Goal: Task Accomplishment & Management: Manage account settings

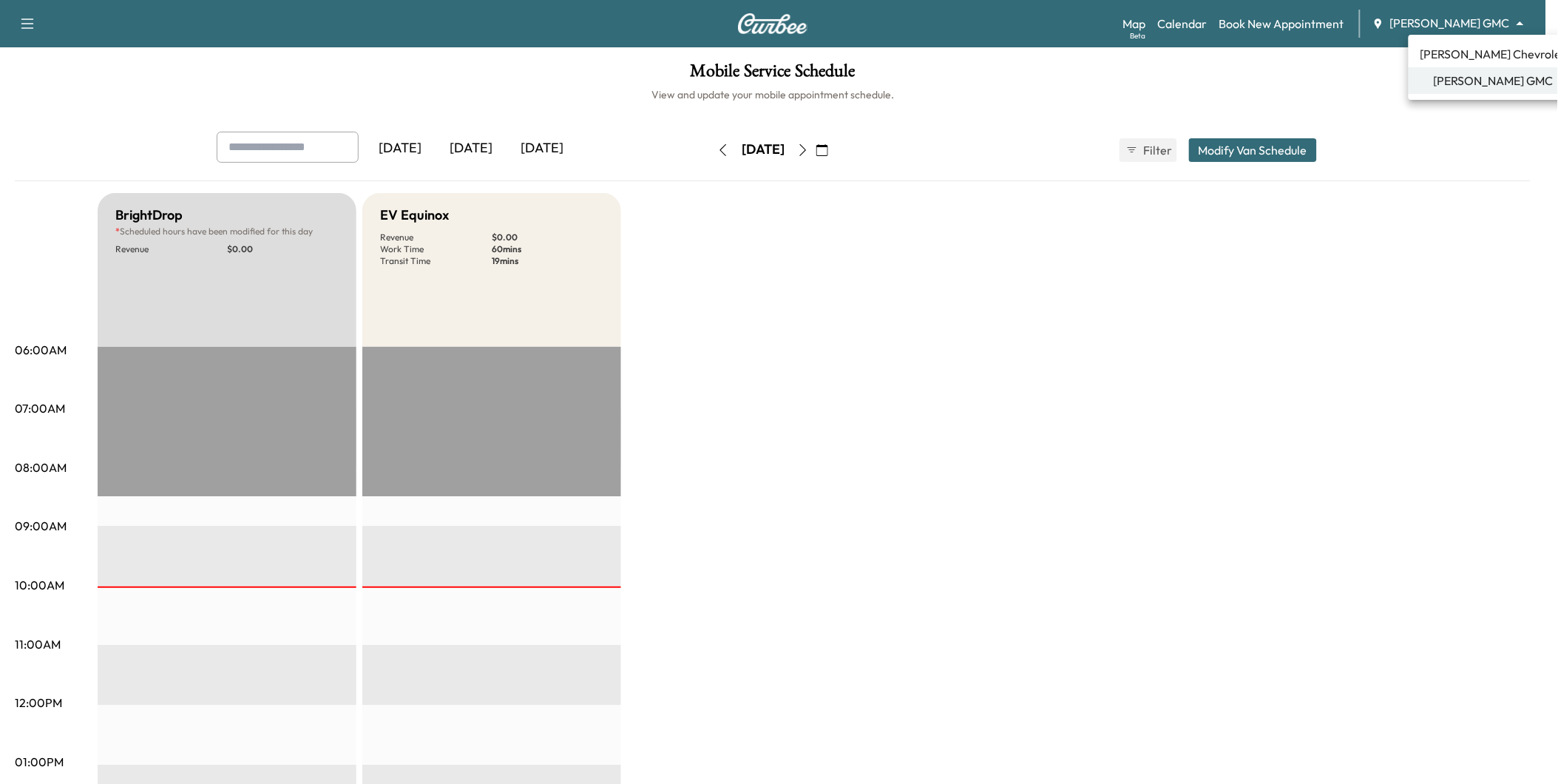
click at [1444, 28] on body "Support Log Out Map Beta Calendar Book New Appointment [PERSON_NAME] GMC ******…" at bounding box center [779, 392] width 1558 height 784
click at [1457, 49] on span "[PERSON_NAME] Chevrolet" at bounding box center [1493, 53] width 145 height 18
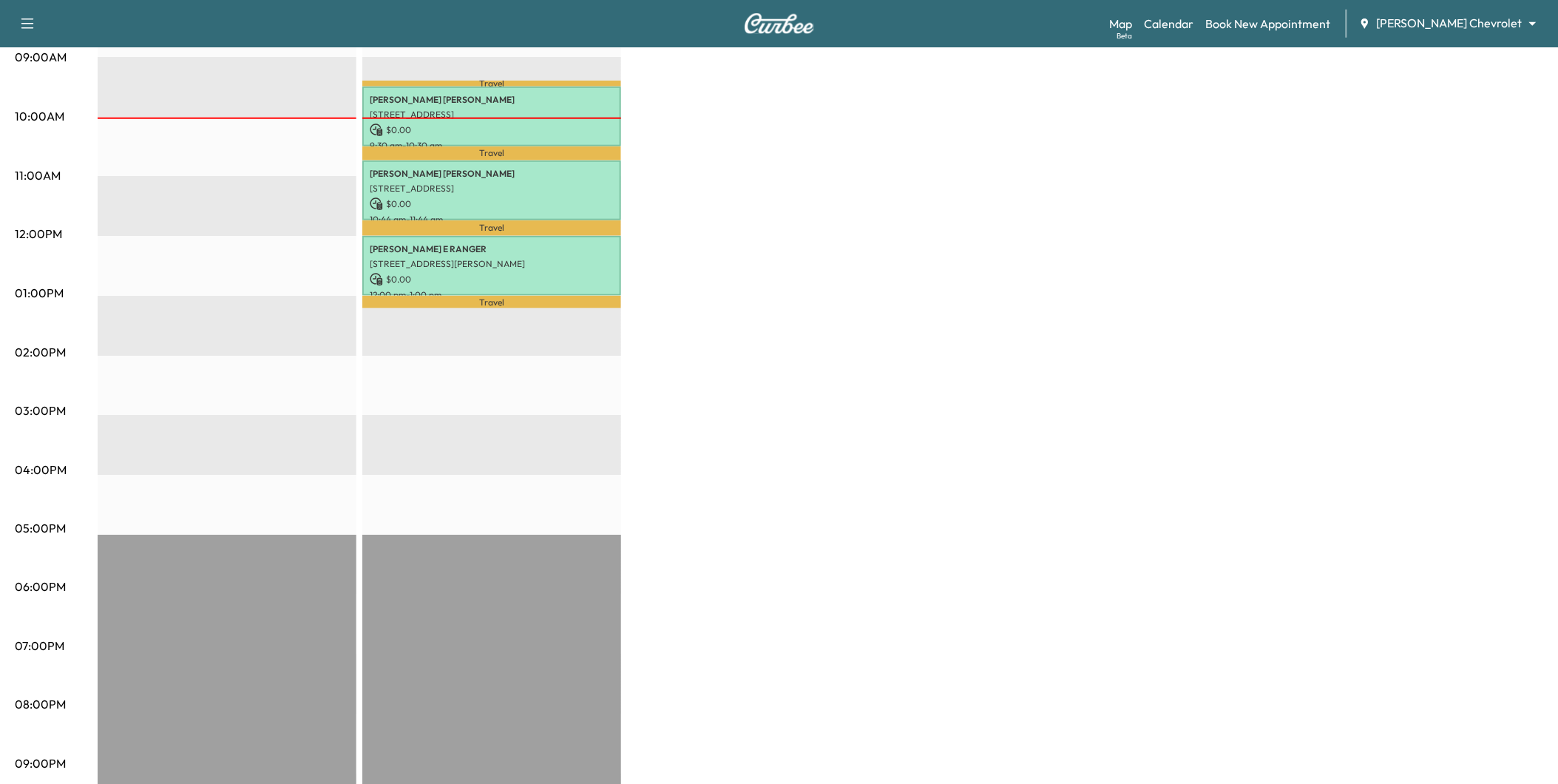
scroll to position [492, 0]
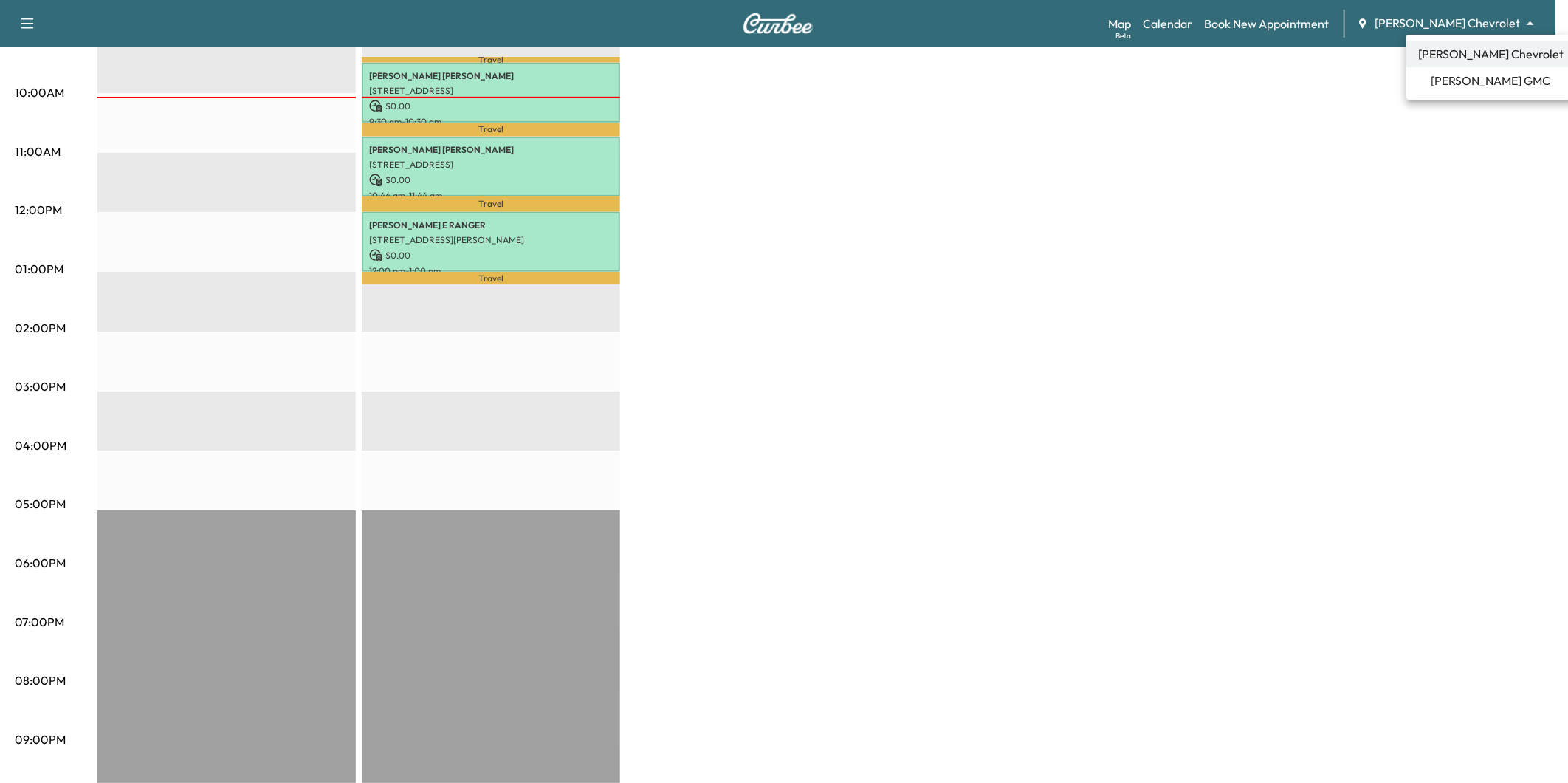
click at [1485, 47] on span "[PERSON_NAME] Chevrolet" at bounding box center [1490, 53] width 145 height 18
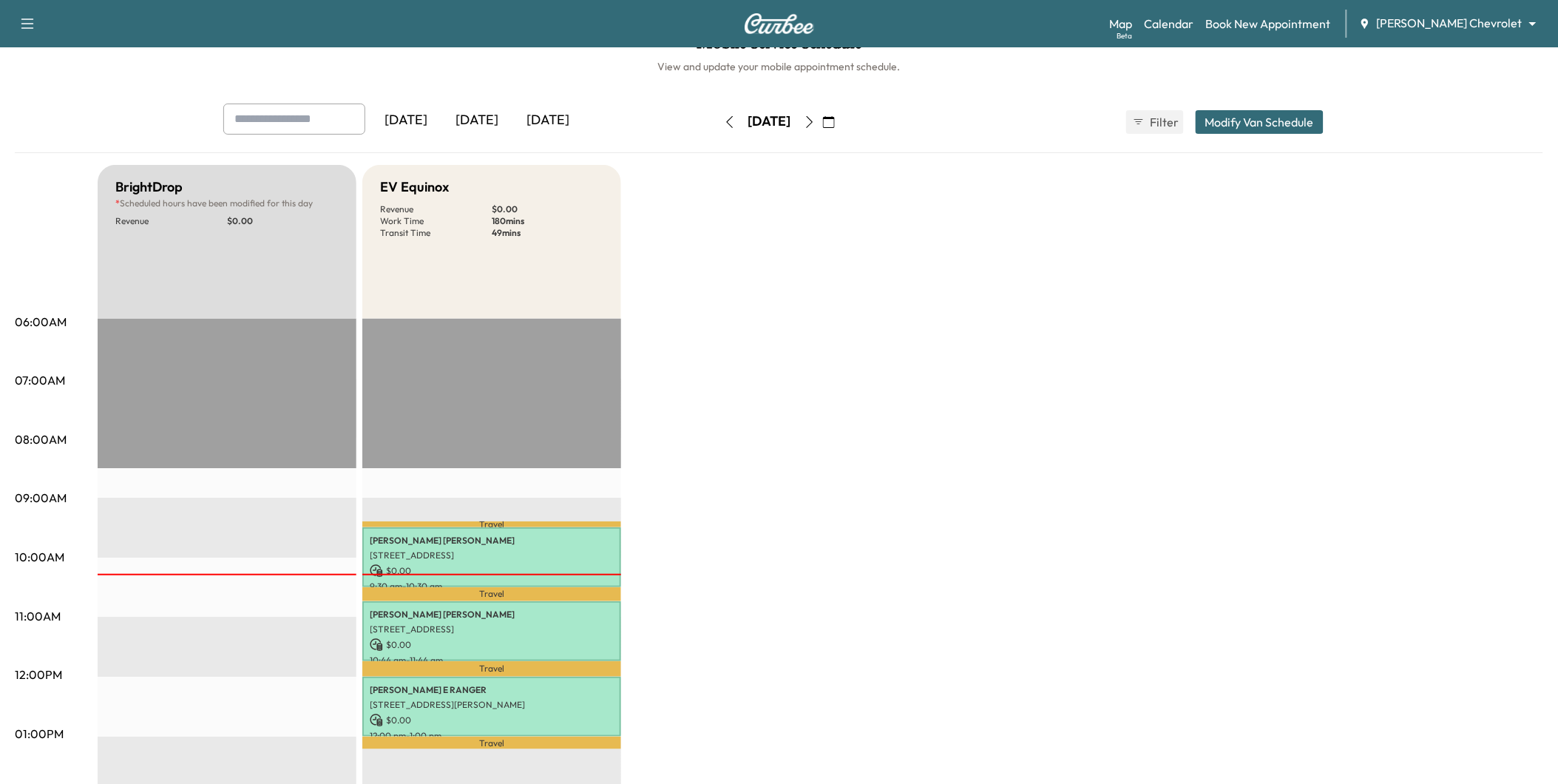
scroll to position [0, 0]
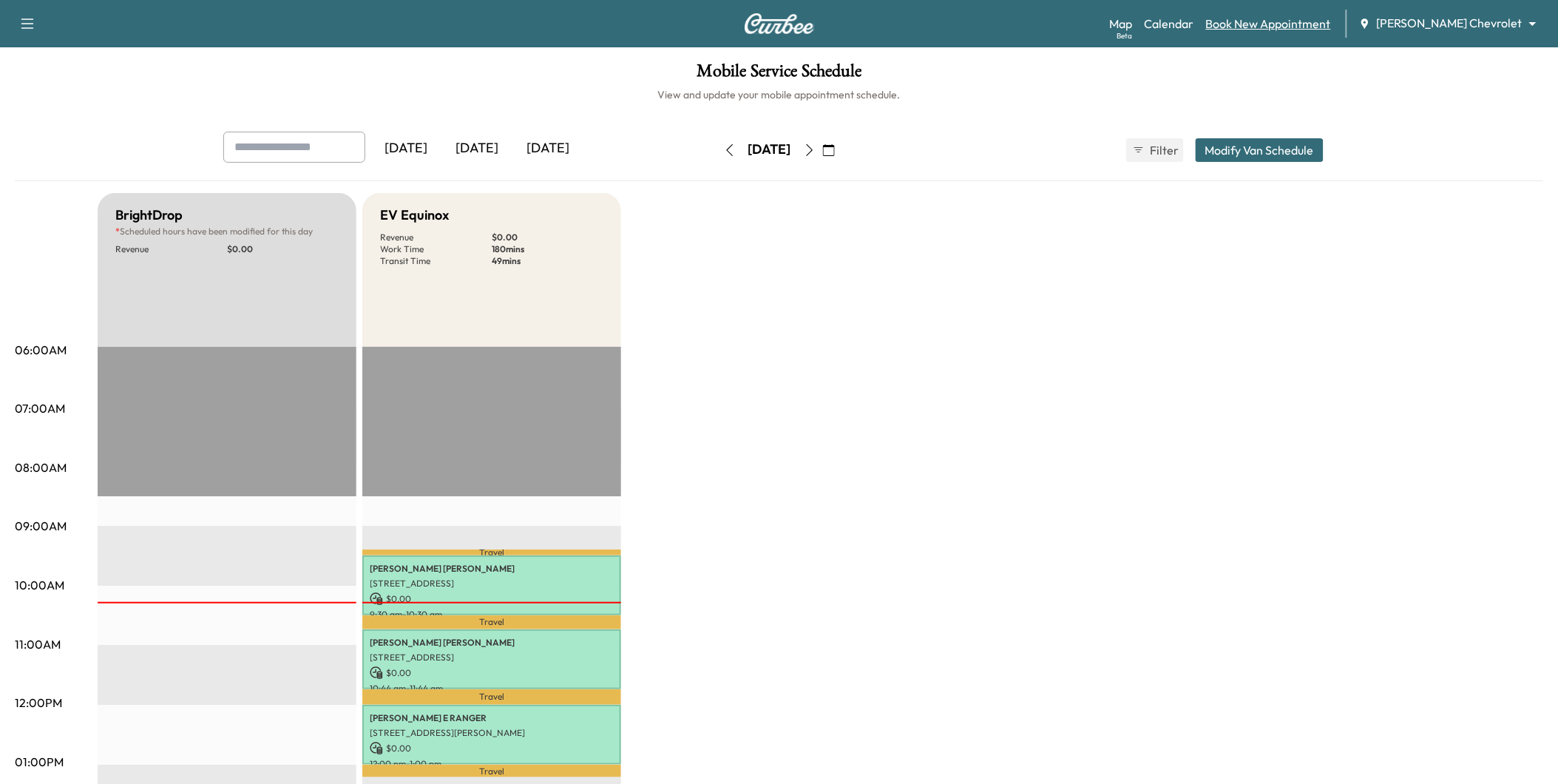
click at [1331, 25] on link "Book New Appointment" at bounding box center [1269, 23] width 125 height 18
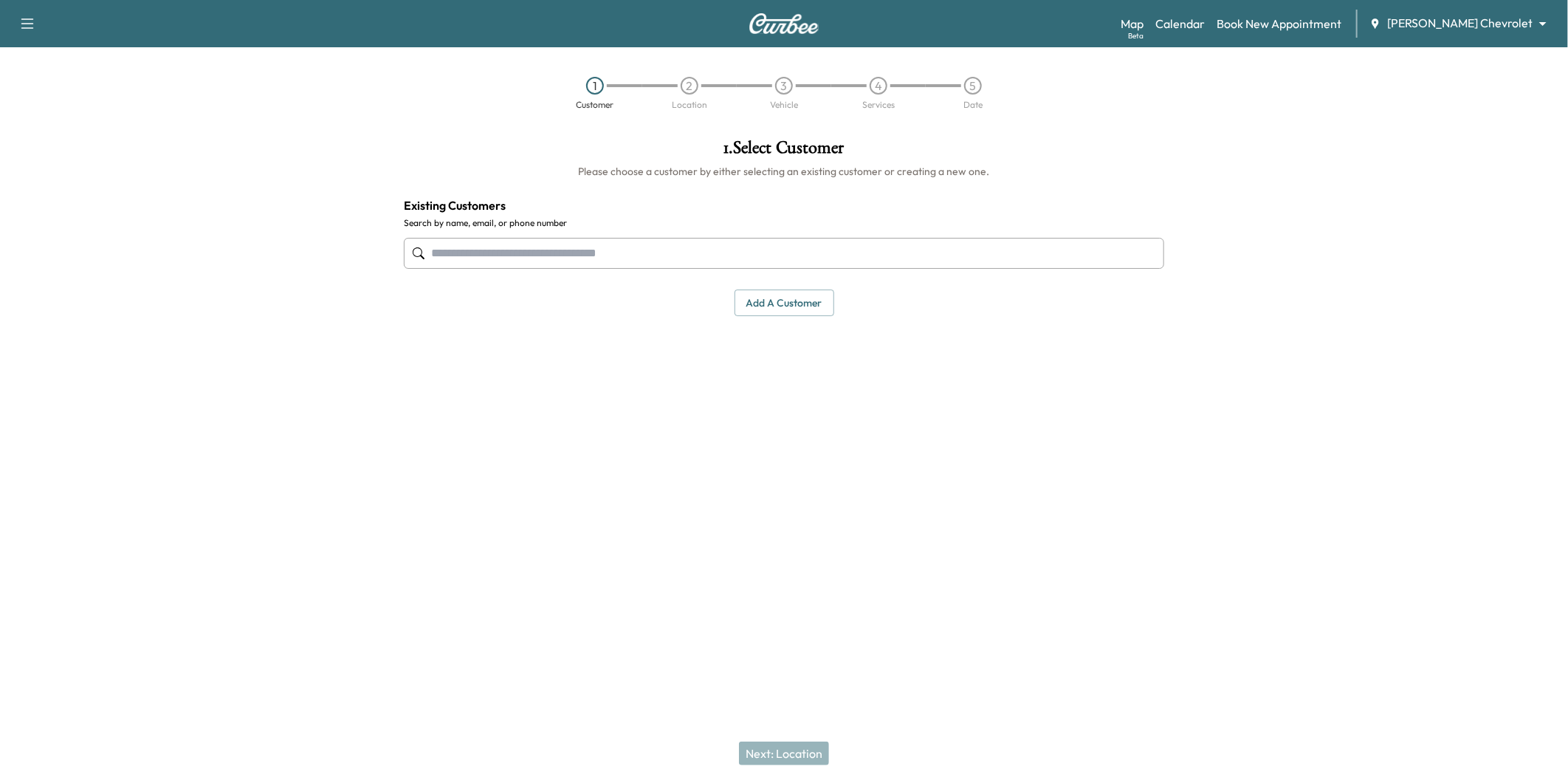
click at [649, 268] on input "text" at bounding box center [784, 253] width 761 height 31
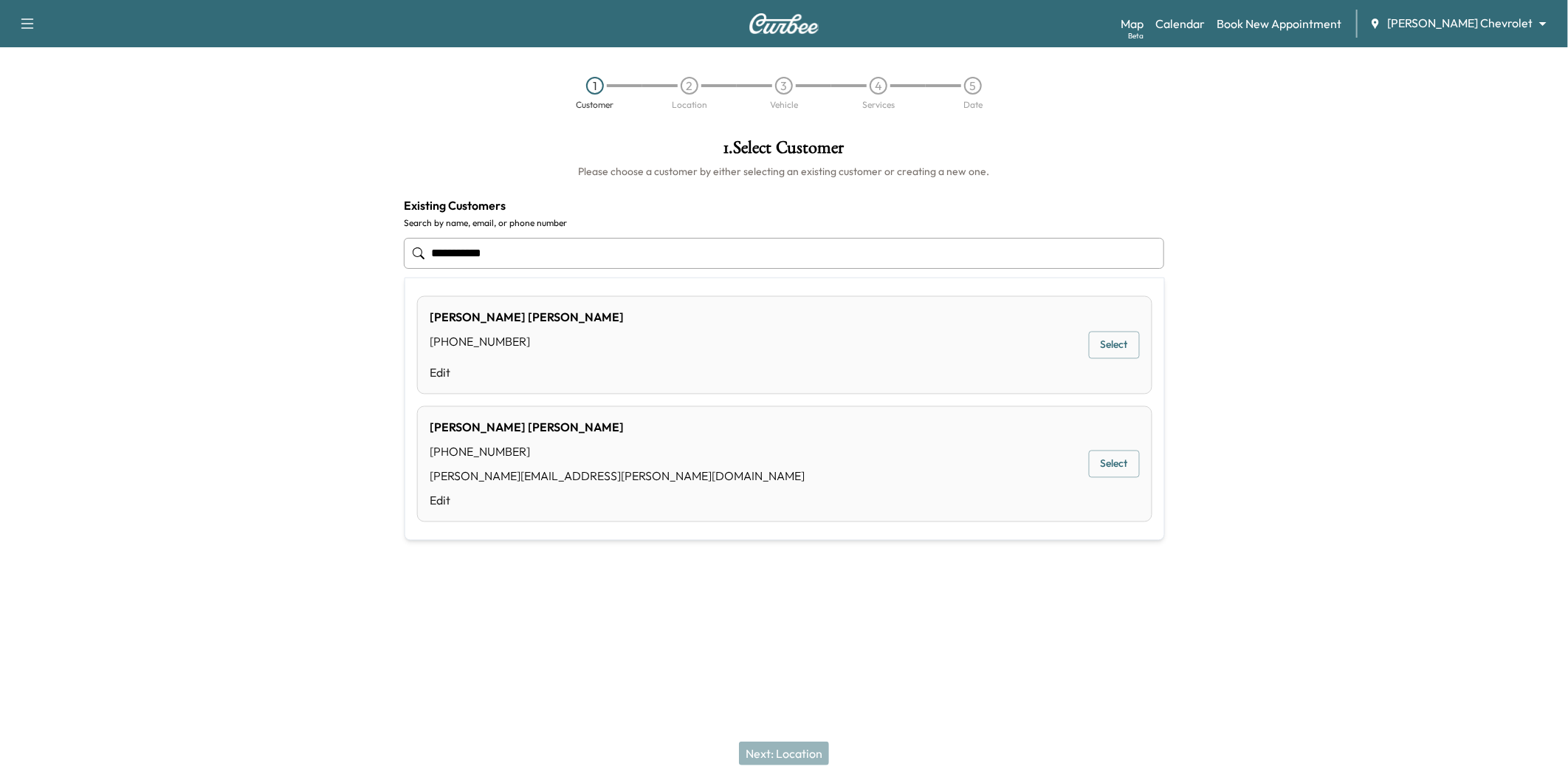
click at [594, 344] on div "[PERSON_NAME] [PHONE_NUMBER] Edit Select" at bounding box center [784, 345] width 735 height 98
type input "**********"
drag, startPoint x: 518, startPoint y: 253, endPoint x: 366, endPoint y: 253, distance: 152.0
click at [366, 253] on div "**********" at bounding box center [784, 322] width 1568 height 391
type input "**********"
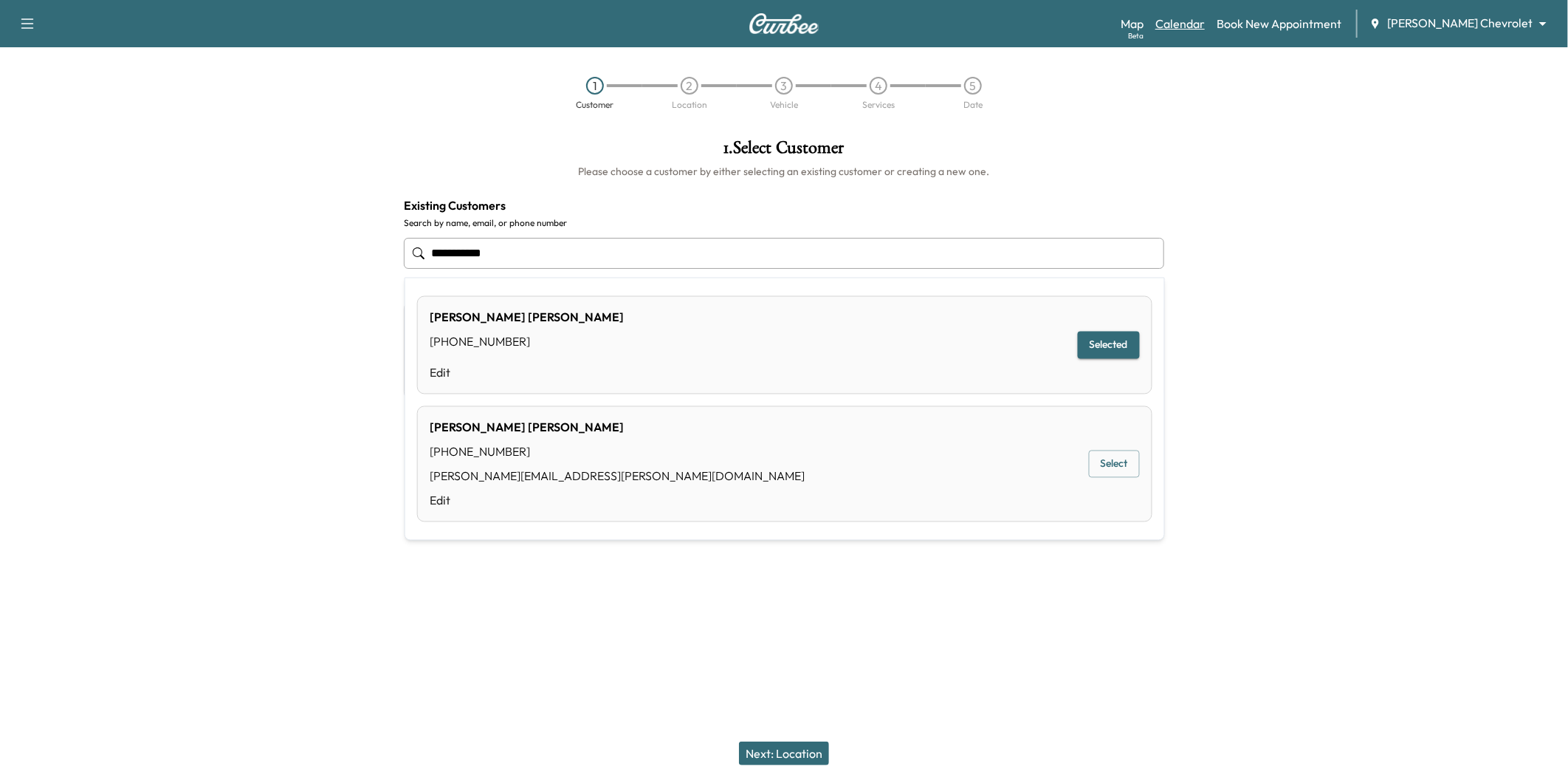
click at [1205, 22] on link "Calendar" at bounding box center [1180, 23] width 50 height 18
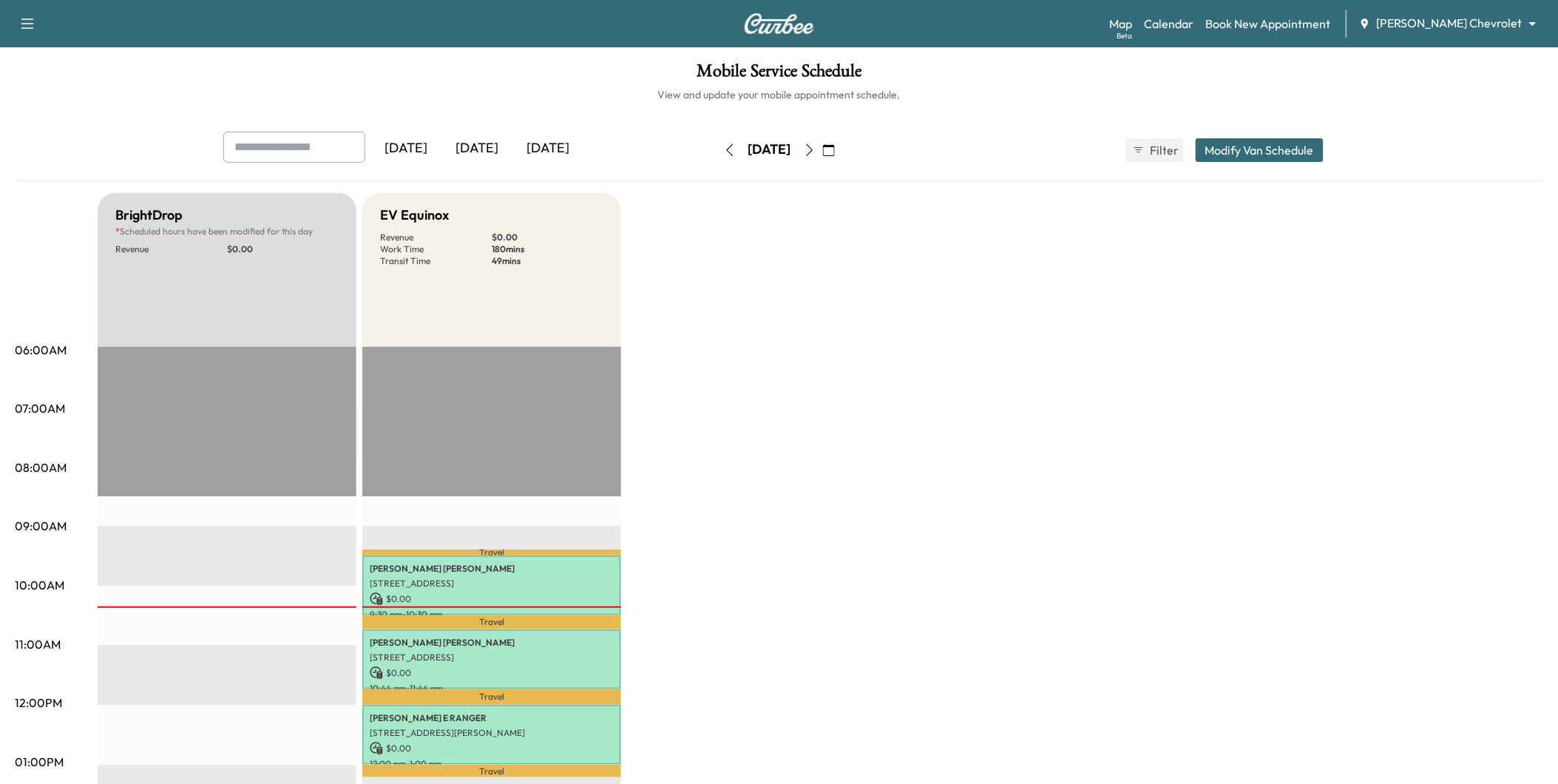
click at [835, 148] on icon "button" at bounding box center [829, 150] width 12 height 12
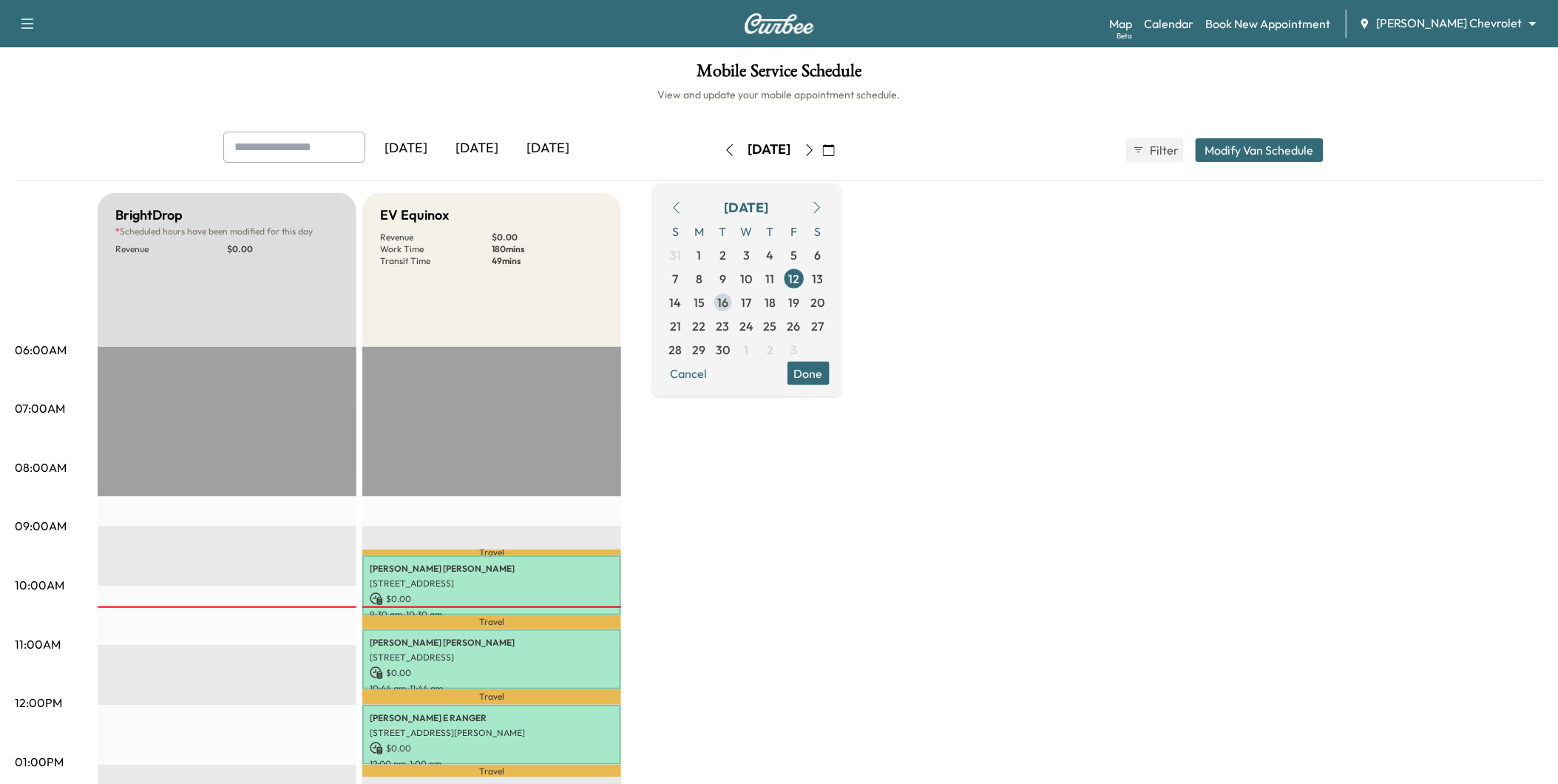
click at [728, 301] on span "16" at bounding box center [722, 301] width 11 height 18
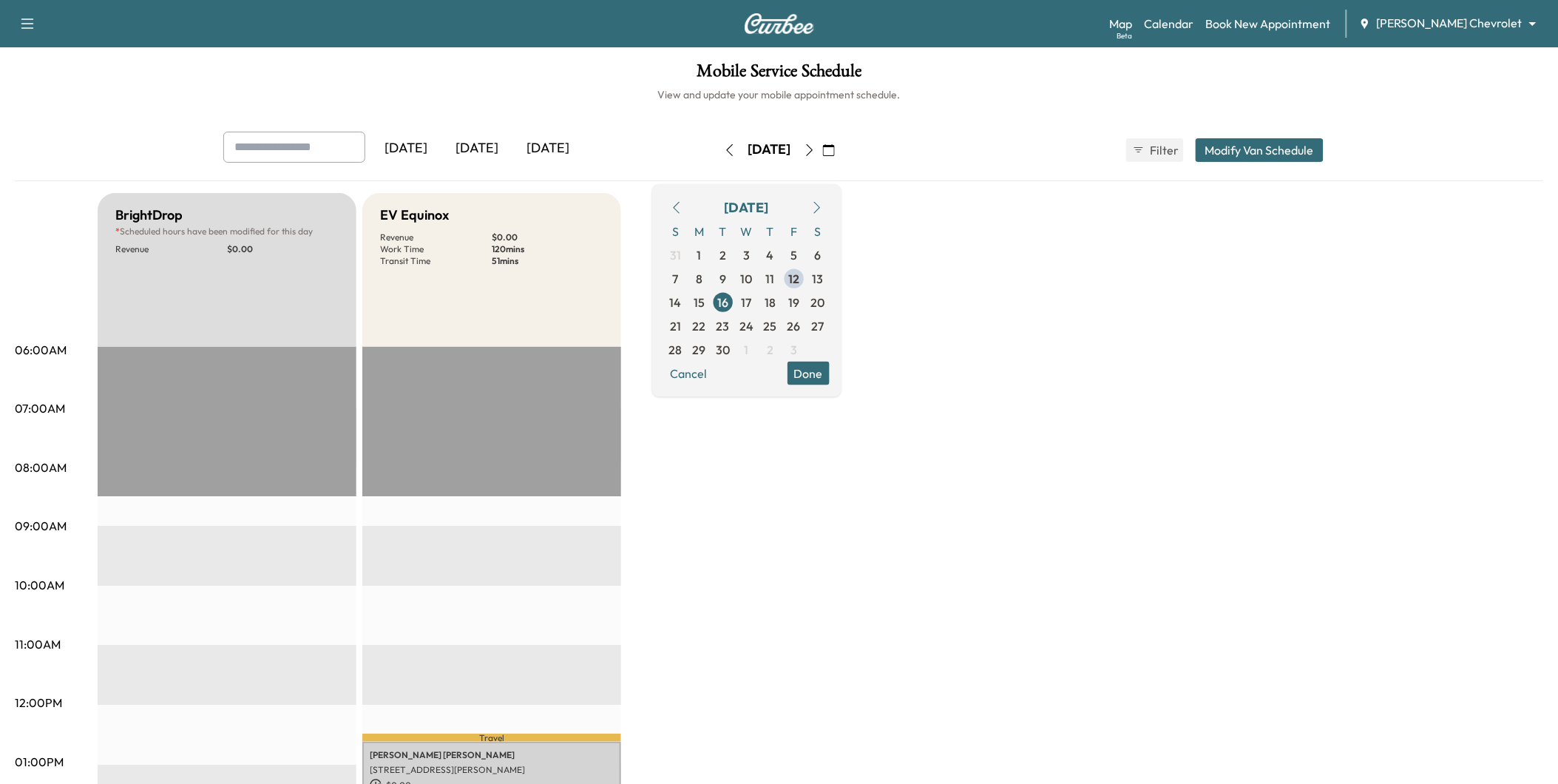
click at [830, 368] on button "Done" at bounding box center [809, 373] width 42 height 24
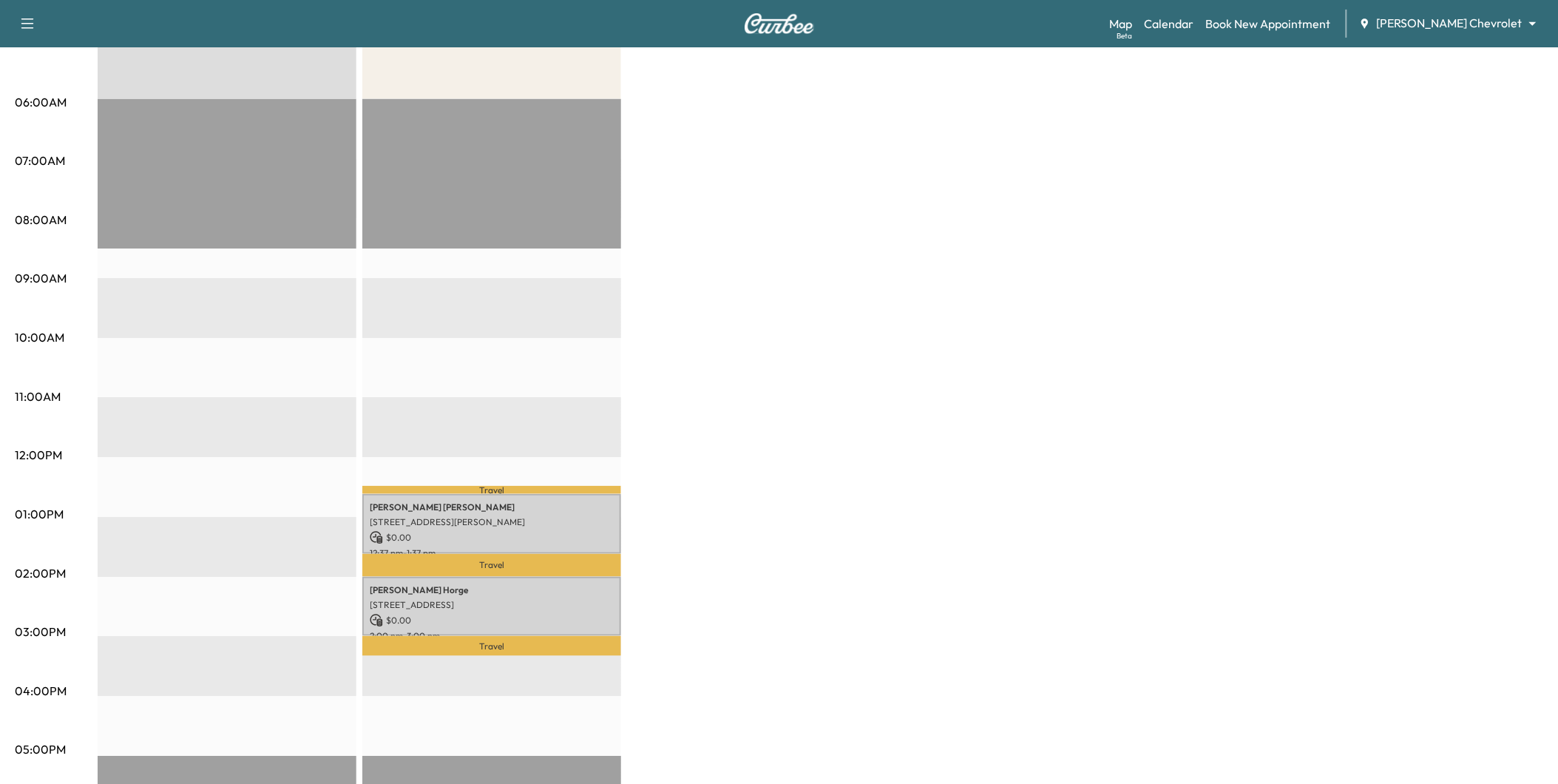
scroll to position [286, 0]
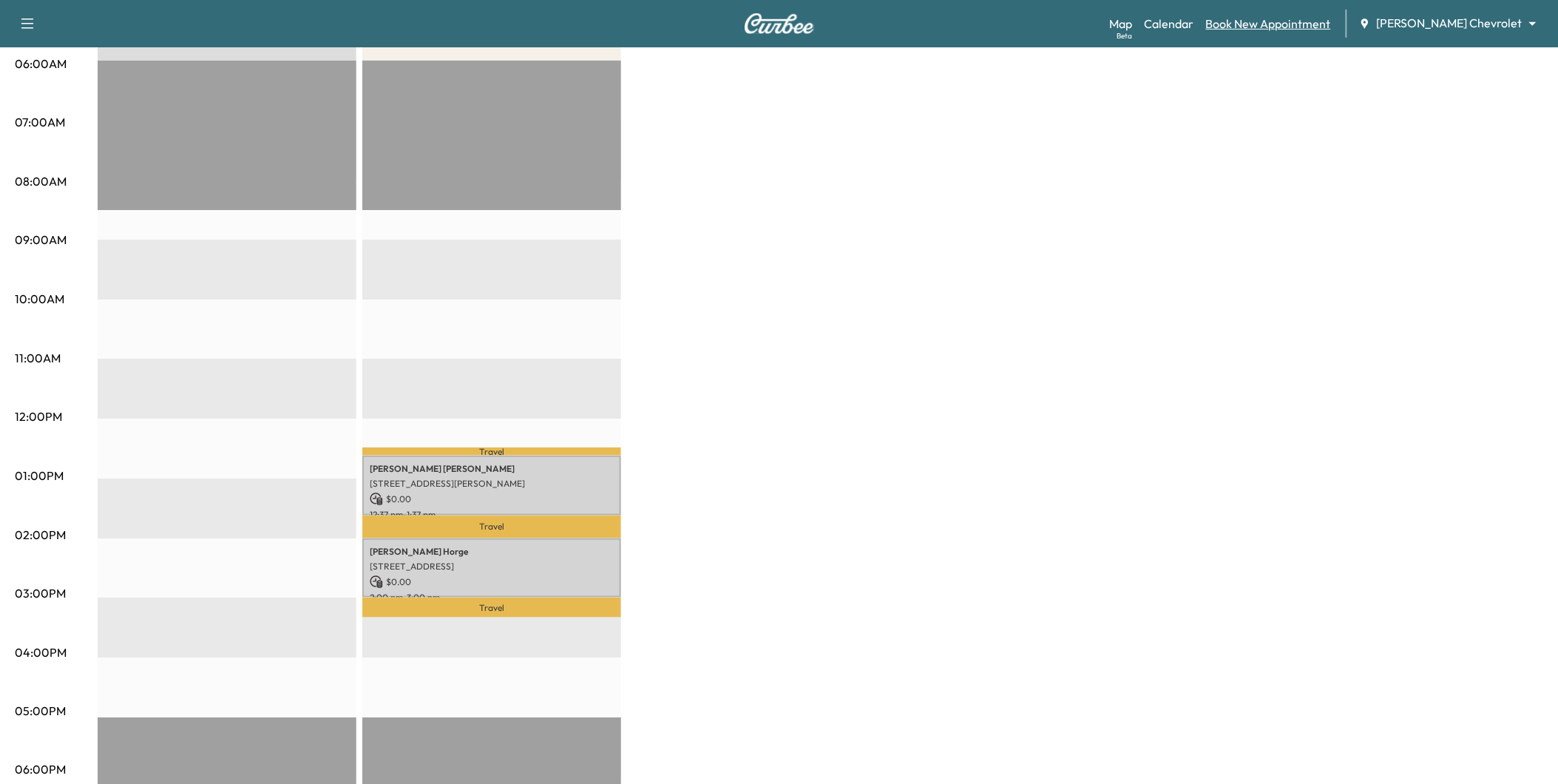
click at [1311, 27] on link "Book New Appointment" at bounding box center [1269, 23] width 125 height 18
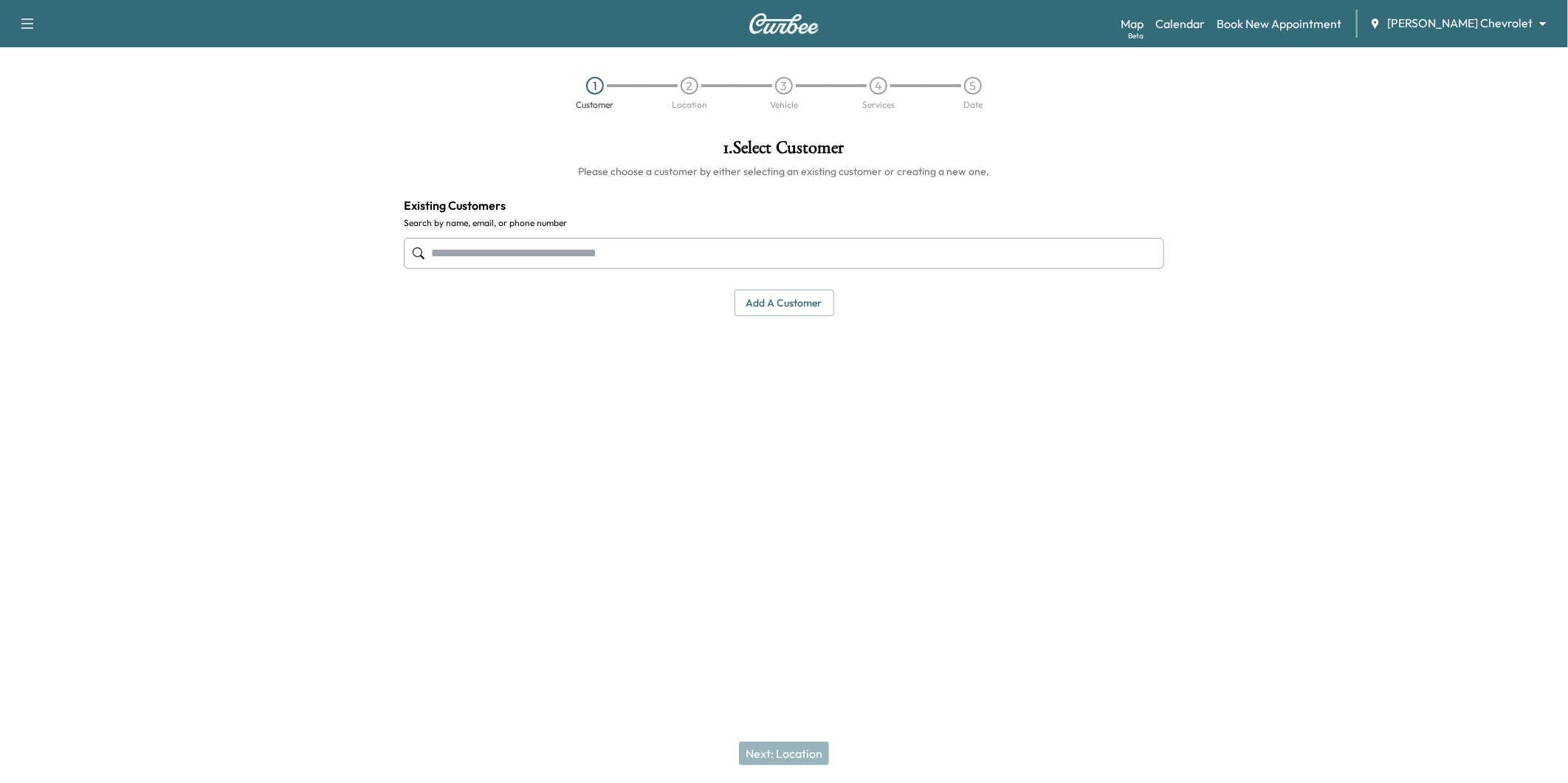
click at [621, 256] on input "text" at bounding box center [784, 253] width 761 height 31
click at [818, 308] on button "Add a customer" at bounding box center [784, 303] width 100 height 27
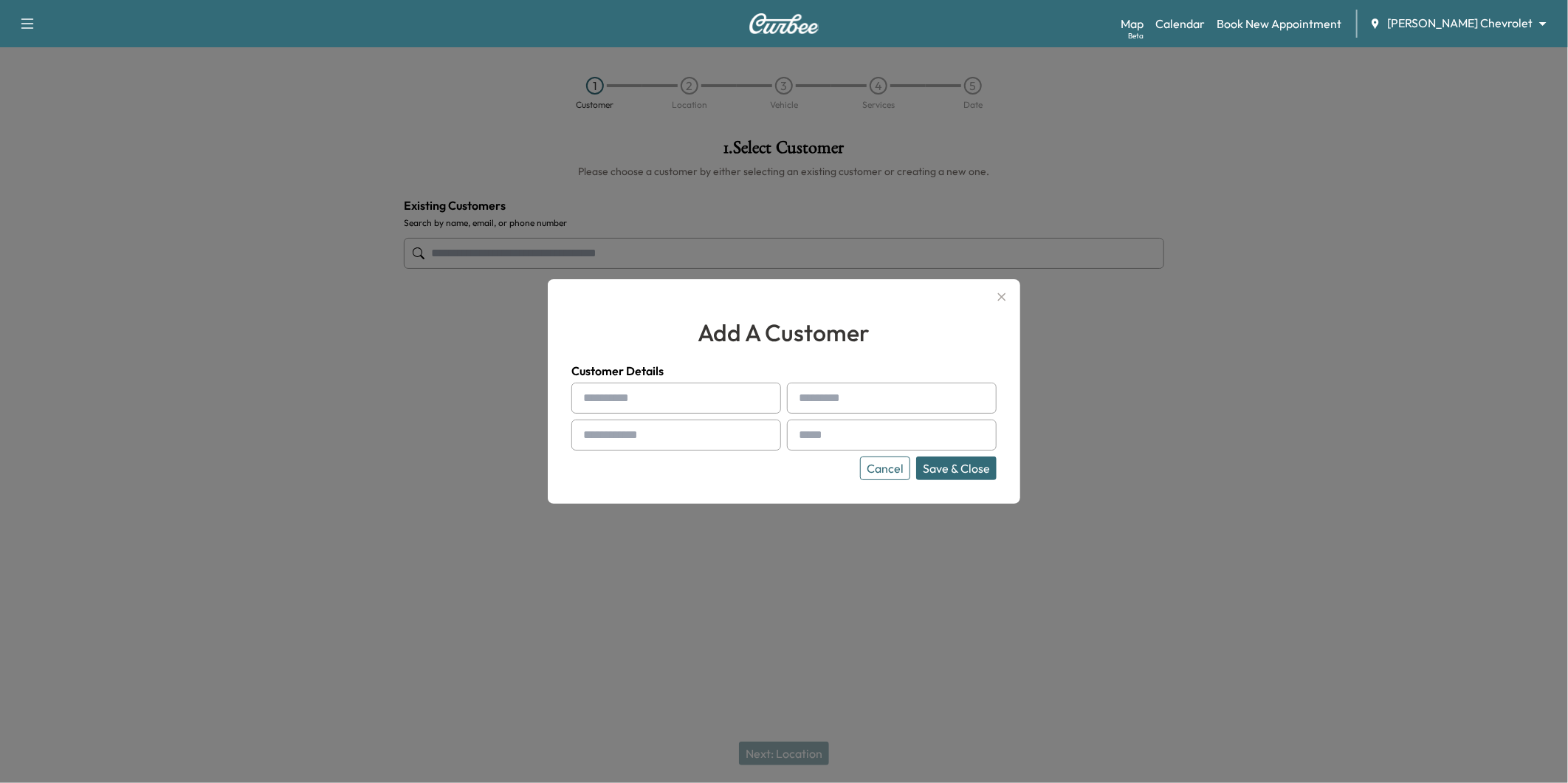
click at [696, 395] on input "text" at bounding box center [676, 398] width 209 height 31
type input "******"
type input "*****"
click at [690, 450] on input "text" at bounding box center [676, 435] width 209 height 31
type input "**********"
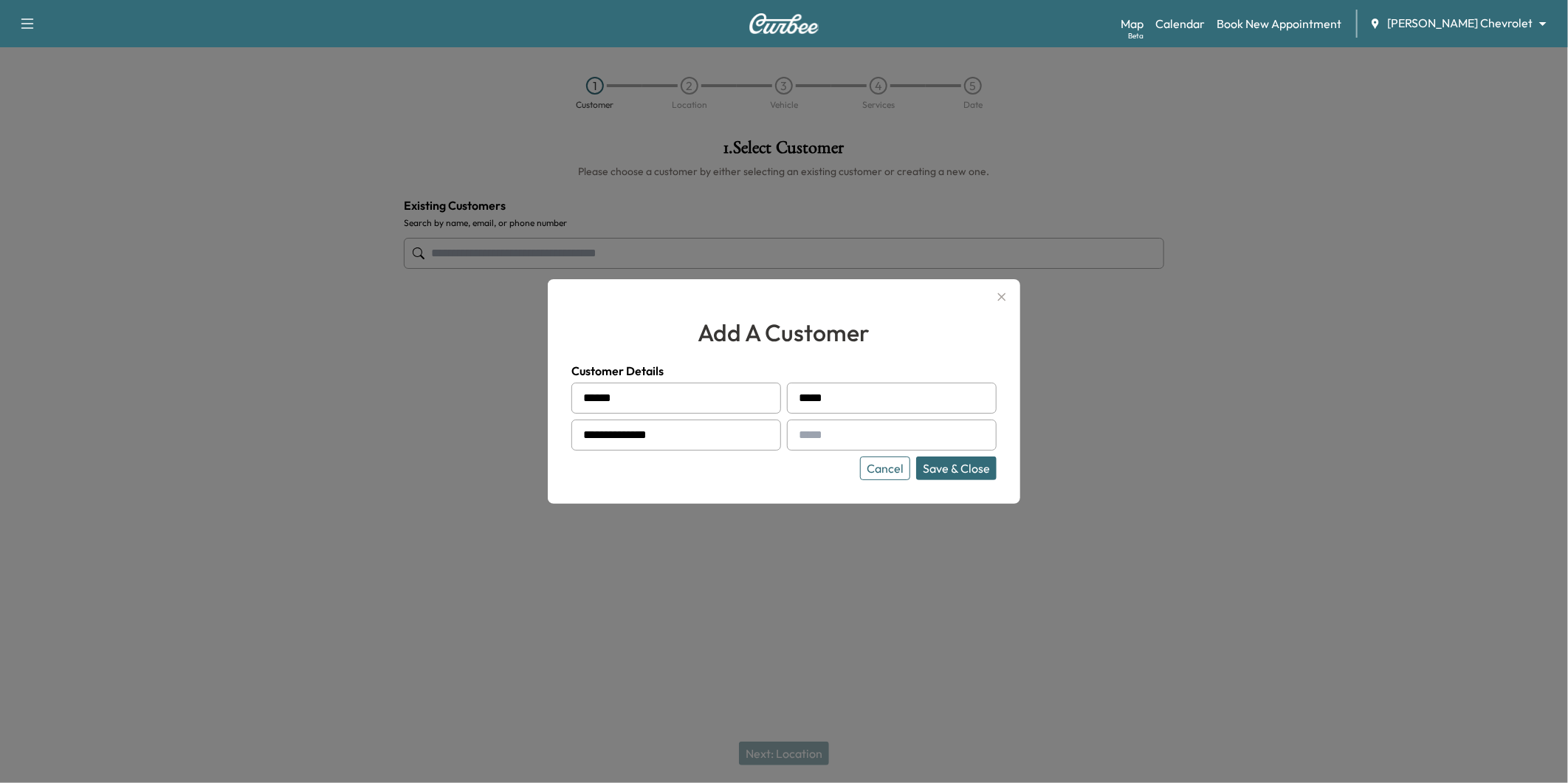
click at [881, 433] on input "text" at bounding box center [892, 435] width 209 height 31
type input "**********"
click at [951, 456] on button "Save & Close" at bounding box center [956, 468] width 80 height 24
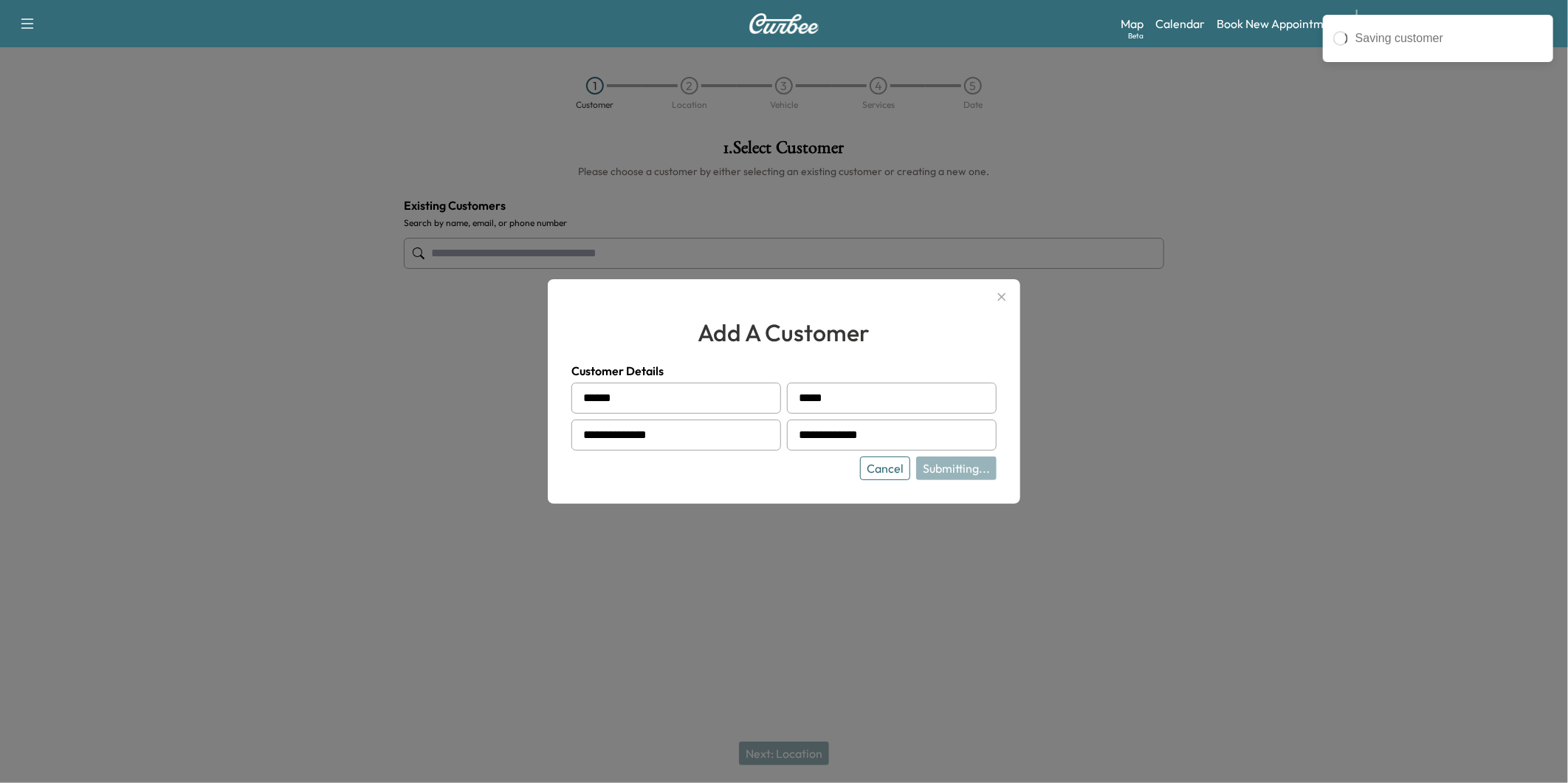
type input "**********"
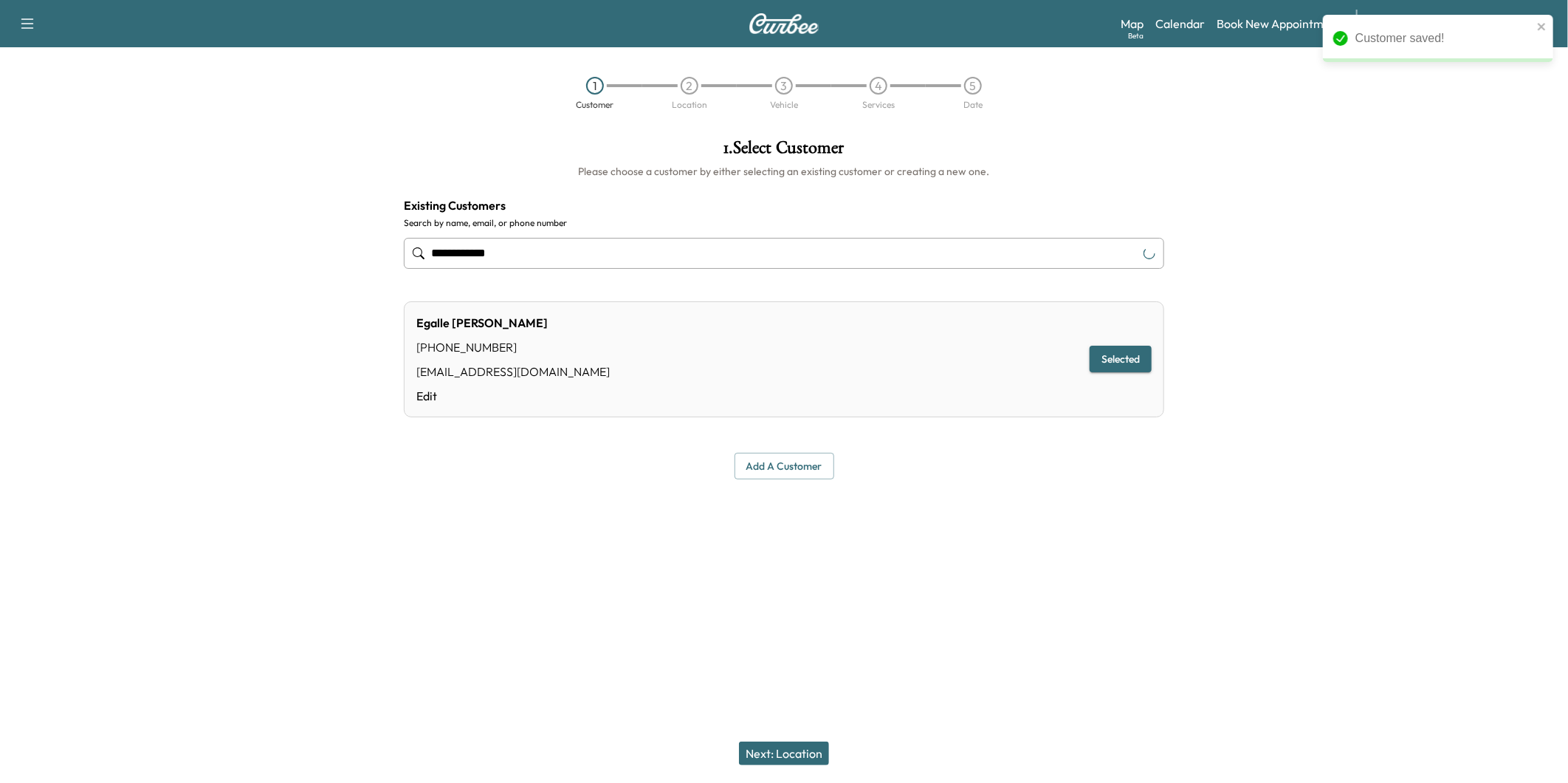
click at [816, 755] on button "Next: Location" at bounding box center [784, 753] width 90 height 24
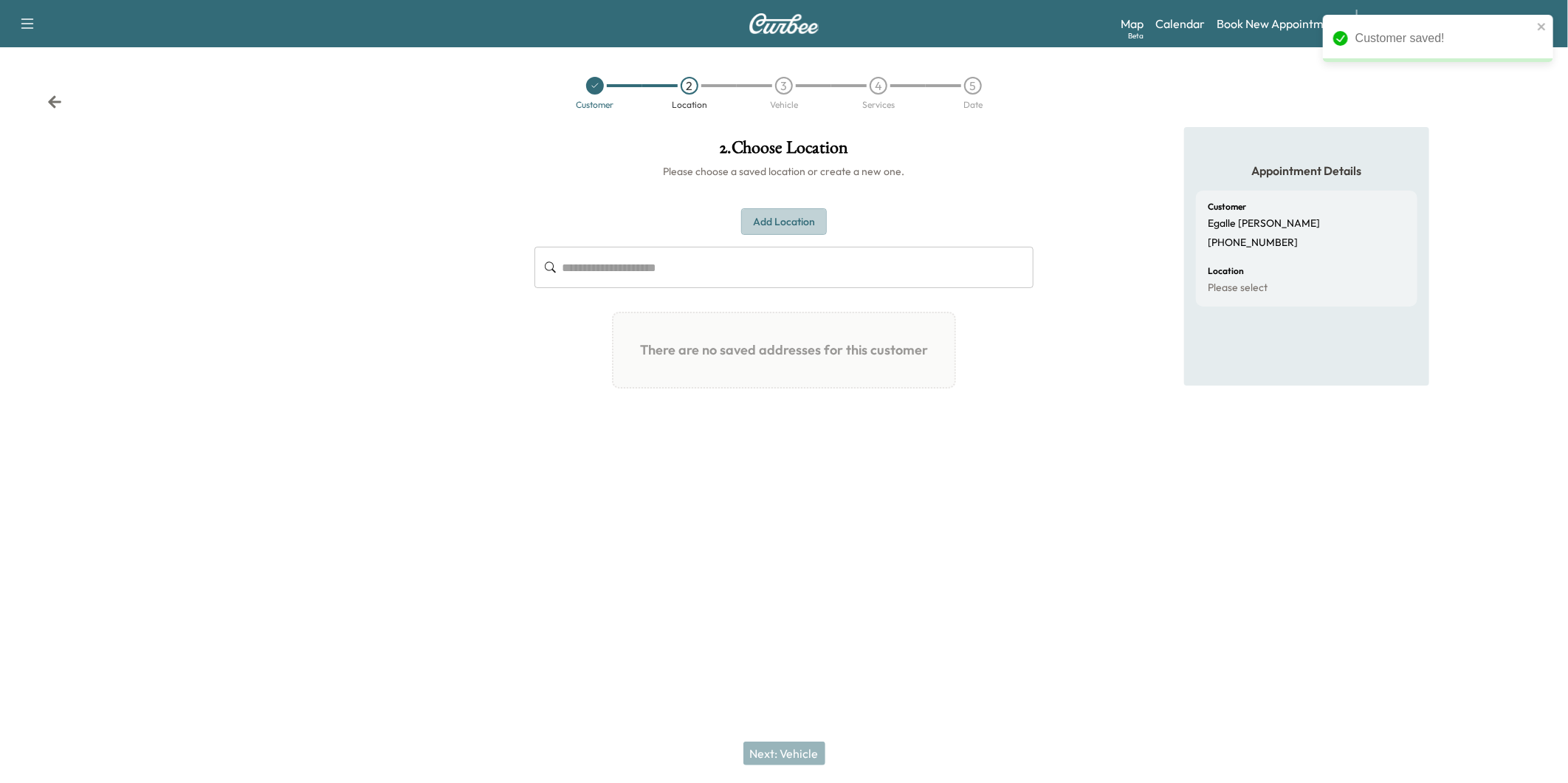
click at [769, 222] on button "Add Location" at bounding box center [784, 222] width 85 height 27
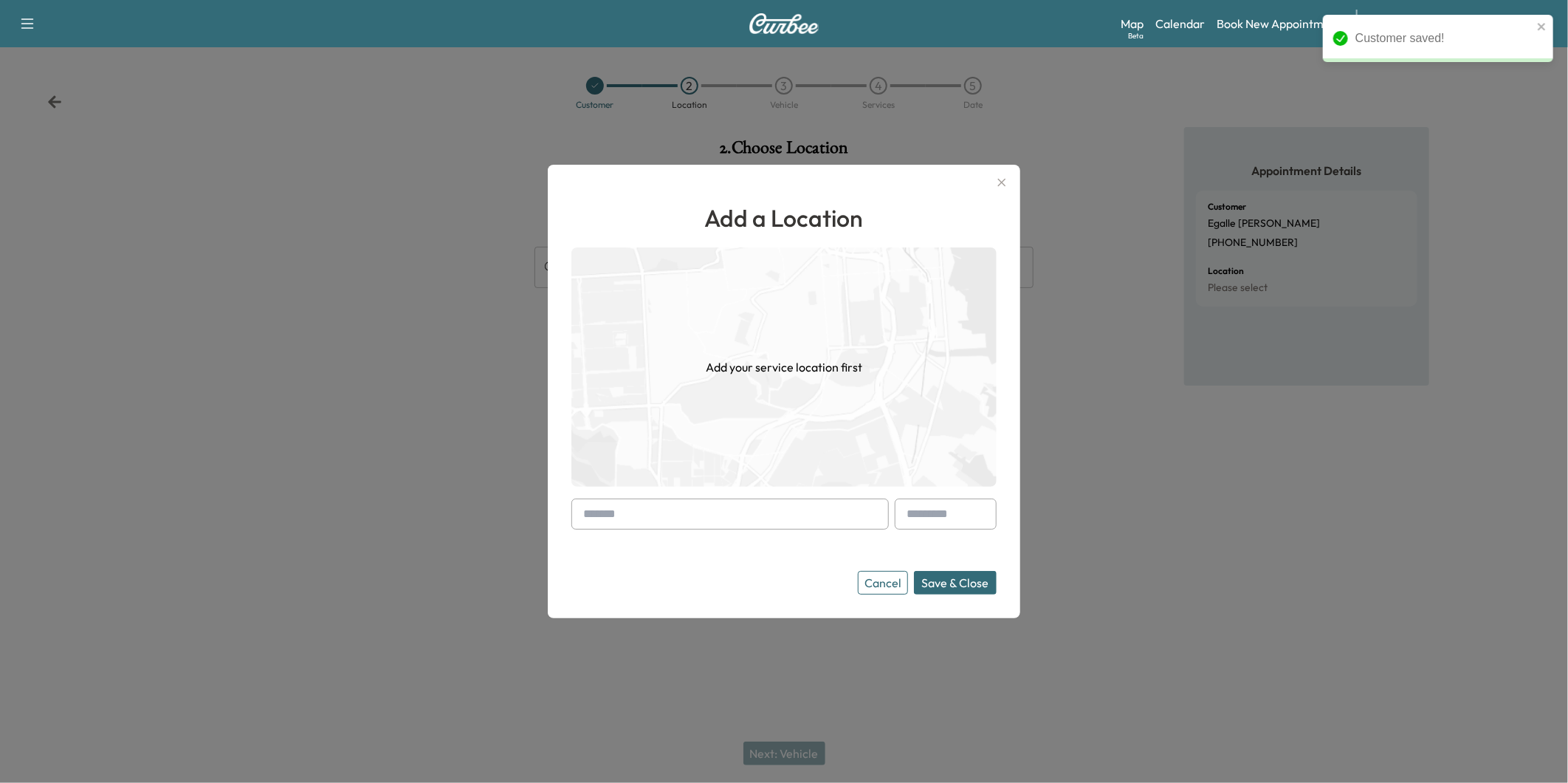
click at [740, 508] on input "text" at bounding box center [730, 514] width 317 height 31
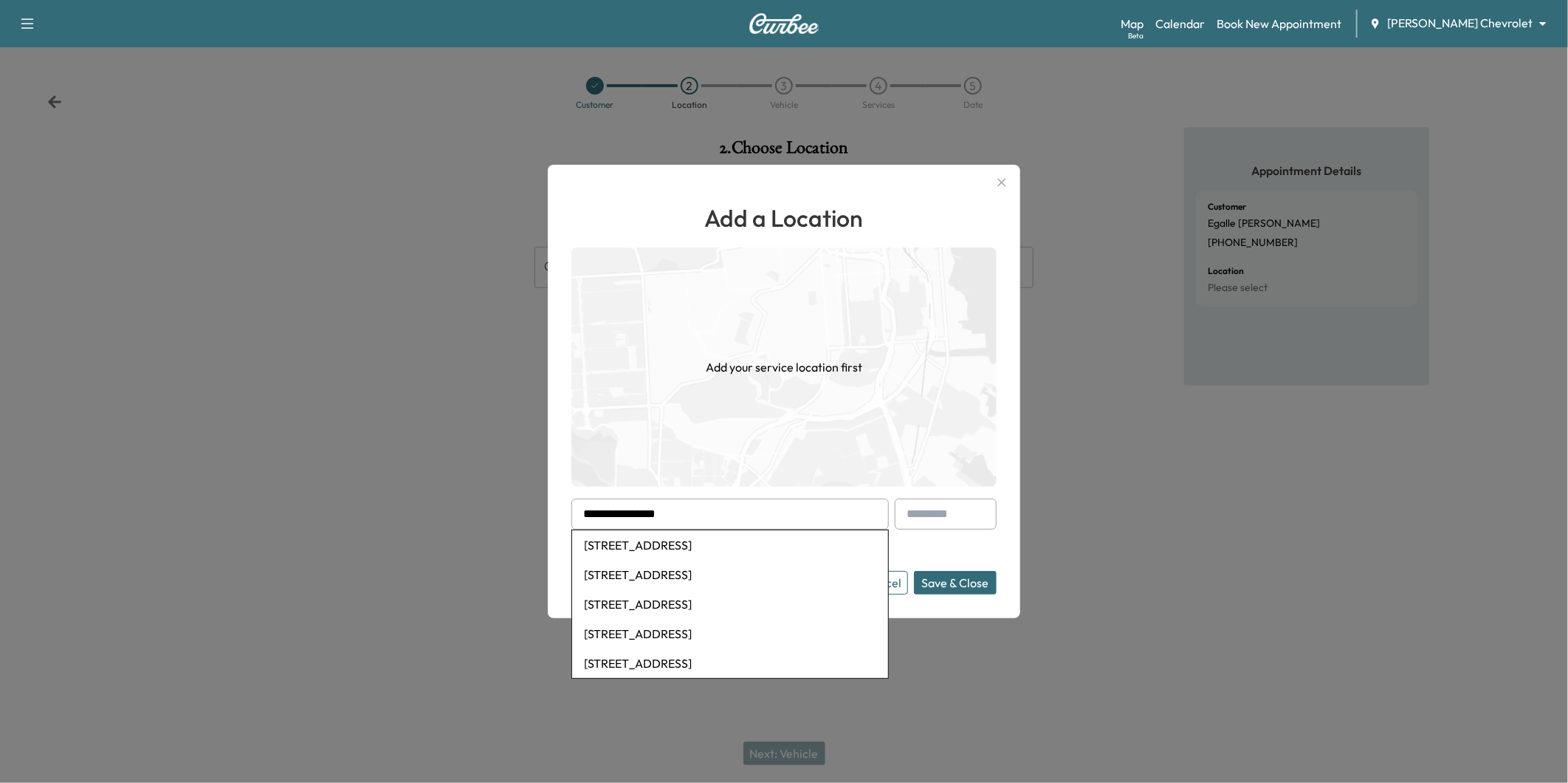
click at [730, 548] on li "[STREET_ADDRESS]" at bounding box center [730, 545] width 316 height 30
type input "**********"
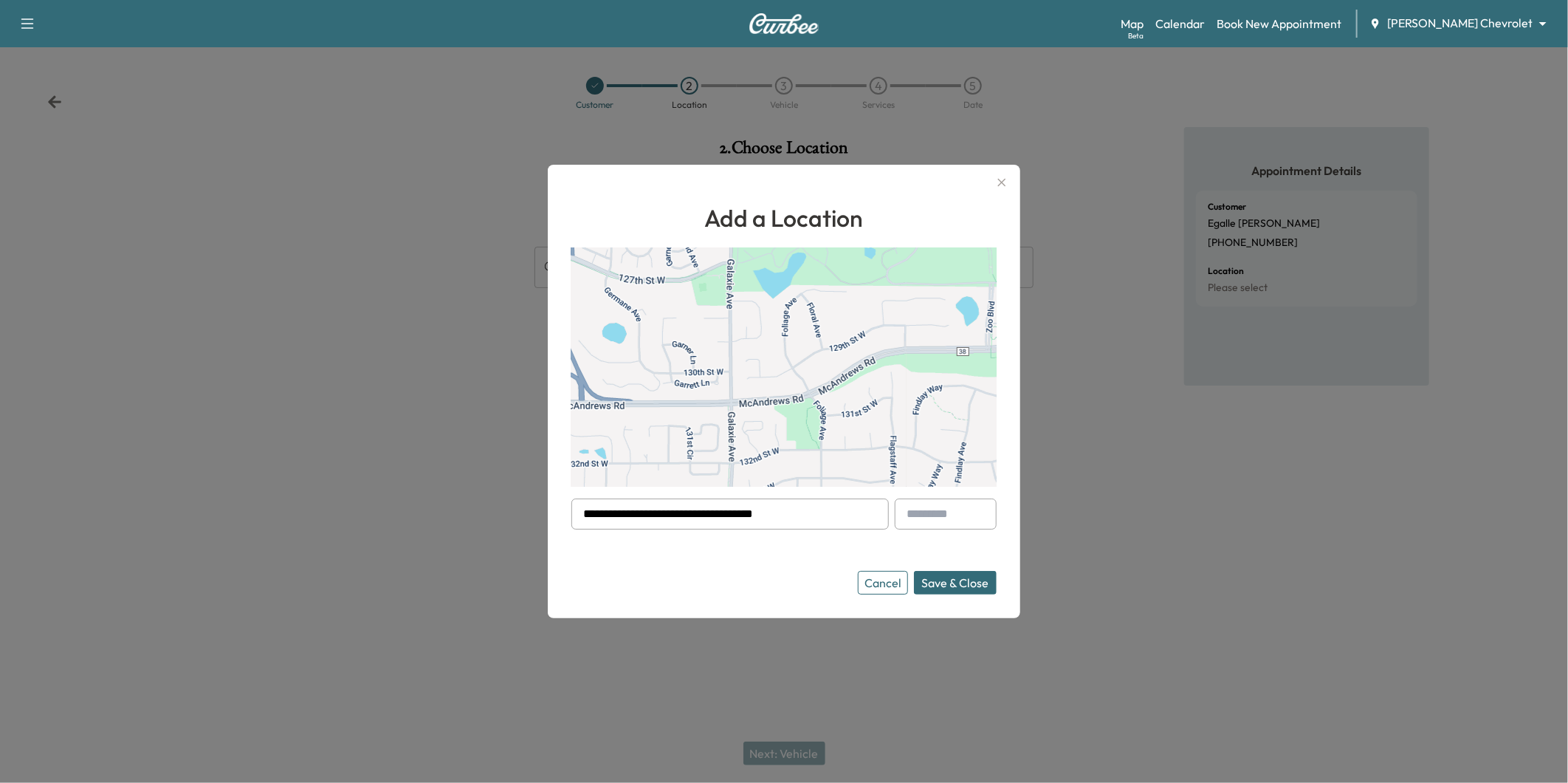
click at [941, 577] on button "Save & Close" at bounding box center [955, 583] width 83 height 24
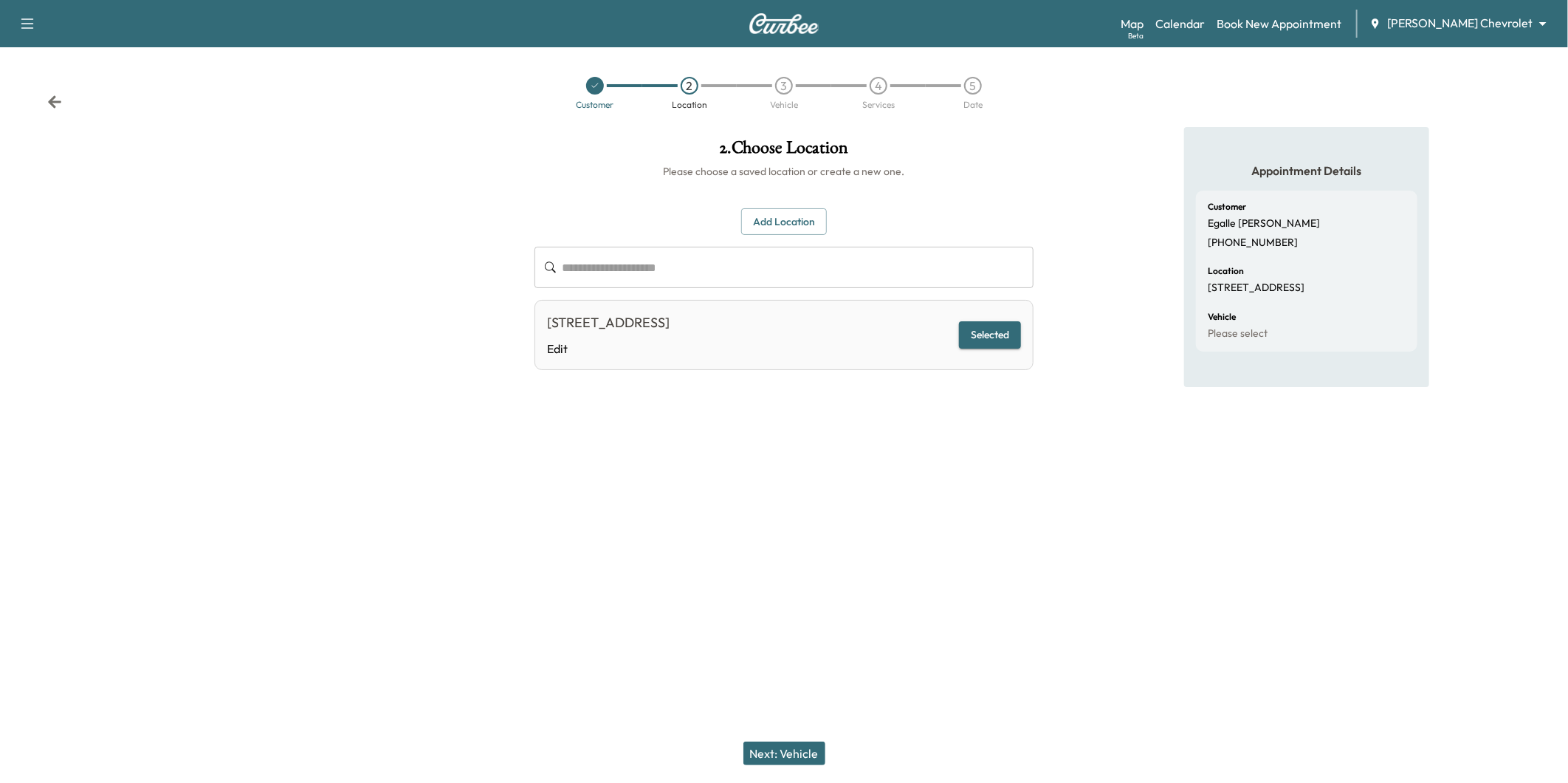
click at [790, 743] on button "Next: Vehicle" at bounding box center [784, 753] width 82 height 24
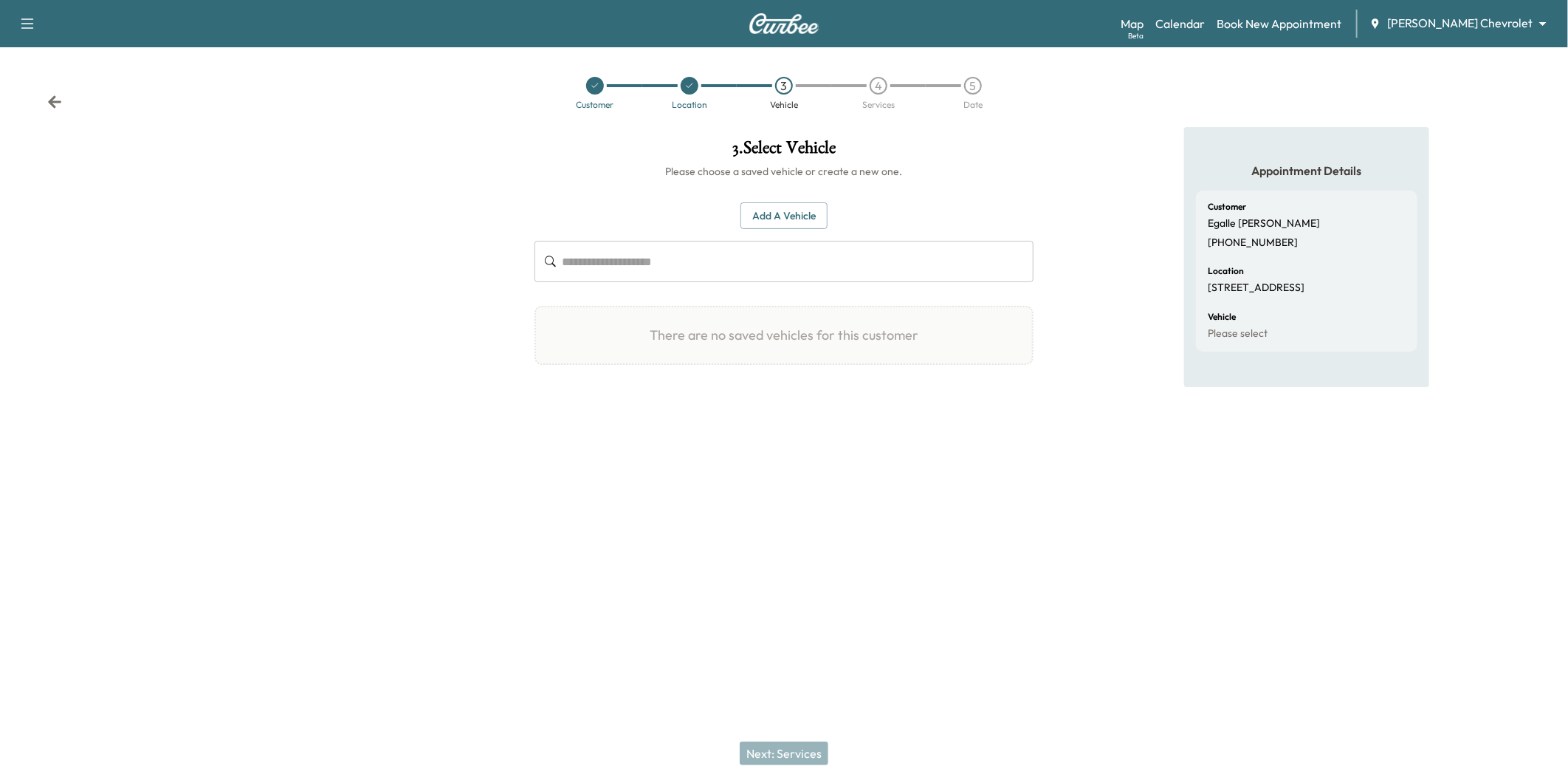
click at [793, 219] on button "Add a Vehicle" at bounding box center [784, 216] width 87 height 27
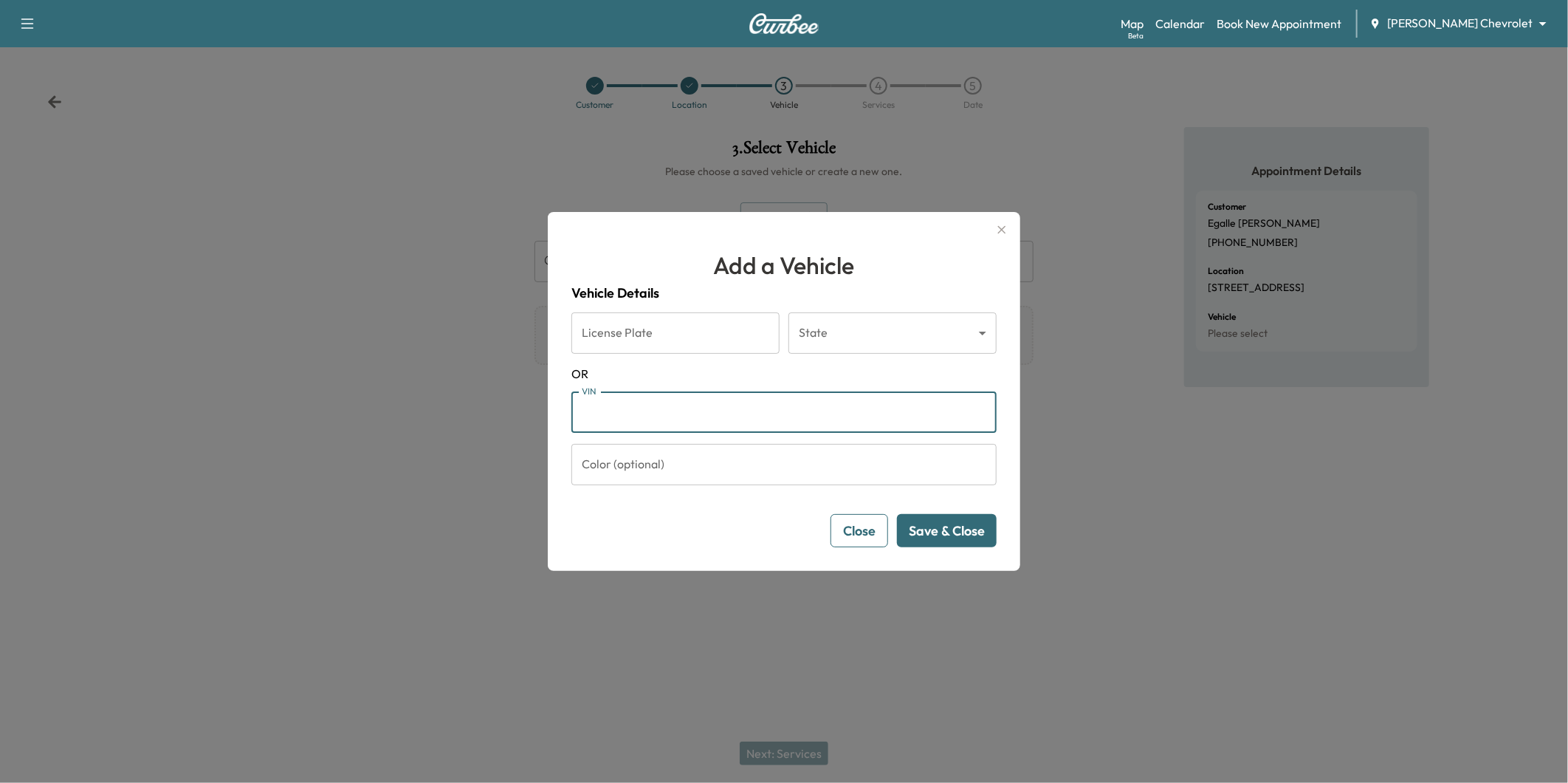
paste input "**********"
type input "**********"
click at [954, 537] on button "Save & Close" at bounding box center [947, 530] width 100 height 33
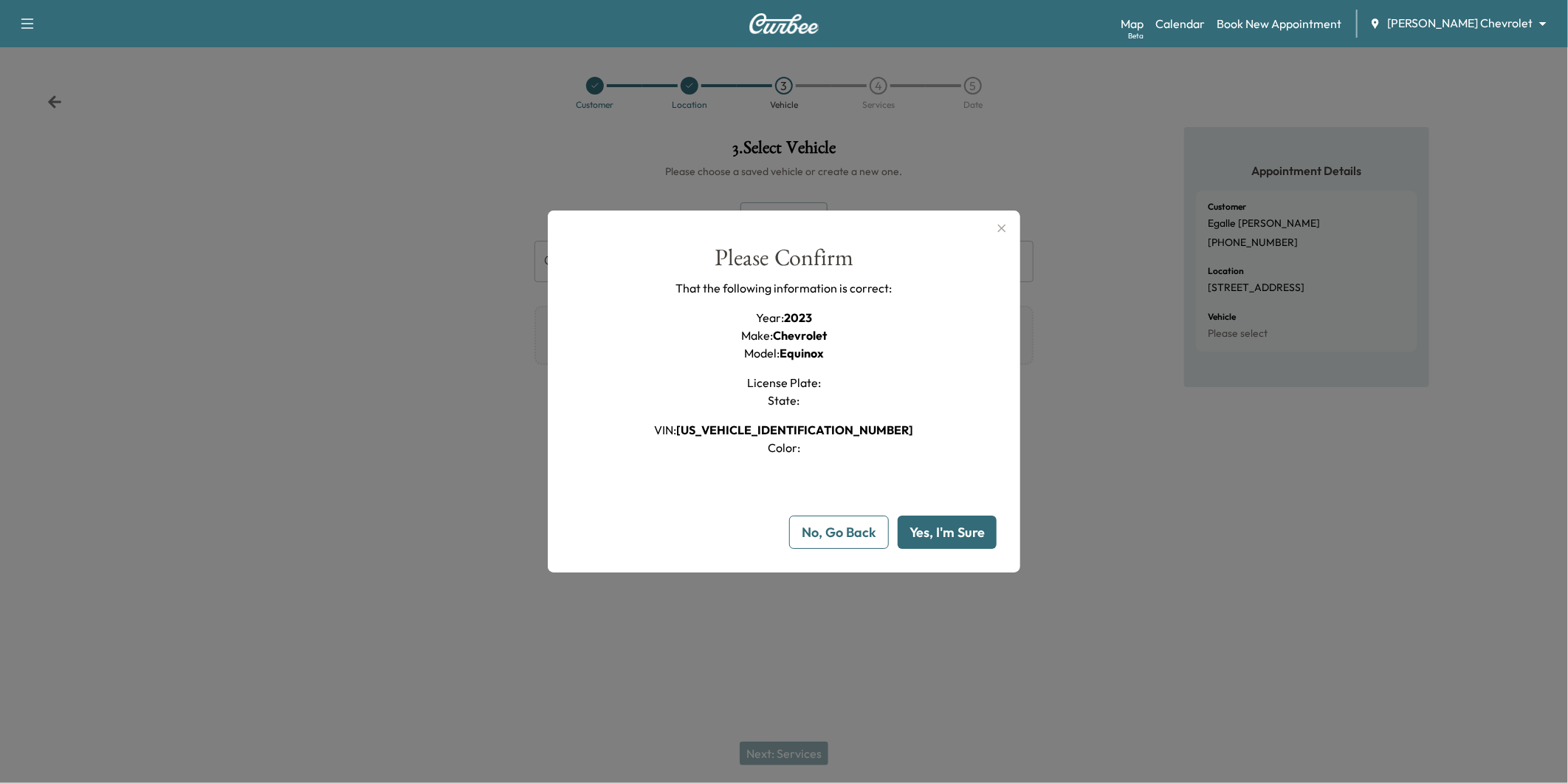
click at [935, 528] on button "Yes, I'm Sure" at bounding box center [947, 531] width 99 height 33
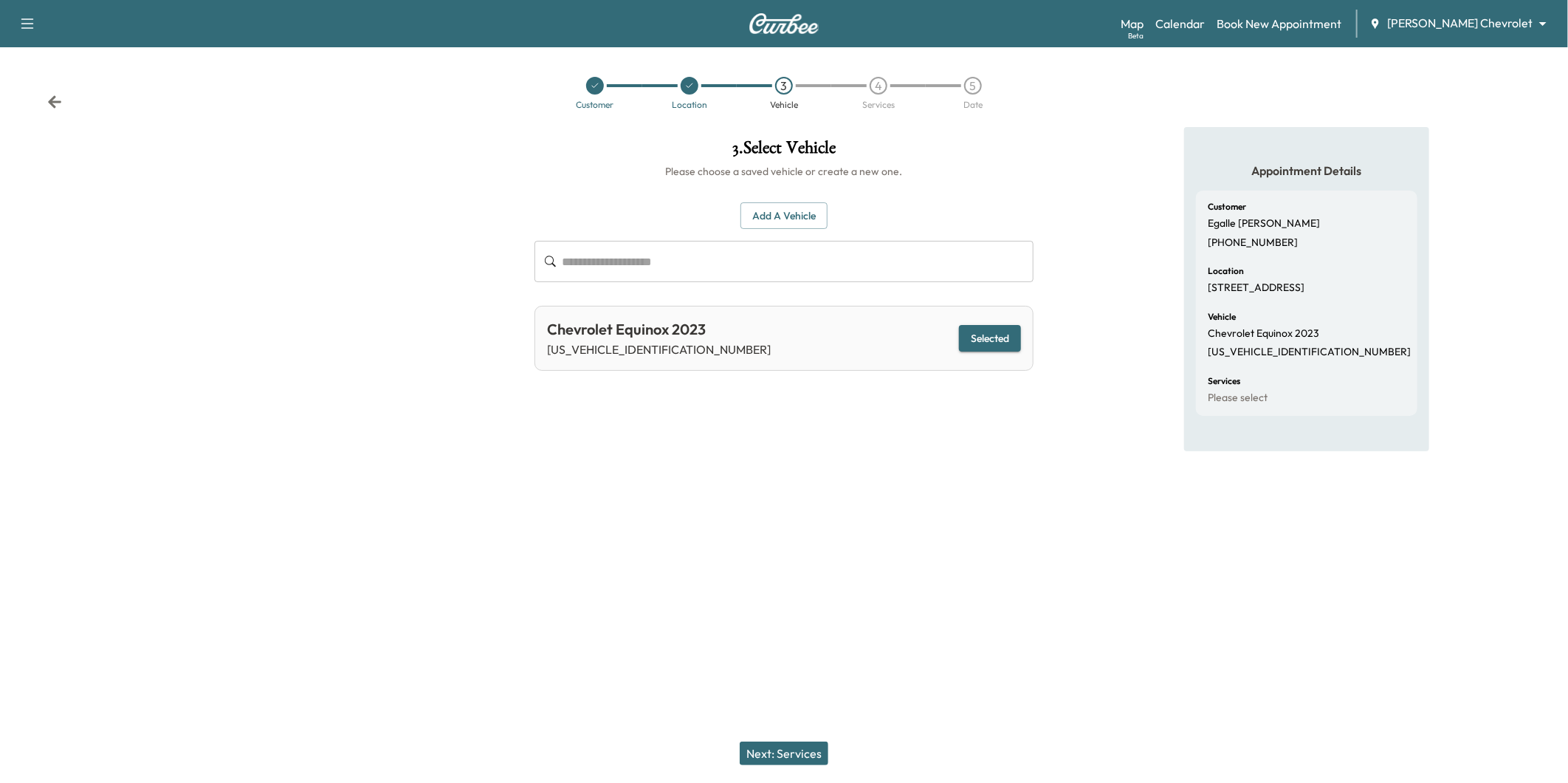
click at [795, 759] on button "Next: Services" at bounding box center [784, 753] width 89 height 24
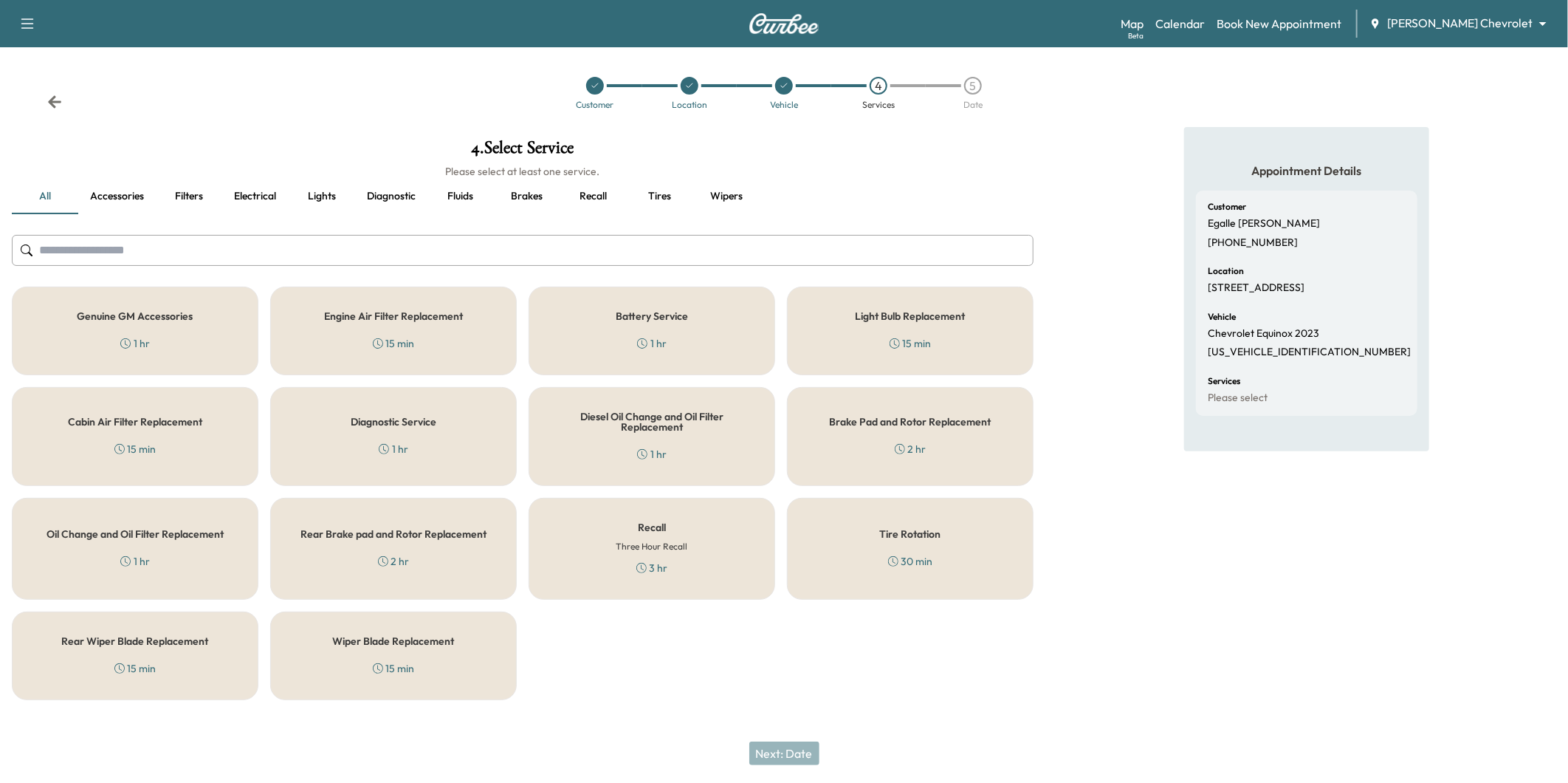
click at [133, 324] on div "Genuine GM Accessories 1 hr" at bounding box center [135, 330] width 247 height 89
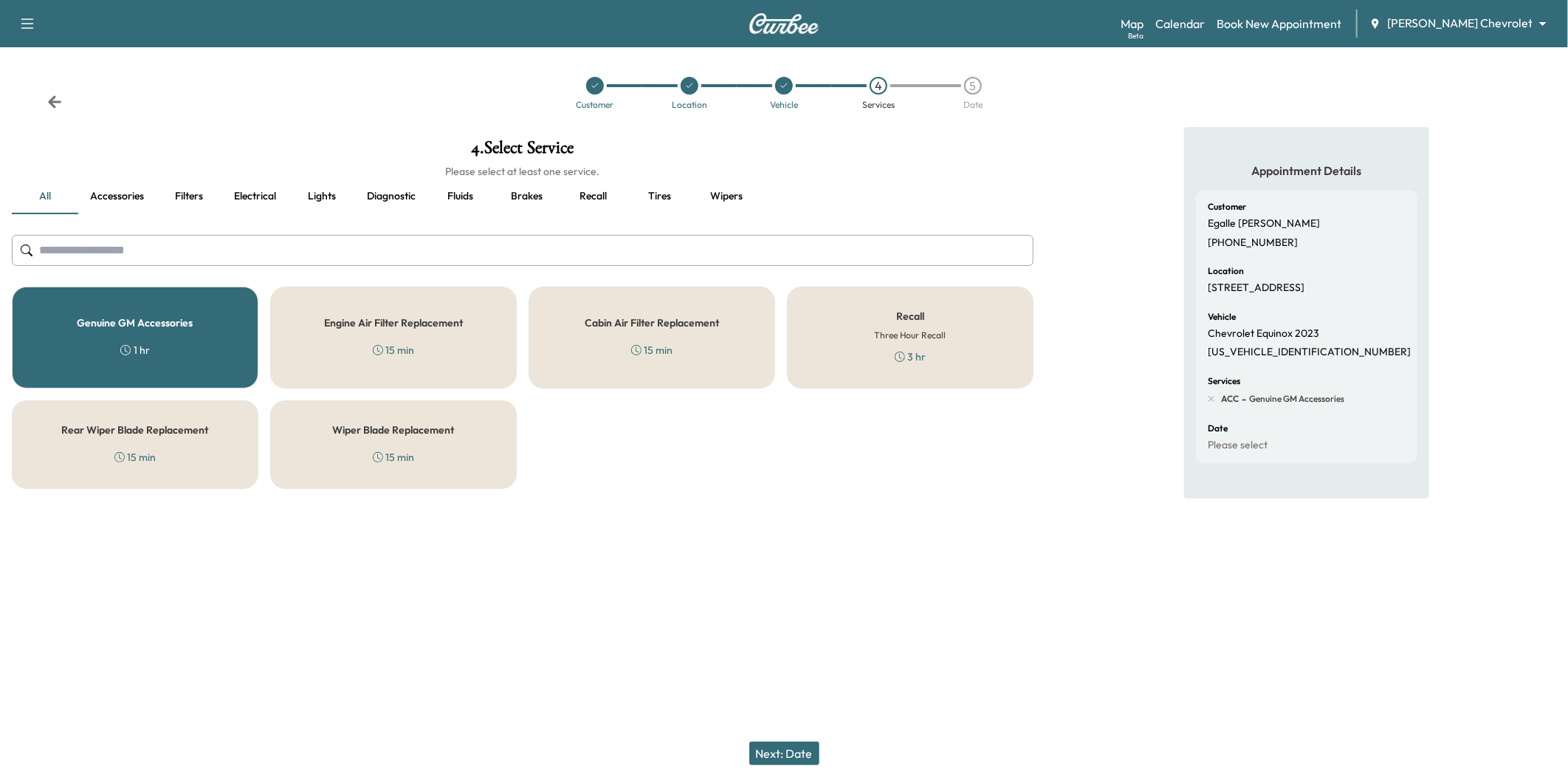
click at [784, 751] on button "Next: Date" at bounding box center [784, 753] width 70 height 24
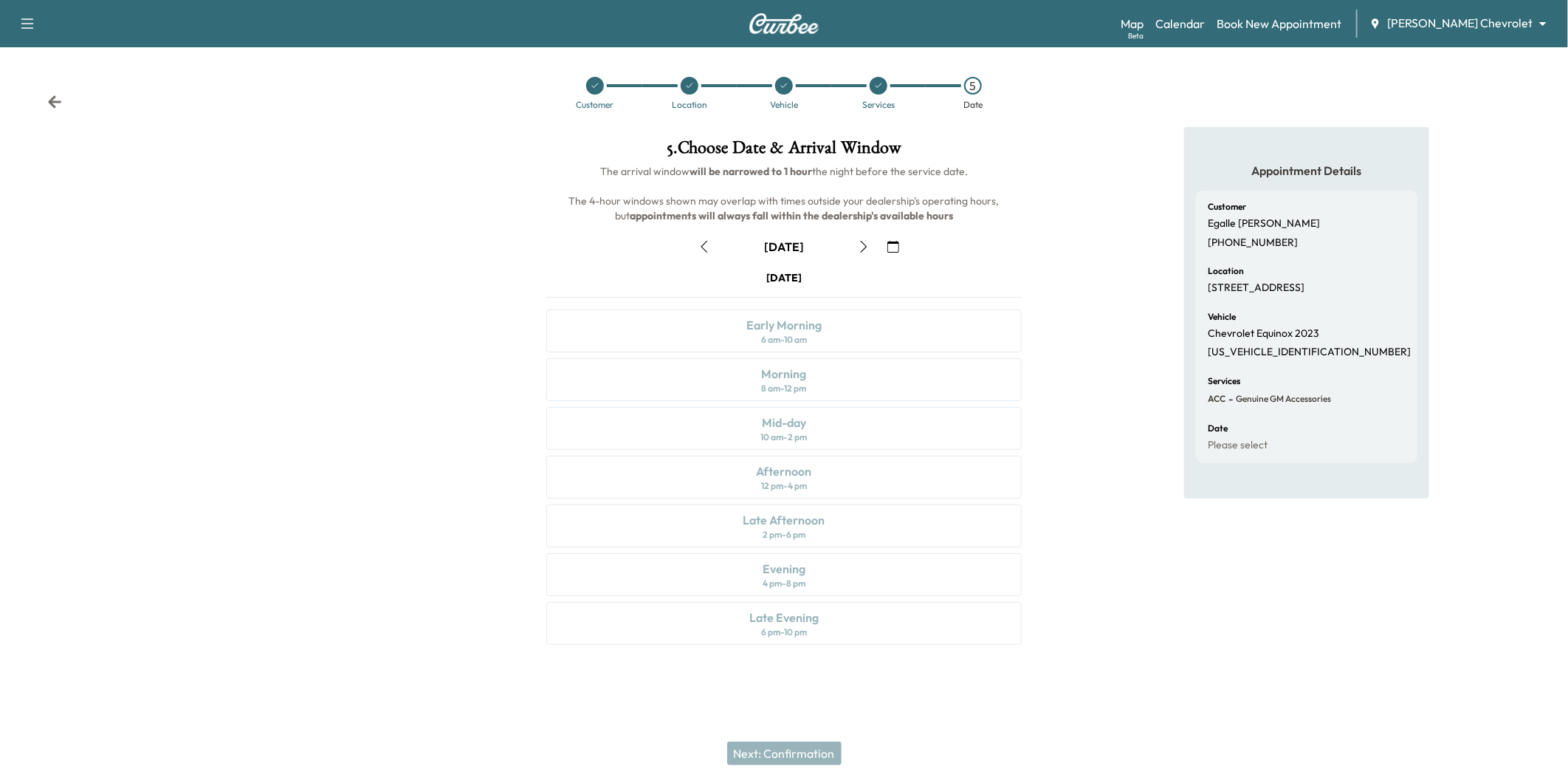
click at [894, 249] on icon "button" at bounding box center [893, 247] width 12 height 12
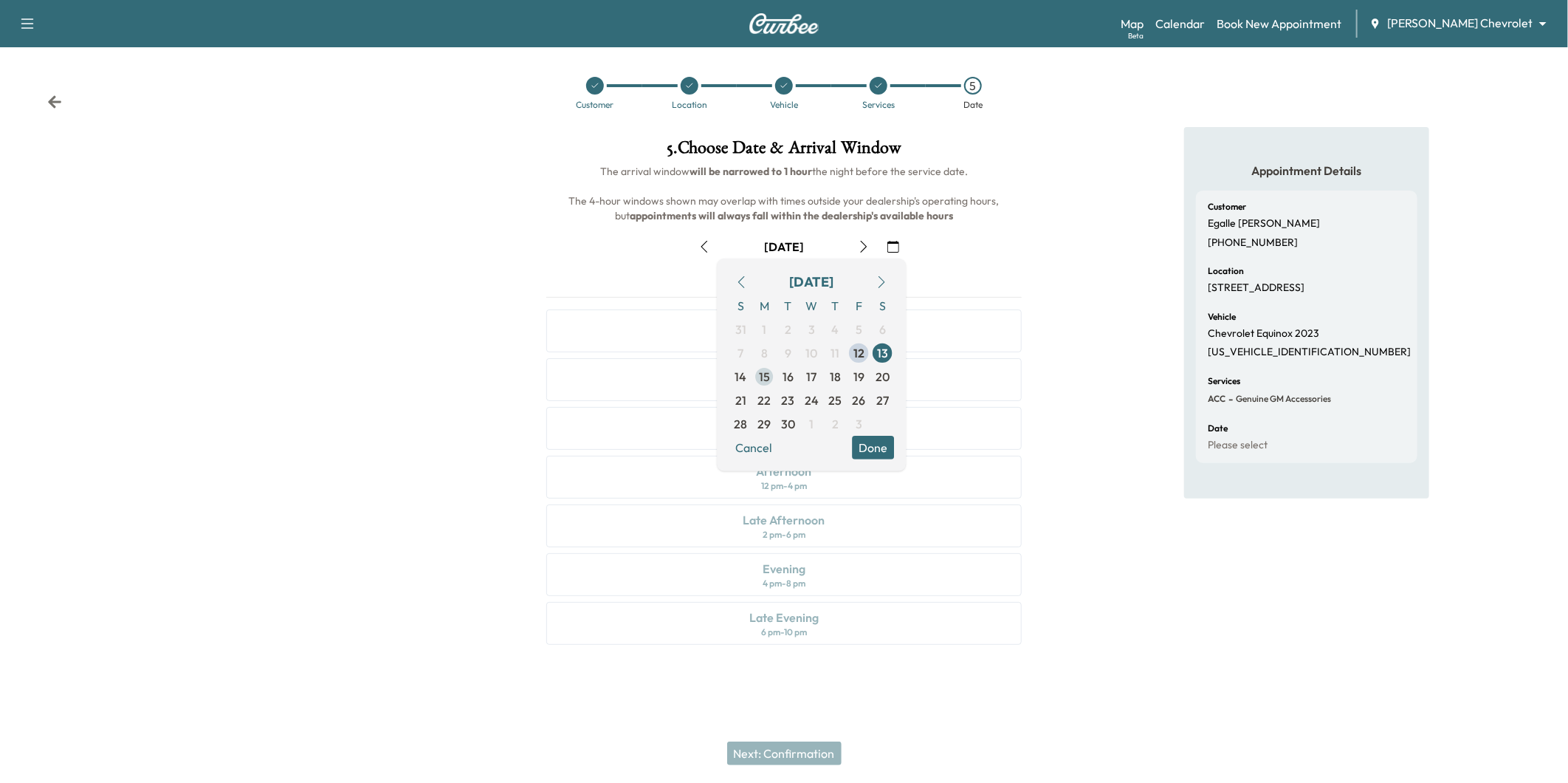
click at [769, 374] on span "15" at bounding box center [764, 376] width 11 height 18
click at [879, 446] on button "Done" at bounding box center [873, 448] width 42 height 24
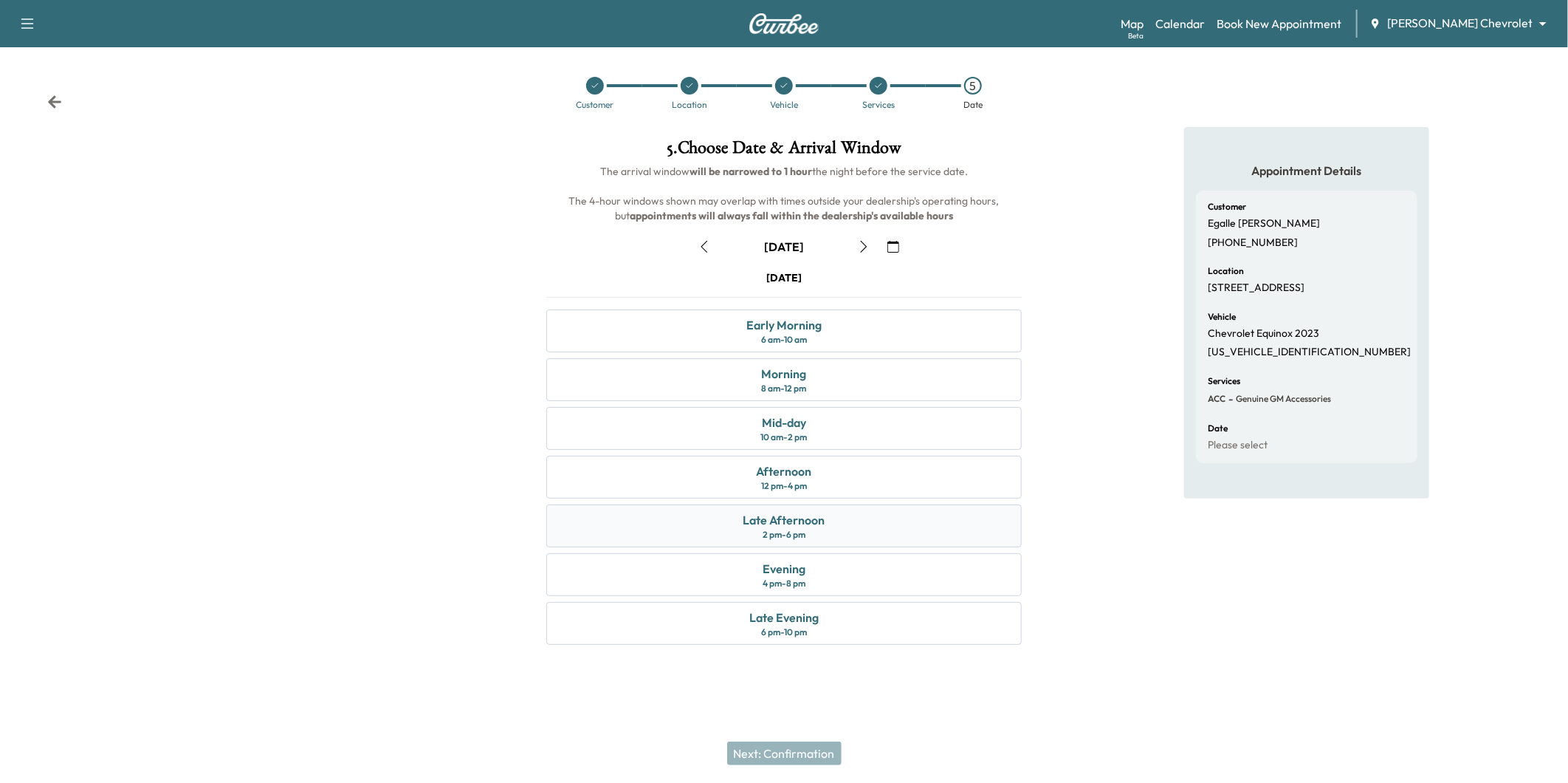
click at [827, 526] on div "Late Afternoon 2 pm - 6 pm" at bounding box center [784, 525] width 475 height 43
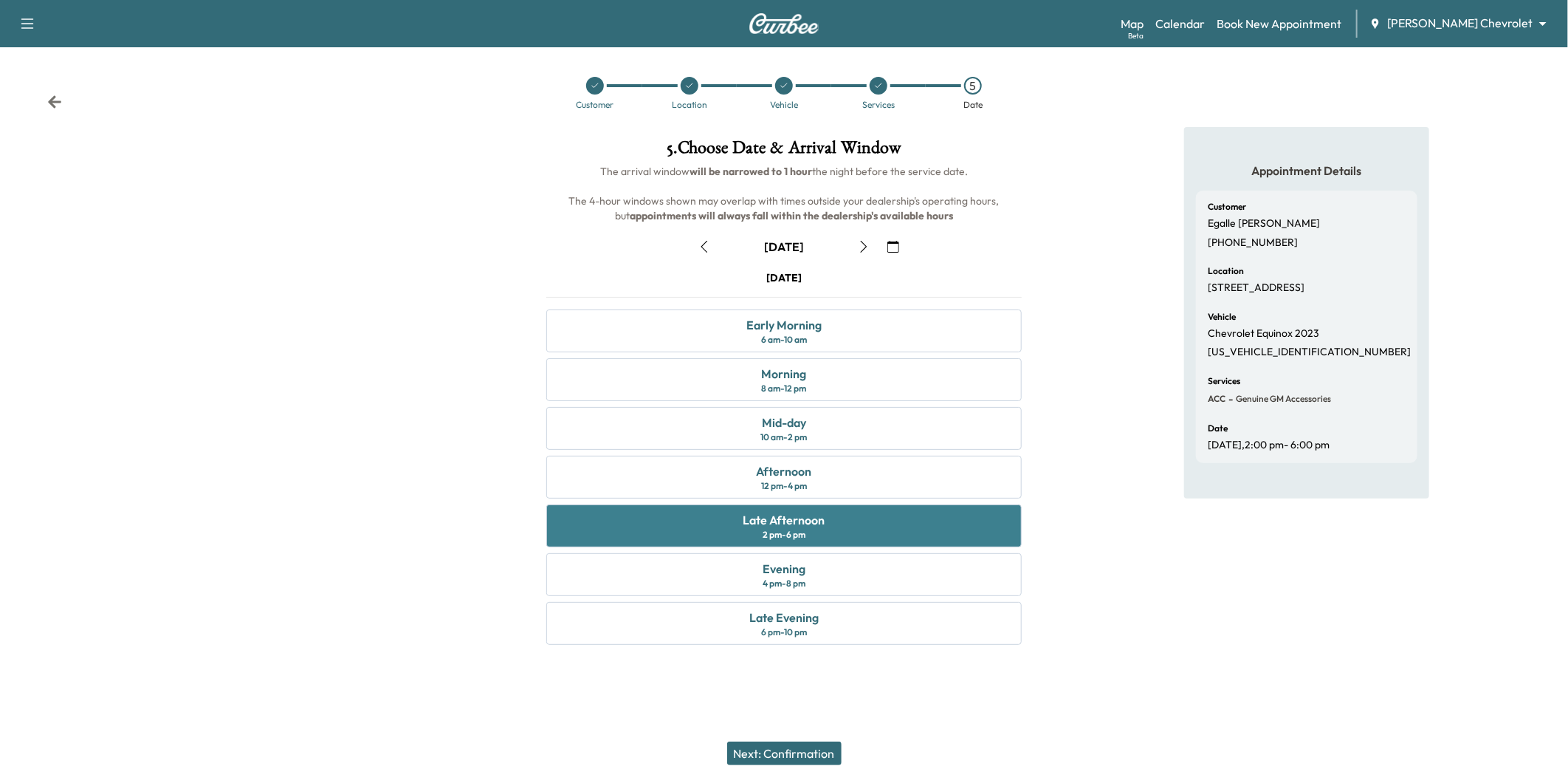
click at [649, 525] on div "Late Afternoon 2 pm - 6 pm" at bounding box center [784, 525] width 475 height 43
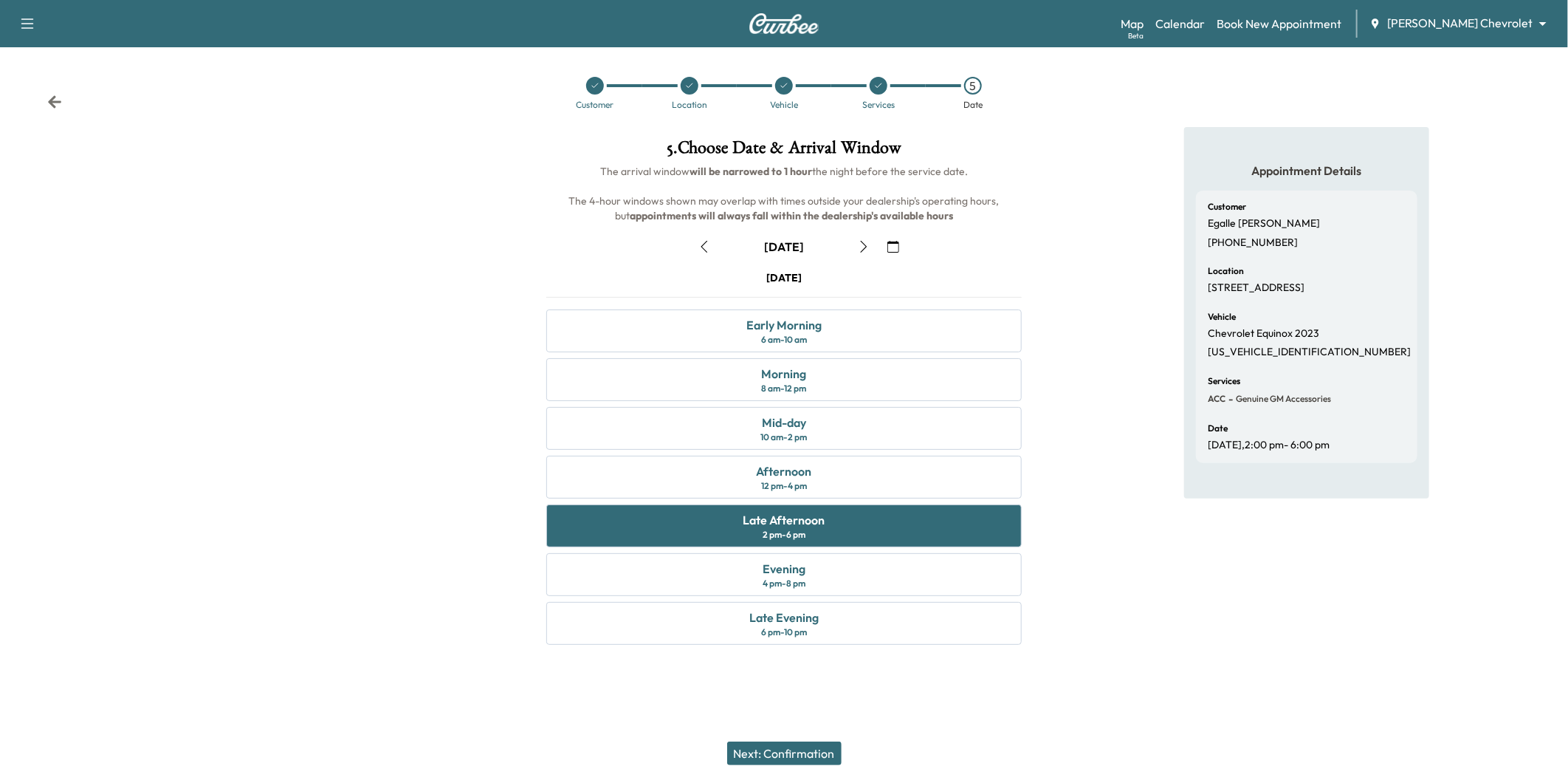
click at [771, 748] on button "Next: Confirmation" at bounding box center [784, 753] width 115 height 24
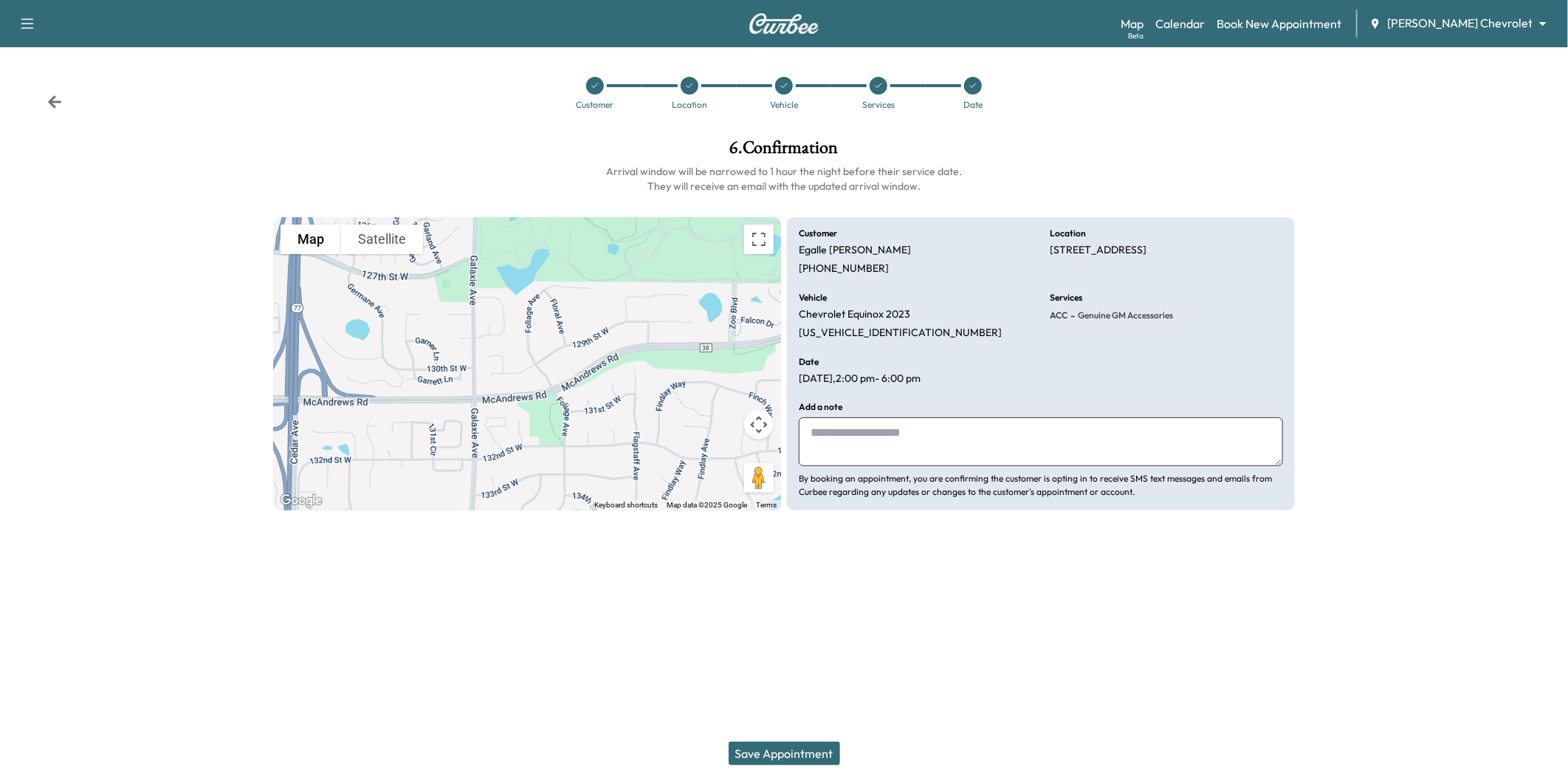
click at [784, 753] on button "Save Appointment" at bounding box center [784, 753] width 111 height 24
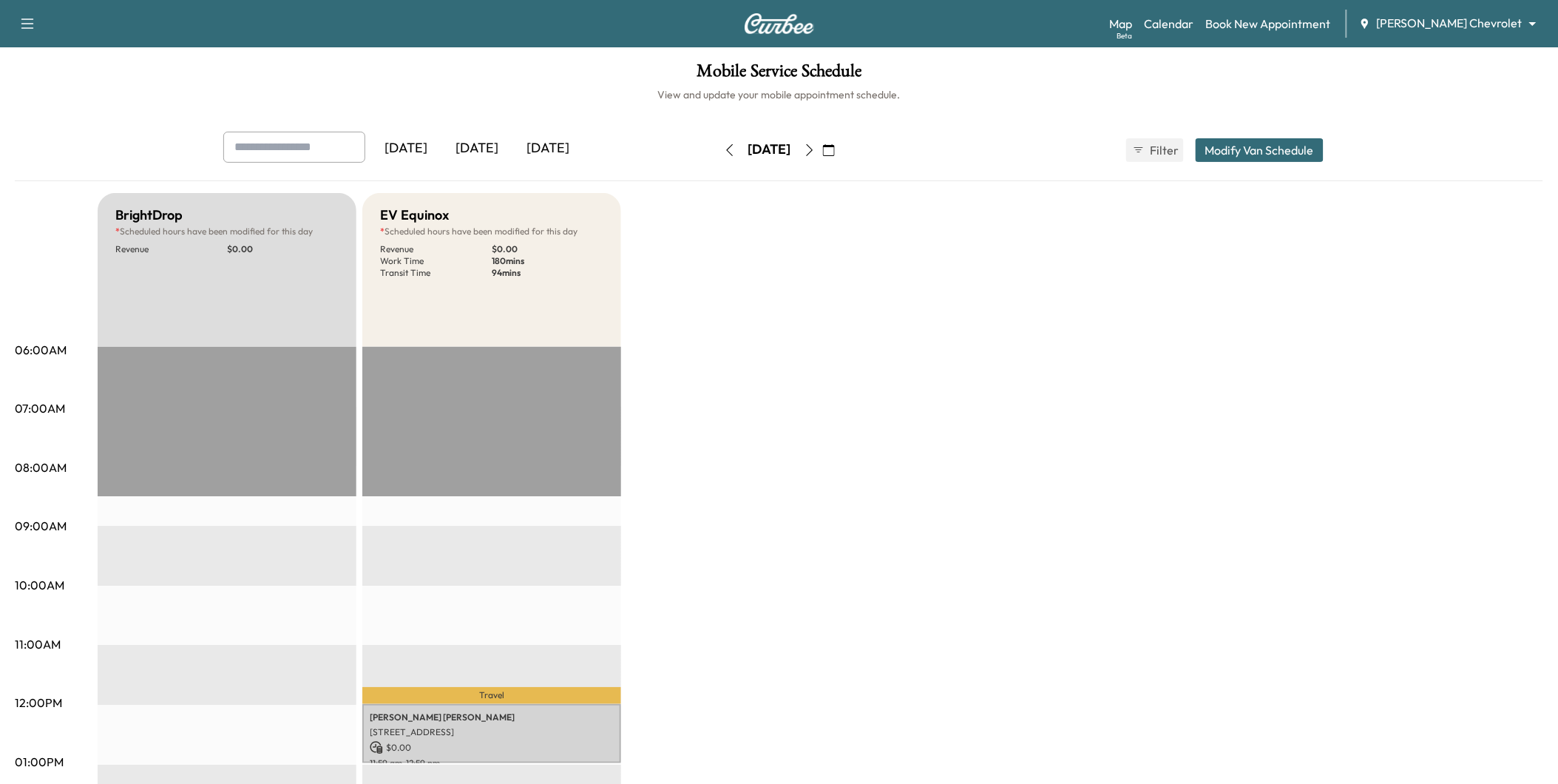
click at [481, 145] on div "[DATE]" at bounding box center [478, 149] width 71 height 34
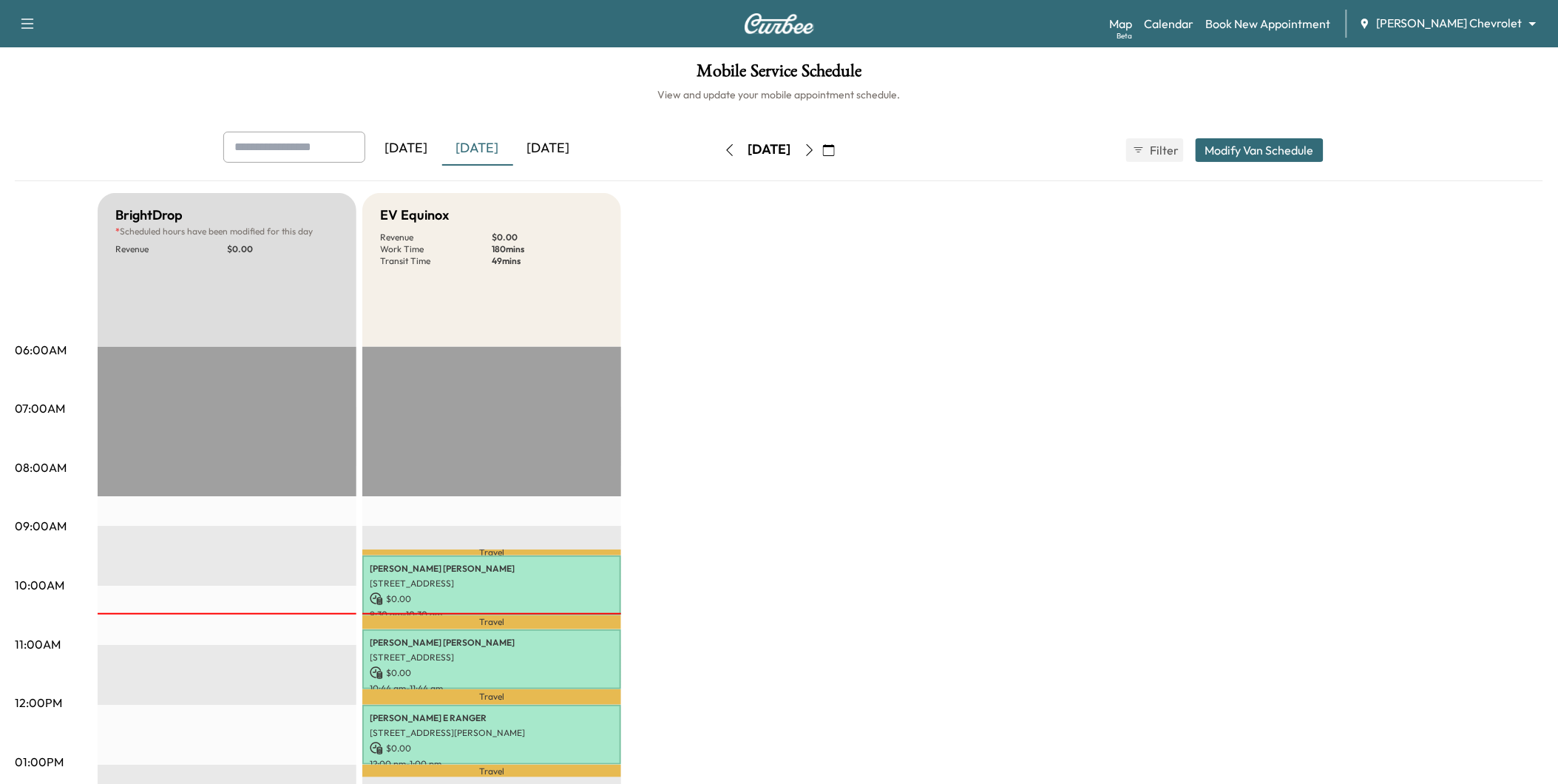
click at [815, 148] on icon "button" at bounding box center [809, 150] width 12 height 12
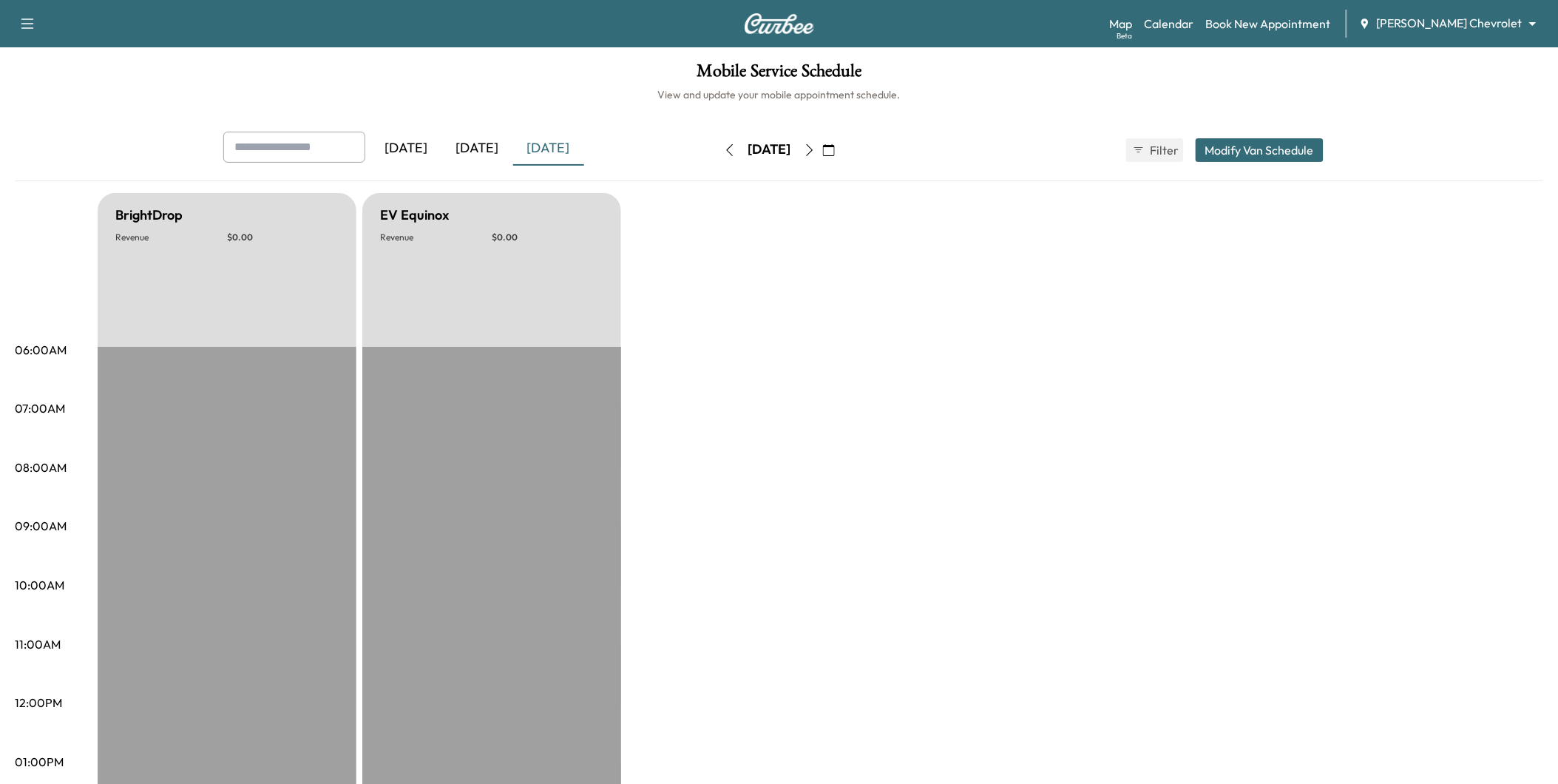
click at [815, 148] on icon "button" at bounding box center [809, 150] width 12 height 12
click at [815, 151] on icon "button" at bounding box center [809, 150] width 12 height 12
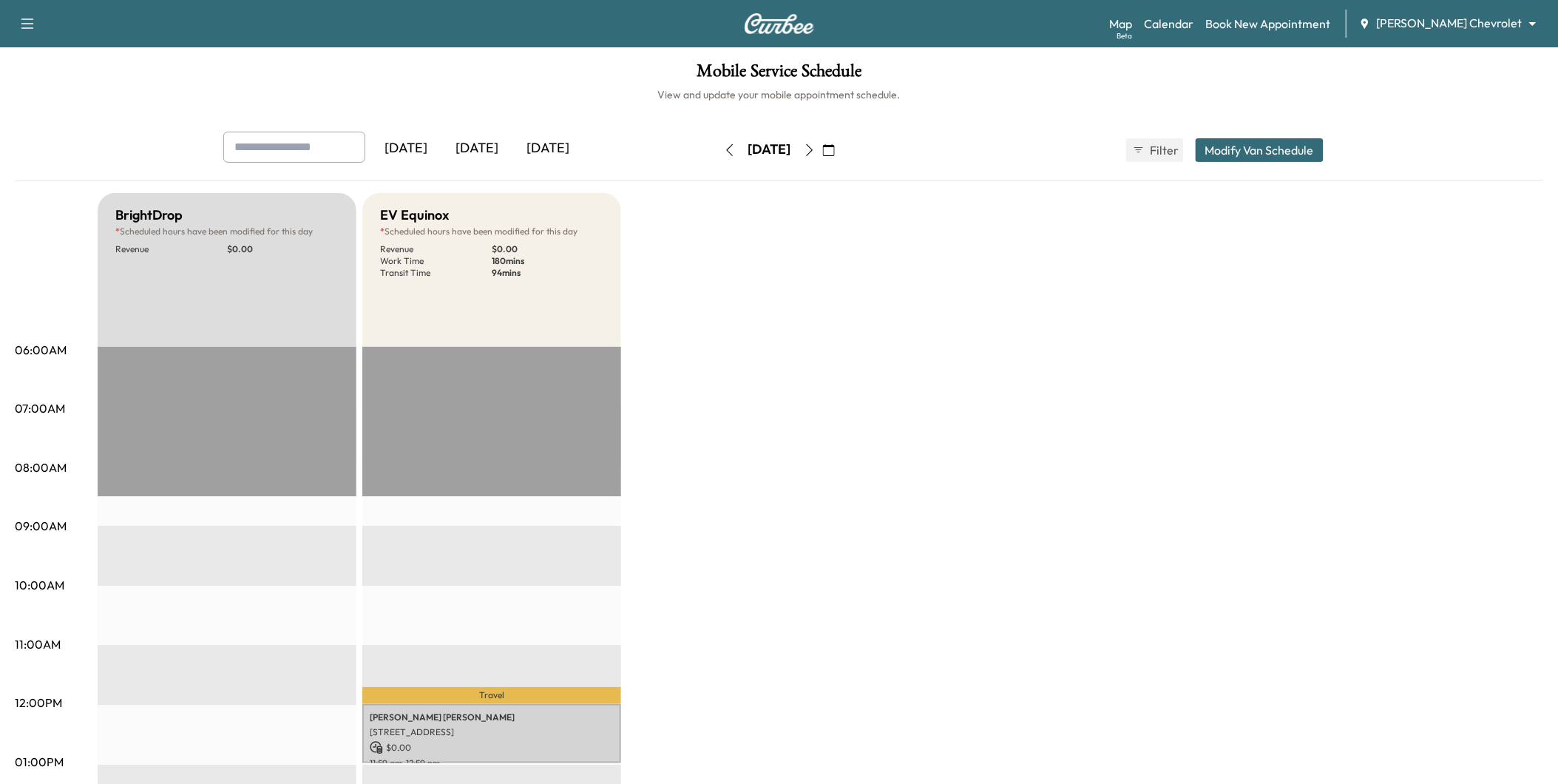
click at [497, 144] on div "[DATE]" at bounding box center [478, 149] width 71 height 34
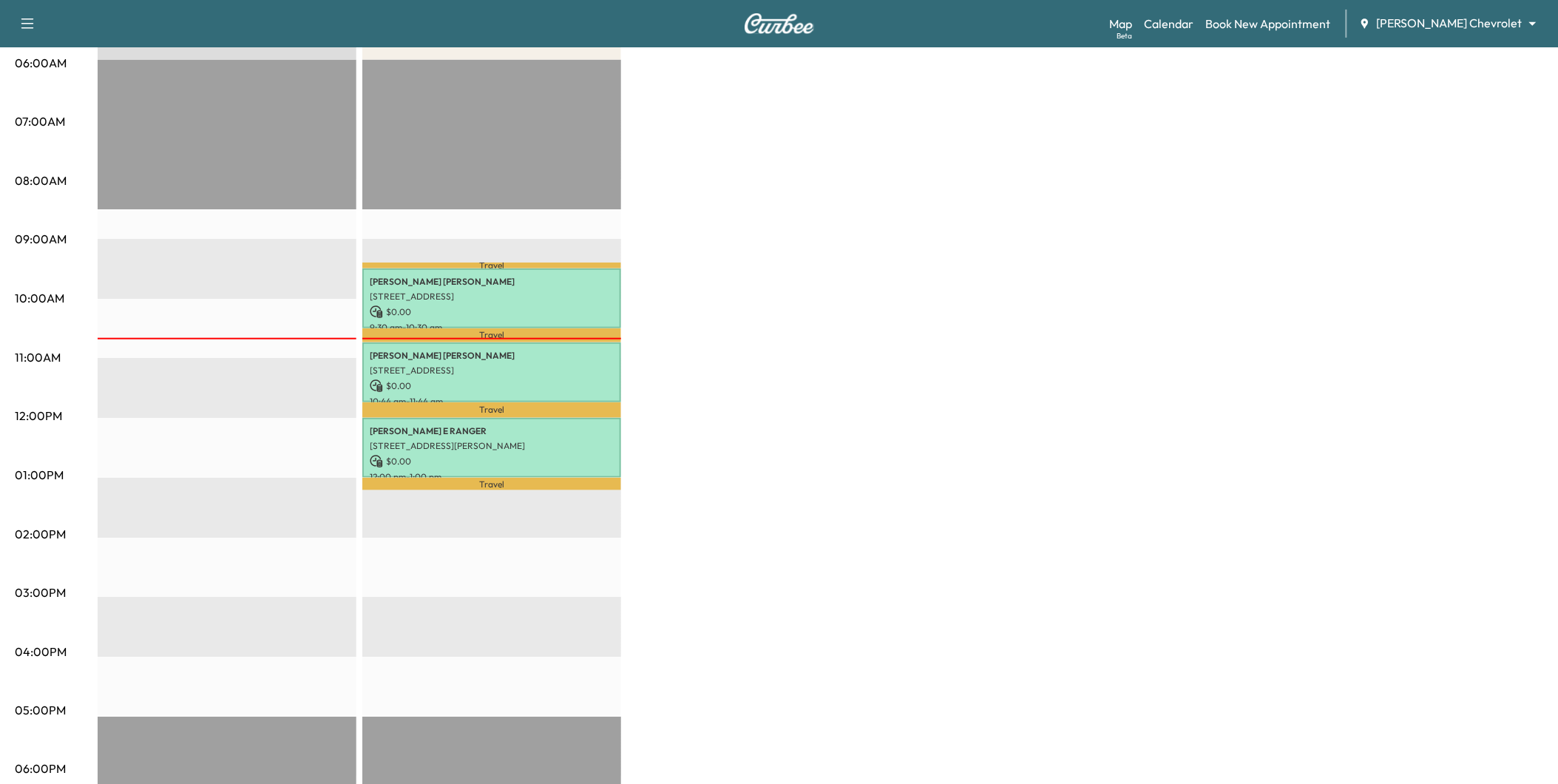
scroll to position [328, 0]
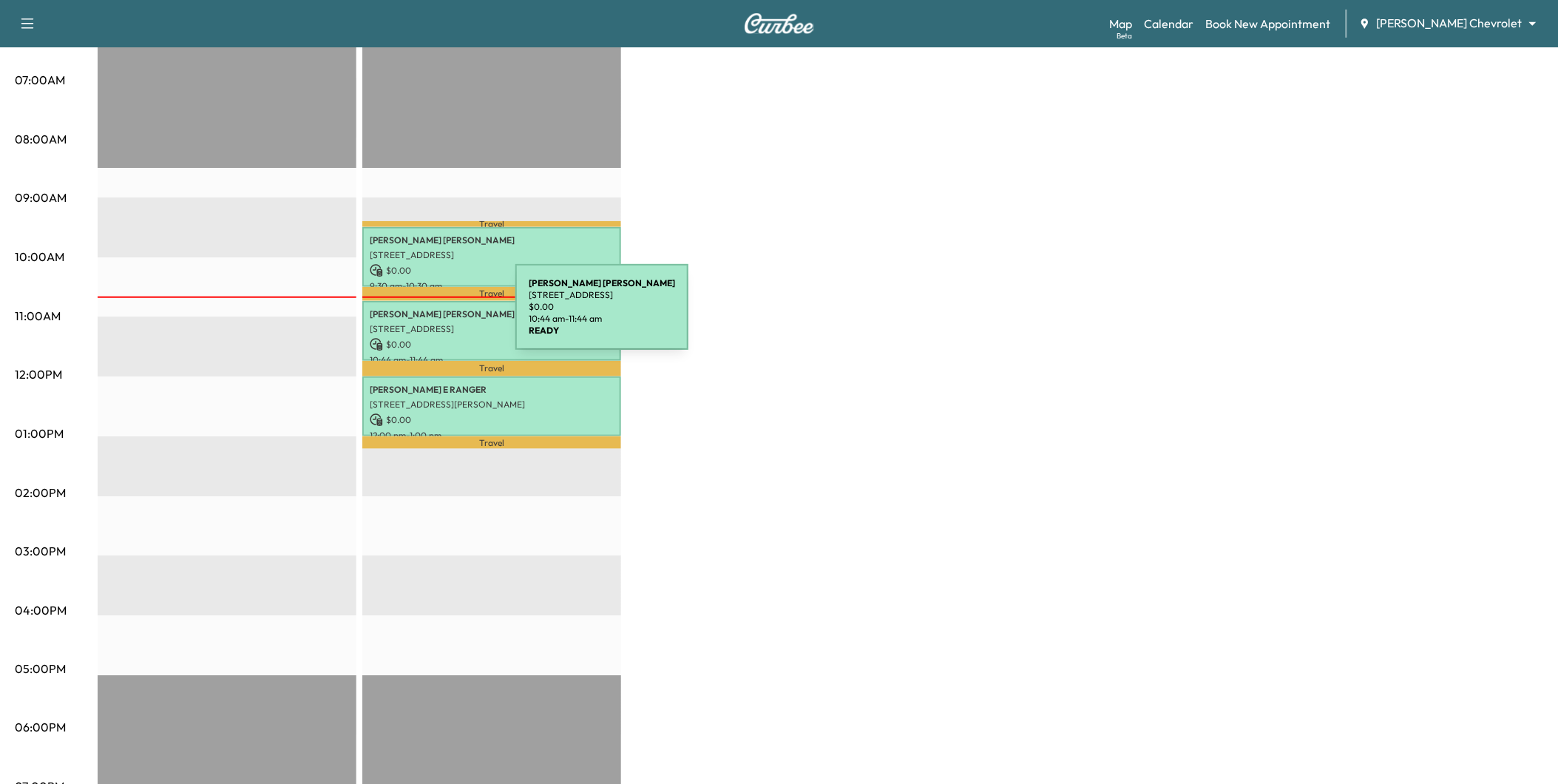
click at [411, 323] on p "[STREET_ADDRESS]" at bounding box center [491, 329] width 244 height 12
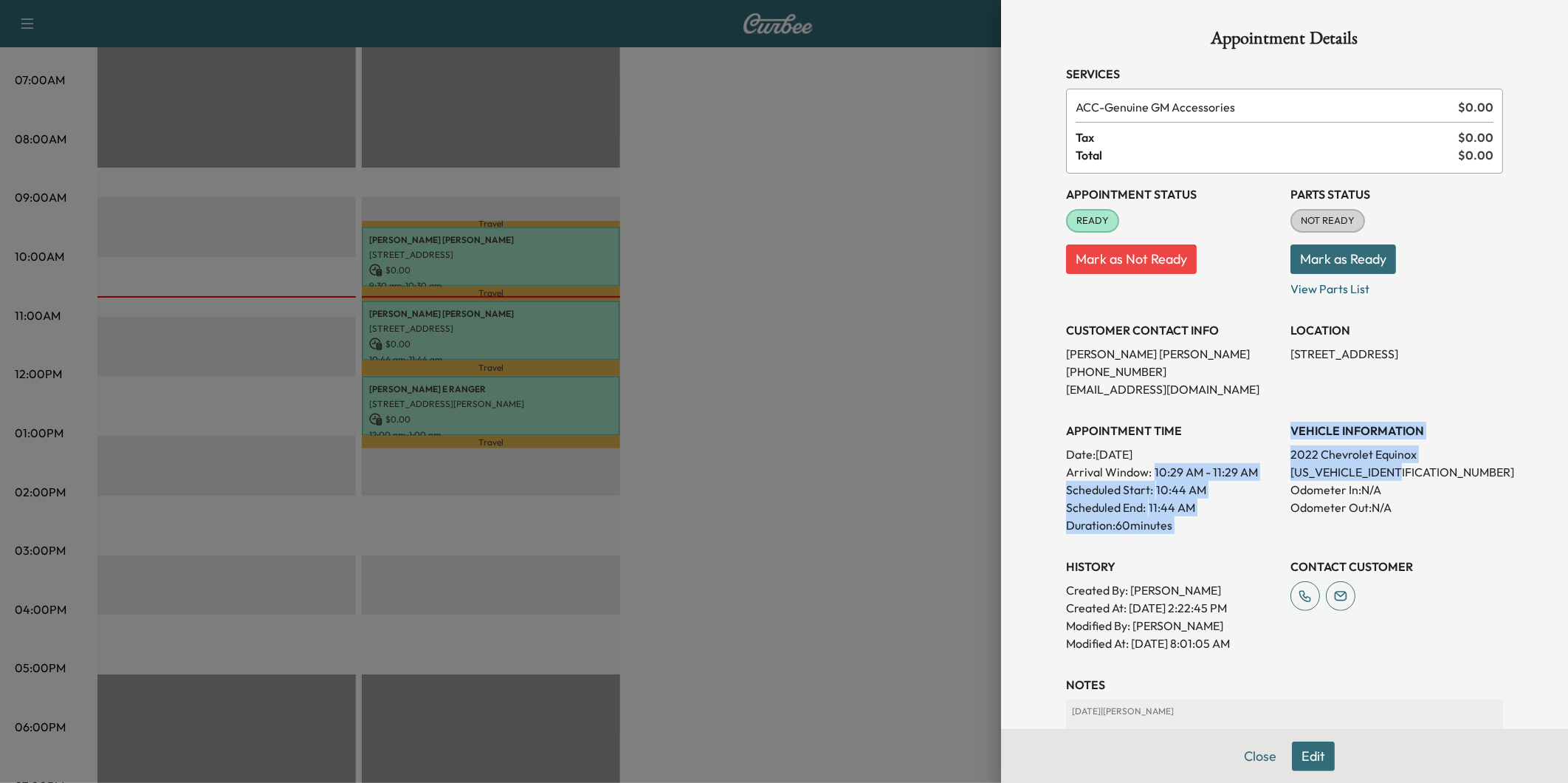
drag, startPoint x: 1406, startPoint y: 467, endPoint x: 1267, endPoint y: 467, distance: 139.0
click at [1267, 467] on div "Appointment Status READY Mark as Not Ready Parts Status NOT READY Mark as Ready…" at bounding box center [1284, 412] width 437 height 479
drag, startPoint x: 1267, startPoint y: 467, endPoint x: 1420, endPoint y: 473, distance: 153.1
click at [1436, 473] on p "[US_VEHICLE_IDENTIFICATION_NUMBER]" at bounding box center [1397, 471] width 213 height 18
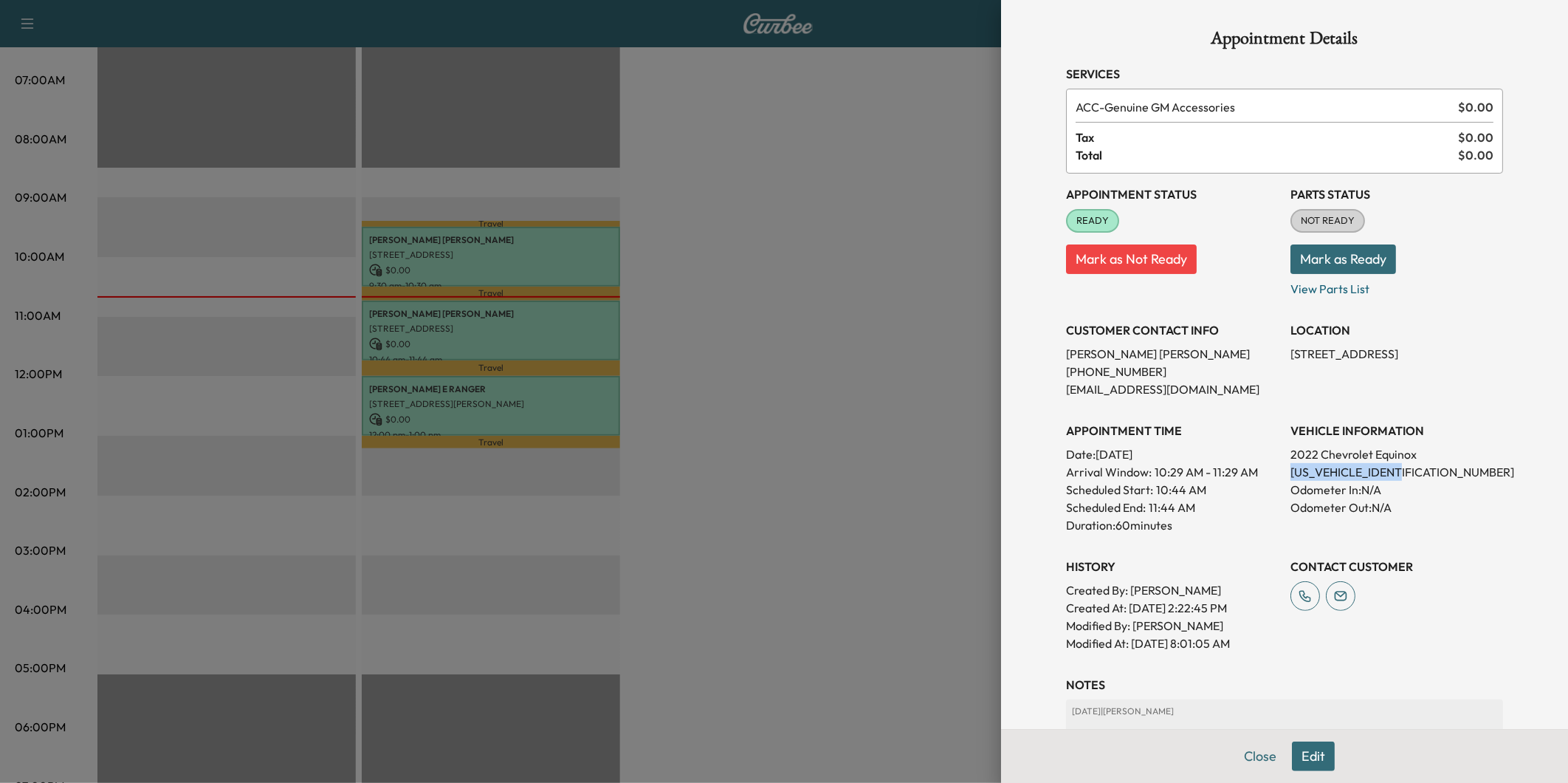
drag, startPoint x: 1407, startPoint y: 473, endPoint x: 1280, endPoint y: 471, distance: 127.0
click at [1290, 471] on p "[US_VEHICLE_IDENTIFICATION_NUMBER]" at bounding box center [1397, 471] width 213 height 18
drag, startPoint x: 1280, startPoint y: 471, endPoint x: 1289, endPoint y: 469, distance: 9.2
copy p "[US_VEHICLE_IDENTIFICATION_NUMBER]"
click at [716, 278] on div at bounding box center [784, 391] width 1568 height 783
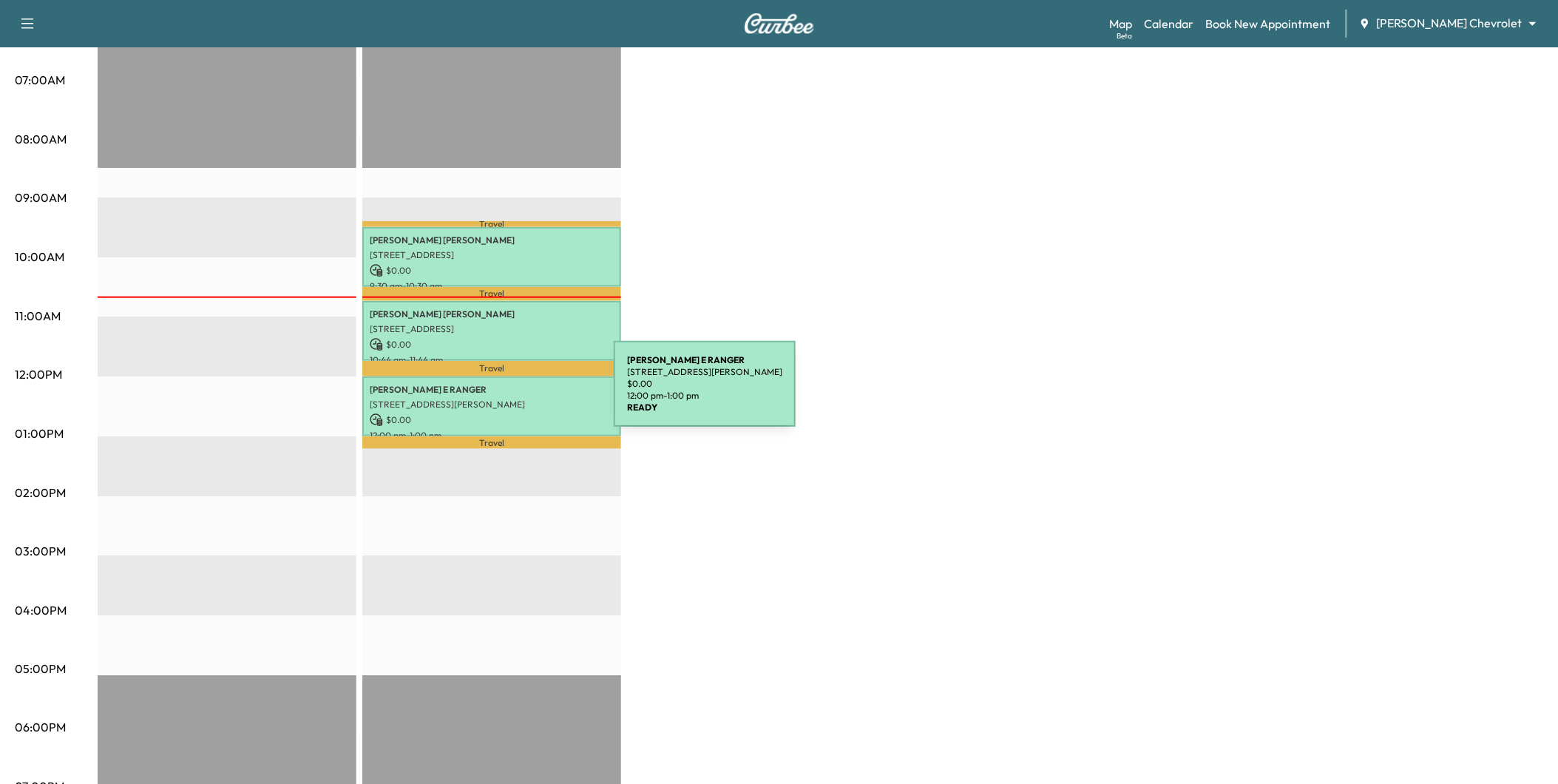
click at [499, 398] on p "[STREET_ADDRESS][PERSON_NAME]" at bounding box center [491, 404] width 244 height 12
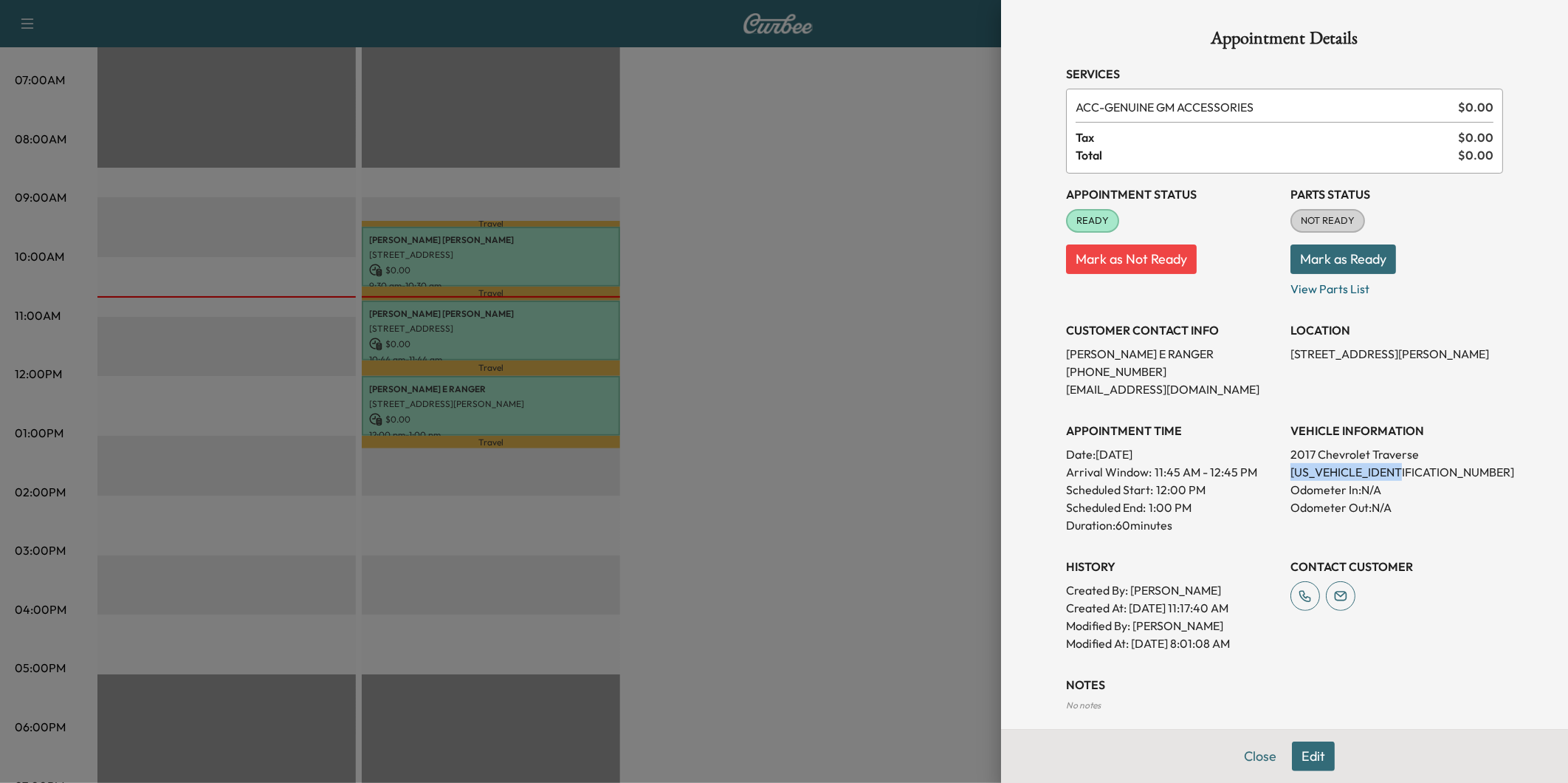
drag, startPoint x: 1413, startPoint y: 467, endPoint x: 1278, endPoint y: 477, distance: 135.4
click at [1278, 477] on div "Appointment Status READY Mark as Not Ready Parts Status NOT READY Mark as Ready…" at bounding box center [1284, 412] width 437 height 479
drag, startPoint x: 1278, startPoint y: 477, endPoint x: 1297, endPoint y: 473, distance: 19.4
copy p "[US_VEHICLE_IDENTIFICATION_NUMBER]"
click at [862, 264] on div at bounding box center [784, 391] width 1568 height 783
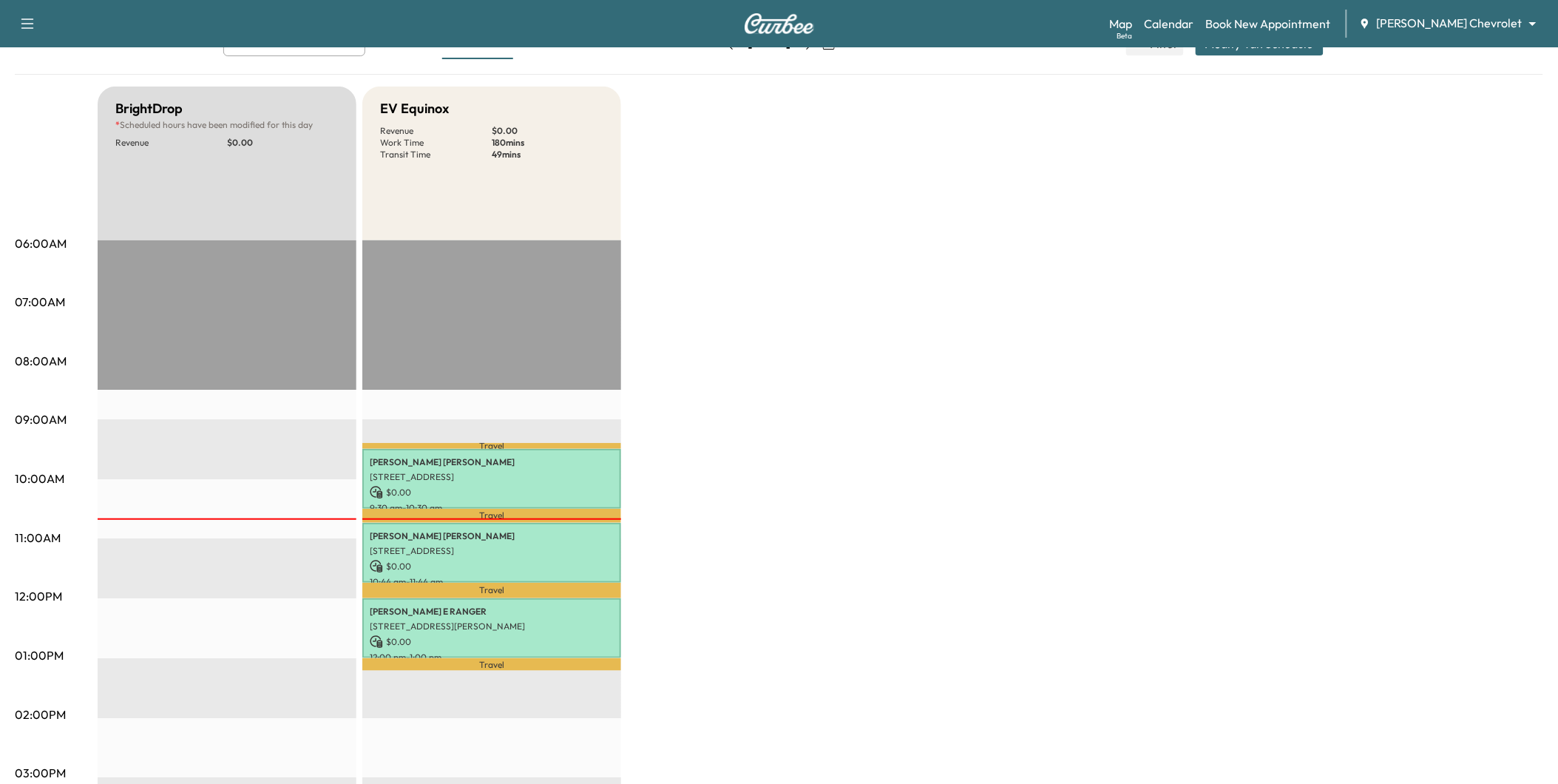
scroll to position [82, 0]
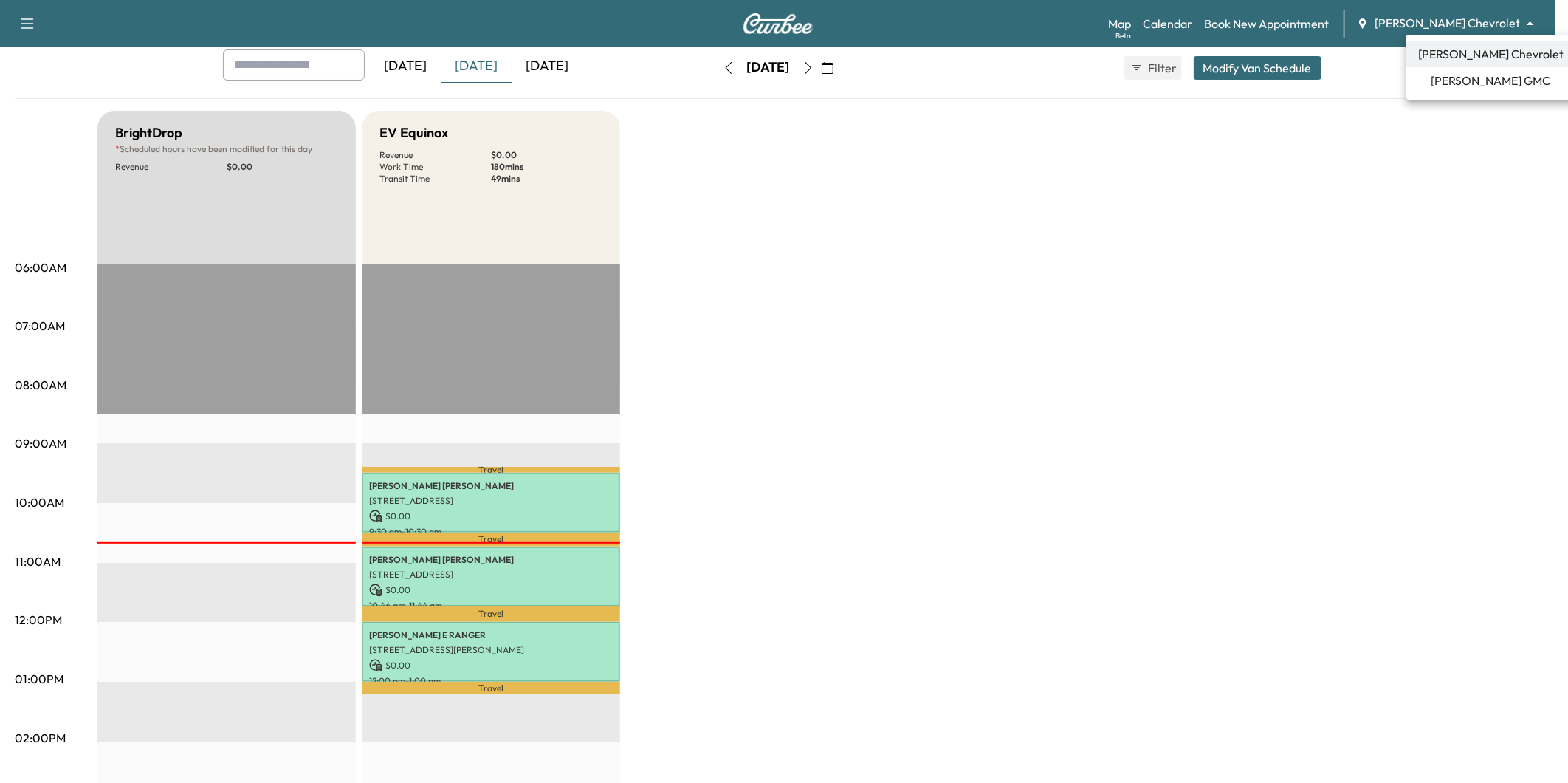
click at [1478, 16] on body "Support Log Out Map Beta Calendar Book New Appointment [PERSON_NAME] Chevrolet …" at bounding box center [784, 309] width 1568 height 783
click at [1467, 83] on span "[PERSON_NAME] GMC" at bounding box center [1491, 80] width 120 height 18
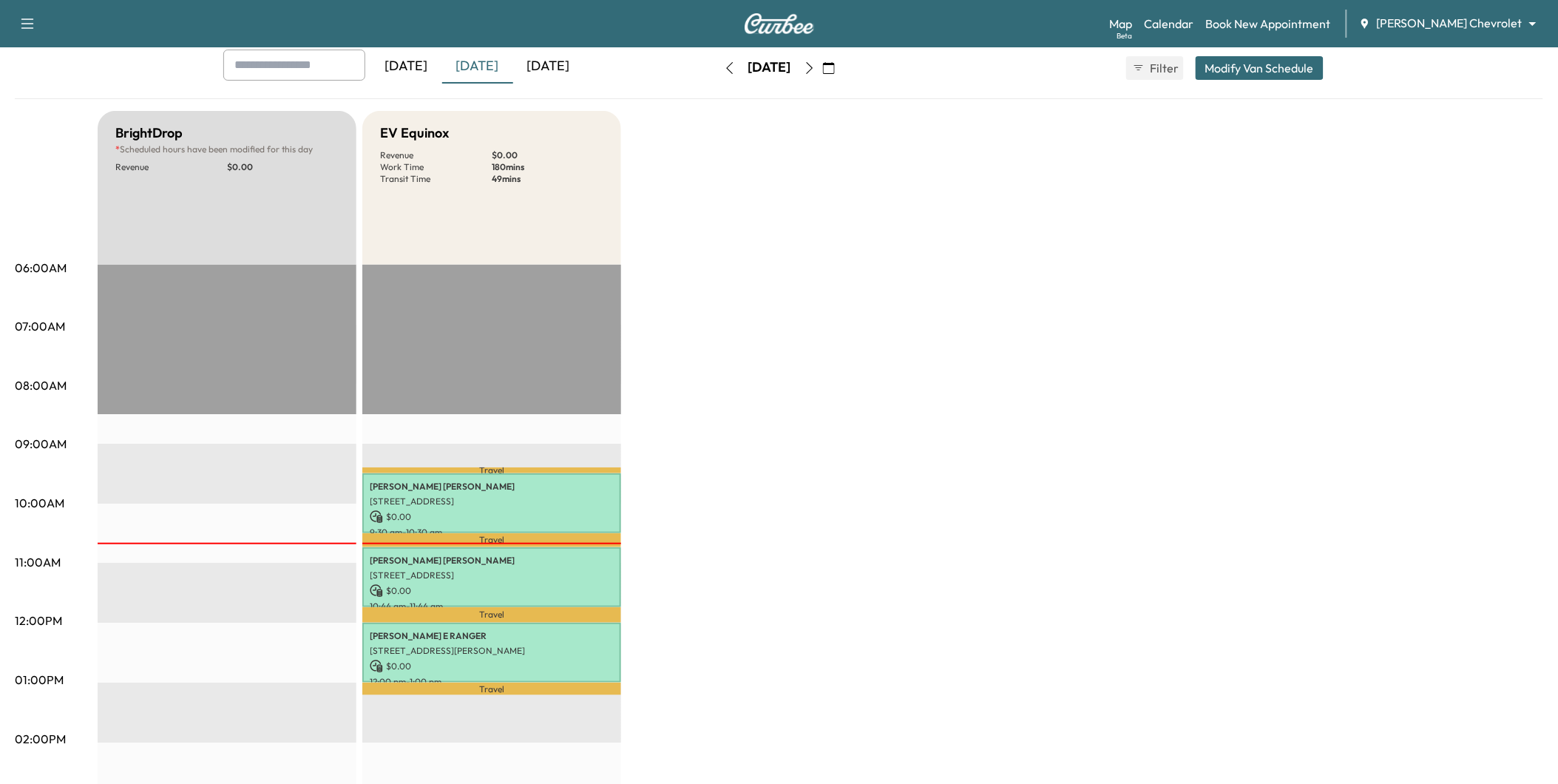
scroll to position [0, 0]
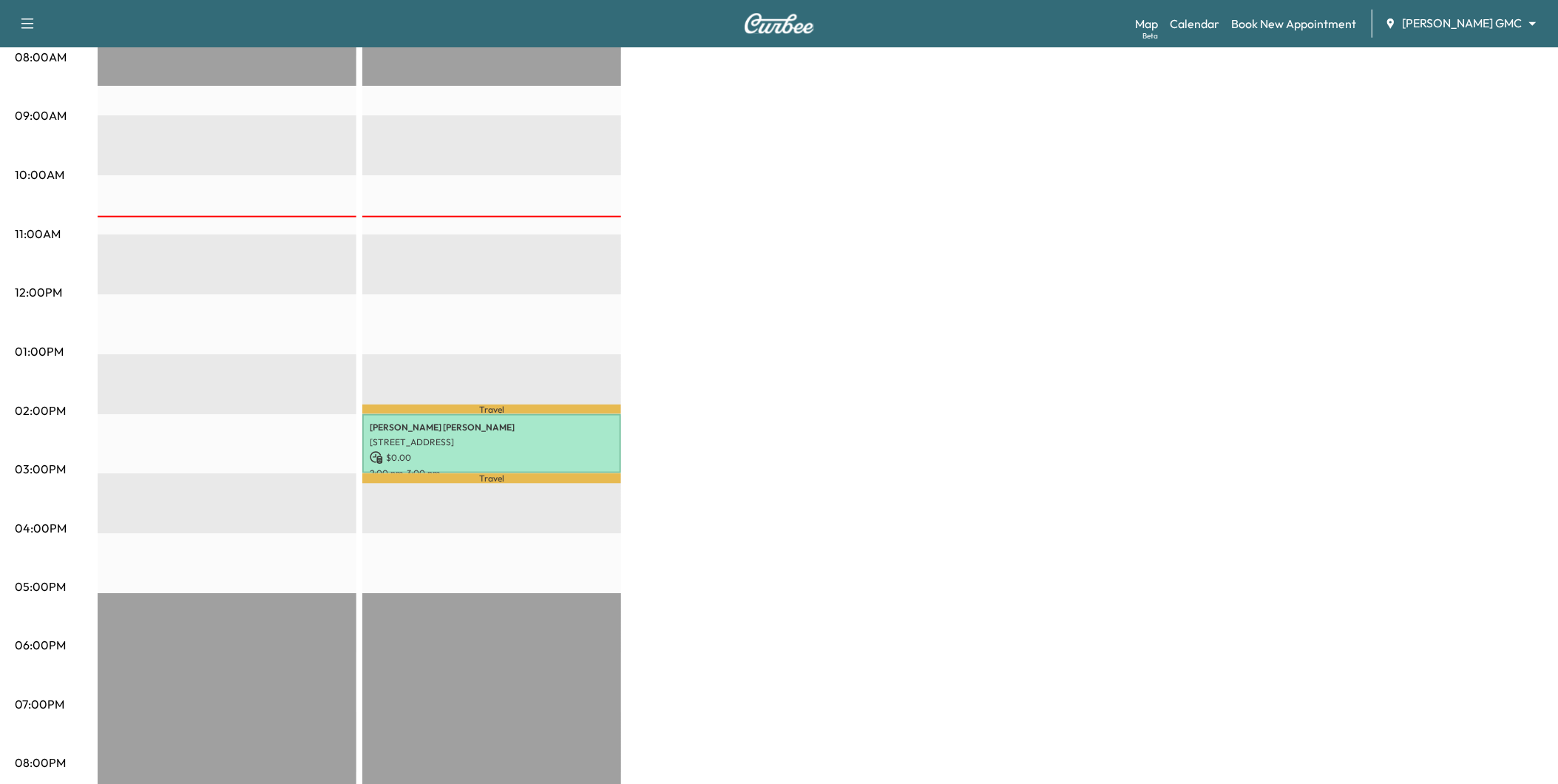
scroll to position [492, 0]
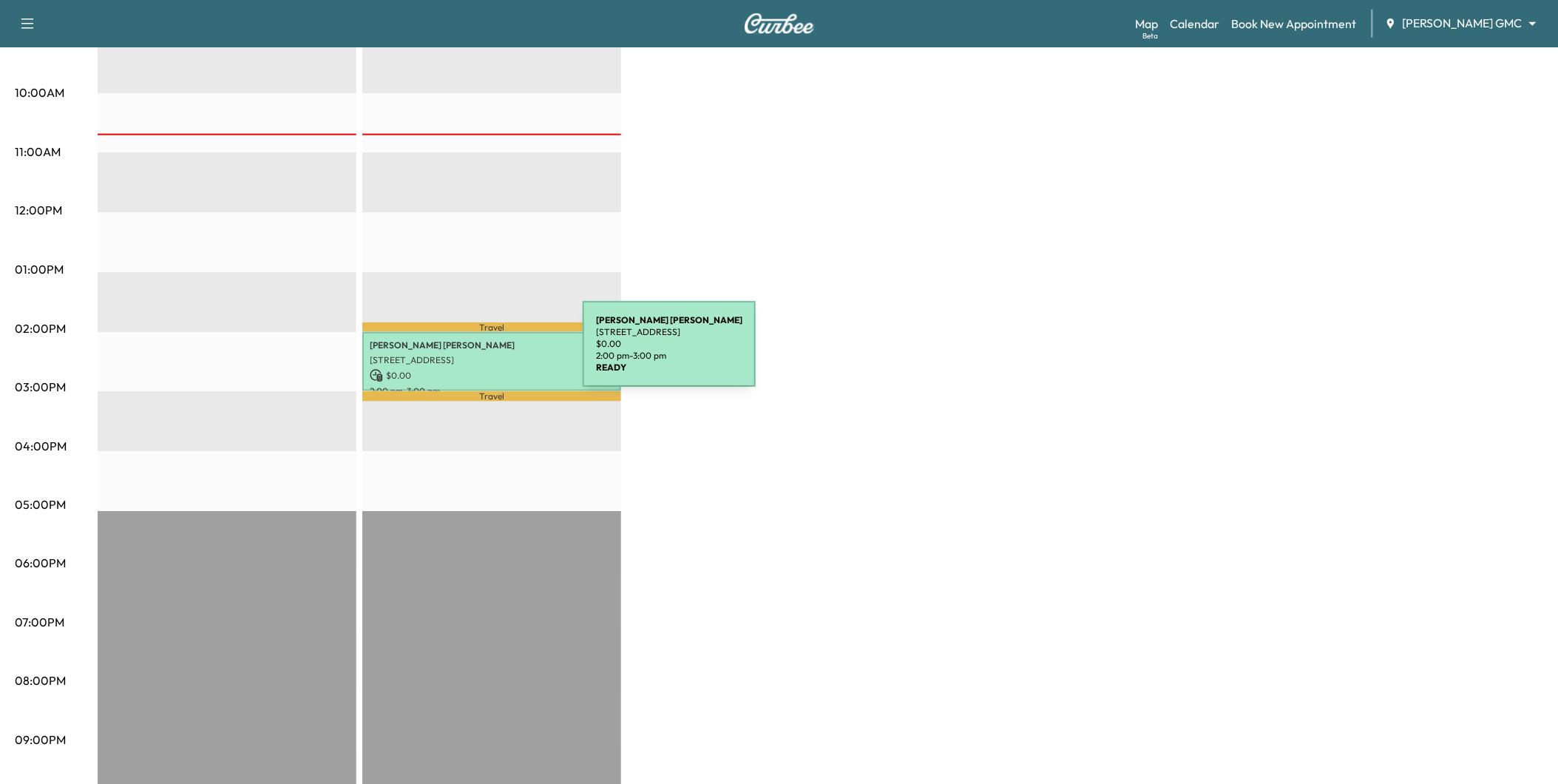
click at [472, 354] on p "[STREET_ADDRESS]" at bounding box center [491, 360] width 244 height 12
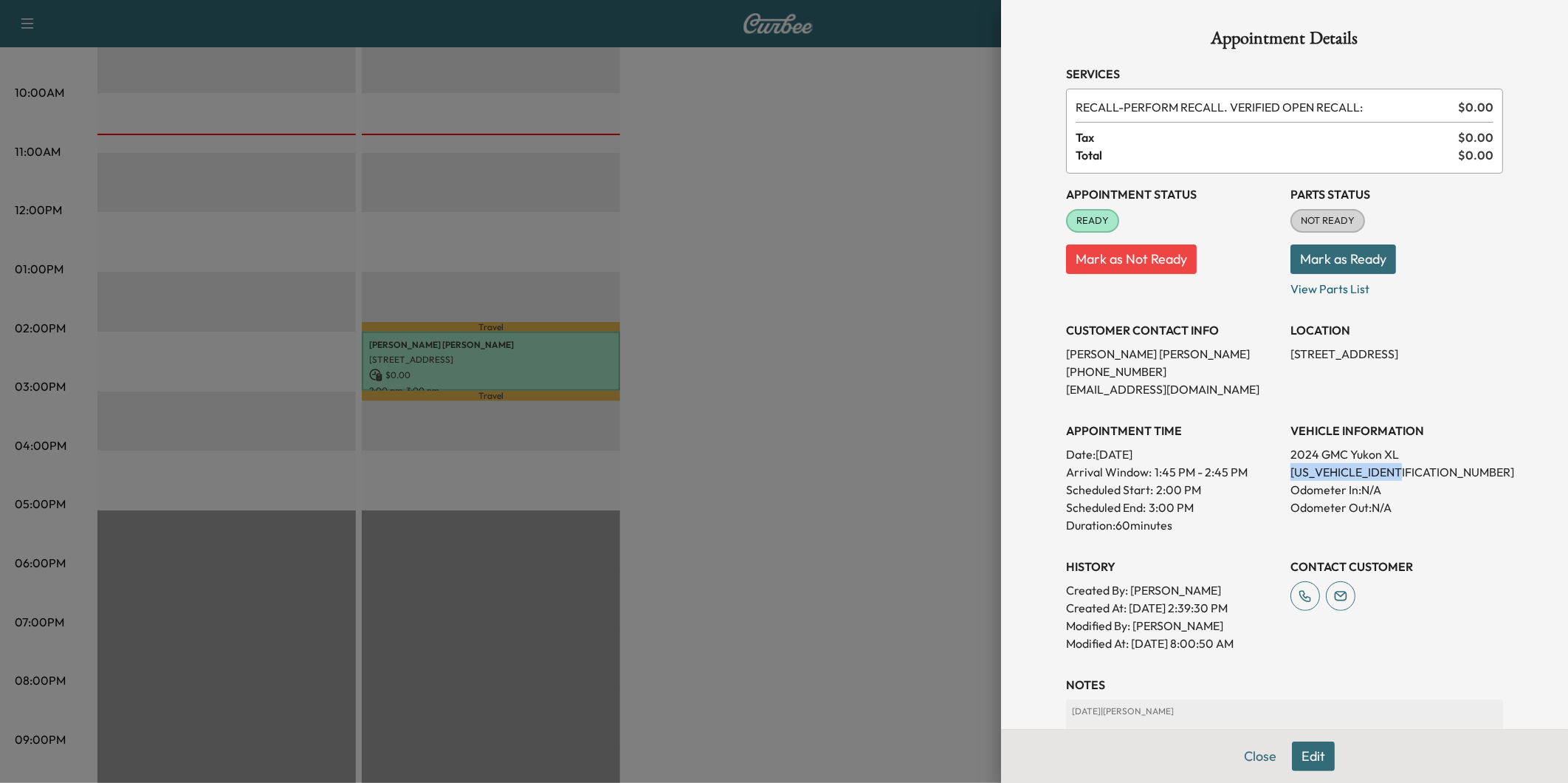
drag, startPoint x: 1404, startPoint y: 467, endPoint x: 1278, endPoint y: 473, distance: 126.1
click at [1278, 473] on div "Appointment Status READY Mark as Not Ready Parts Status NOT READY Mark as Ready…" at bounding box center [1284, 412] width 437 height 479
drag, startPoint x: 1278, startPoint y: 473, endPoint x: 1285, endPoint y: 471, distance: 7.3
copy p "[US_VEHICLE_IDENTIFICATION_NUMBER]"
click at [825, 269] on div at bounding box center [784, 391] width 1568 height 783
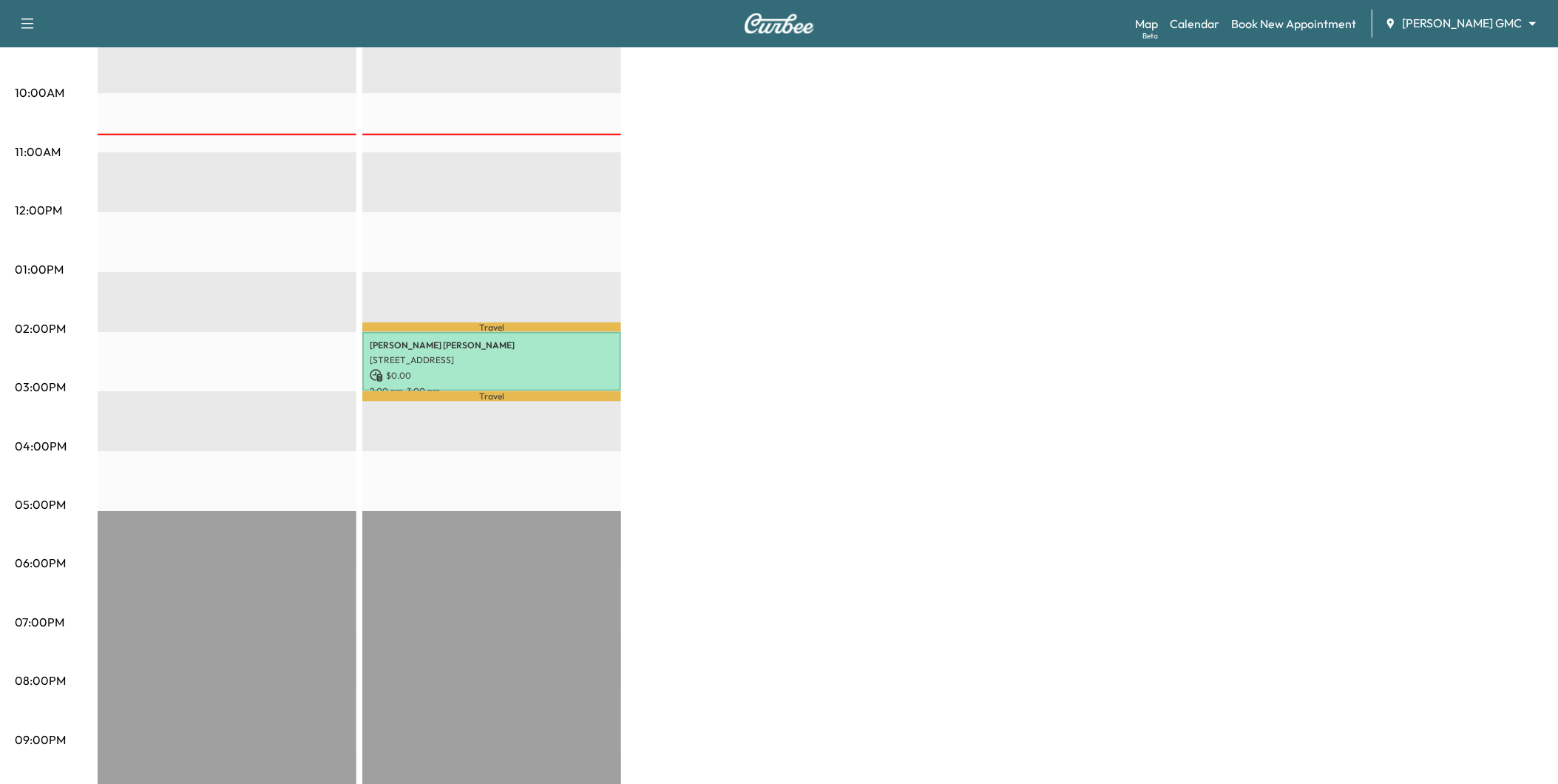
click at [938, 257] on div "BrightDrop * Scheduled hours have been modified for this day Revenue $ 0.00 EST…" at bounding box center [820, 255] width 1446 height 1109
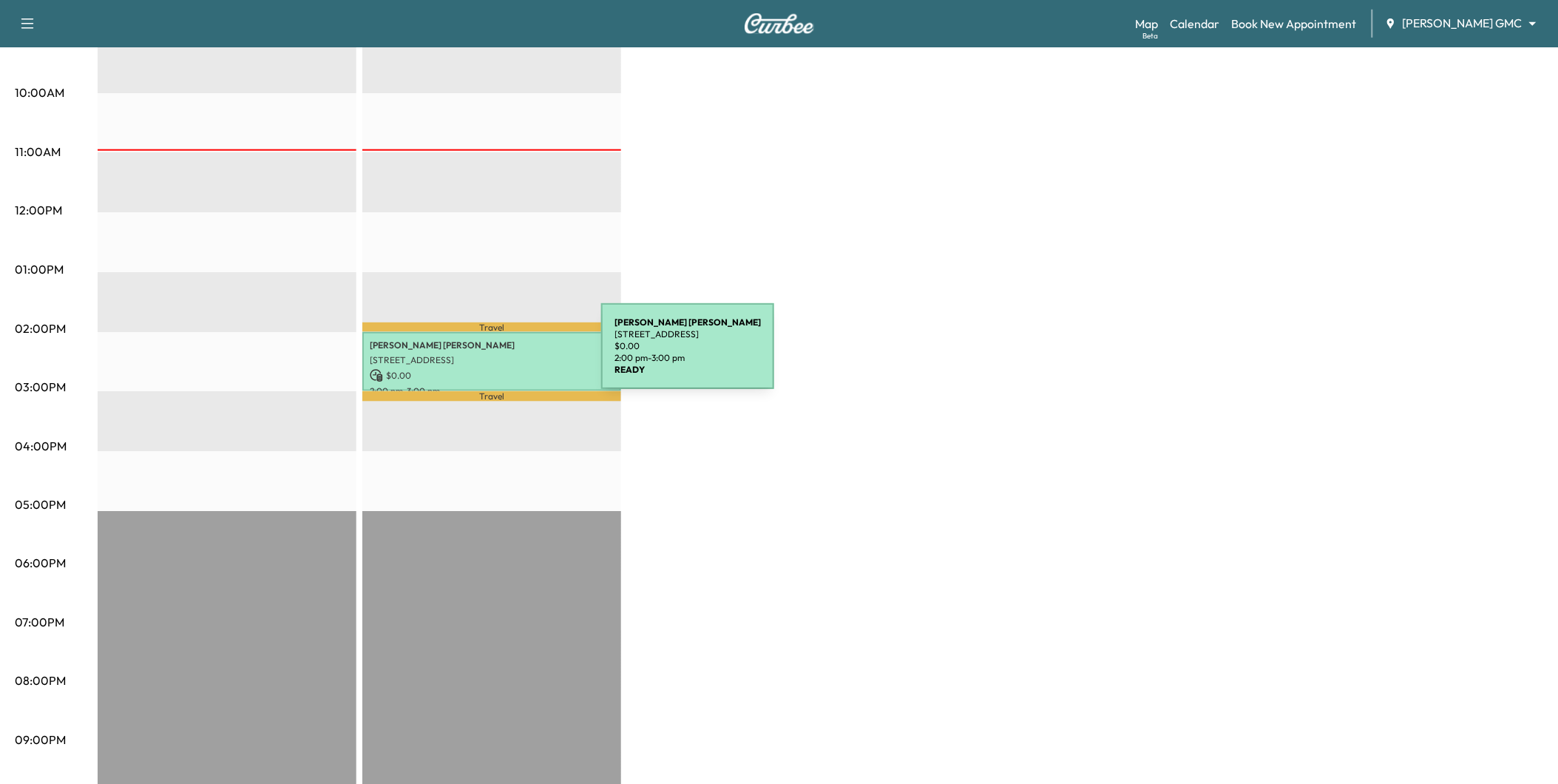
click at [490, 355] on p "[STREET_ADDRESS]" at bounding box center [491, 360] width 244 height 12
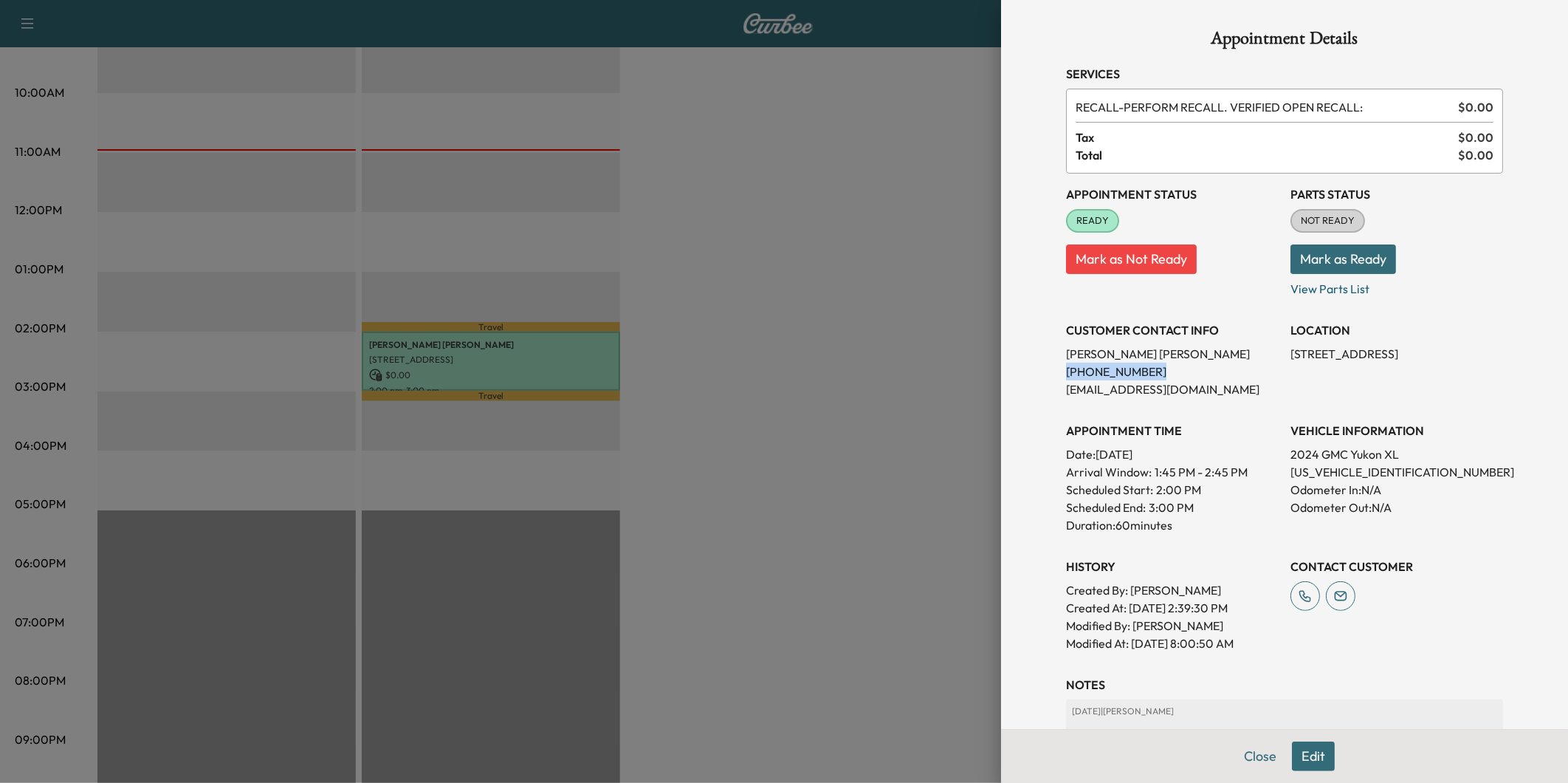
drag, startPoint x: 1133, startPoint y: 371, endPoint x: 1051, endPoint y: 372, distance: 82.0
click at [1051, 372] on div "Appointment Details Services RECALL - PERFORM RECALL. VERIFIED OPEN RECALL: $ 0…" at bounding box center [1284, 462] width 473 height 924
drag, startPoint x: 1051, startPoint y: 372, endPoint x: 1063, endPoint y: 373, distance: 12.0
copy p "[PHONE_NUMBER]"
click at [735, 443] on div at bounding box center [784, 391] width 1568 height 783
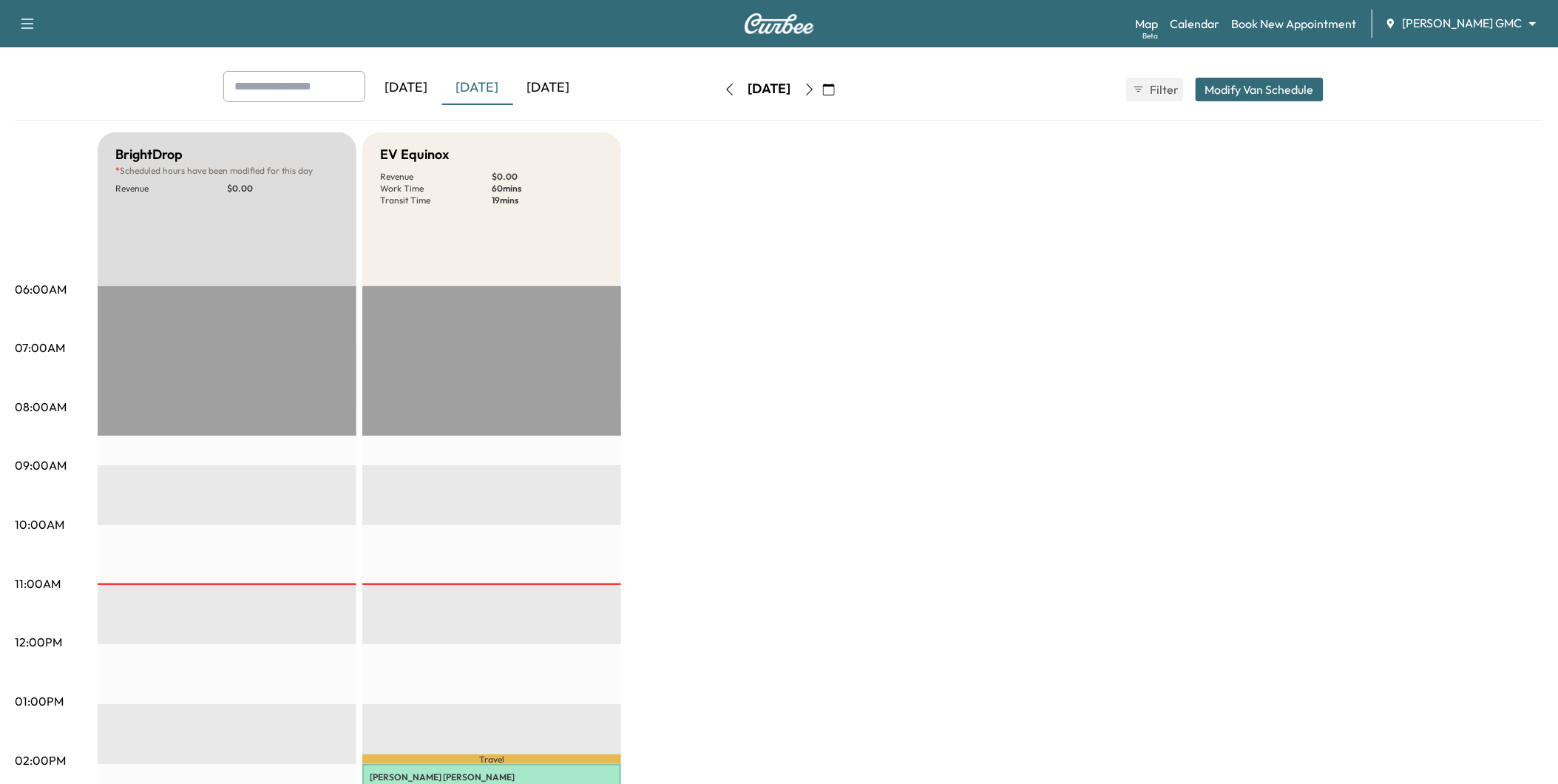
scroll to position [0, 0]
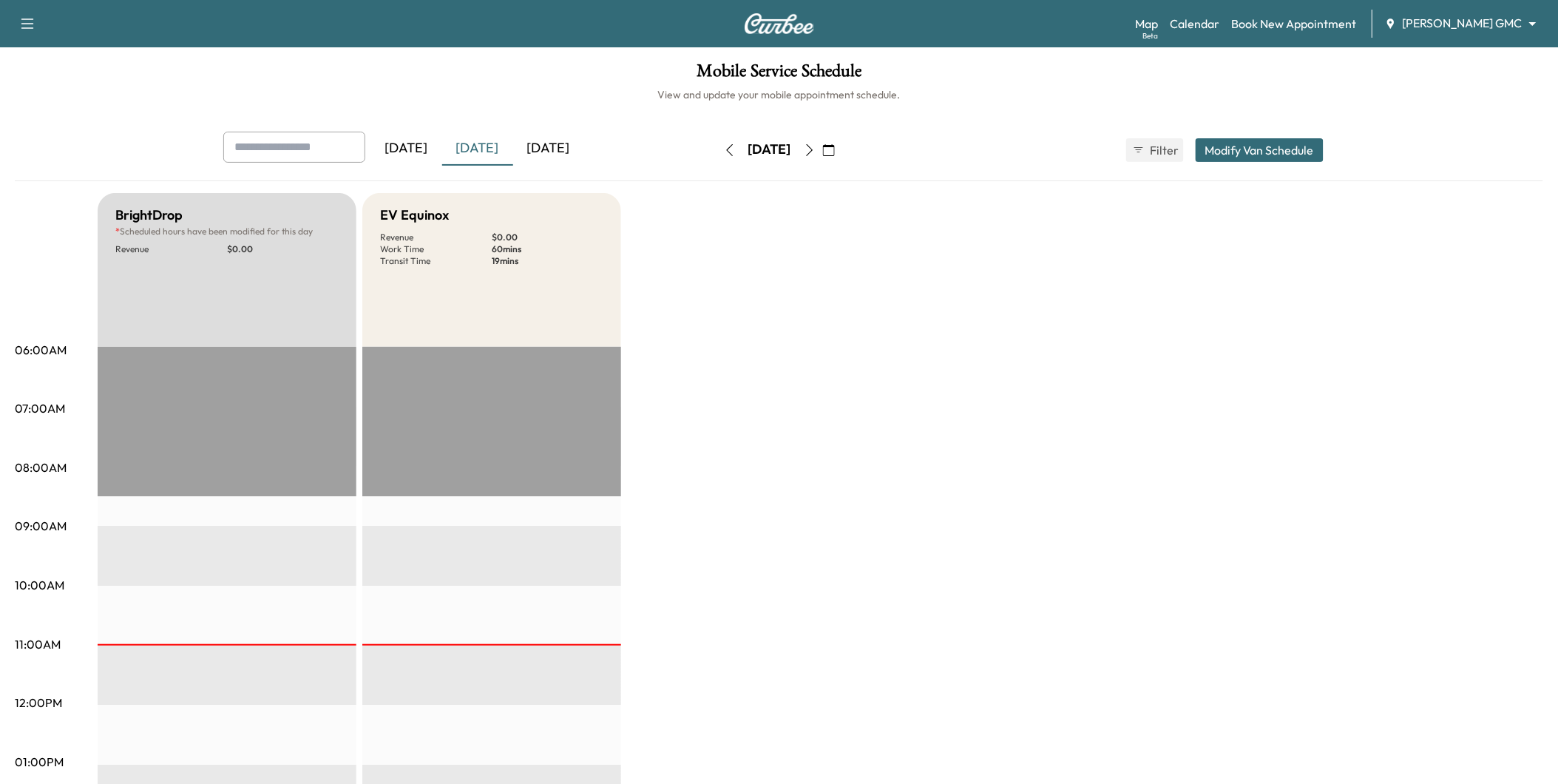
drag, startPoint x: 865, startPoint y: 152, endPoint x: 859, endPoint y: 208, distance: 56.3
click at [835, 153] on icon "button" at bounding box center [829, 150] width 12 height 12
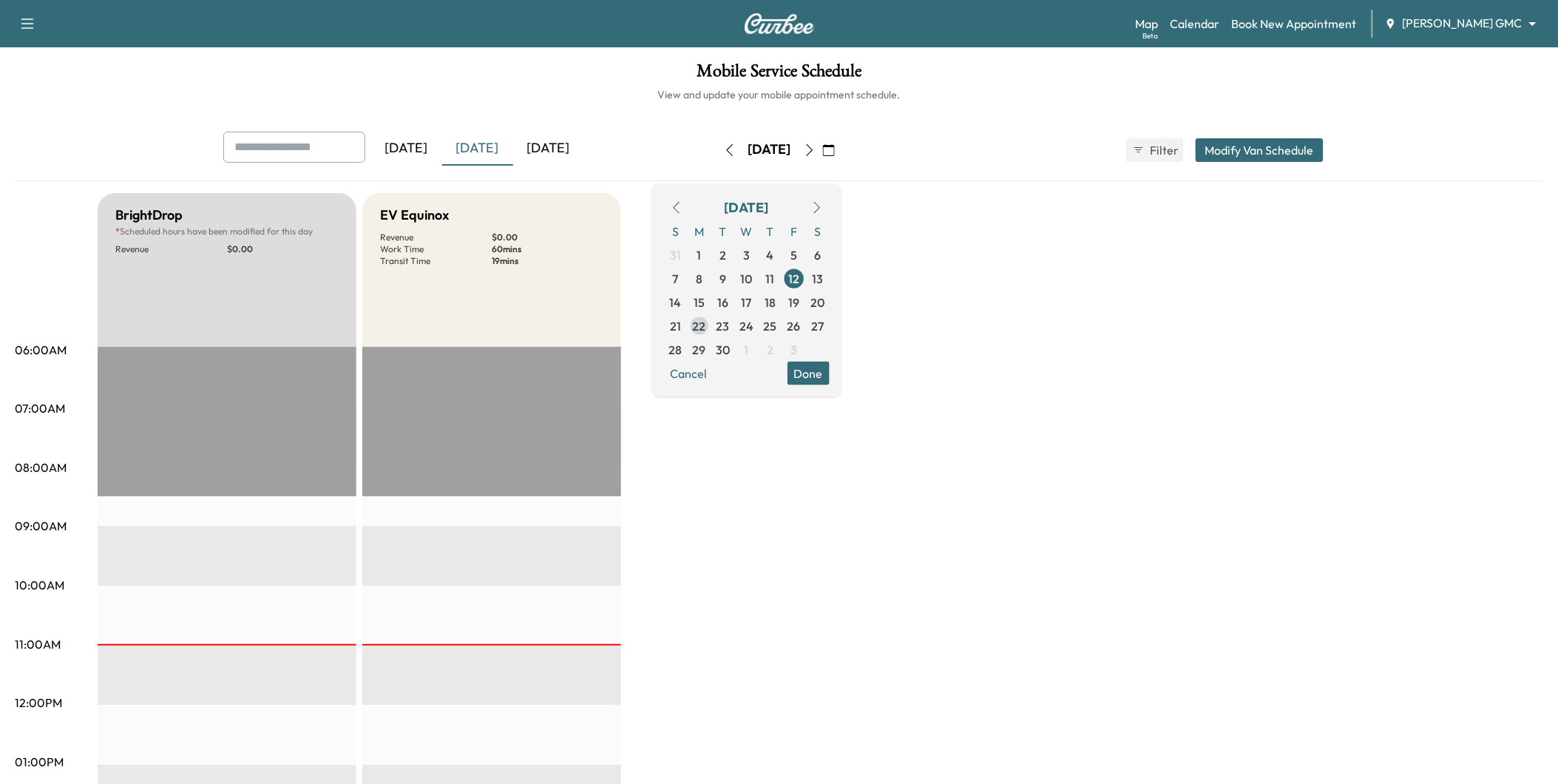
click at [706, 331] on span "22" at bounding box center [699, 325] width 14 height 18
click at [830, 377] on button "Done" at bounding box center [809, 373] width 42 height 24
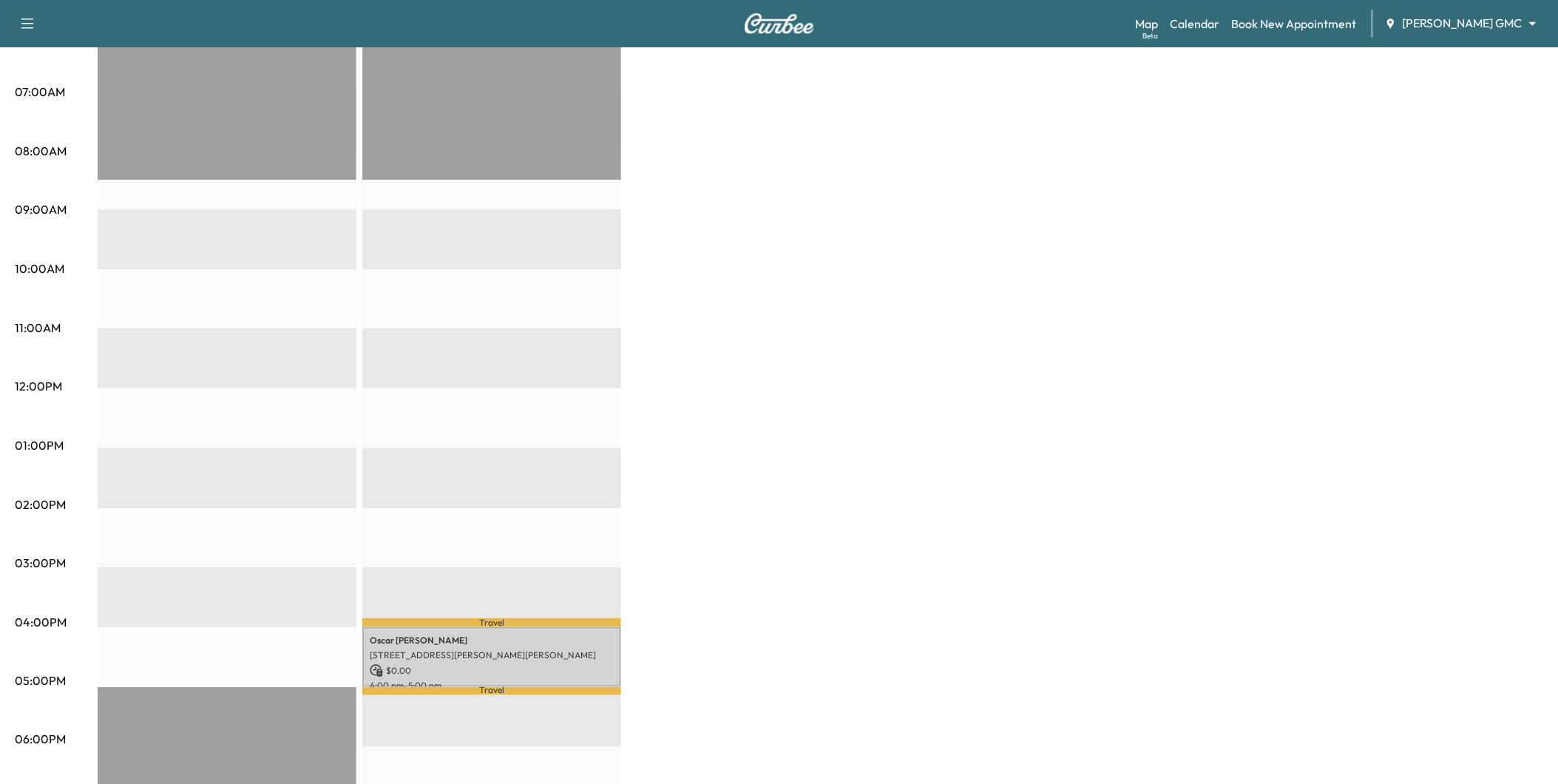
scroll to position [82, 0]
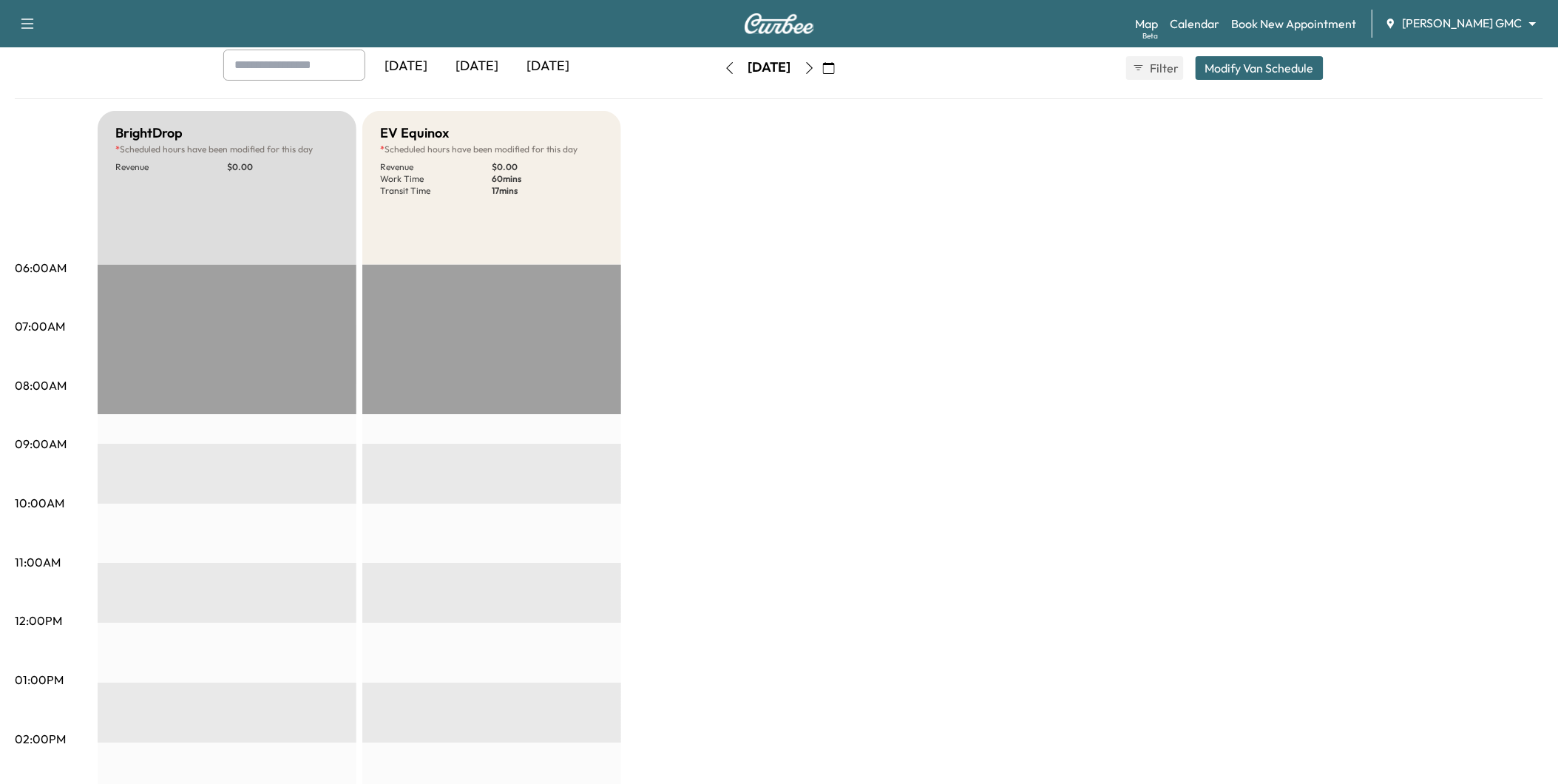
click at [1430, 30] on body "Support Log Out Map Beta Calendar Book New Appointment [PERSON_NAME] GMC ******…" at bounding box center [779, 310] width 1558 height 784
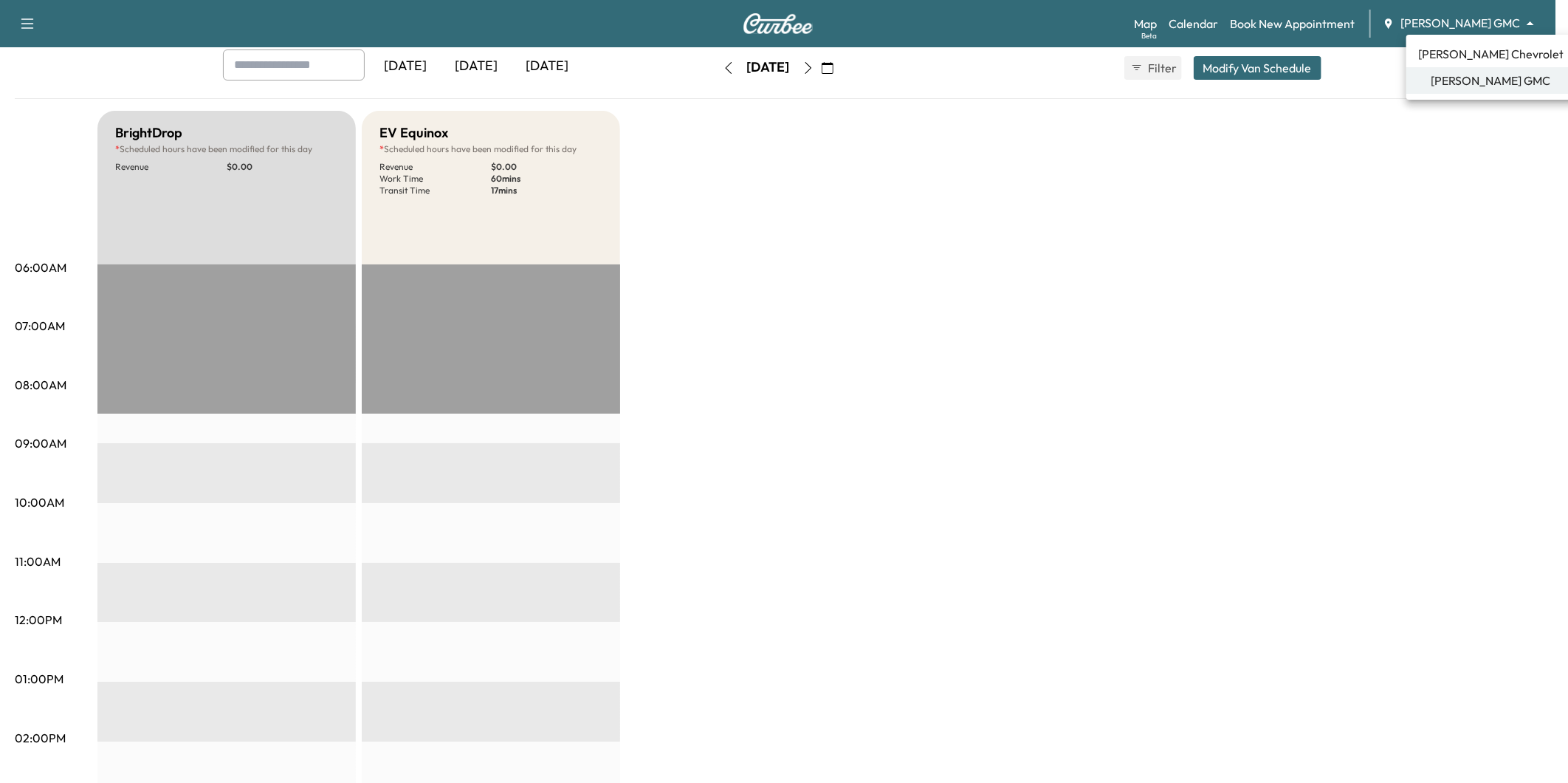
drag, startPoint x: 915, startPoint y: 460, endPoint x: 903, endPoint y: 492, distance: 34.2
click at [914, 460] on div at bounding box center [784, 391] width 1568 height 783
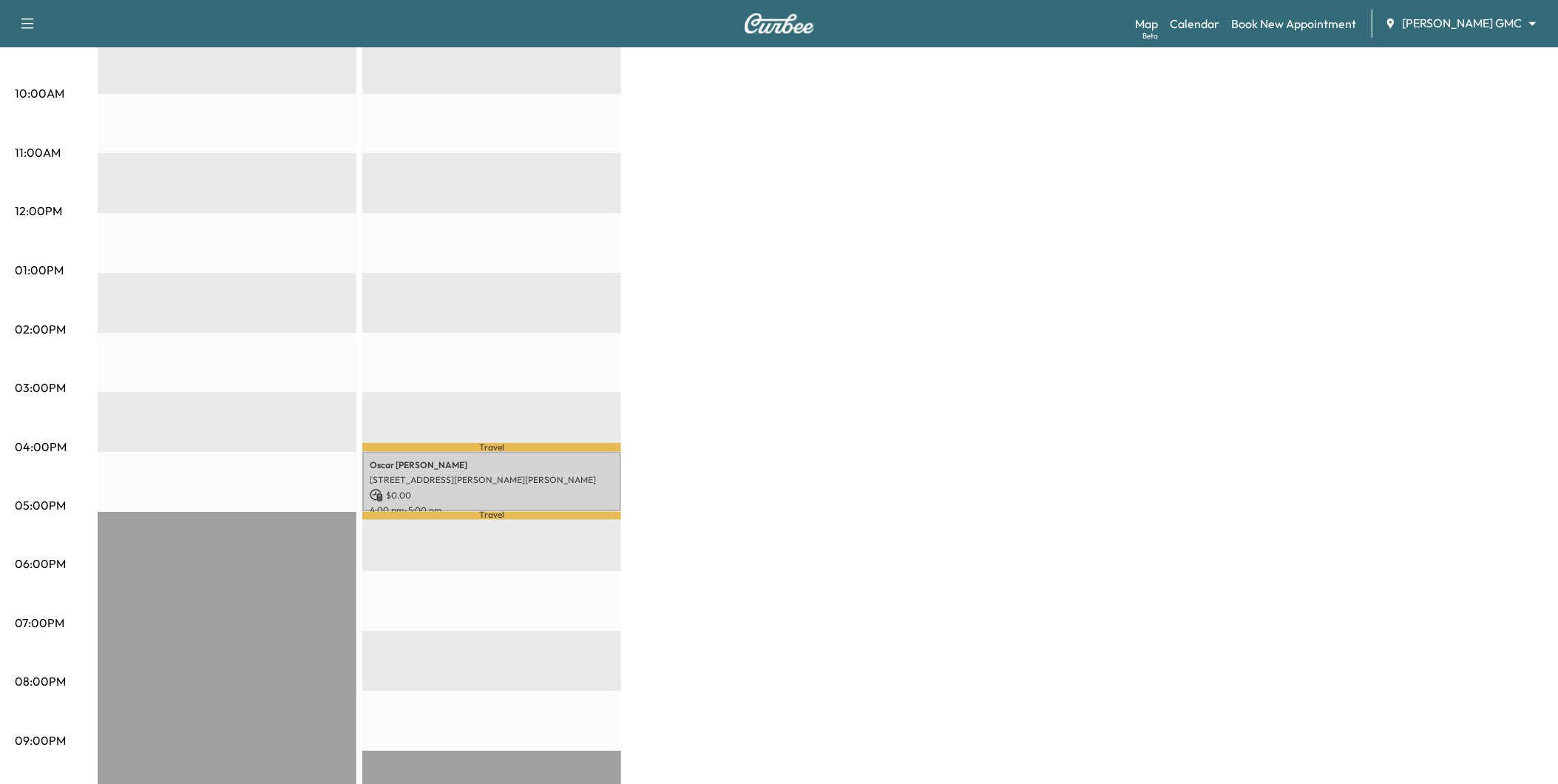
scroll to position [492, 0]
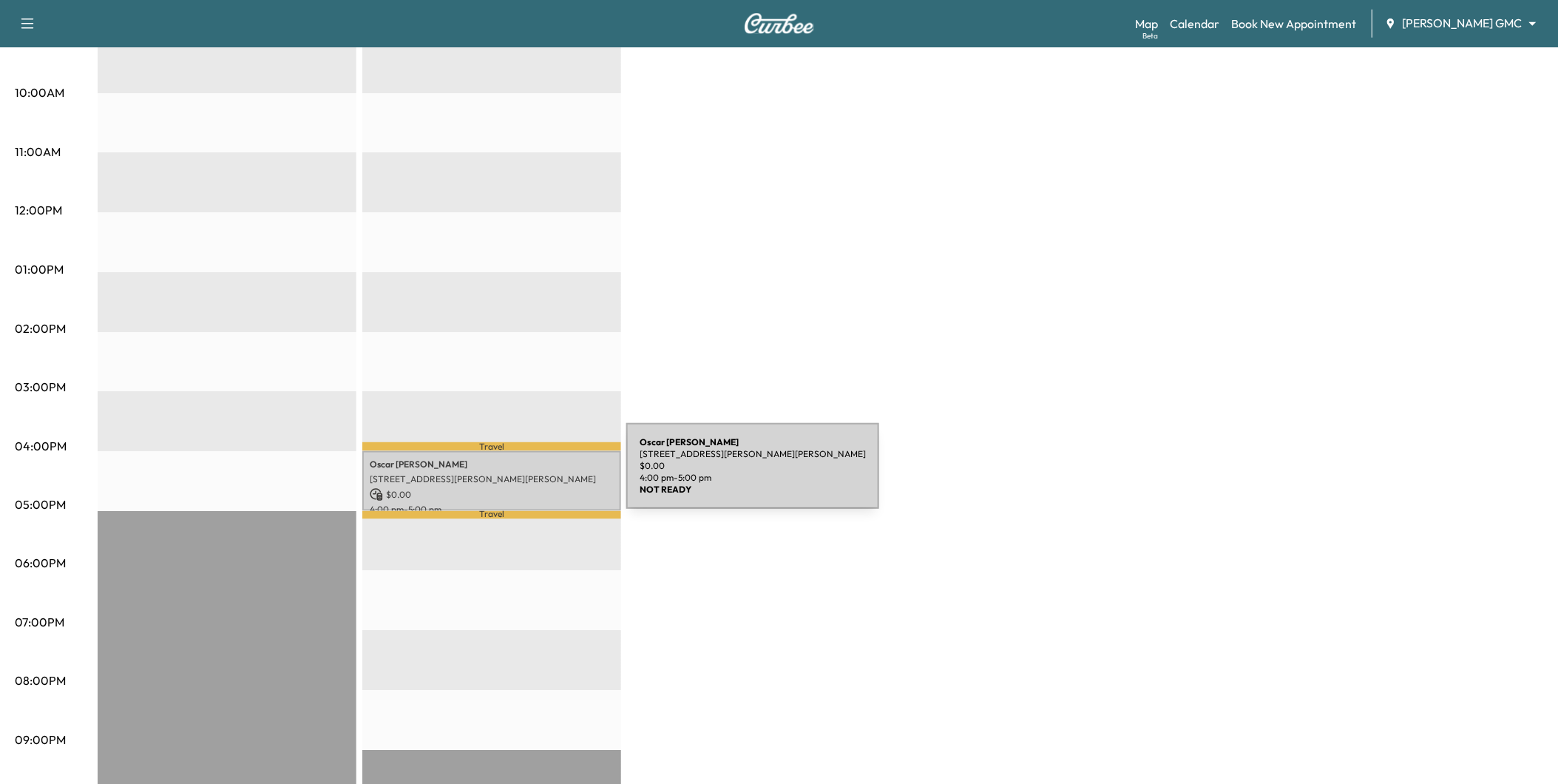
click at [515, 474] on p "[STREET_ADDRESS][PERSON_NAME][PERSON_NAME]" at bounding box center [491, 480] width 244 height 12
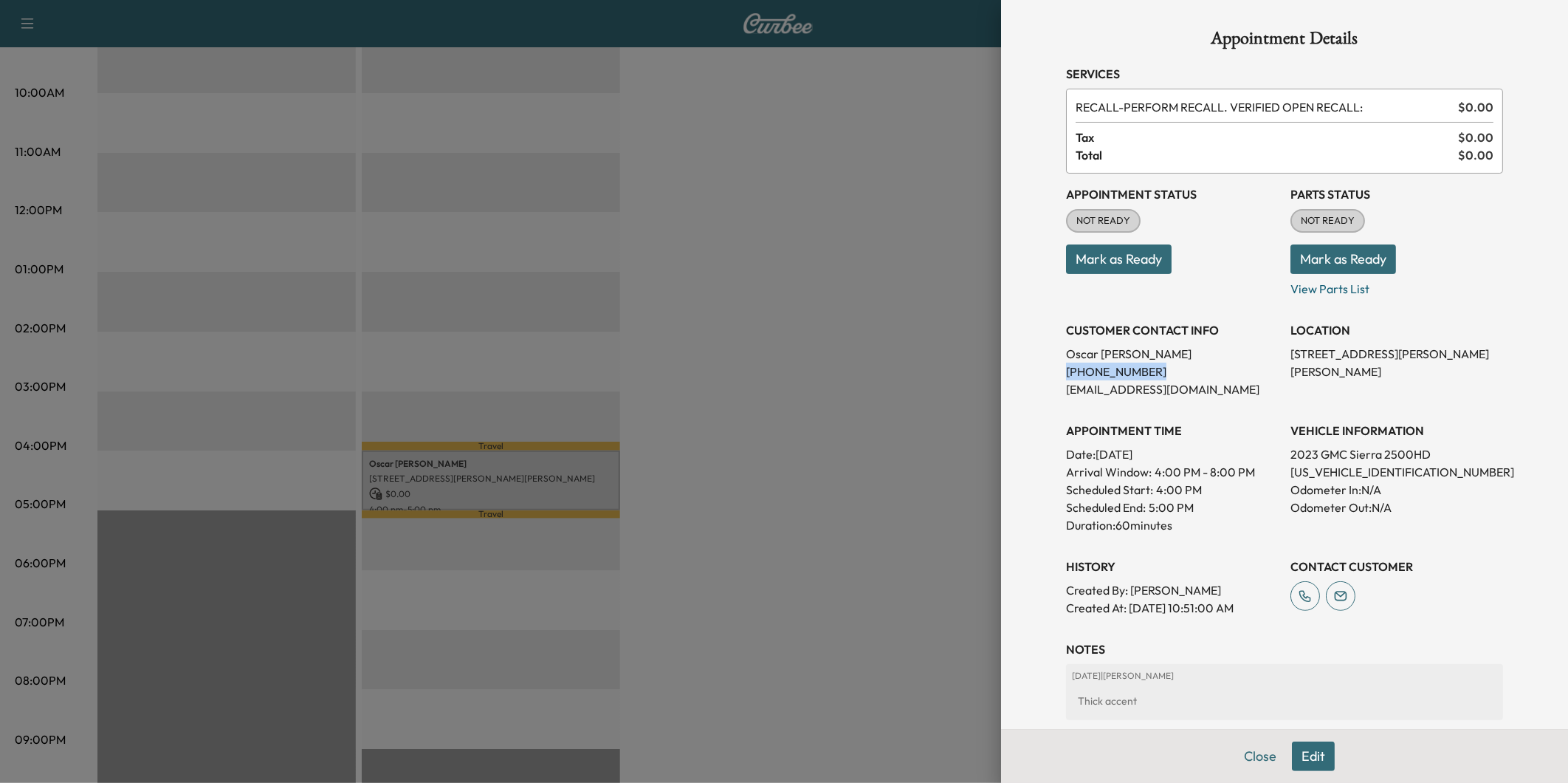
drag, startPoint x: 1148, startPoint y: 373, endPoint x: 1054, endPoint y: 374, distance: 94.0
click at [1066, 374] on p "[PHONE_NUMBER]" at bounding box center [1172, 371] width 213 height 18
drag, startPoint x: 1054, startPoint y: 374, endPoint x: 1067, endPoint y: 372, distance: 13.2
copy p "[PHONE_NUMBER]"
click at [899, 573] on div at bounding box center [784, 391] width 1568 height 783
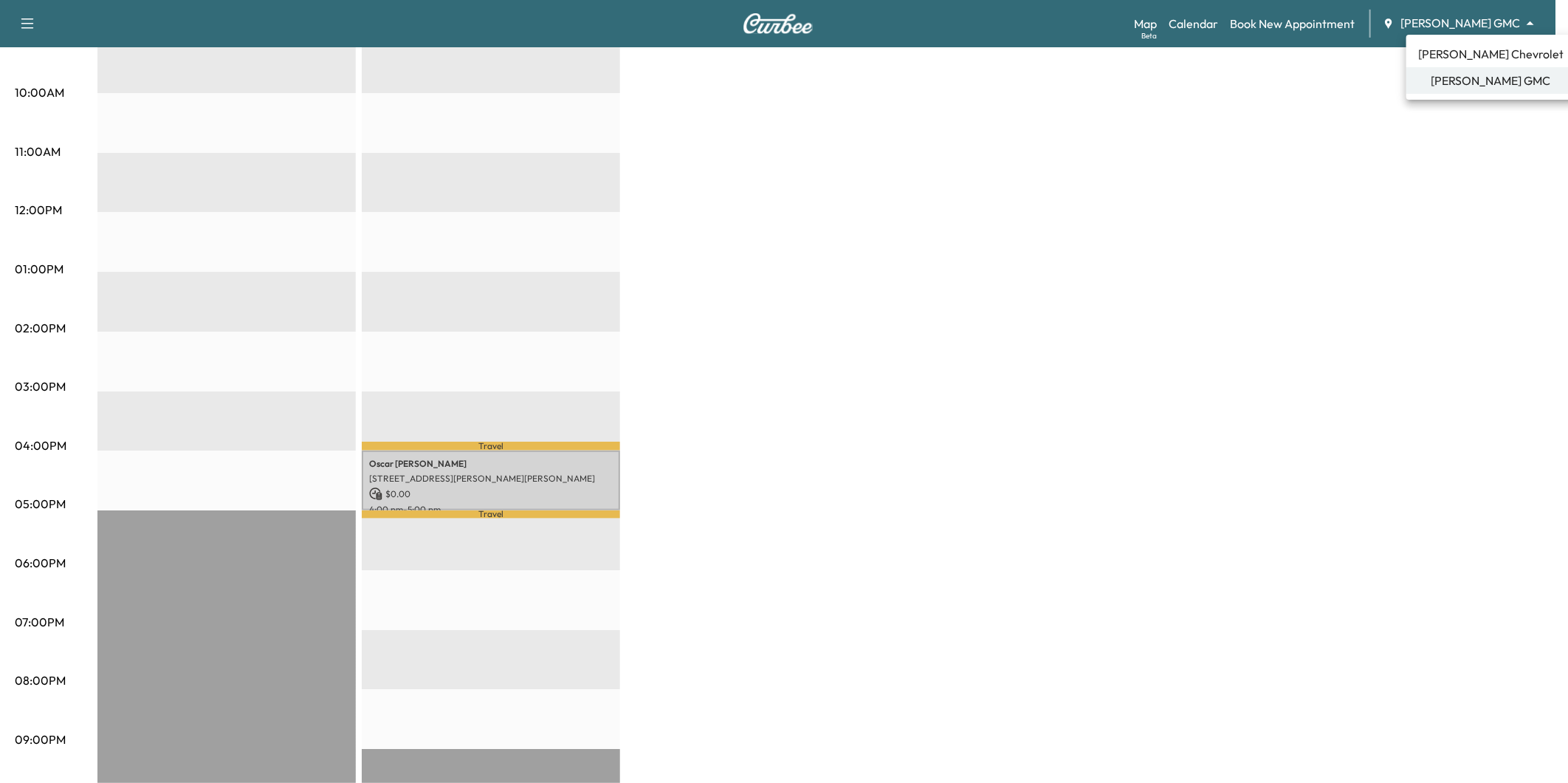
drag, startPoint x: 1484, startPoint y: 49, endPoint x: 1483, endPoint y: 59, distance: 10.0
click at [1483, 57] on span "[PERSON_NAME] Chevrolet" at bounding box center [1490, 53] width 145 height 18
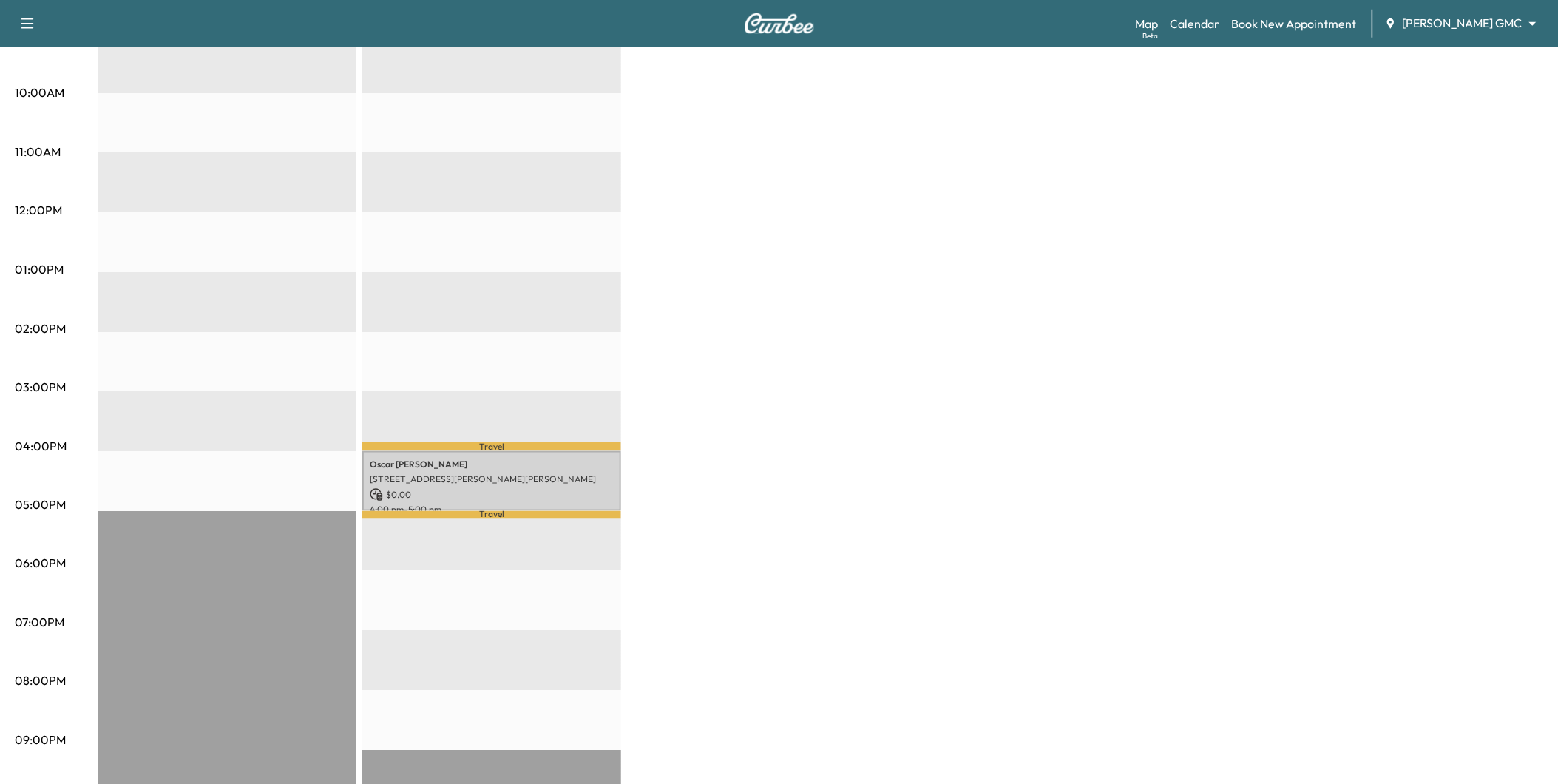
scroll to position [0, 0]
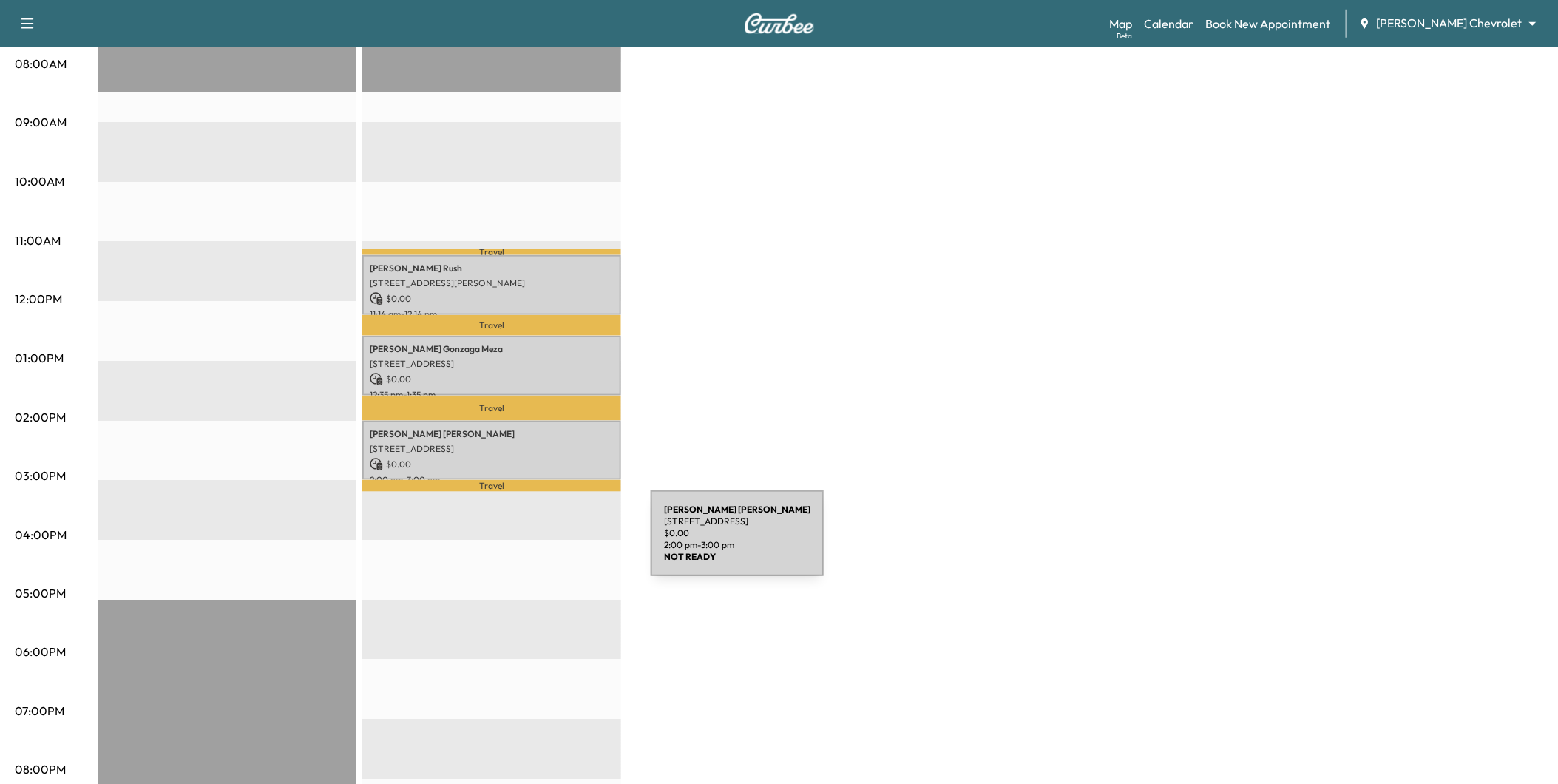
scroll to position [410, 0]
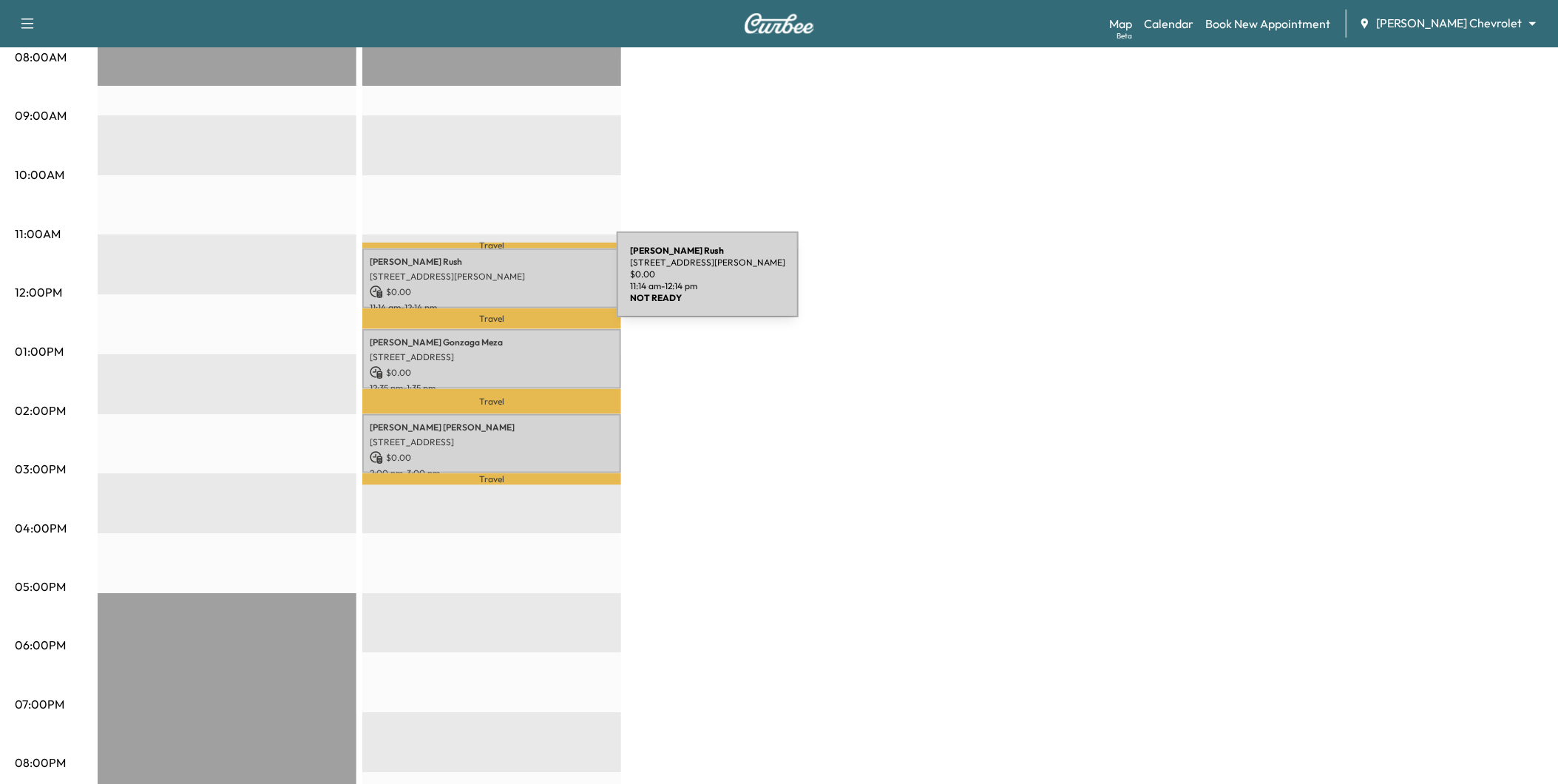
click at [506, 285] on p "$ 0.00" at bounding box center [491, 292] width 244 height 14
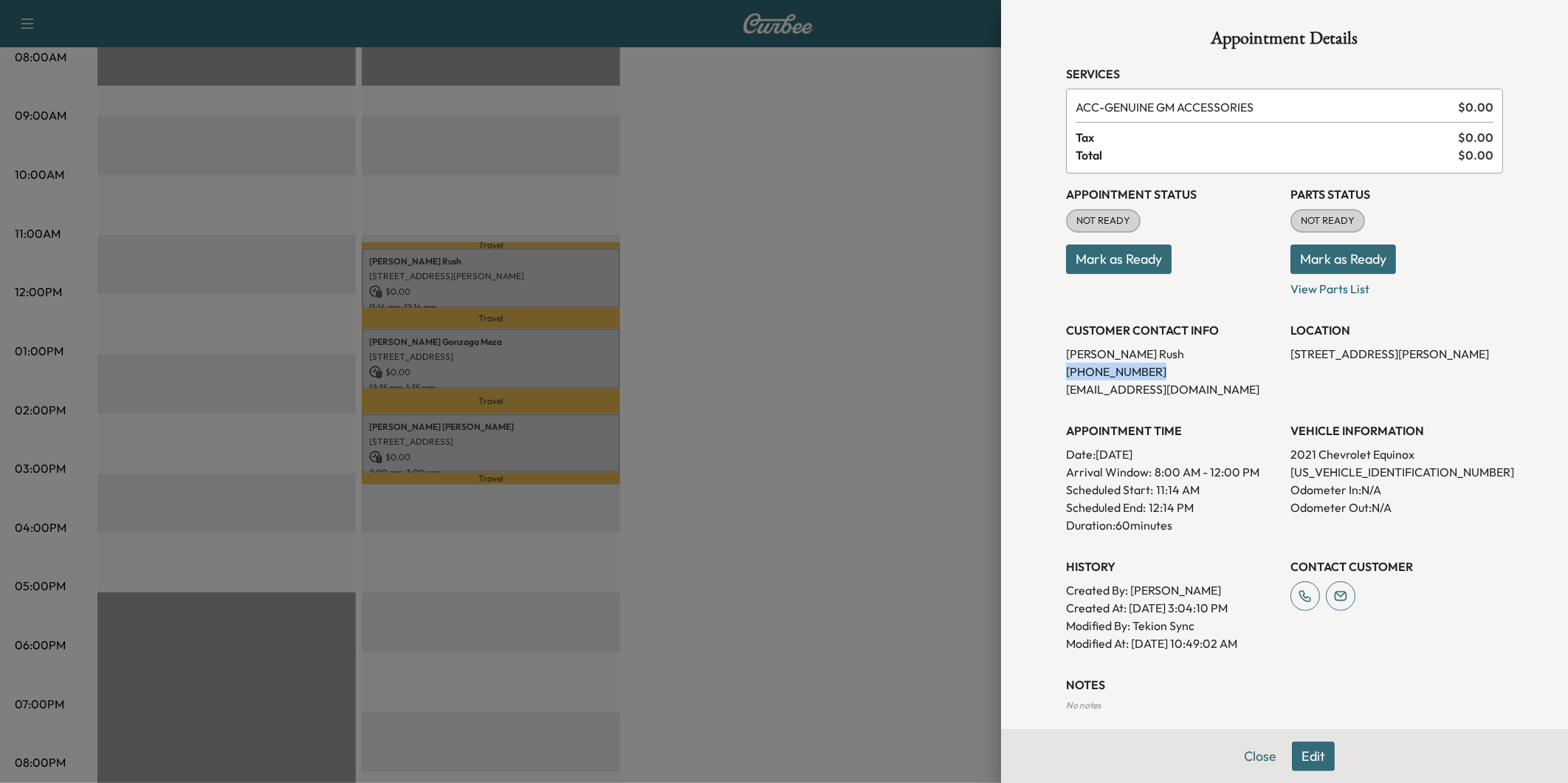
drag, startPoint x: 1146, startPoint y: 372, endPoint x: 1053, endPoint y: 373, distance: 93.0
click at [1053, 373] on div "Appointment Details Services ACC - GENUINE GM ACCESSORIES $ 0.00 Tax $ 0.00 Tot…" at bounding box center [1284, 433] width 473 height 867
drag, startPoint x: 1053, startPoint y: 373, endPoint x: 1061, endPoint y: 372, distance: 8.1
copy p "[PHONE_NUMBER]"
click at [865, 379] on div at bounding box center [784, 391] width 1568 height 783
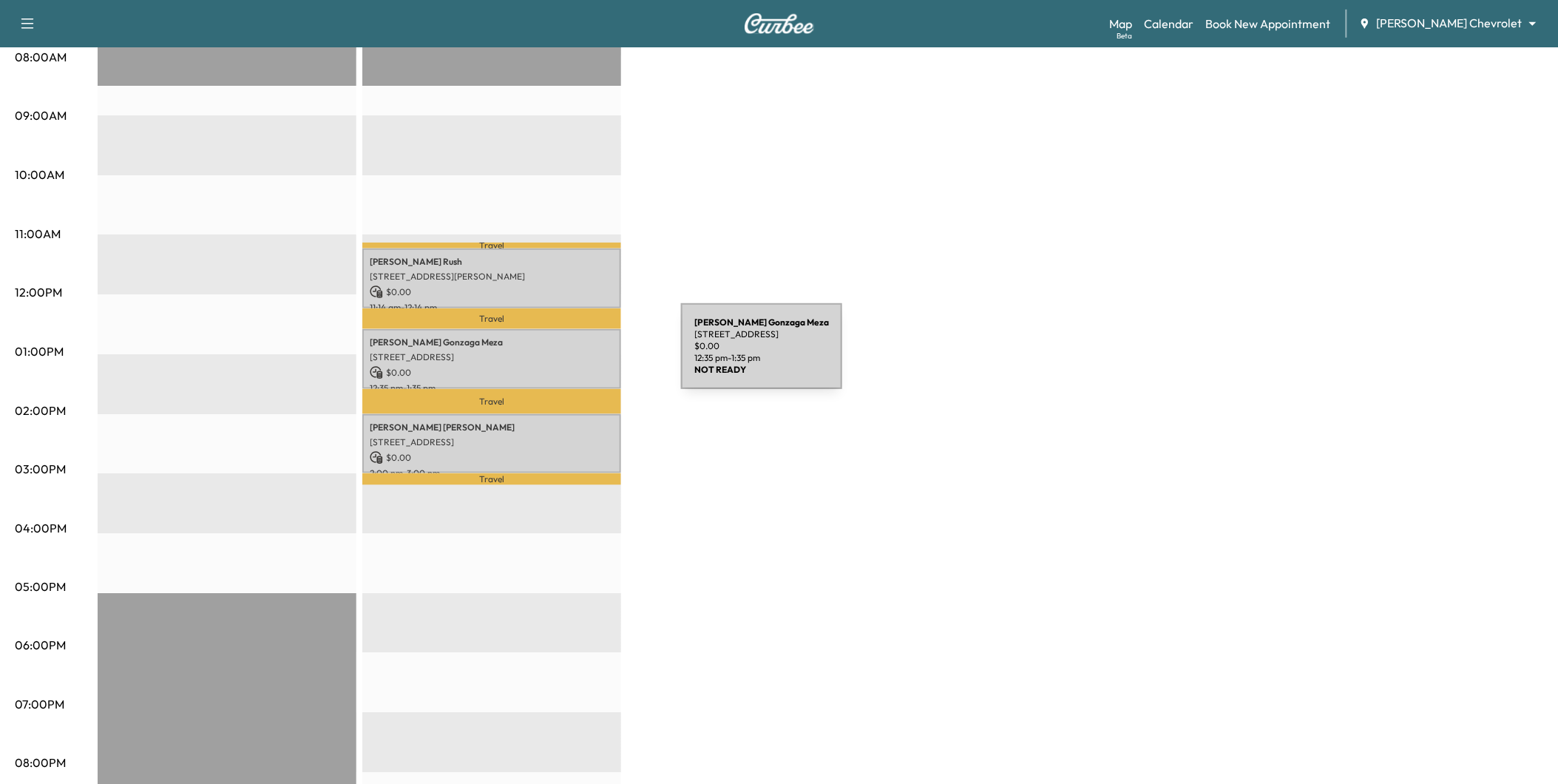
click at [570, 355] on p "[STREET_ADDRESS]" at bounding box center [491, 357] width 244 height 12
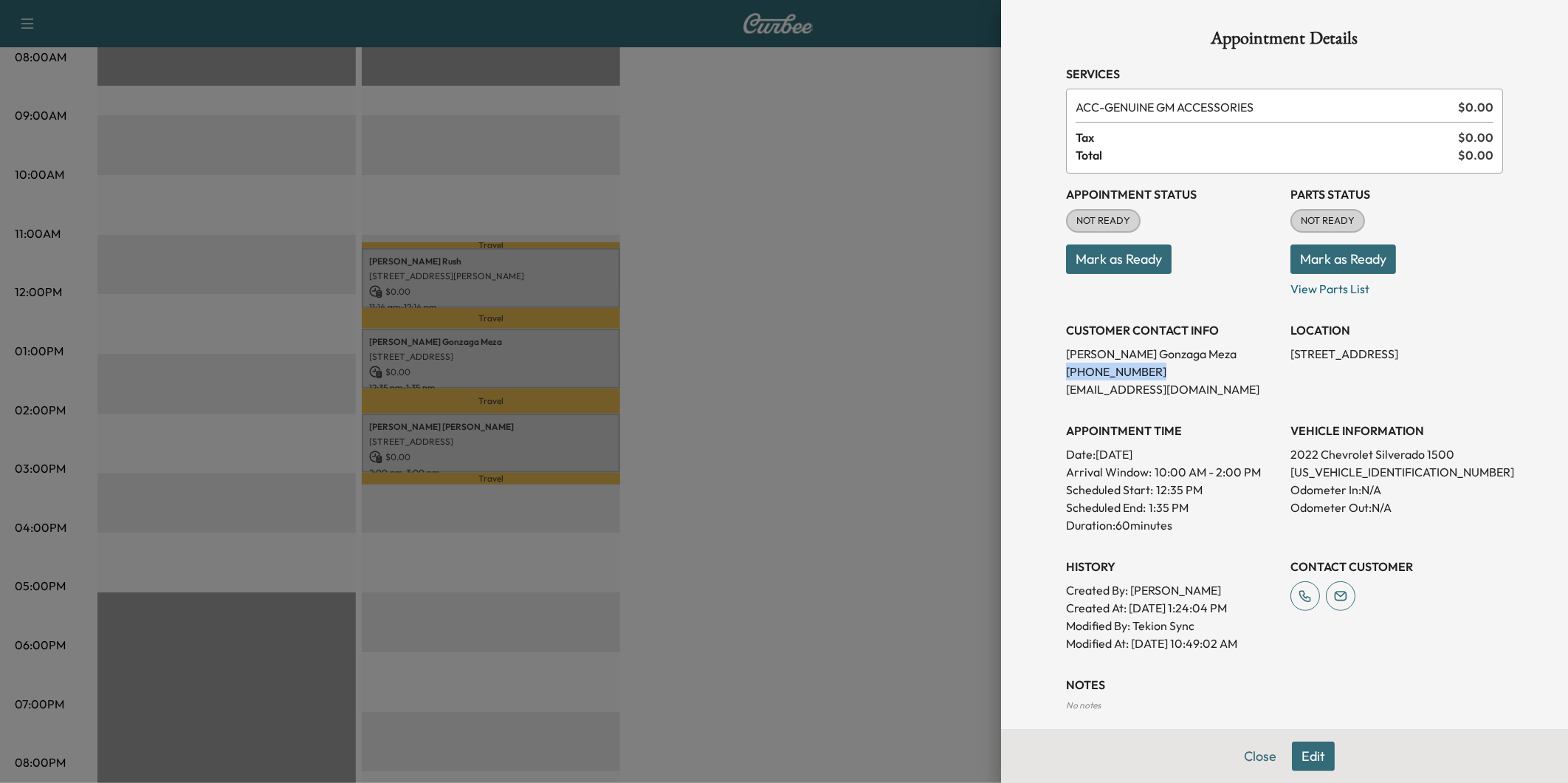
drag, startPoint x: 1142, startPoint y: 369, endPoint x: 1052, endPoint y: 377, distance: 90.4
click at [1052, 377] on div "Appointment Details Services ACC - GENUINE GM ACCESSORIES $ 0.00 Tax $ 0.00 Tot…" at bounding box center [1284, 433] width 473 height 867
drag, startPoint x: 1052, startPoint y: 377, endPoint x: 1060, endPoint y: 371, distance: 10.0
copy p "[PHONE_NUMBER]"
drag, startPoint x: 1105, startPoint y: 373, endPoint x: 1050, endPoint y: 490, distance: 129.3
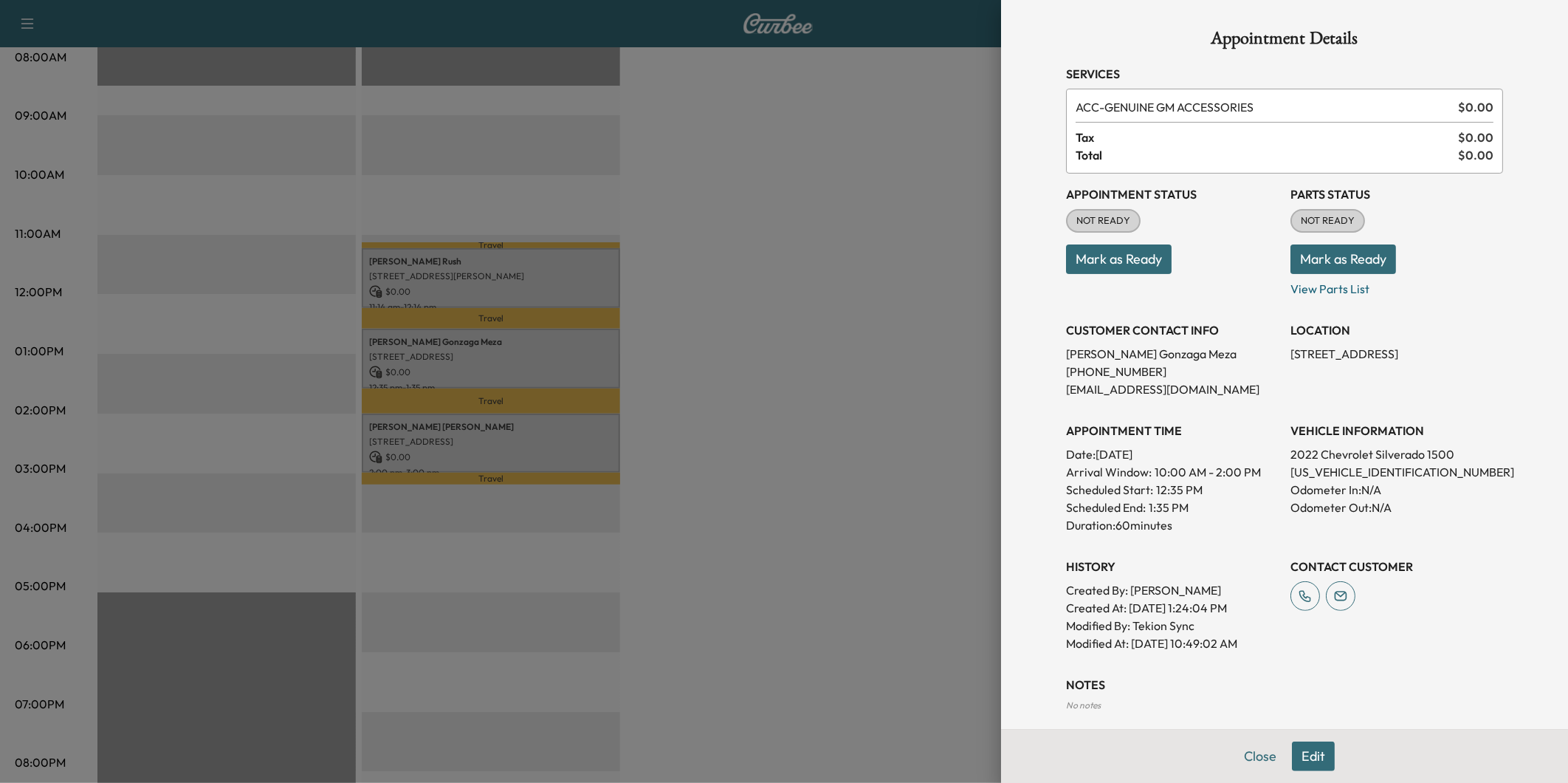
click at [1050, 491] on div "Appointment Details Services ACC - GENUINE GM ACCESSORIES $ 0.00 Tax $ 0.00 Tot…" at bounding box center [1284, 433] width 473 height 867
drag, startPoint x: 1142, startPoint y: 372, endPoint x: 1054, endPoint y: 373, distance: 88.0
click at [1066, 373] on p "[PHONE_NUMBER]" at bounding box center [1172, 371] width 213 height 18
drag, startPoint x: 1054, startPoint y: 373, endPoint x: 1074, endPoint y: 373, distance: 20.0
copy p "[PHONE_NUMBER]"
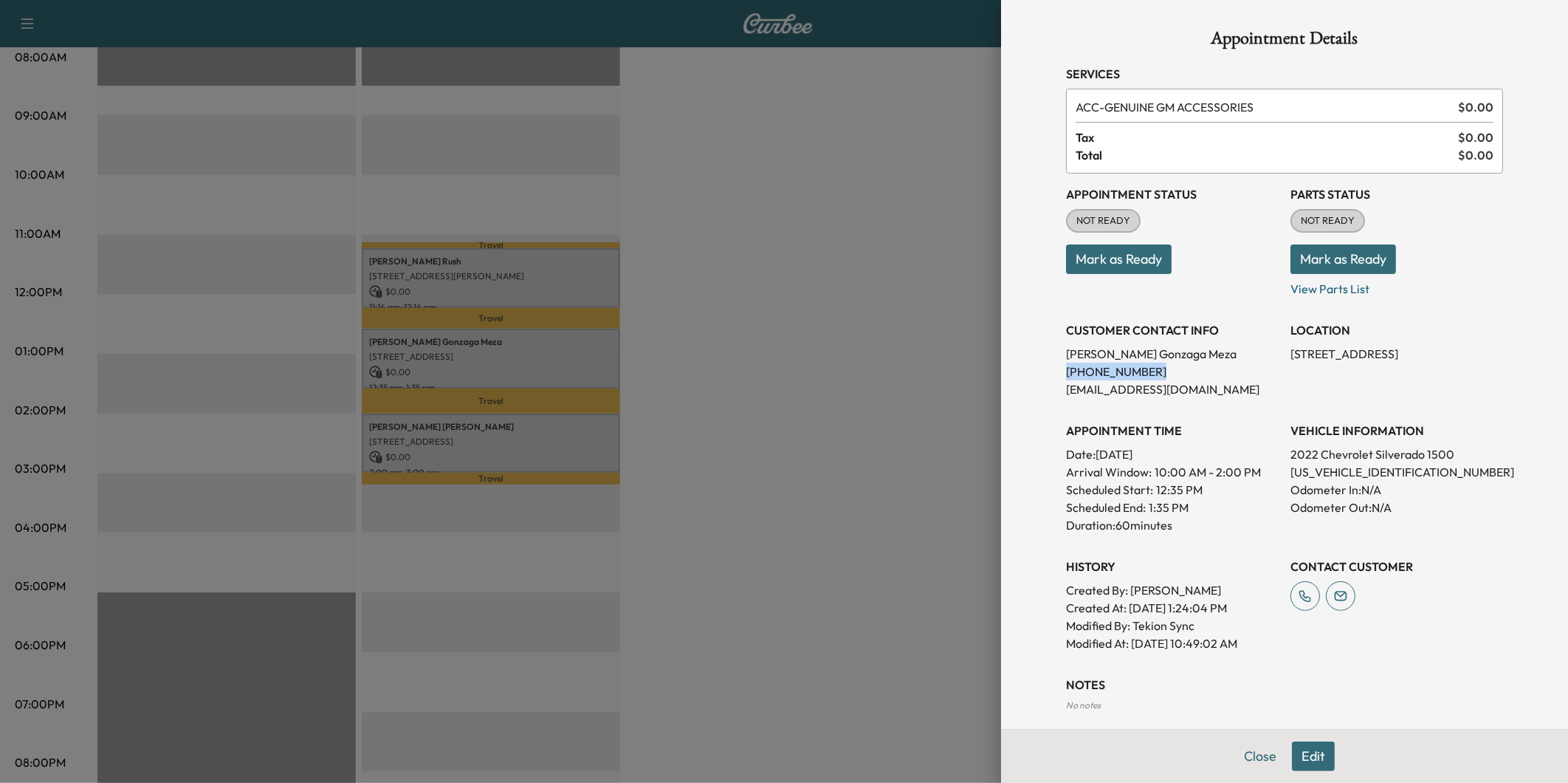
click at [925, 454] on div at bounding box center [784, 391] width 1568 height 783
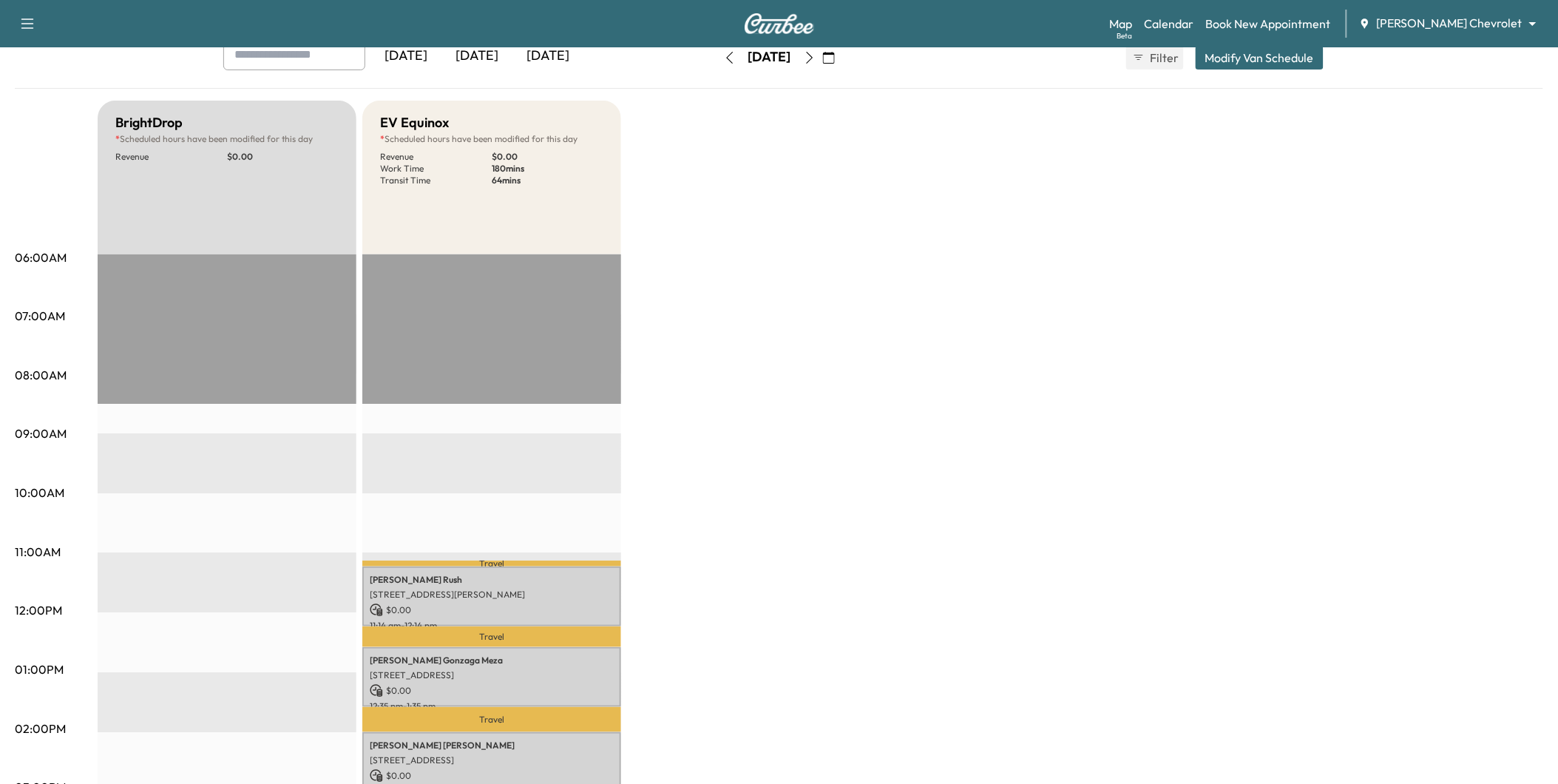
scroll to position [82, 0]
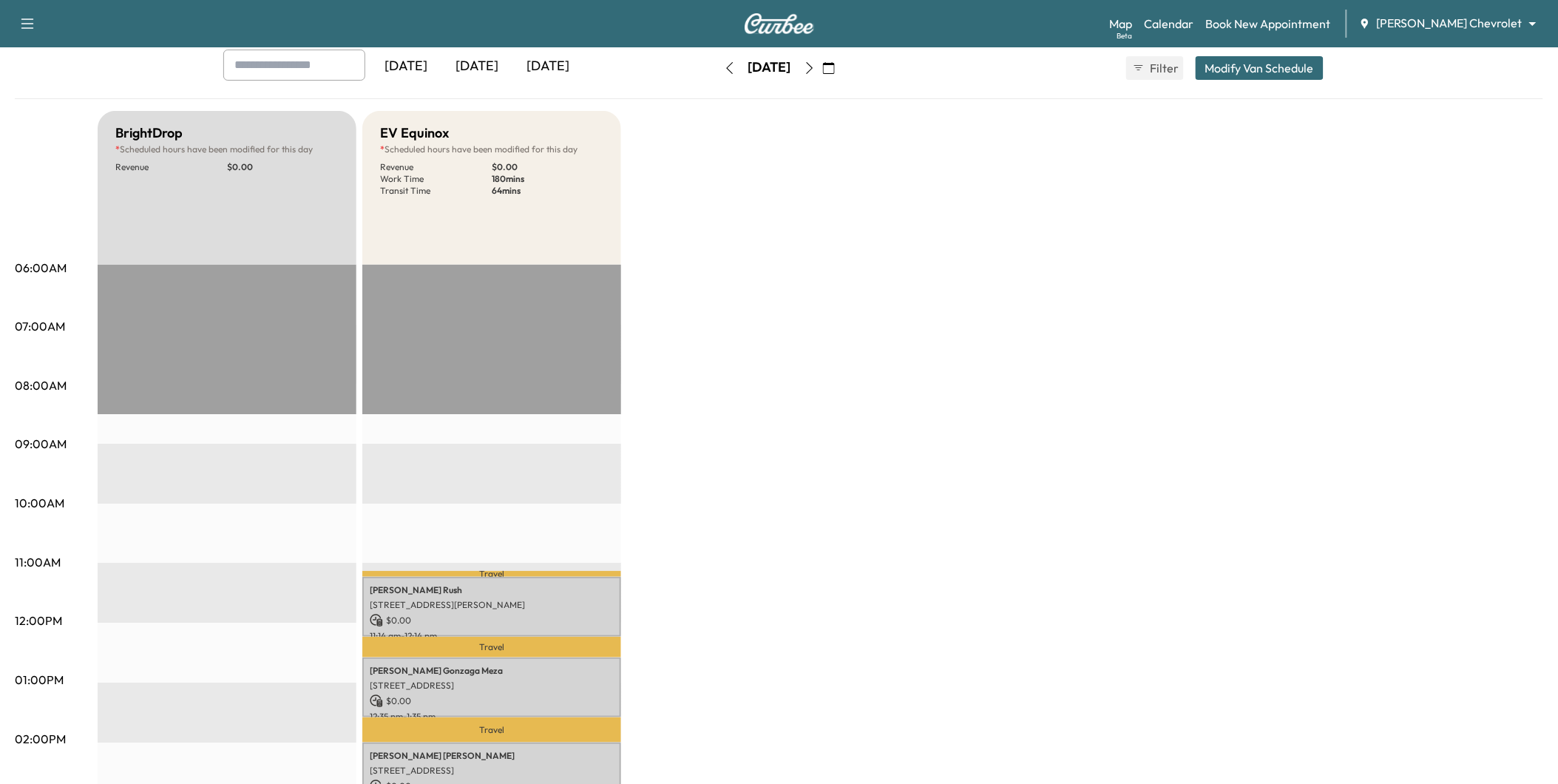
click at [815, 69] on icon "button" at bounding box center [809, 68] width 12 height 12
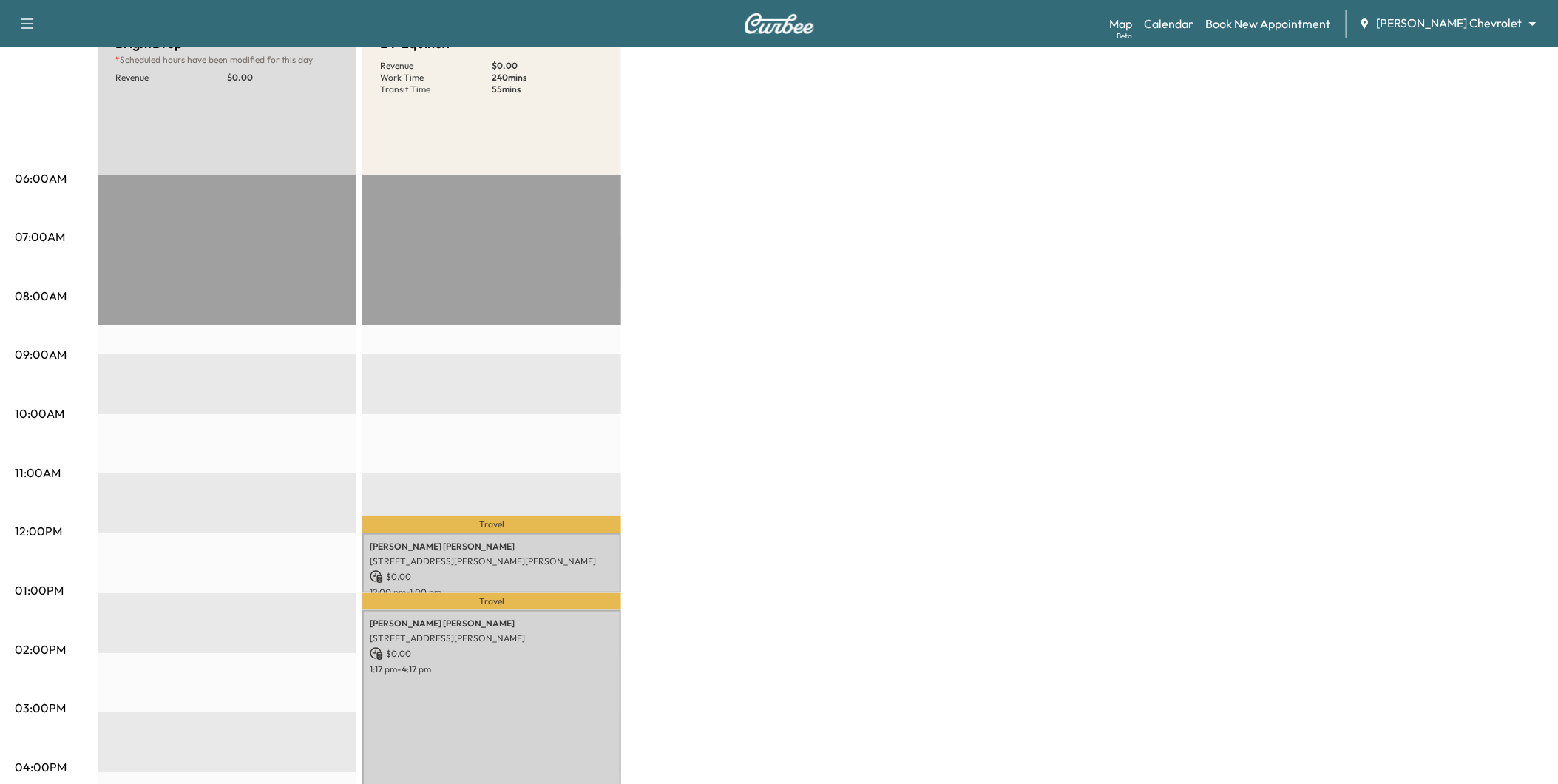
scroll to position [246, 0]
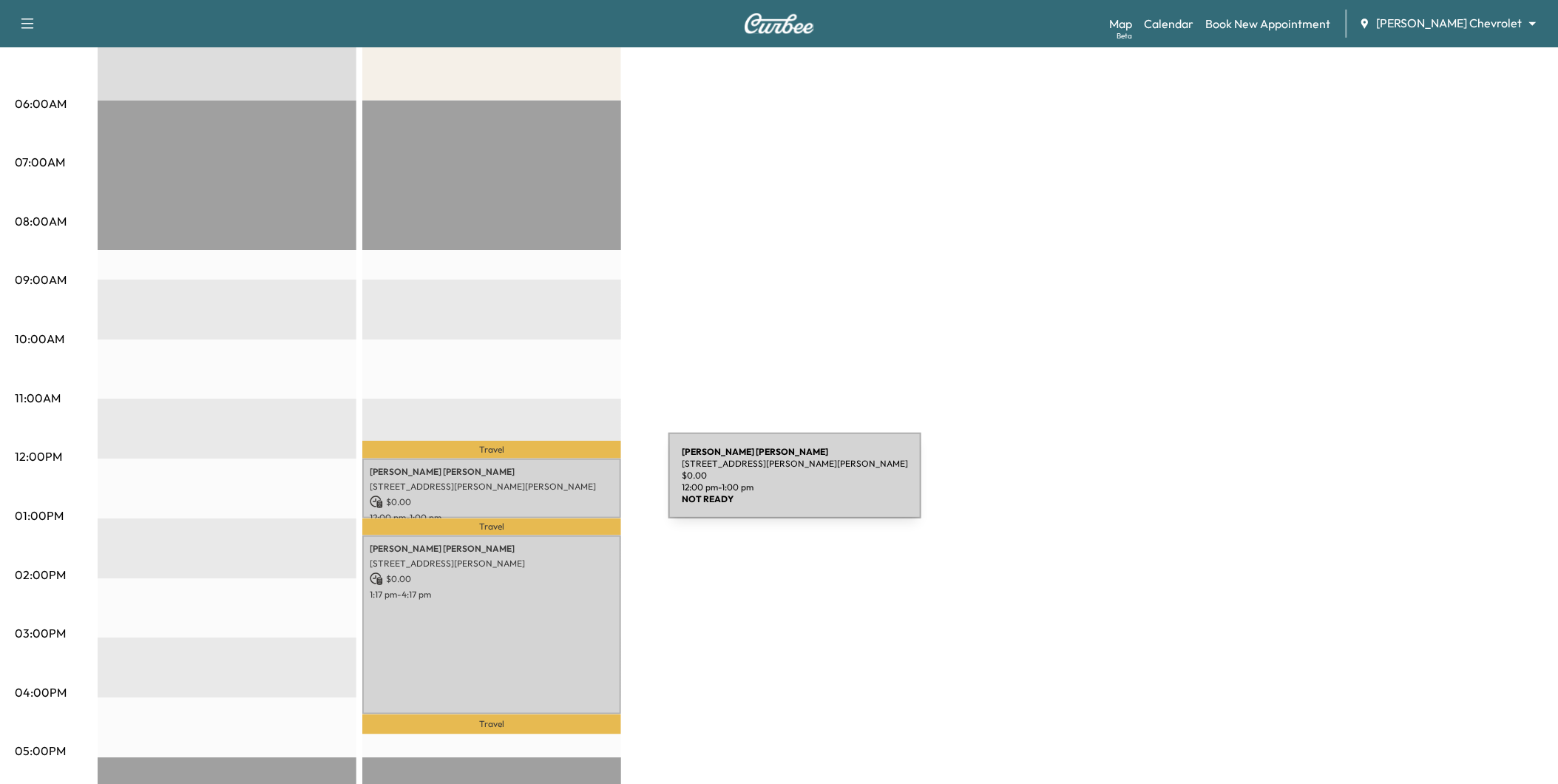
click at [557, 485] on p "[STREET_ADDRESS][PERSON_NAME][PERSON_NAME]" at bounding box center [491, 486] width 244 height 12
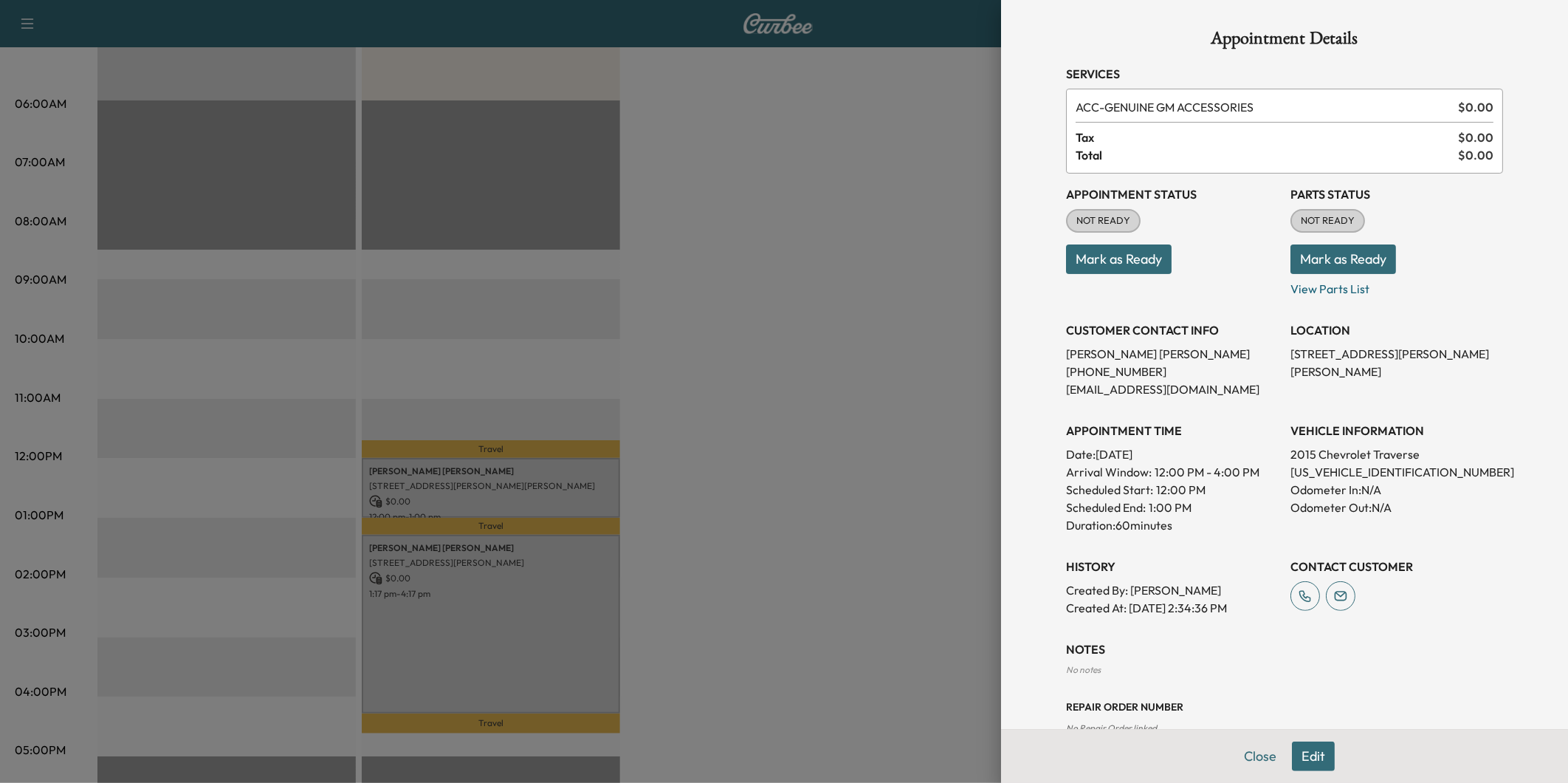
click at [897, 525] on div at bounding box center [784, 391] width 1568 height 783
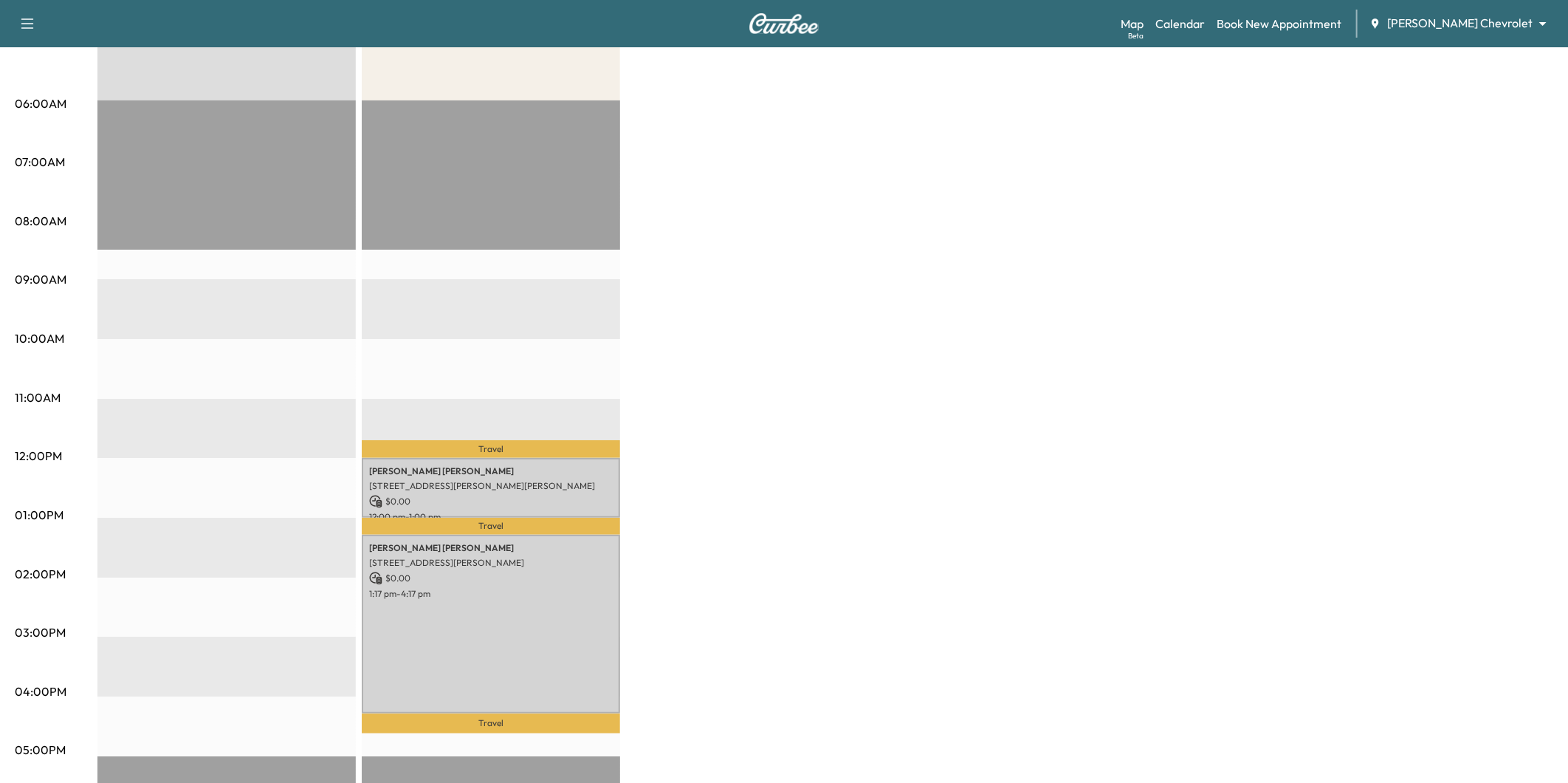
click at [1440, 28] on body "Support Log Out Map Beta Calendar Book New Appointment [PERSON_NAME] Chevrolet …" at bounding box center [784, 145] width 1568 height 783
click at [1462, 79] on span "[PERSON_NAME] GMC" at bounding box center [1491, 80] width 120 height 18
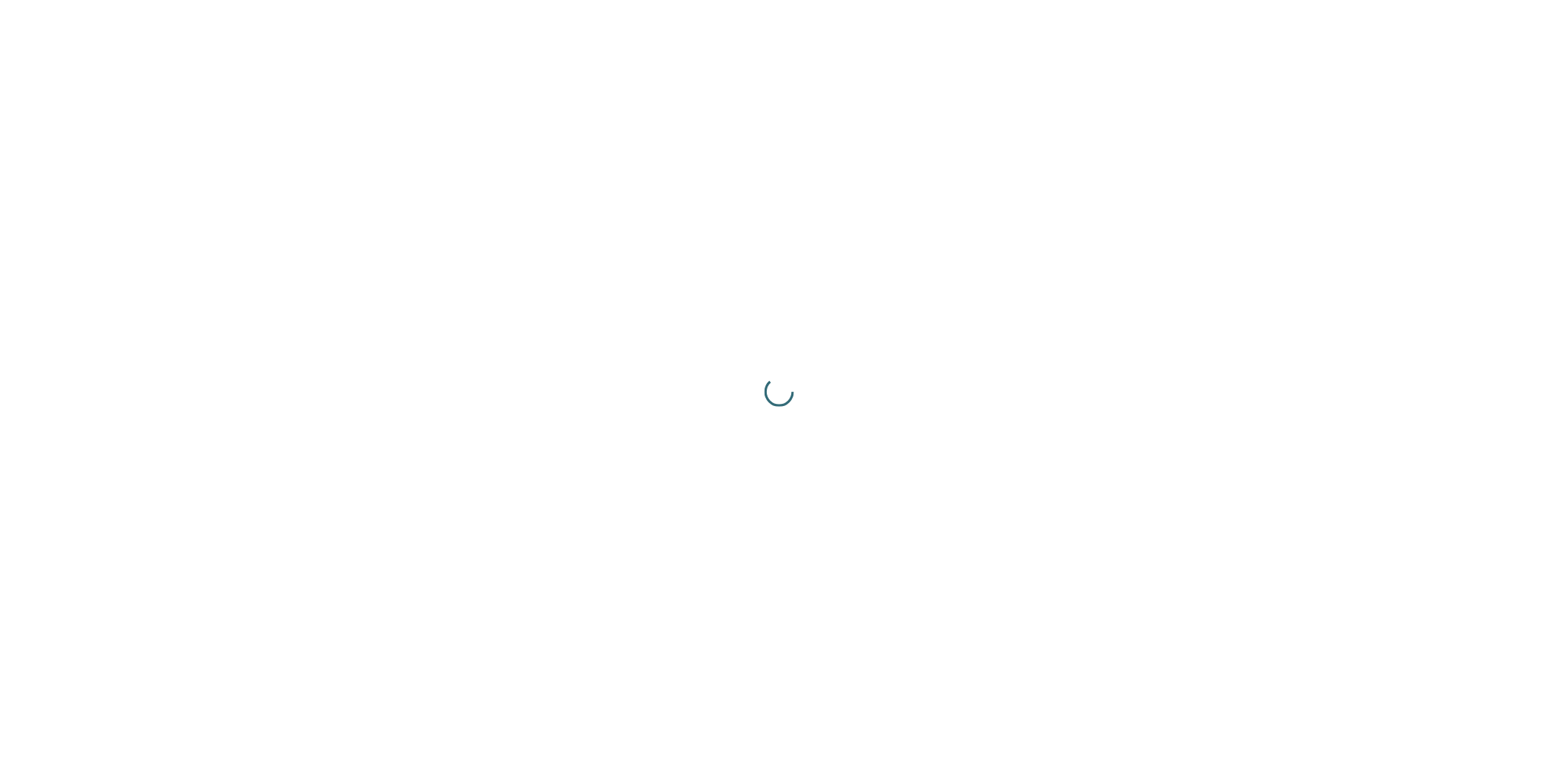
scroll to position [0, 0]
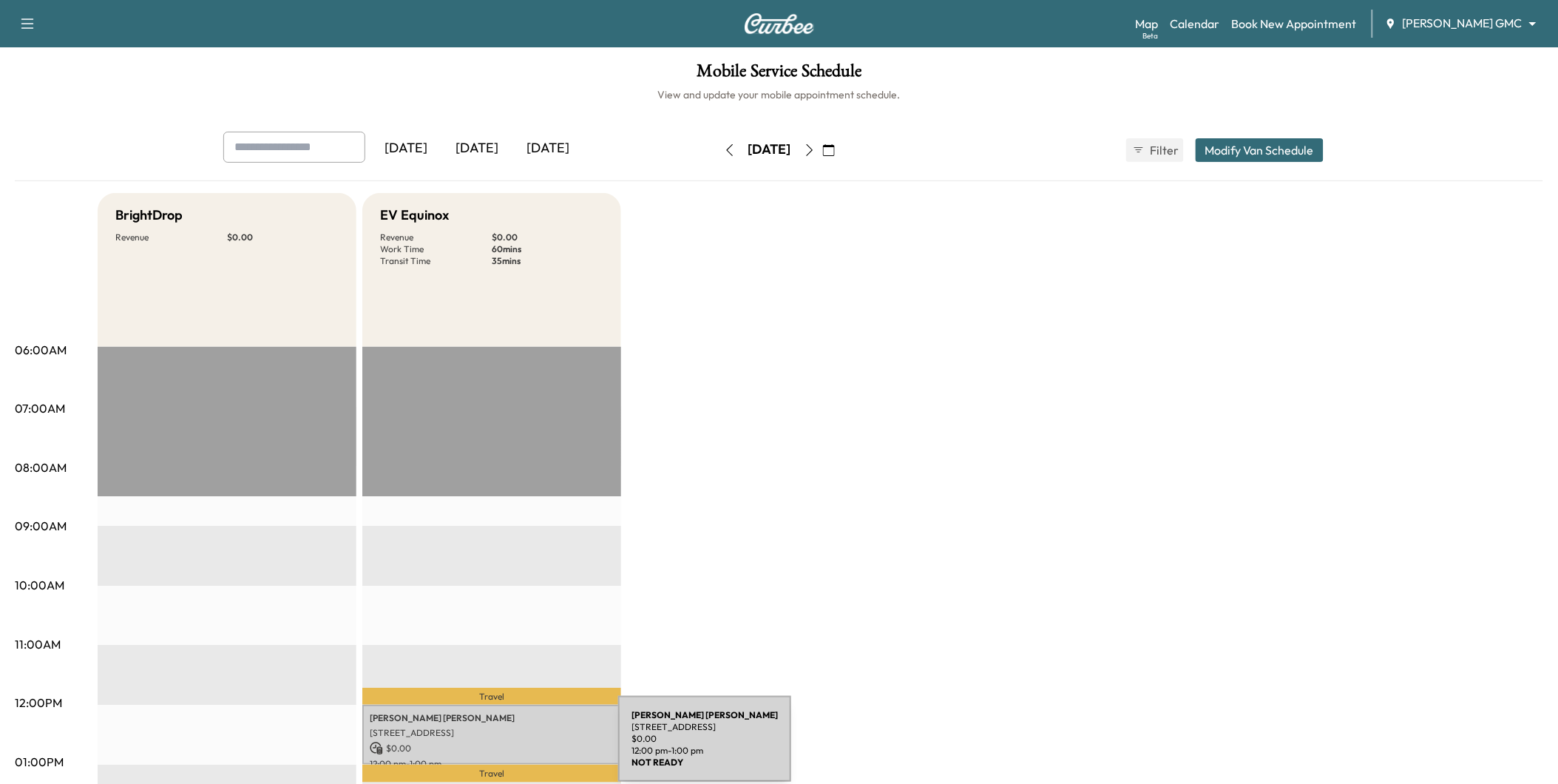
click at [513, 742] on p "$ 0.00" at bounding box center [491, 748] width 244 height 14
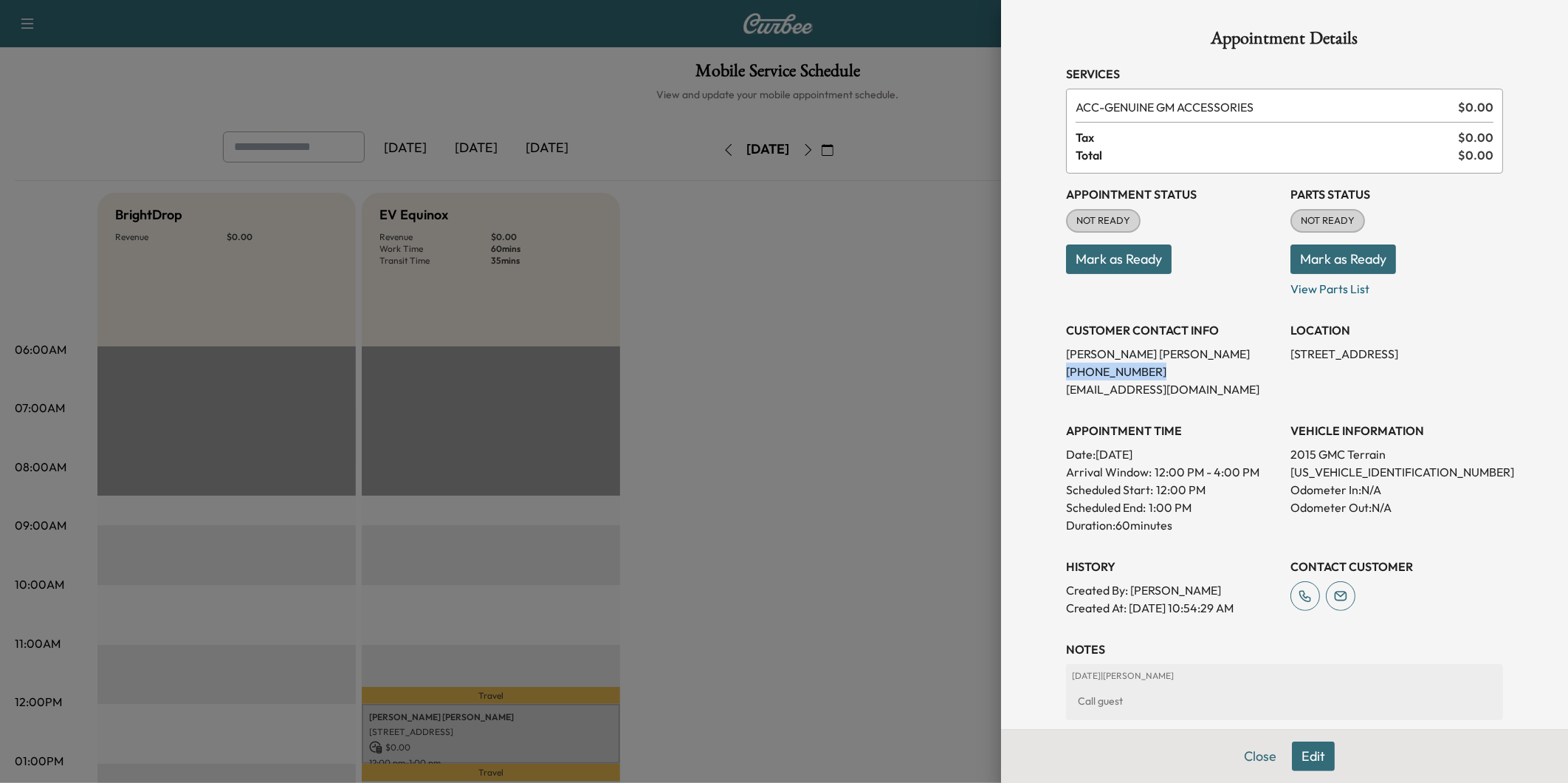
drag, startPoint x: 1134, startPoint y: 367, endPoint x: 1051, endPoint y: 369, distance: 83.0
click at [1051, 369] on div "Appointment Details Services ACC - GENUINE GM ACCESSORIES $ 0.00 Tax $ 0.00 Tot…" at bounding box center [1284, 444] width 473 height 889
drag, startPoint x: 1051, startPoint y: 369, endPoint x: 1063, endPoint y: 367, distance: 12.2
copy p "[PHONE_NUMBER]"
drag, startPoint x: 812, startPoint y: 335, endPoint x: 865, endPoint y: 260, distance: 91.8
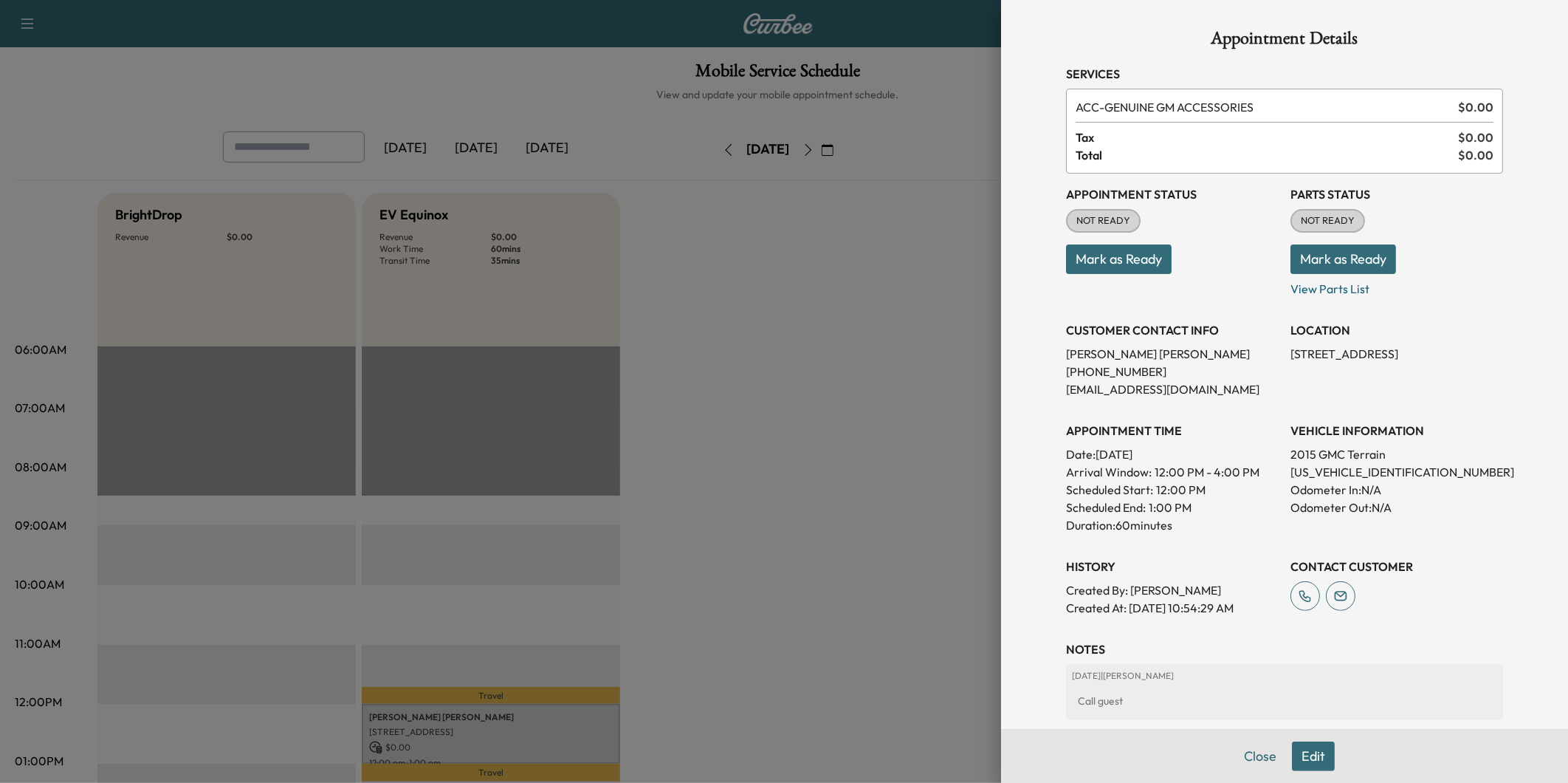
click at [812, 335] on div at bounding box center [784, 391] width 1568 height 783
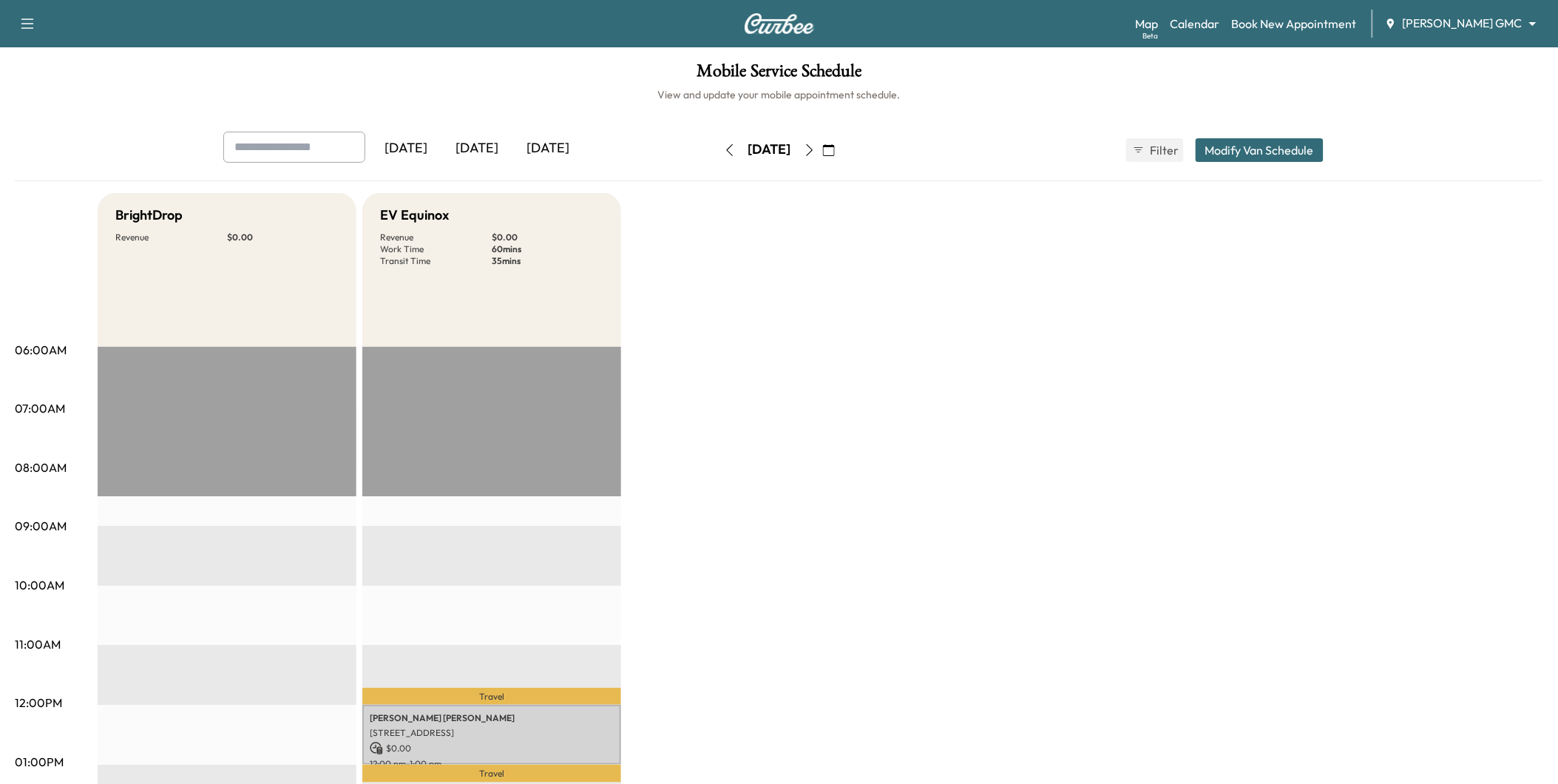
click at [1458, 14] on body "Support Log Out Map Beta Calendar Book New Appointment [PERSON_NAME] GMC ******…" at bounding box center [779, 392] width 1558 height 784
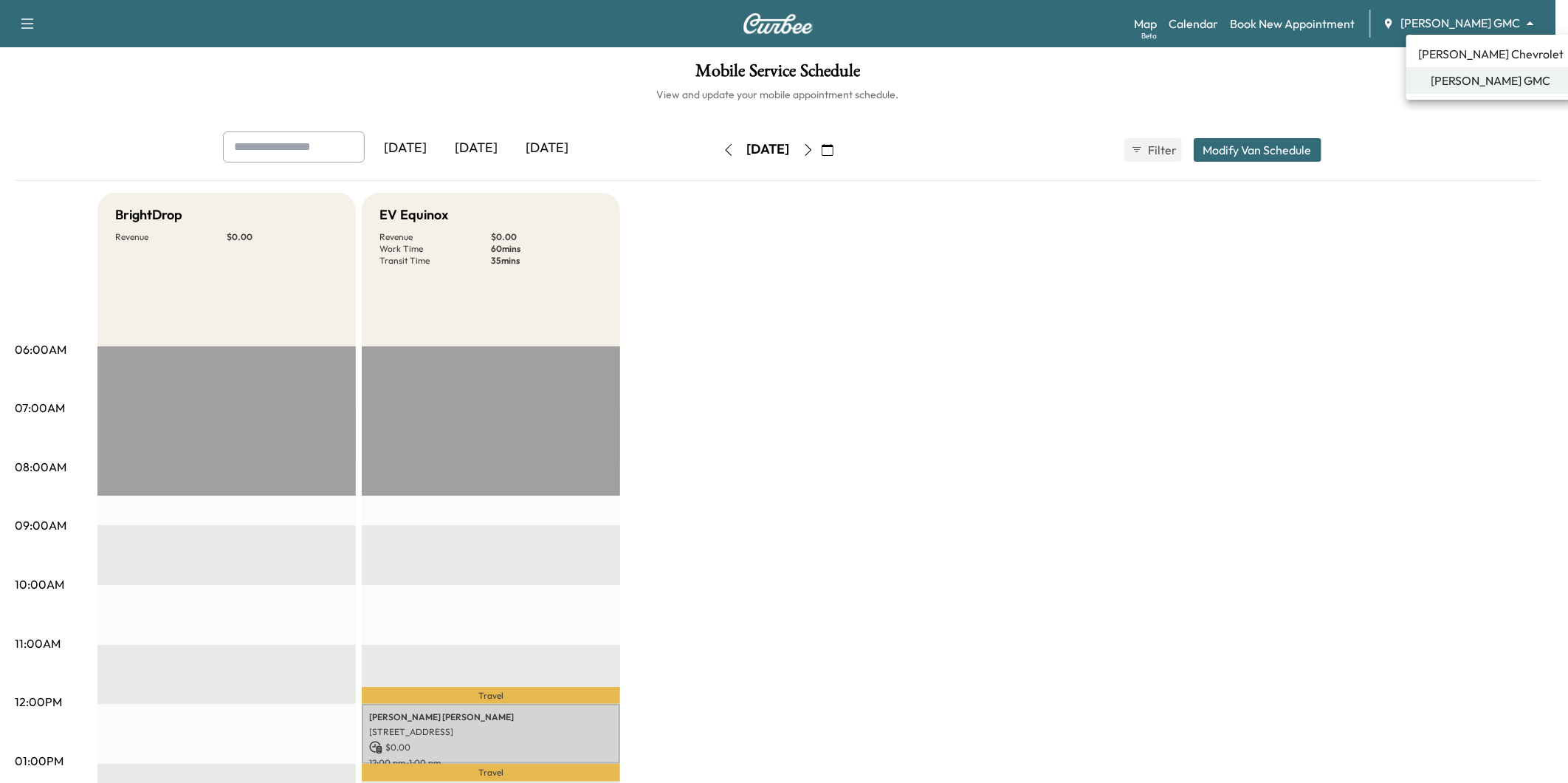
click at [1459, 52] on span "[PERSON_NAME] Chevrolet" at bounding box center [1490, 53] width 145 height 18
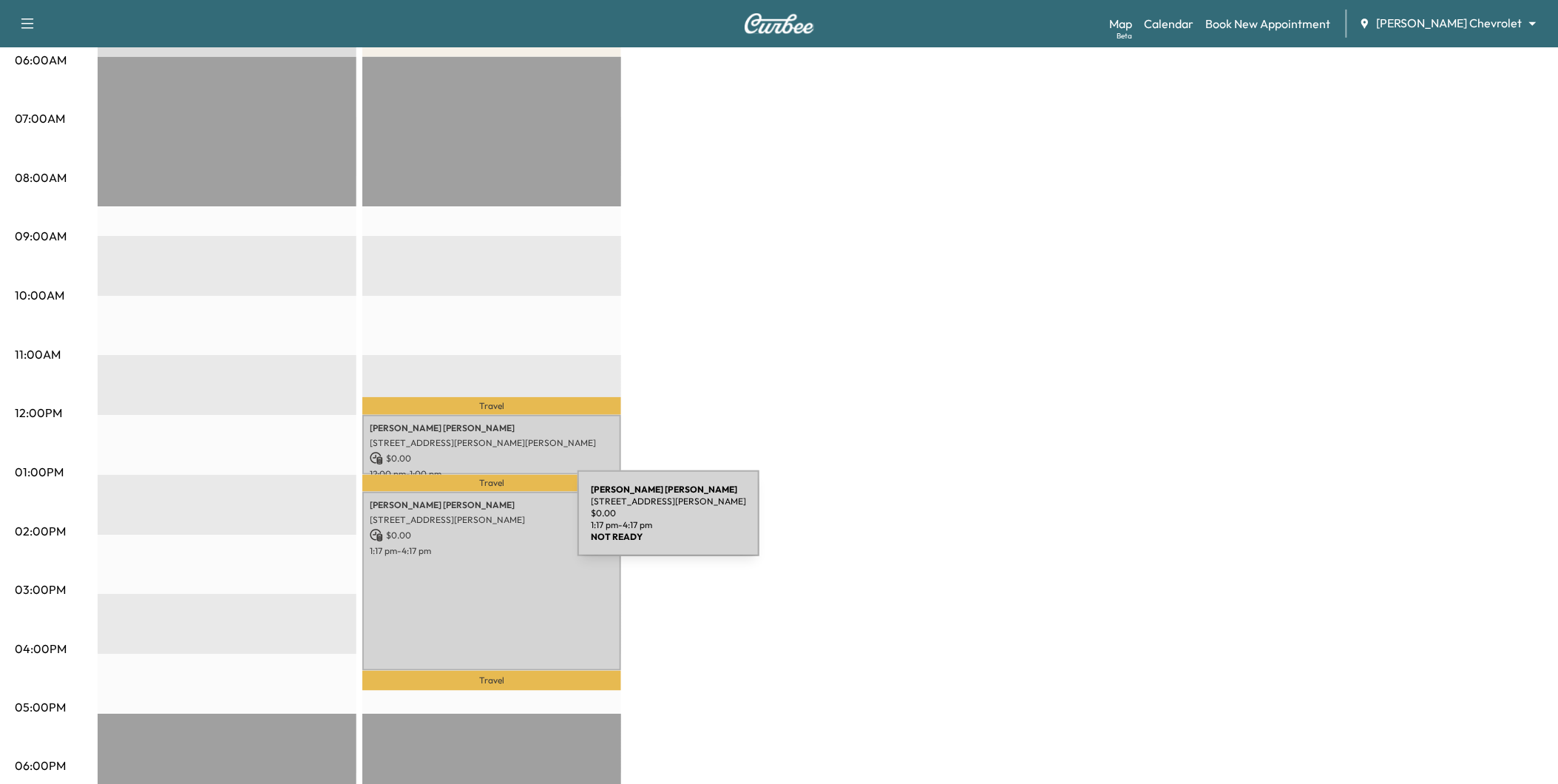
scroll to position [328, 0]
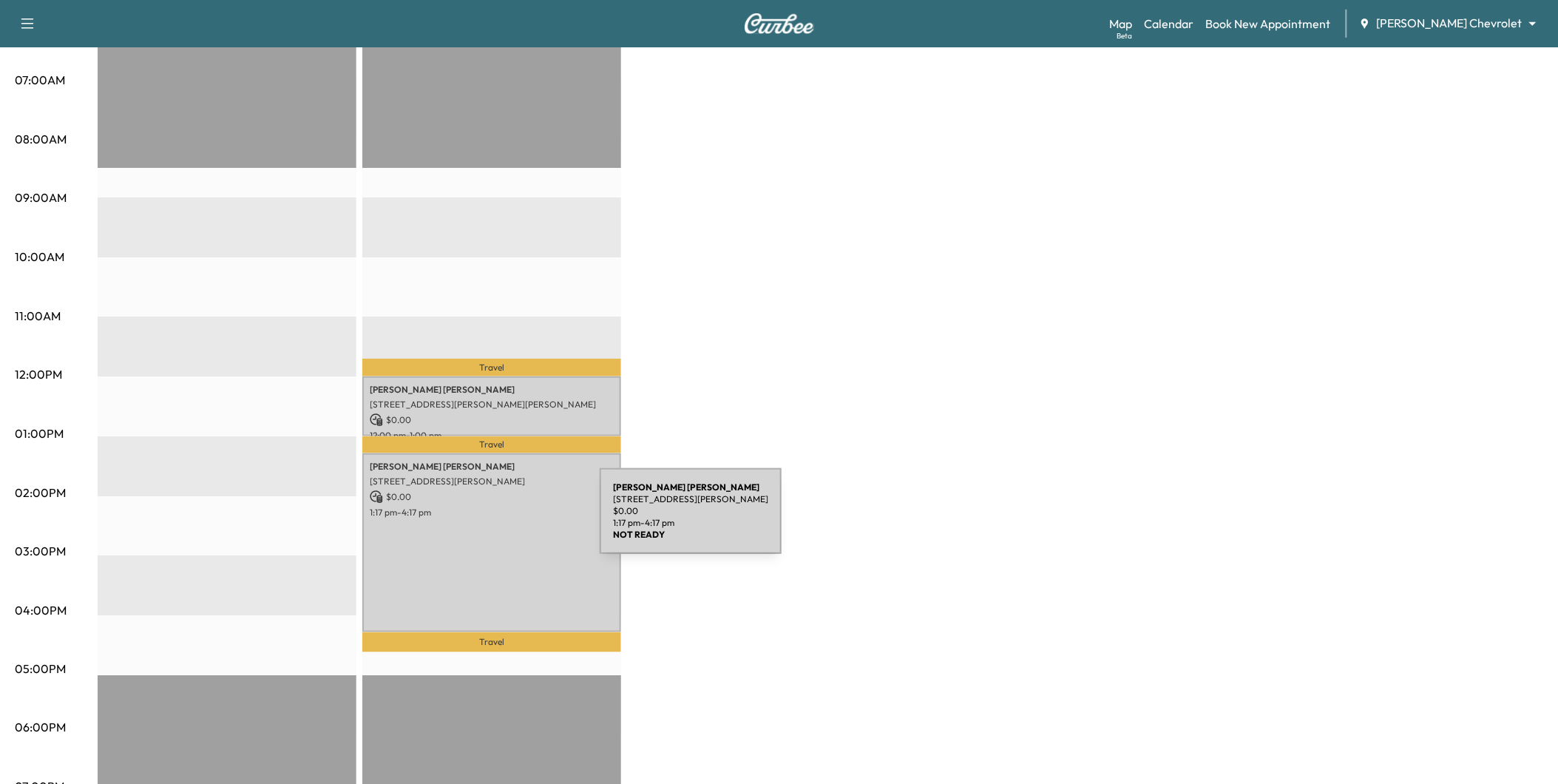
click at [489, 520] on div "[PERSON_NAME] [STREET_ADDRESS][PERSON_NAME] $ 0.00 1:17 pm - 4:17 pm" at bounding box center [491, 543] width 259 height 179
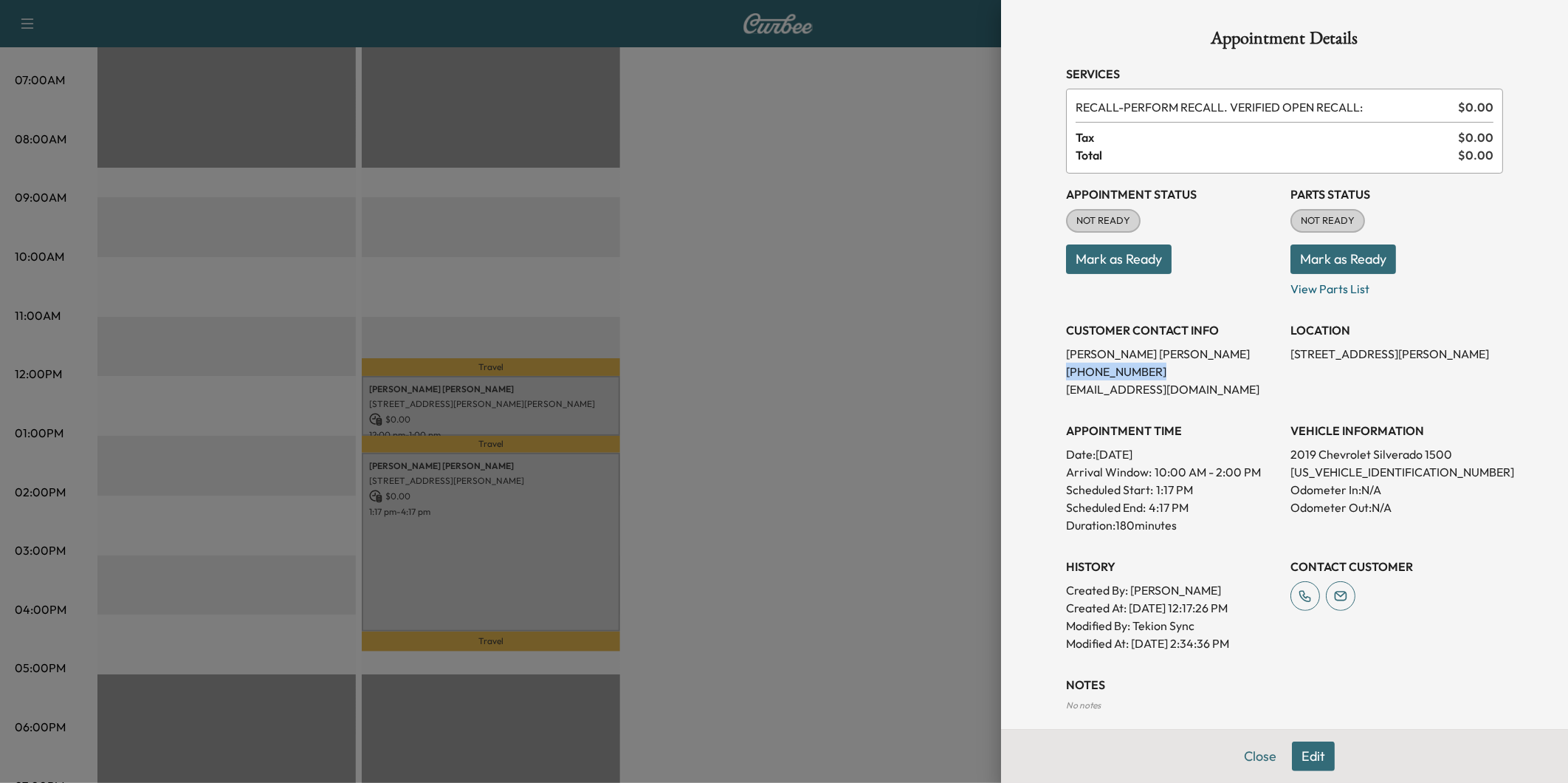
drag, startPoint x: 1144, startPoint y: 371, endPoint x: 1050, endPoint y: 372, distance: 94.0
click at [1050, 372] on div "Appointment Details Services RECALL - PERFORM RECALL. VERIFIED OPEN RECALL: $ 0…" at bounding box center [1284, 433] width 473 height 867
drag, startPoint x: 1050, startPoint y: 372, endPoint x: 1066, endPoint y: 370, distance: 16.1
copy p "[PHONE_NUMBER]"
click at [638, 454] on div at bounding box center [784, 391] width 1568 height 783
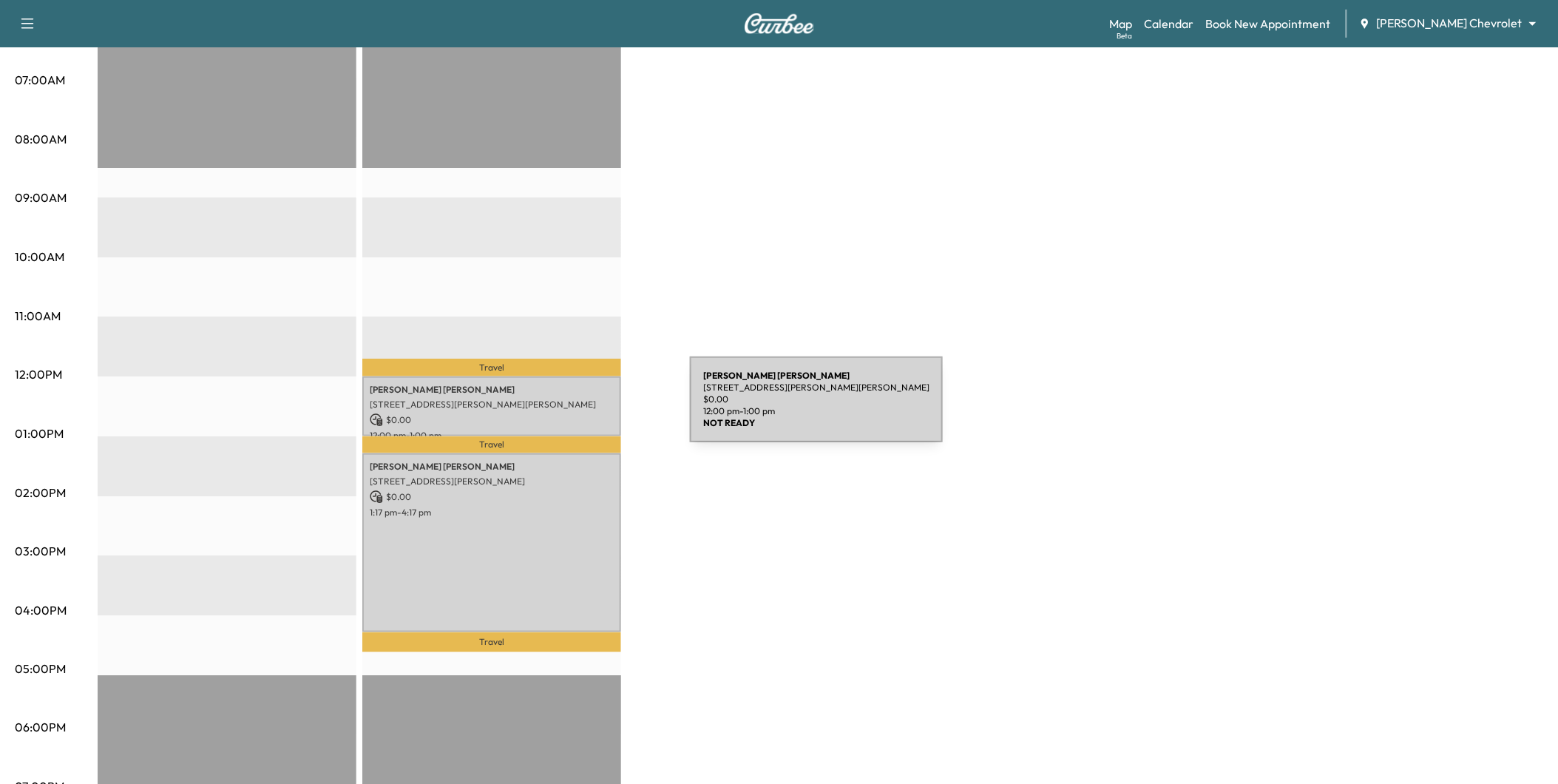
click at [579, 414] on p "$ 0.00" at bounding box center [491, 420] width 244 height 14
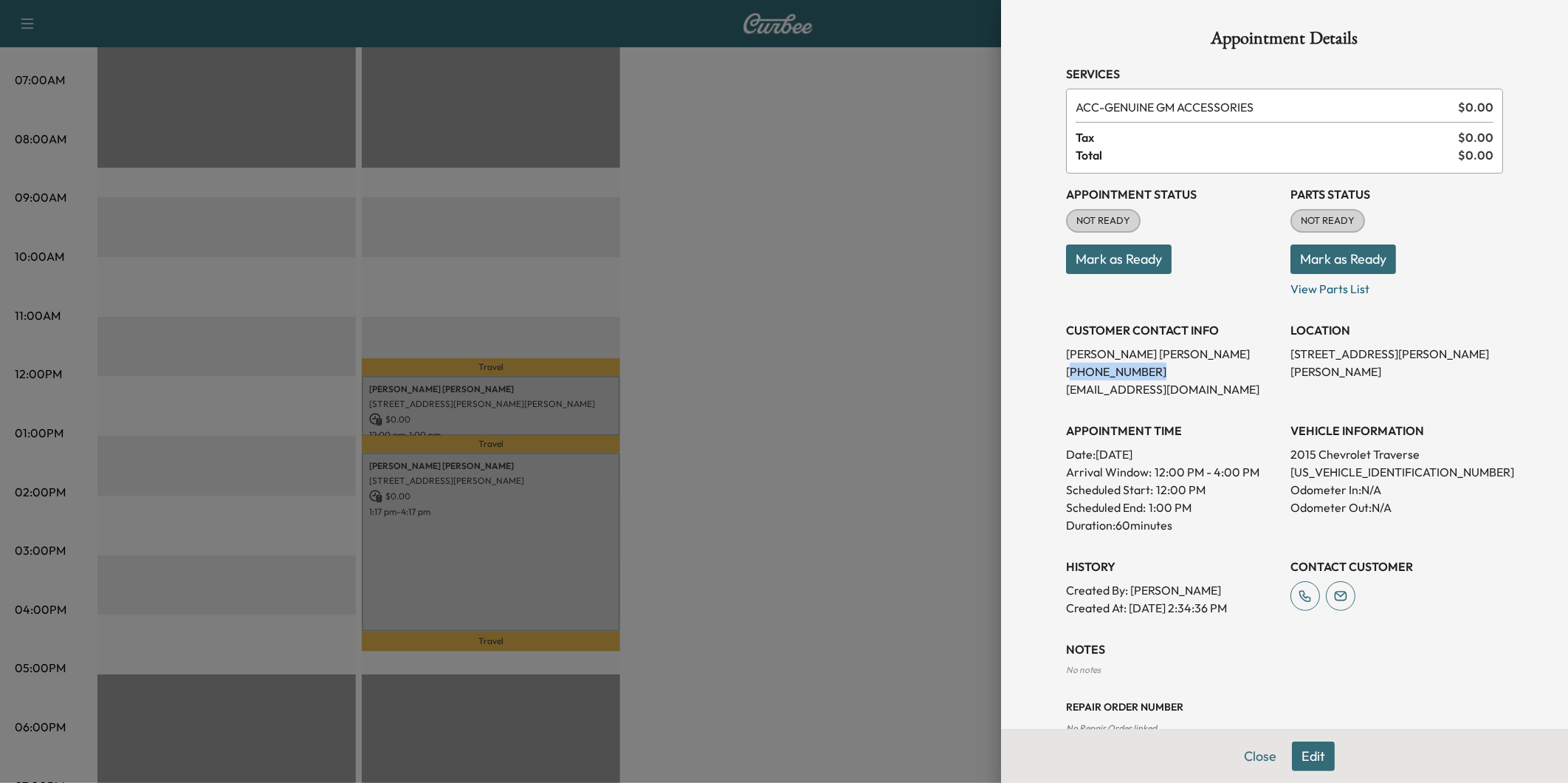
drag, startPoint x: 1137, startPoint y: 367, endPoint x: 1057, endPoint y: 364, distance: 80.1
click at [1066, 364] on p "[PHONE_NUMBER]" at bounding box center [1172, 371] width 213 height 18
drag, startPoint x: 1057, startPoint y: 364, endPoint x: 1071, endPoint y: 372, distance: 16.1
drag, startPoint x: 722, startPoint y: 333, endPoint x: 702, endPoint y: 332, distance: 20.0
click at [719, 333] on div at bounding box center [784, 391] width 1568 height 783
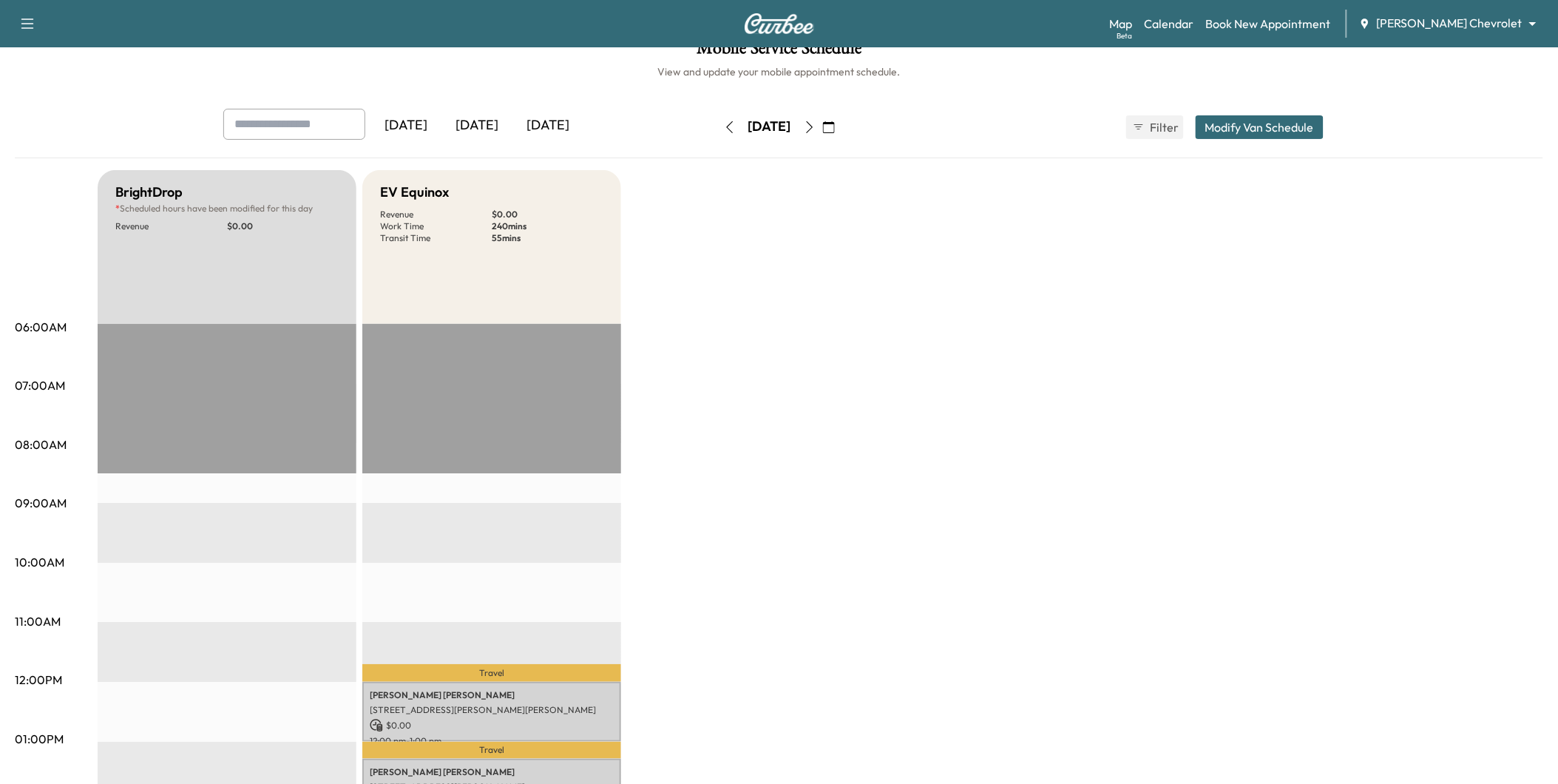
scroll to position [0, 0]
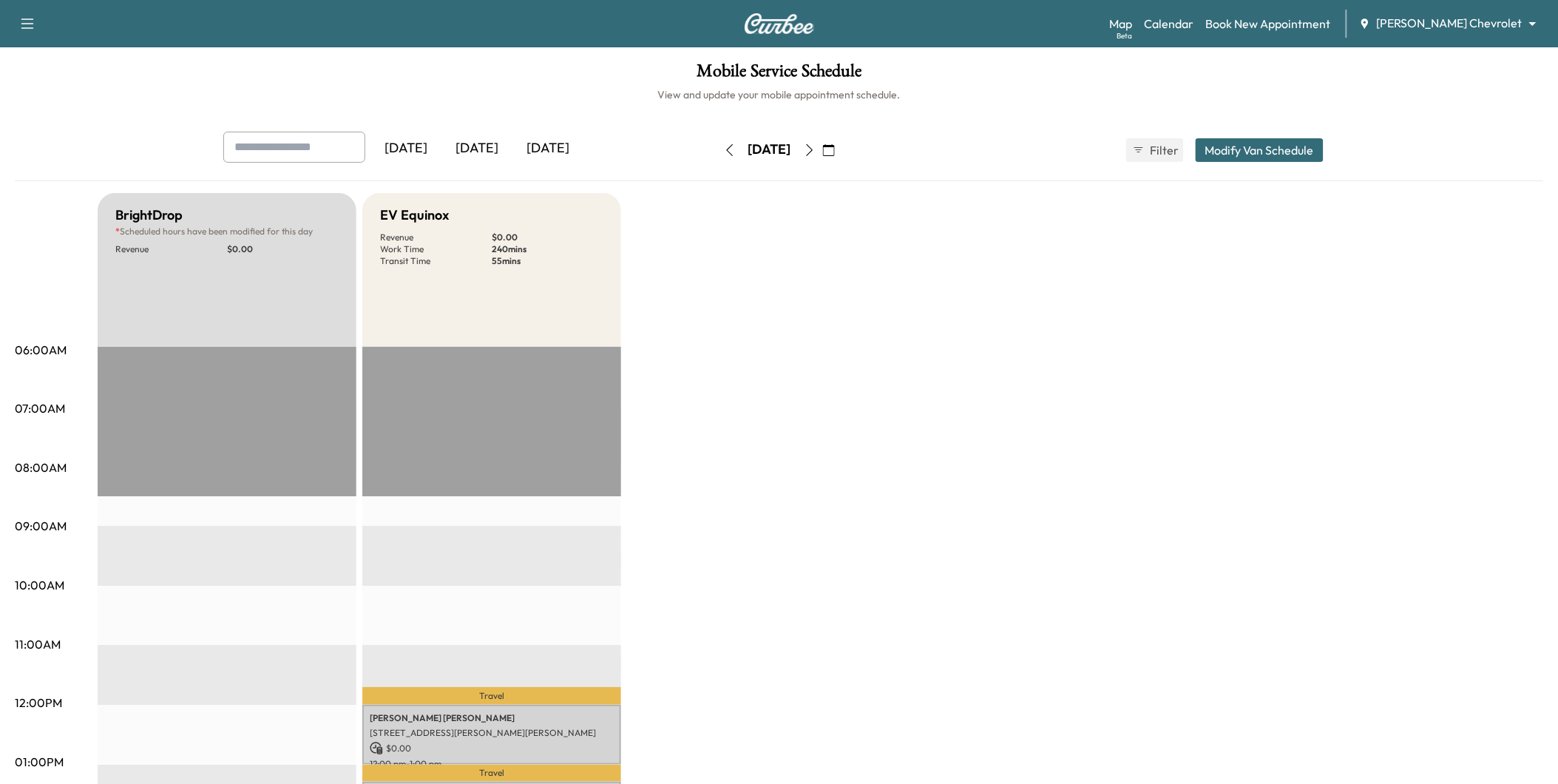
click at [815, 145] on icon "button" at bounding box center [809, 150] width 12 height 12
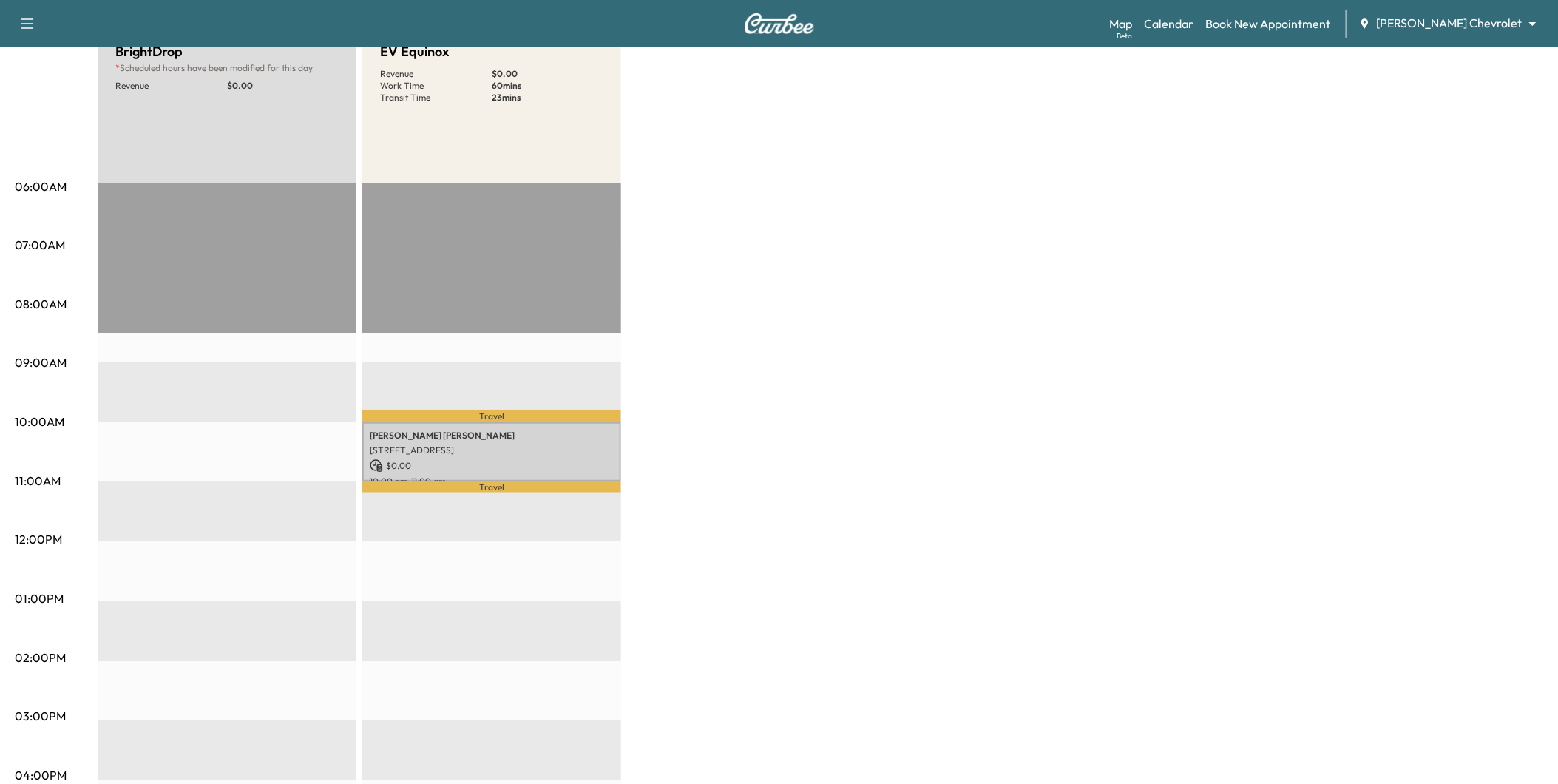
scroll to position [164, 0]
click at [485, 458] on p "$ 0.00" at bounding box center [491, 465] width 244 height 14
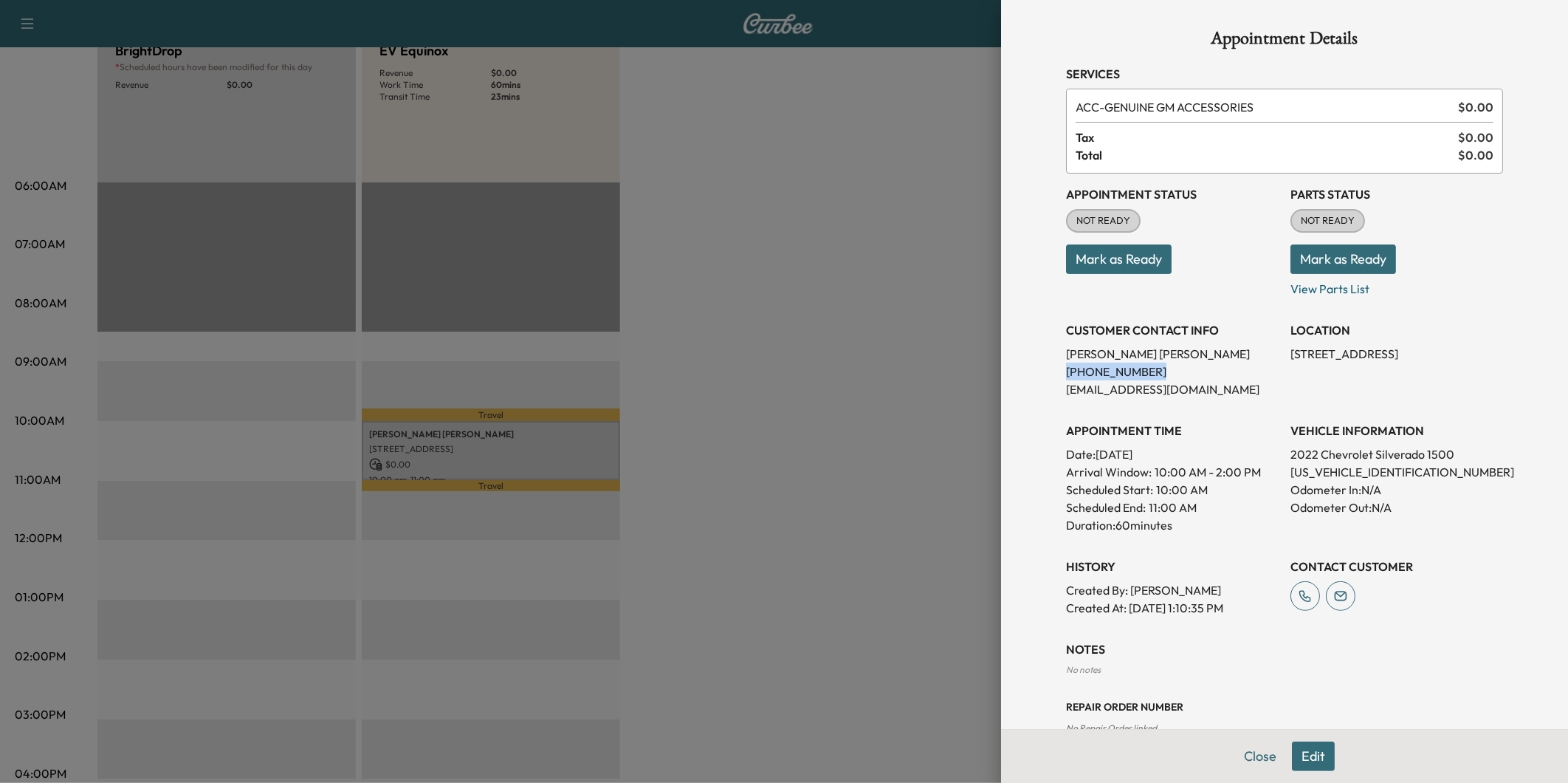
drag, startPoint x: 1124, startPoint y: 370, endPoint x: 1050, endPoint y: 374, distance: 74.1
click at [1050, 374] on div "Appointment Details Services ACC - GENUINE GM ACCESSORIES $ 0.00 Tax $ 0.00 Tot…" at bounding box center [1284, 416] width 473 height 832
drag, startPoint x: 1050, startPoint y: 374, endPoint x: 1072, endPoint y: 366, distance: 23.4
click at [720, 479] on div at bounding box center [784, 391] width 1568 height 783
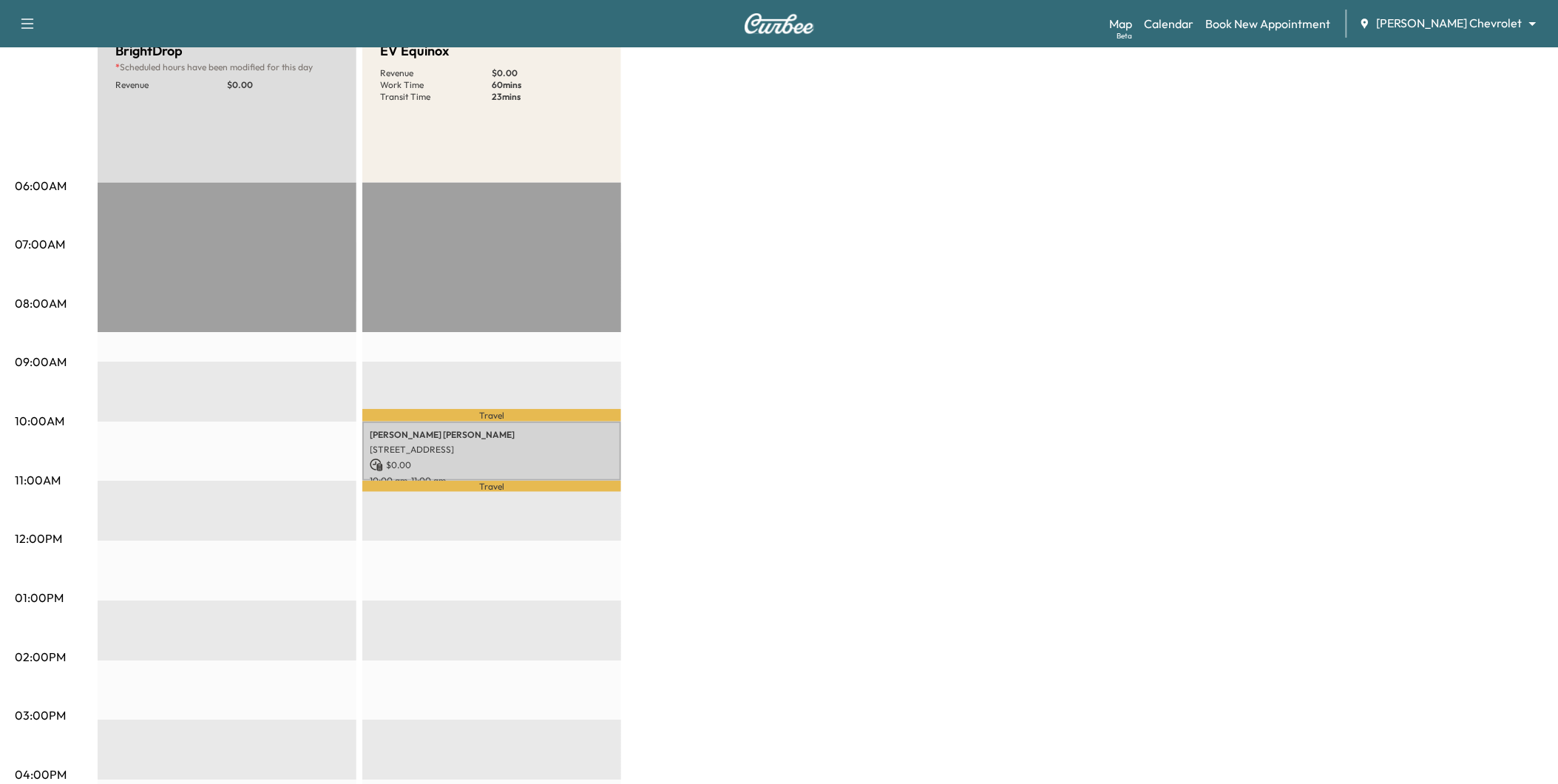
click at [1505, 20] on body "Support Log Out Map Beta Calendar Book New Appointment [PERSON_NAME] Chevrolet …" at bounding box center [779, 228] width 1558 height 784
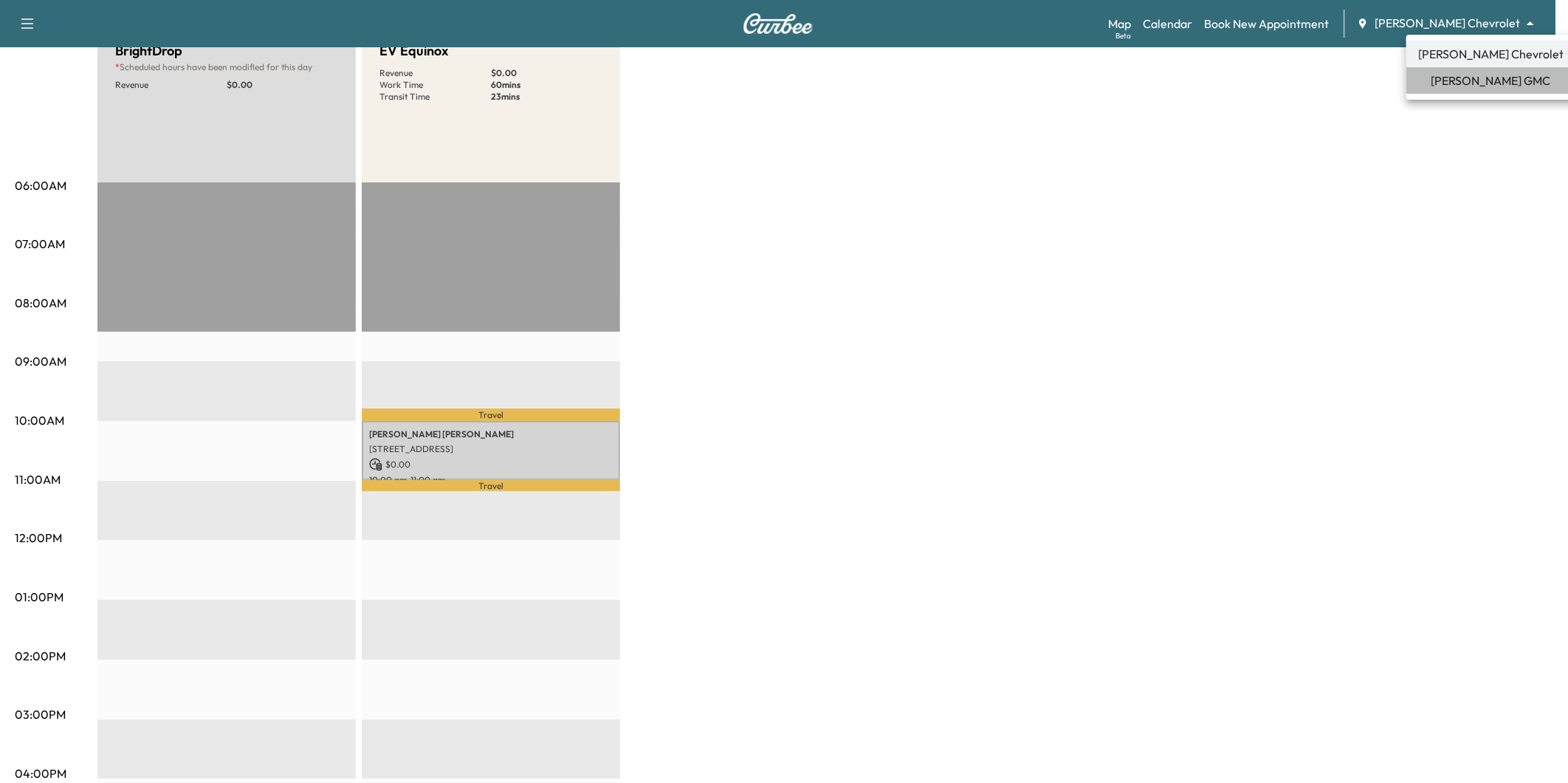
click at [1495, 79] on span "[PERSON_NAME] GMC" at bounding box center [1491, 80] width 120 height 18
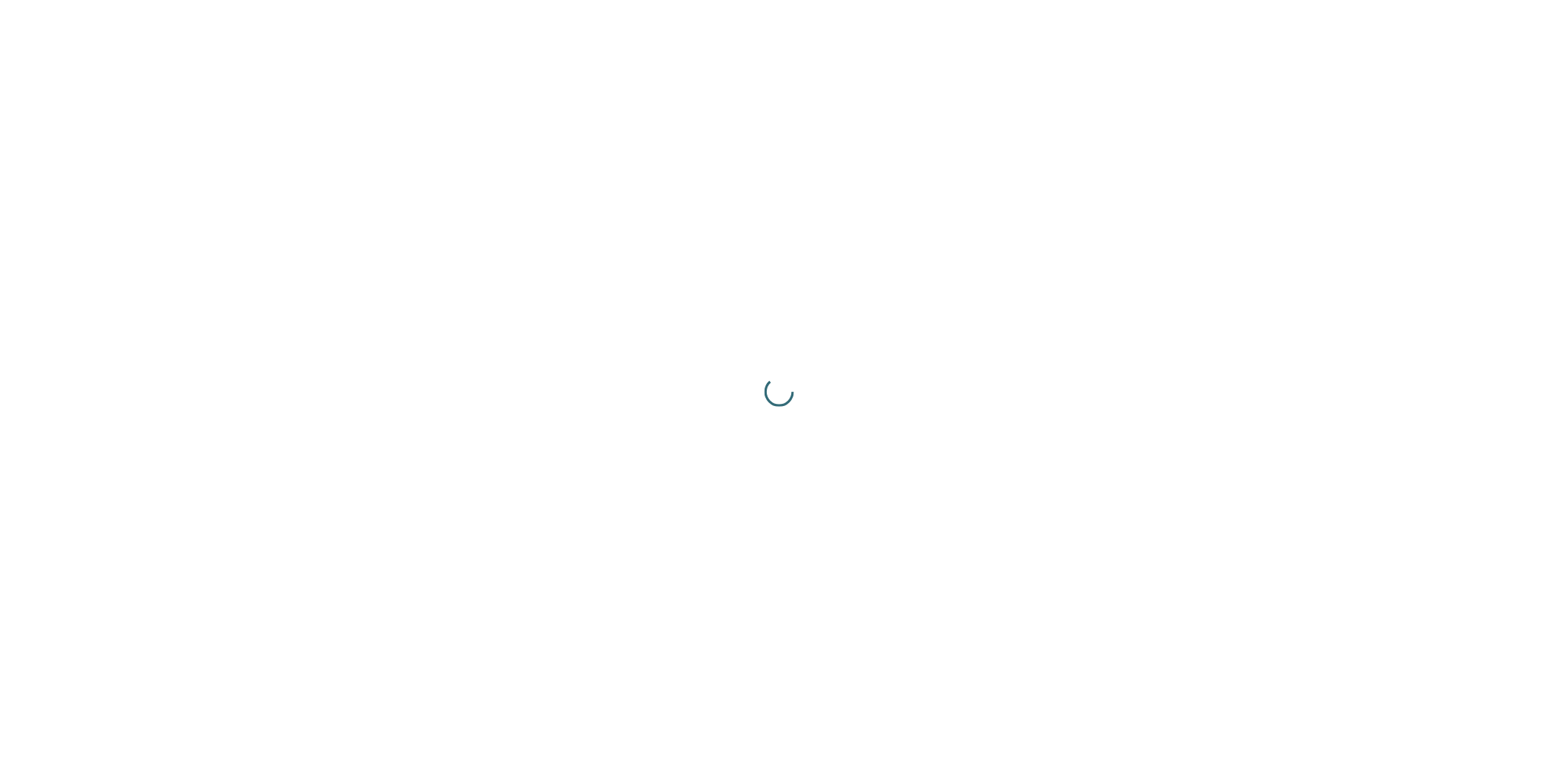
scroll to position [0, 0]
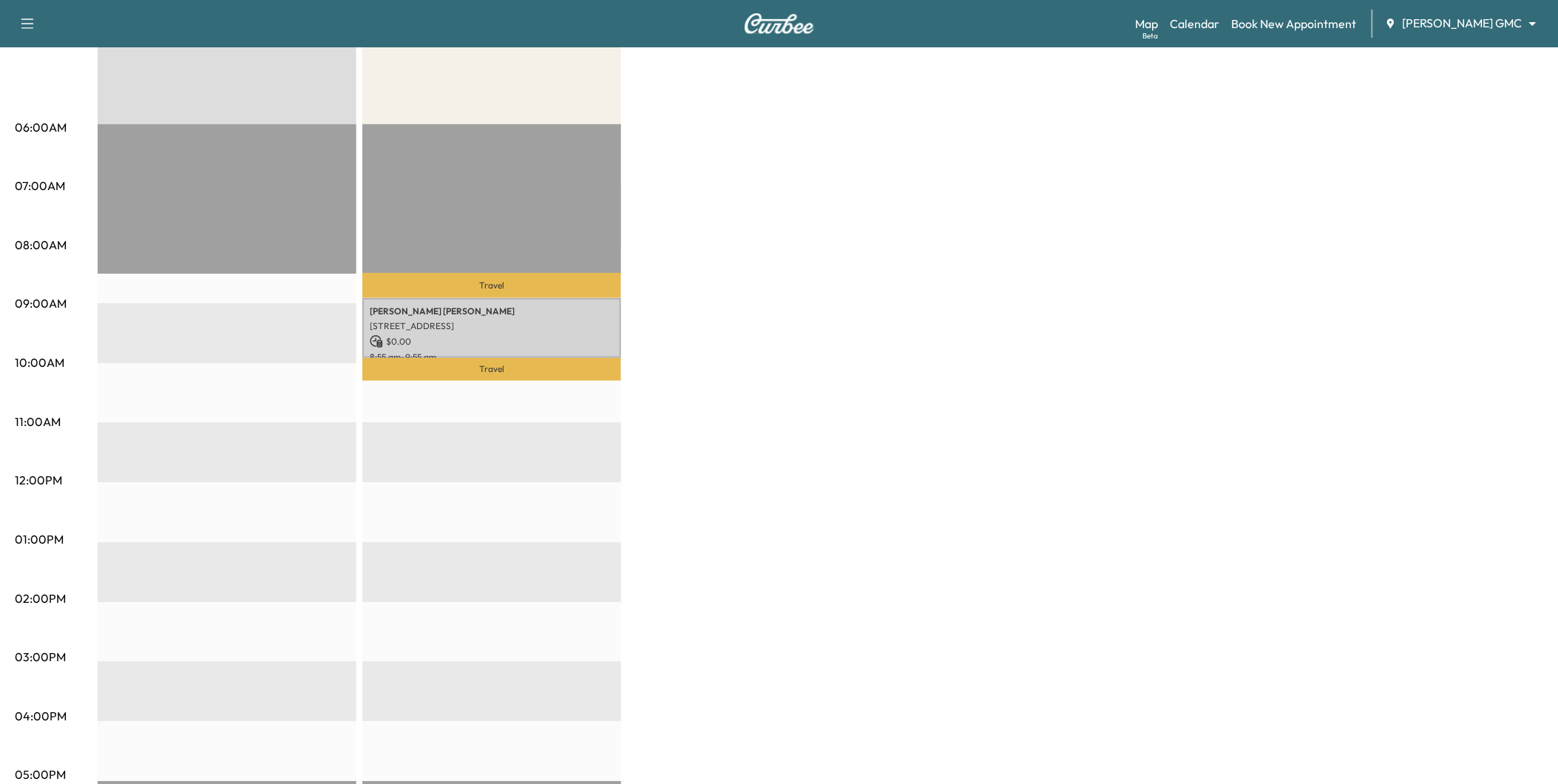
scroll to position [246, 0]
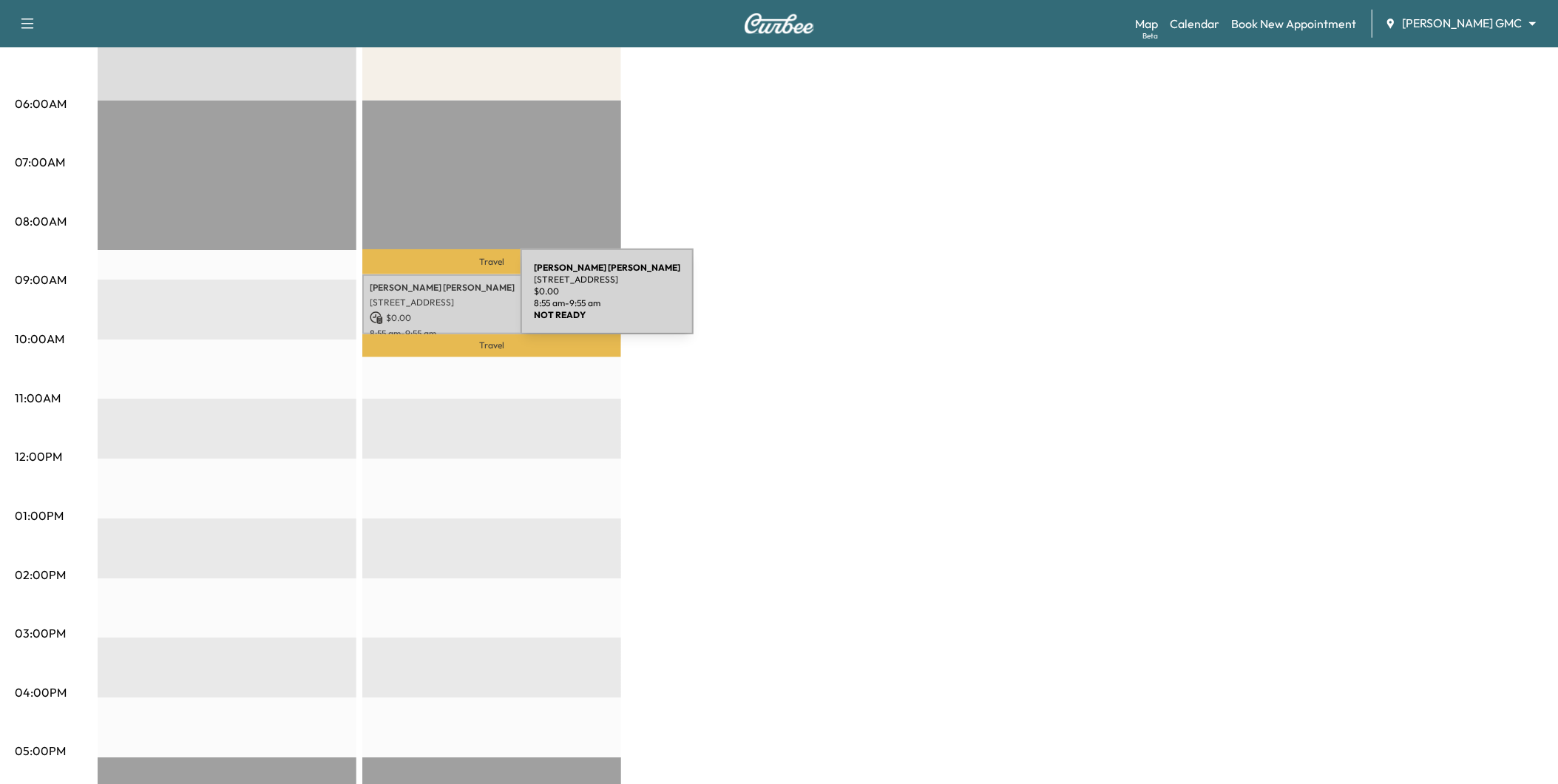
click at [425, 297] on p "[STREET_ADDRESS]" at bounding box center [491, 303] width 244 height 12
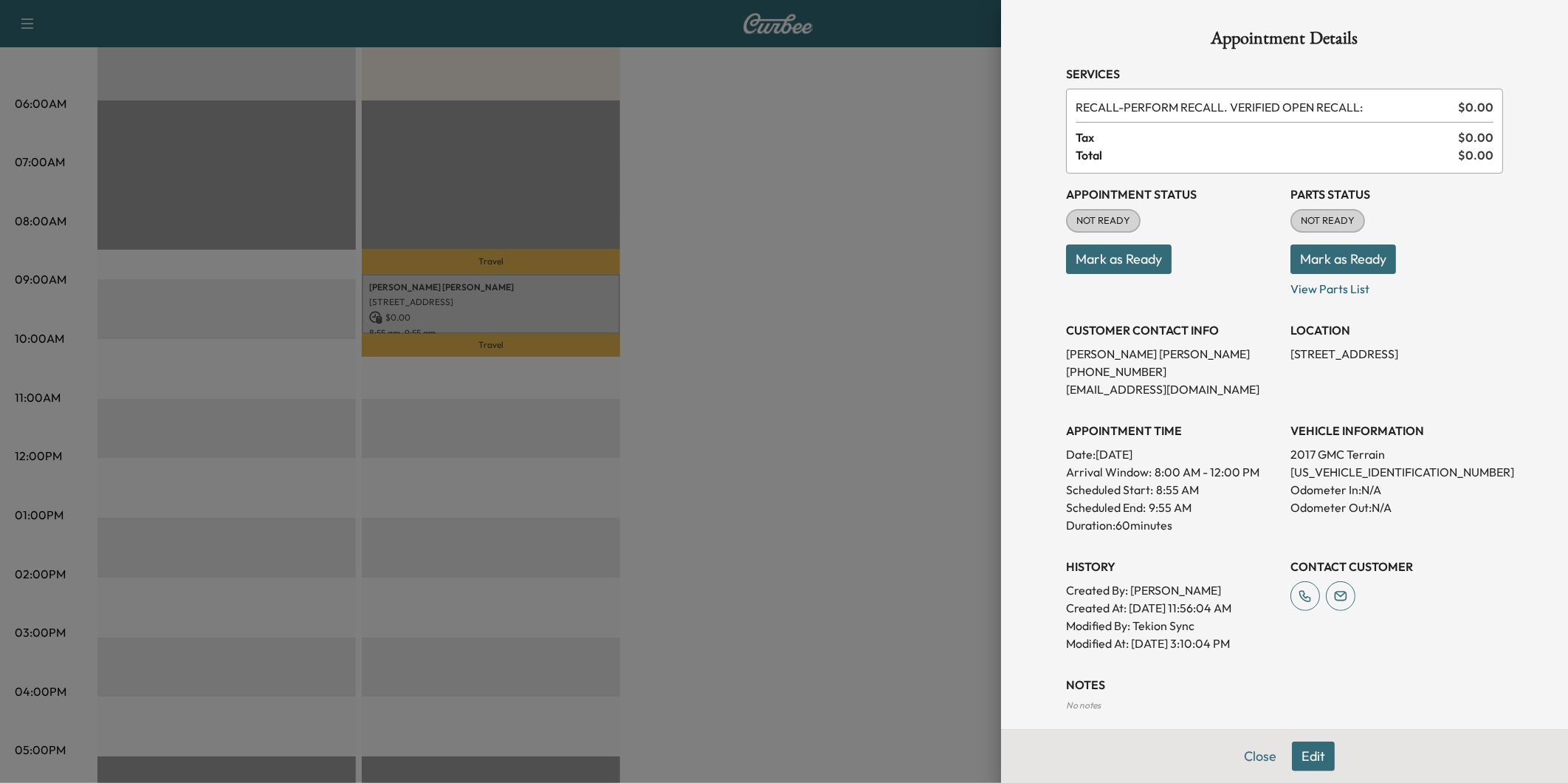
drag, startPoint x: 1142, startPoint y: 370, endPoint x: 1053, endPoint y: 381, distance: 89.7
click at [1053, 381] on div "Appointment Details Services RECALL - PERFORM RECALL. VERIFIED OPEN RECALL: $ 0…" at bounding box center [1284, 433] width 473 height 867
click at [1066, 383] on p "[EMAIL_ADDRESS][DOMAIN_NAME]" at bounding box center [1172, 389] width 213 height 18
drag, startPoint x: 1139, startPoint y: 373, endPoint x: 1057, endPoint y: 378, distance: 82.2
click at [1066, 378] on p "[PHONE_NUMBER]" at bounding box center [1172, 371] width 213 height 18
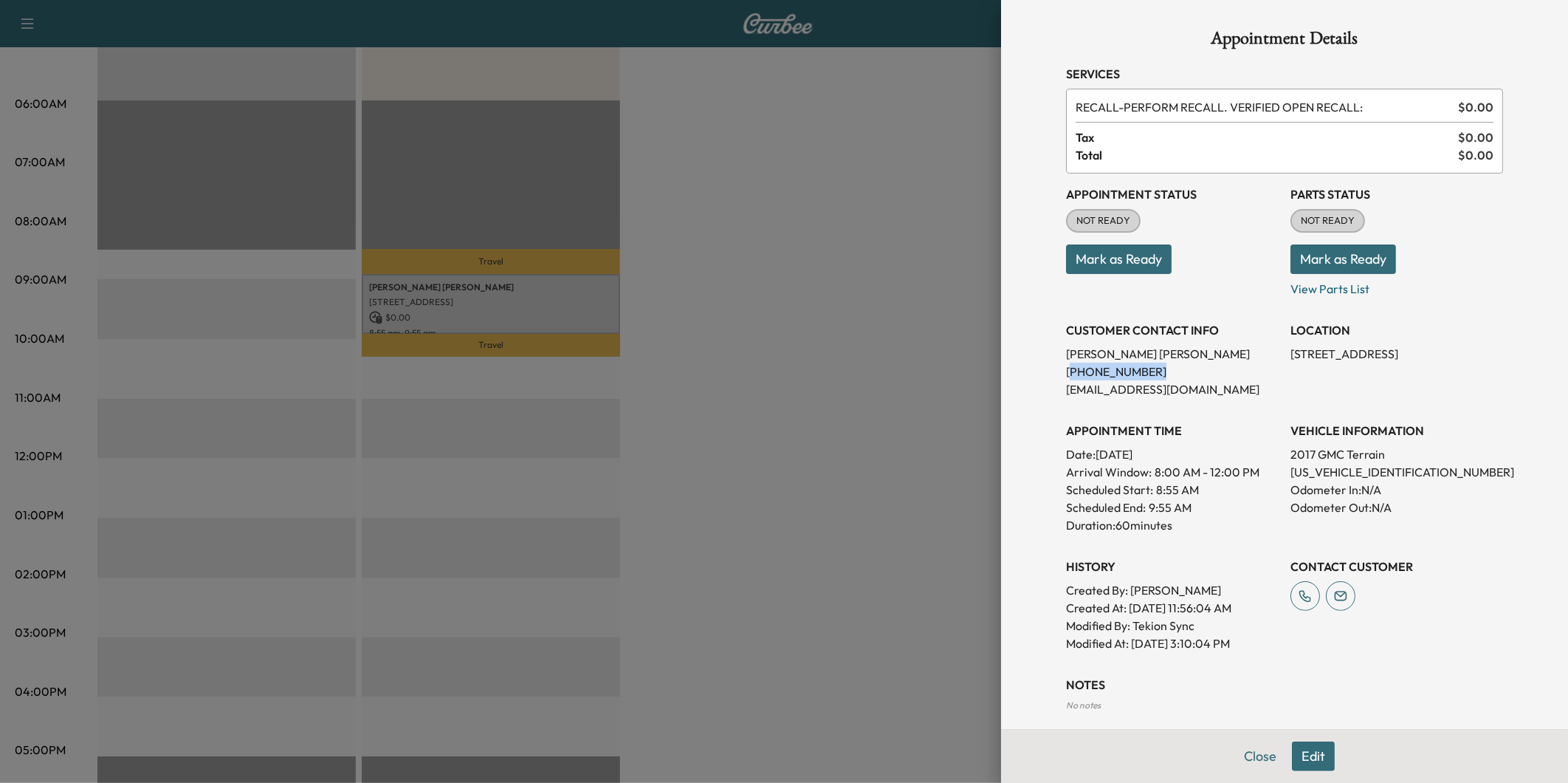
drag, startPoint x: 1057, startPoint y: 378, endPoint x: 1066, endPoint y: 372, distance: 10.8
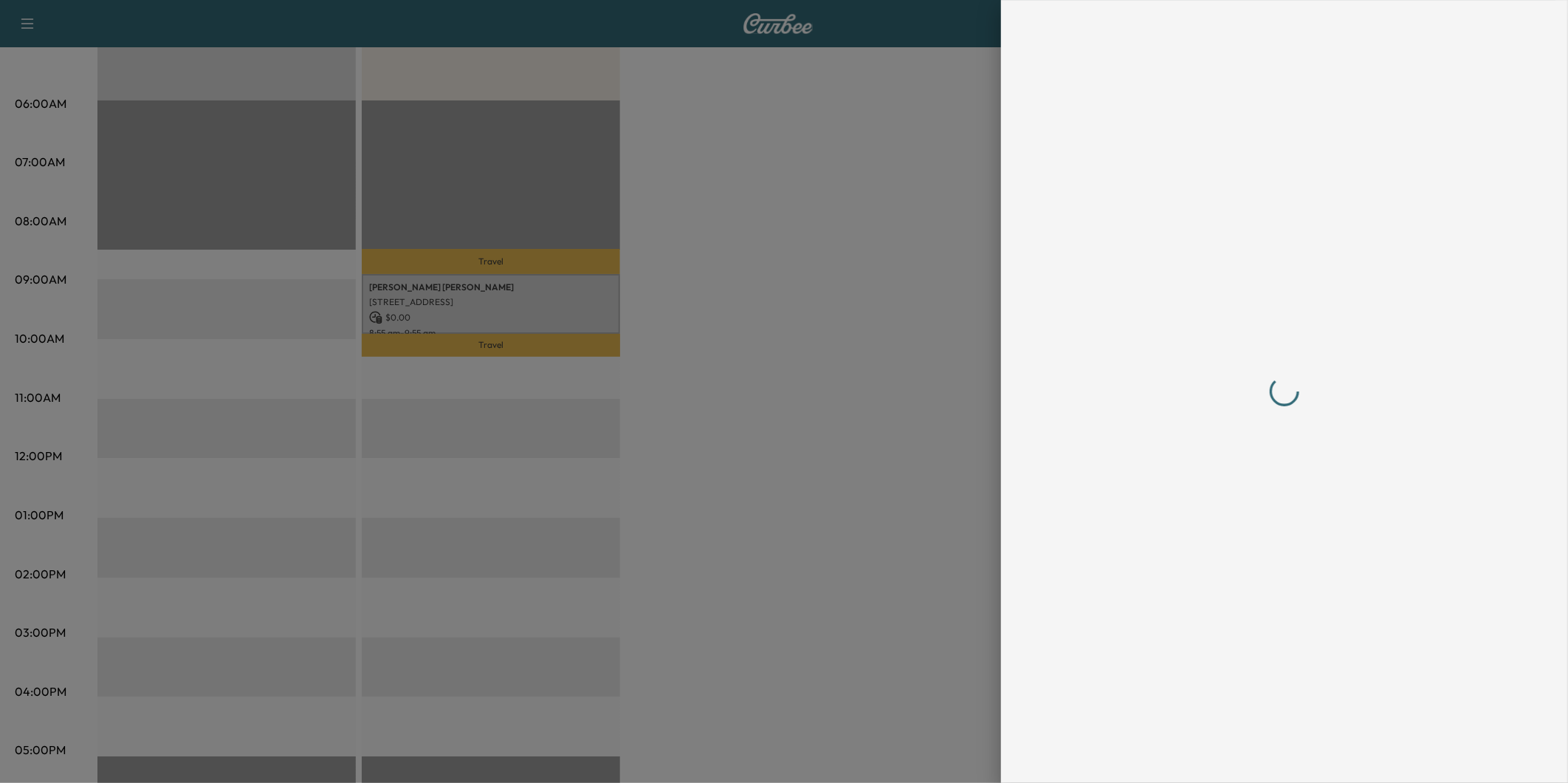
click at [699, 491] on div at bounding box center [784, 391] width 1568 height 783
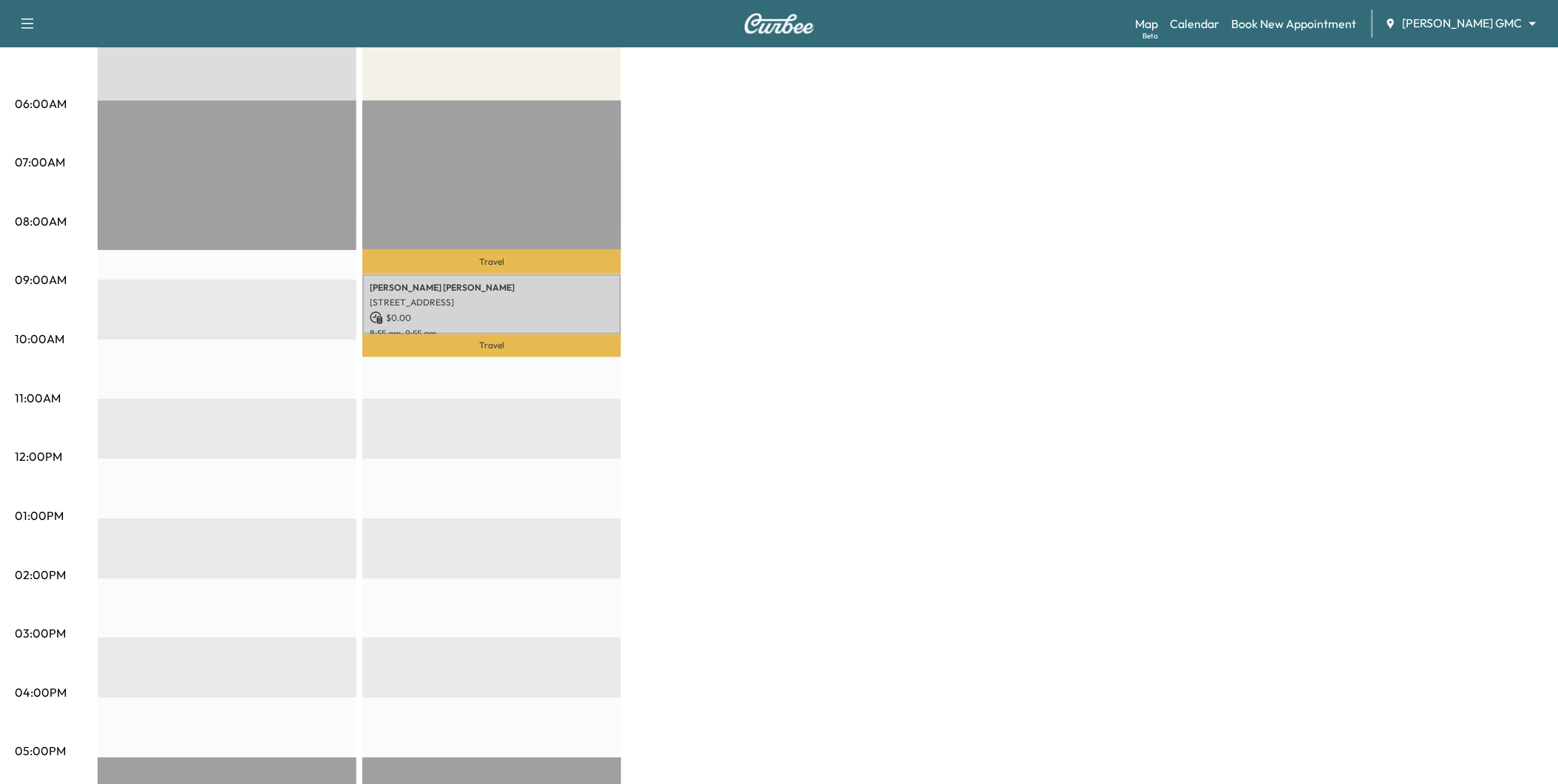
scroll to position [0, 0]
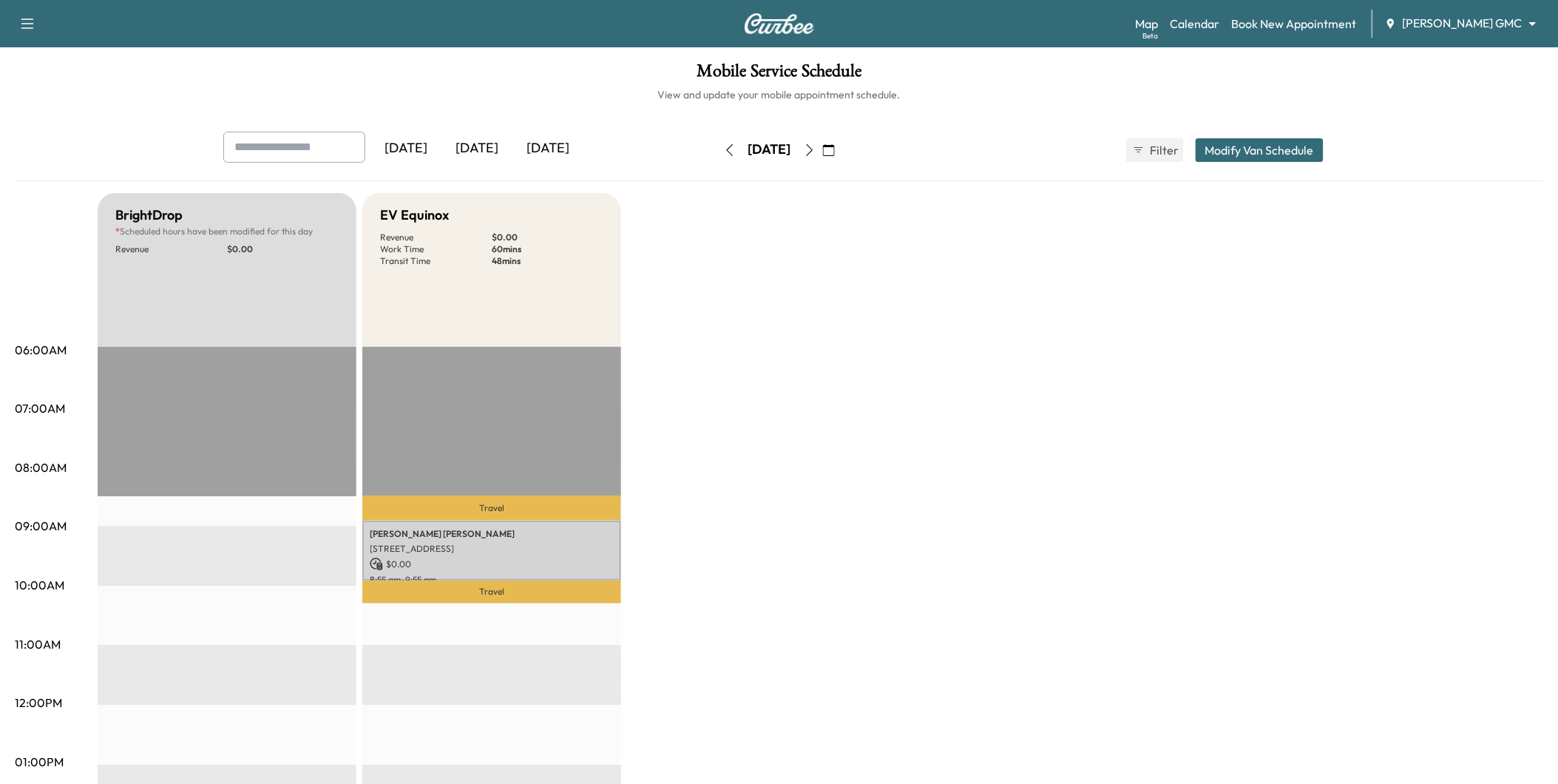
click at [822, 156] on button "button" at bounding box center [809, 150] width 25 height 24
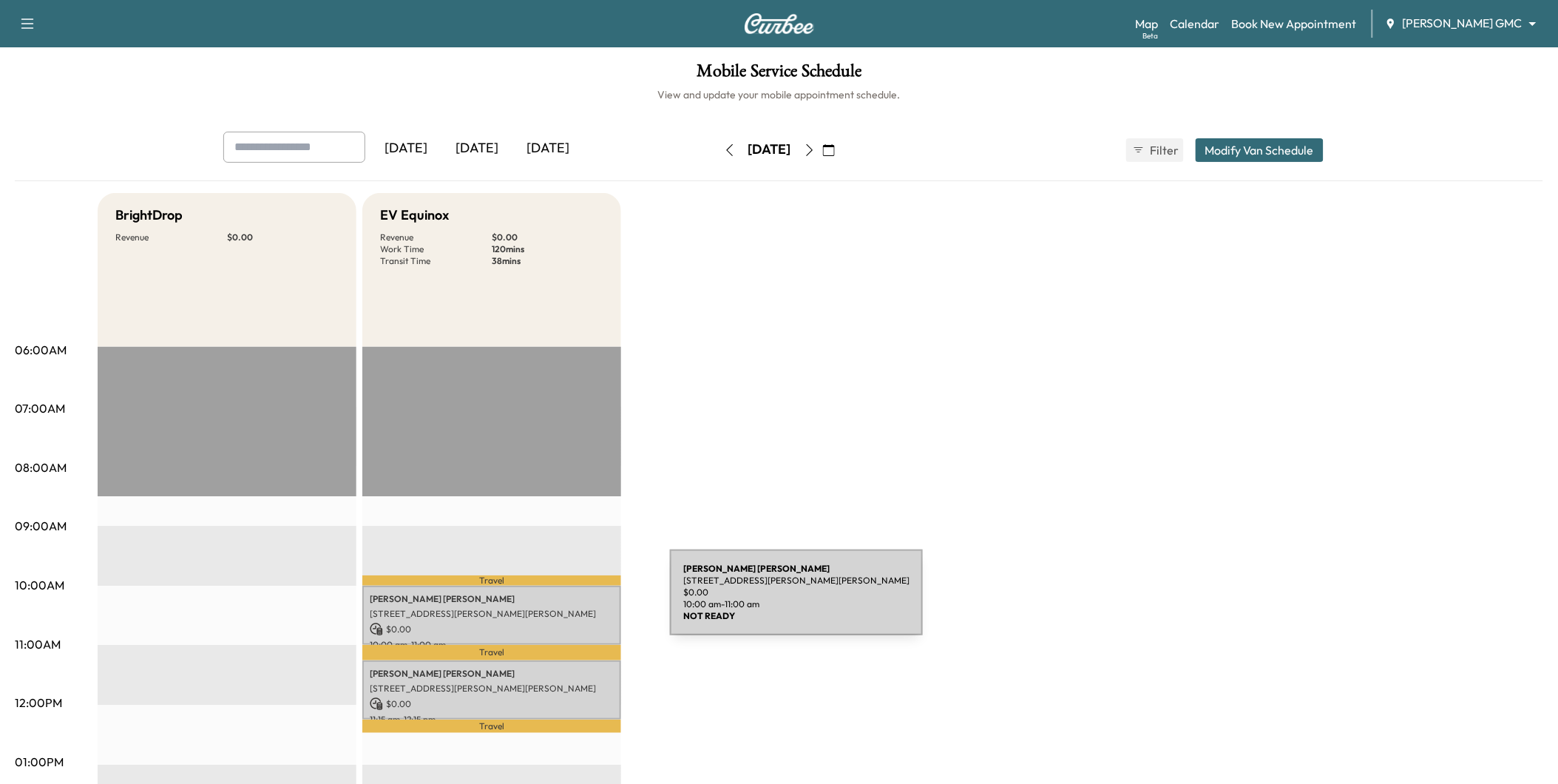
click at [559, 601] on div "[PERSON_NAME] [STREET_ADDRESS][PERSON_NAME][PERSON_NAME] $ 0.00 10:00 am - 11:0…" at bounding box center [491, 615] width 259 height 60
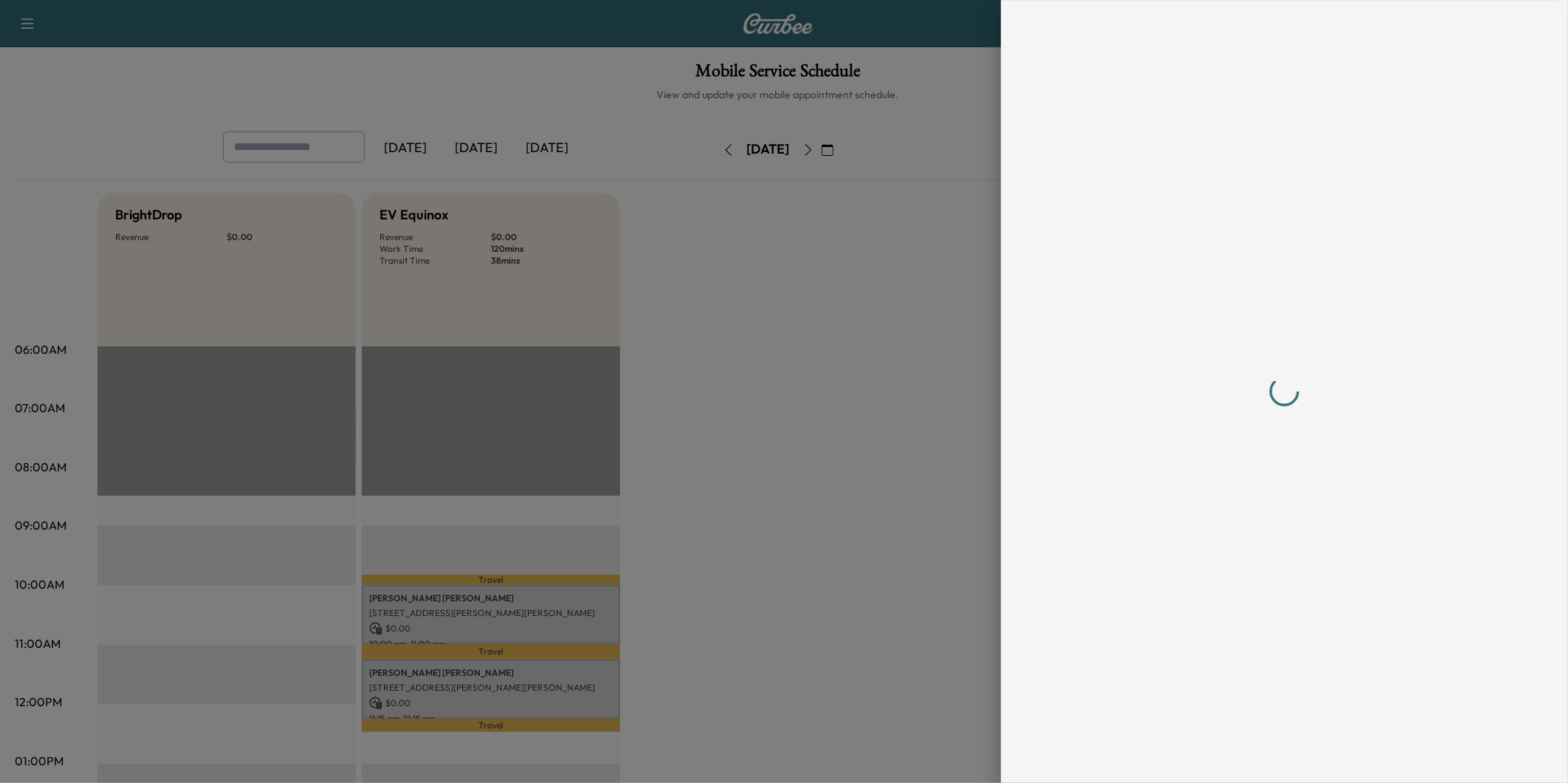
click at [848, 331] on div at bounding box center [784, 391] width 1568 height 783
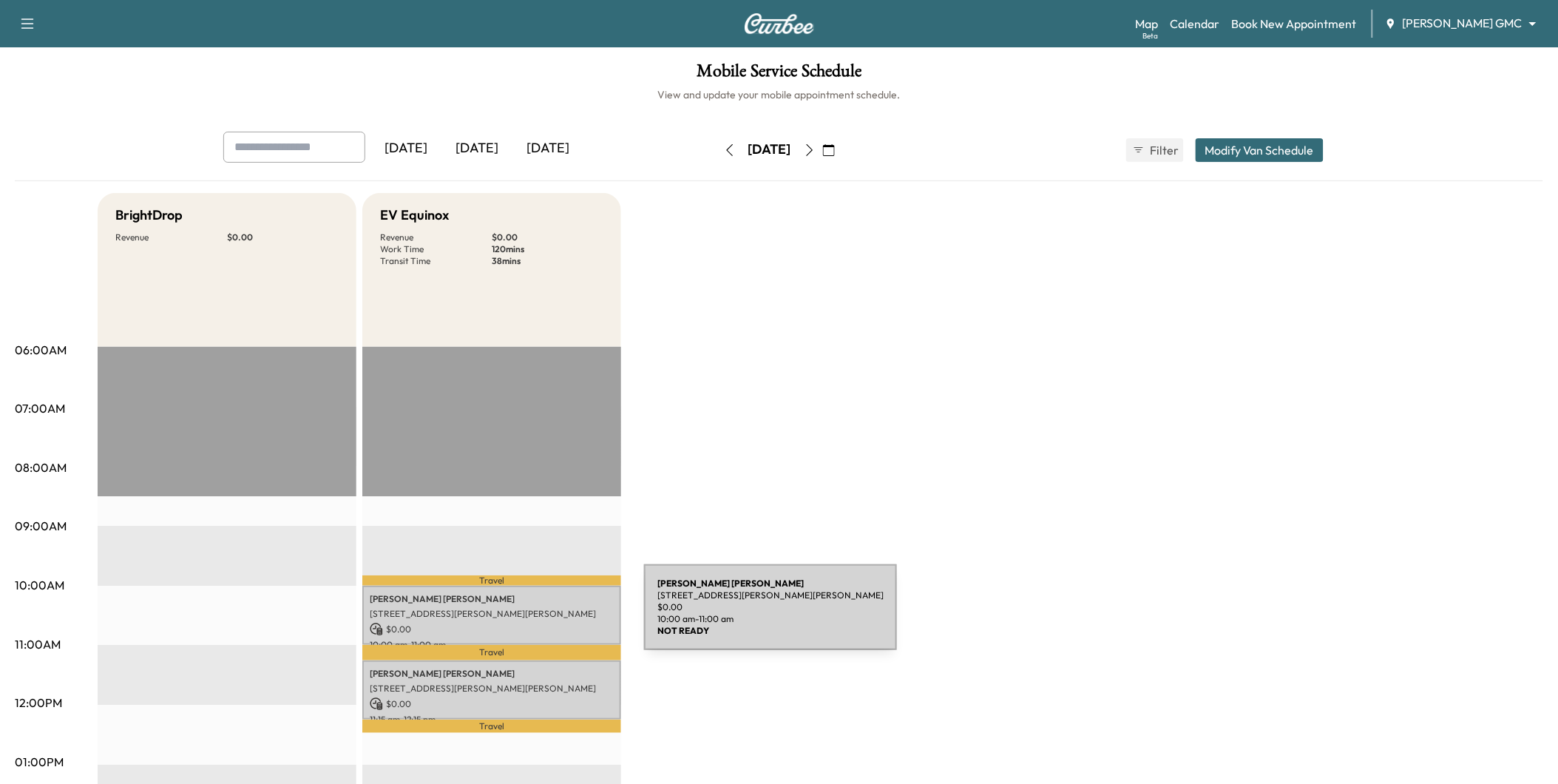
click at [505, 639] on p "10:00 am - 11:00 am" at bounding box center [491, 644] width 244 height 12
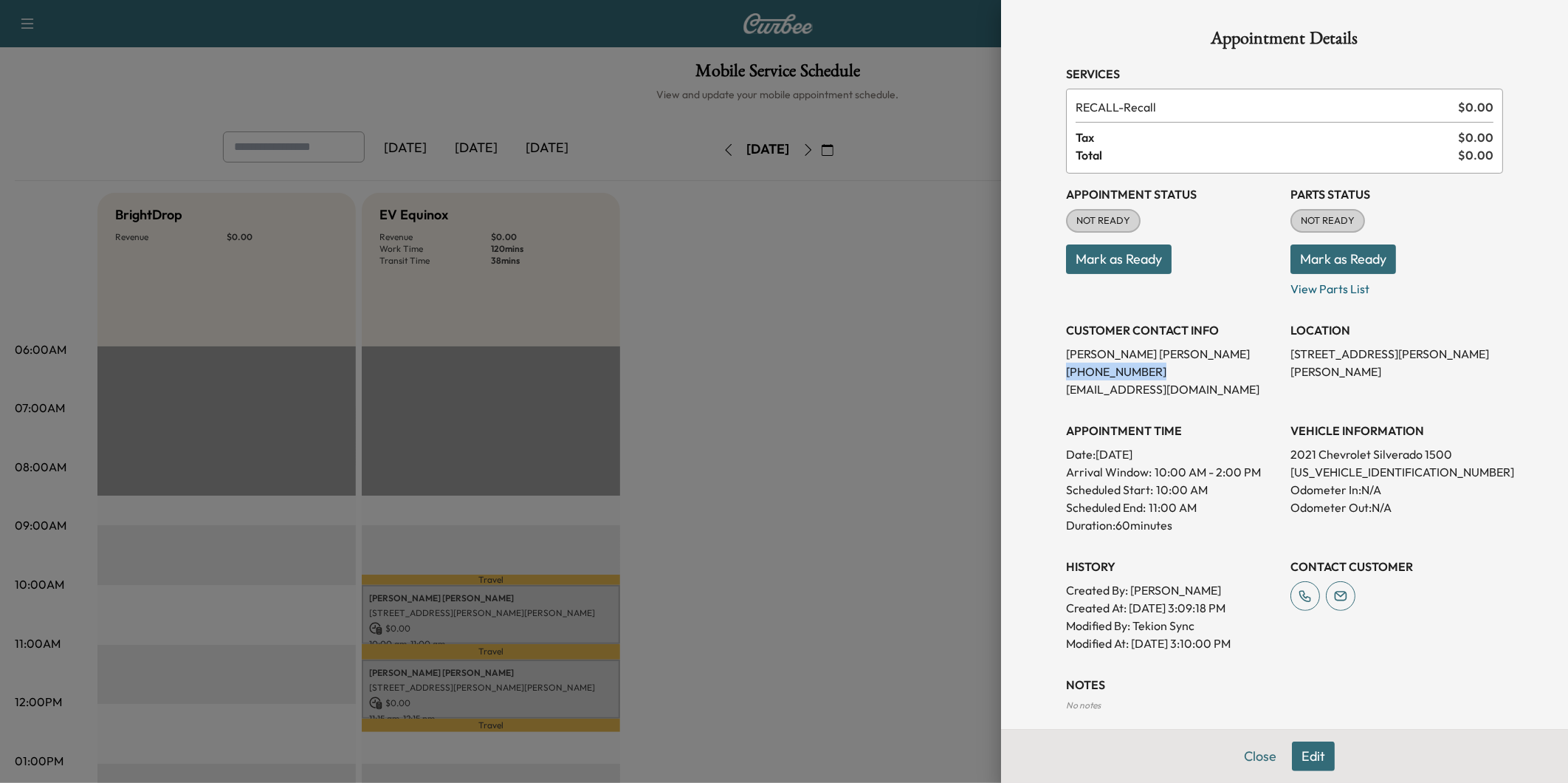
drag, startPoint x: 1144, startPoint y: 373, endPoint x: 1053, endPoint y: 377, distance: 91.1
click at [1053, 377] on div "Appointment Details Services RECALL - Recall $ 0.00 Tax $ 0.00 Total $ 0.00 App…" at bounding box center [1284, 433] width 473 height 867
drag, startPoint x: 1053, startPoint y: 377, endPoint x: 1071, endPoint y: 374, distance: 18.2
drag, startPoint x: 864, startPoint y: 530, endPoint x: 856, endPoint y: 535, distance: 9.4
click at [864, 530] on div at bounding box center [784, 391] width 1568 height 783
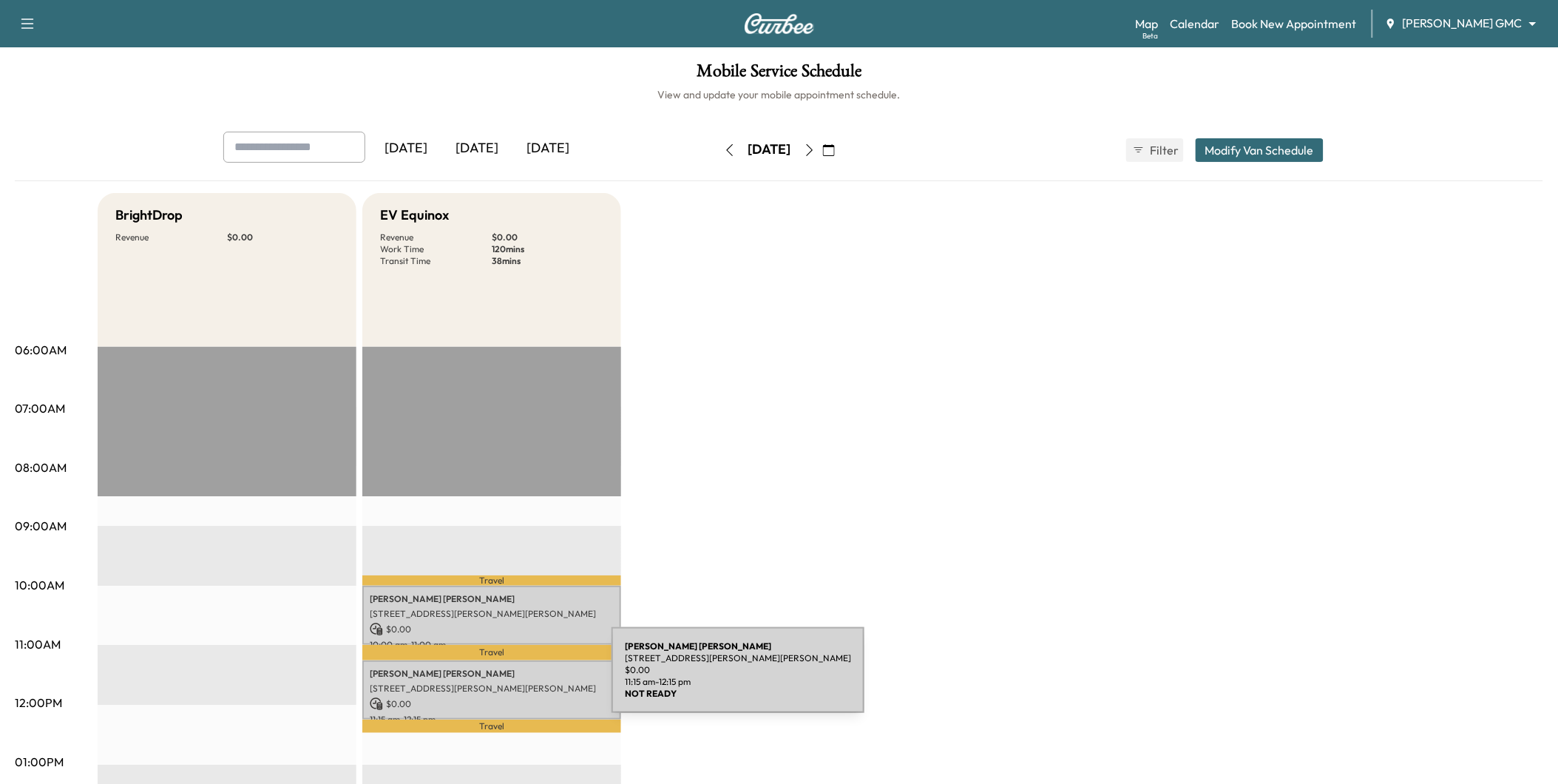
click at [501, 683] on p "[STREET_ADDRESS][PERSON_NAME][PERSON_NAME]" at bounding box center [491, 688] width 244 height 12
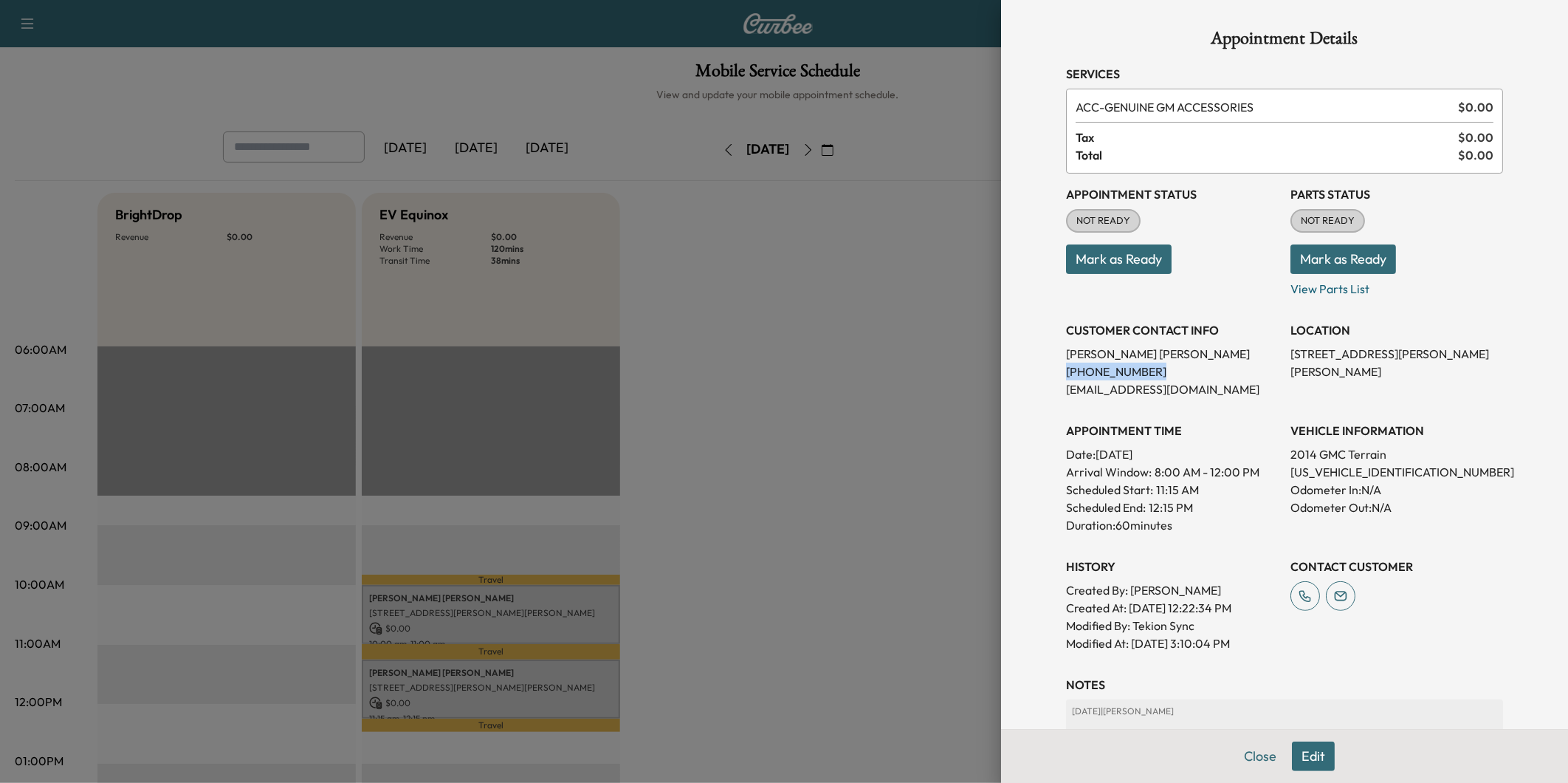
drag, startPoint x: 1145, startPoint y: 367, endPoint x: 1052, endPoint y: 375, distance: 93.3
click at [1052, 375] on div "Appointment Details Services ACC - GENUINE GM ACCESSORIES $ 0.00 Tax $ 0.00 Tot…" at bounding box center [1284, 462] width 473 height 924
drag, startPoint x: 1052, startPoint y: 375, endPoint x: 1067, endPoint y: 372, distance: 15.3
click at [840, 362] on div at bounding box center [784, 391] width 1568 height 783
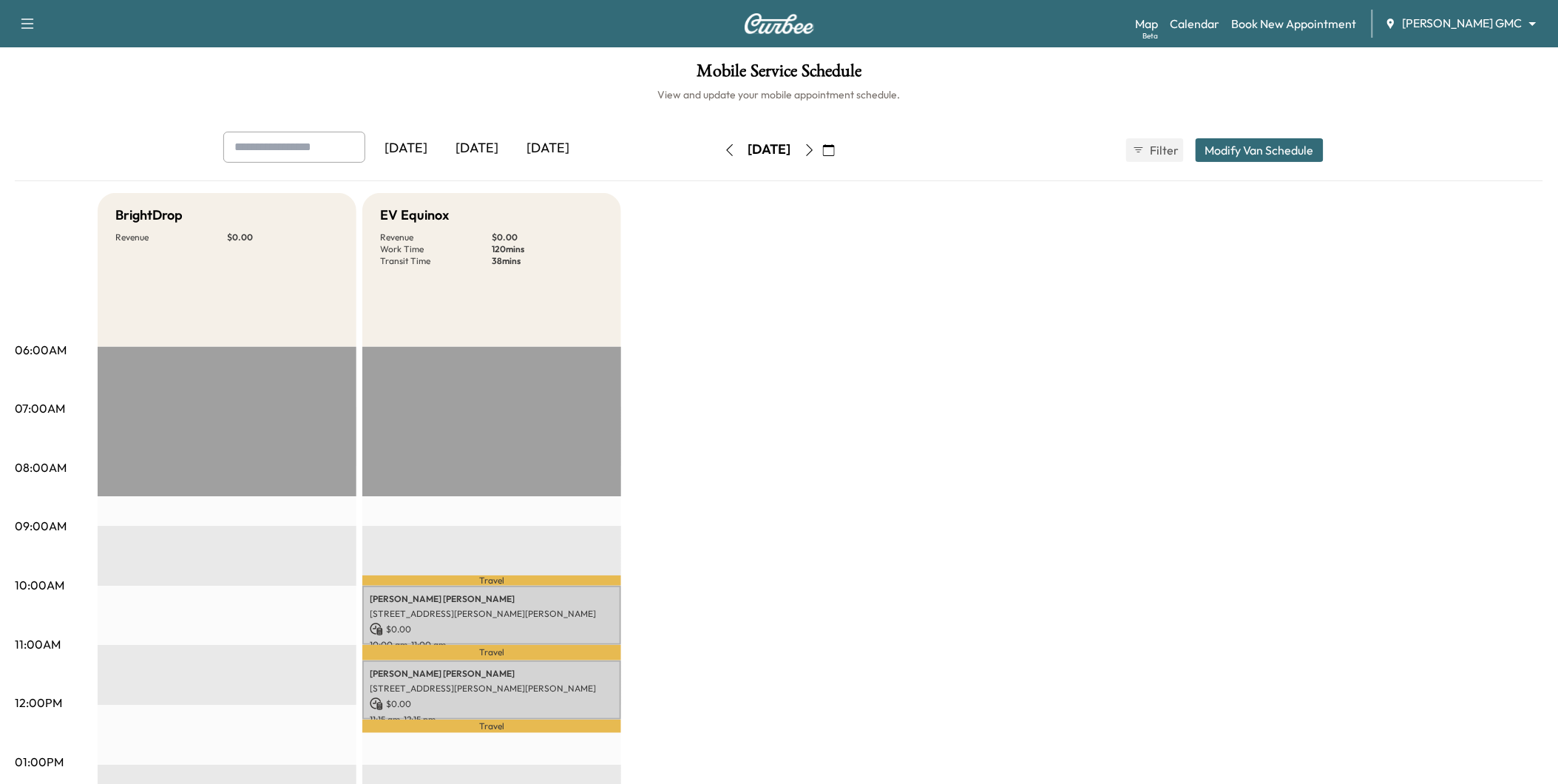
click at [488, 152] on div "[DATE]" at bounding box center [478, 149] width 71 height 34
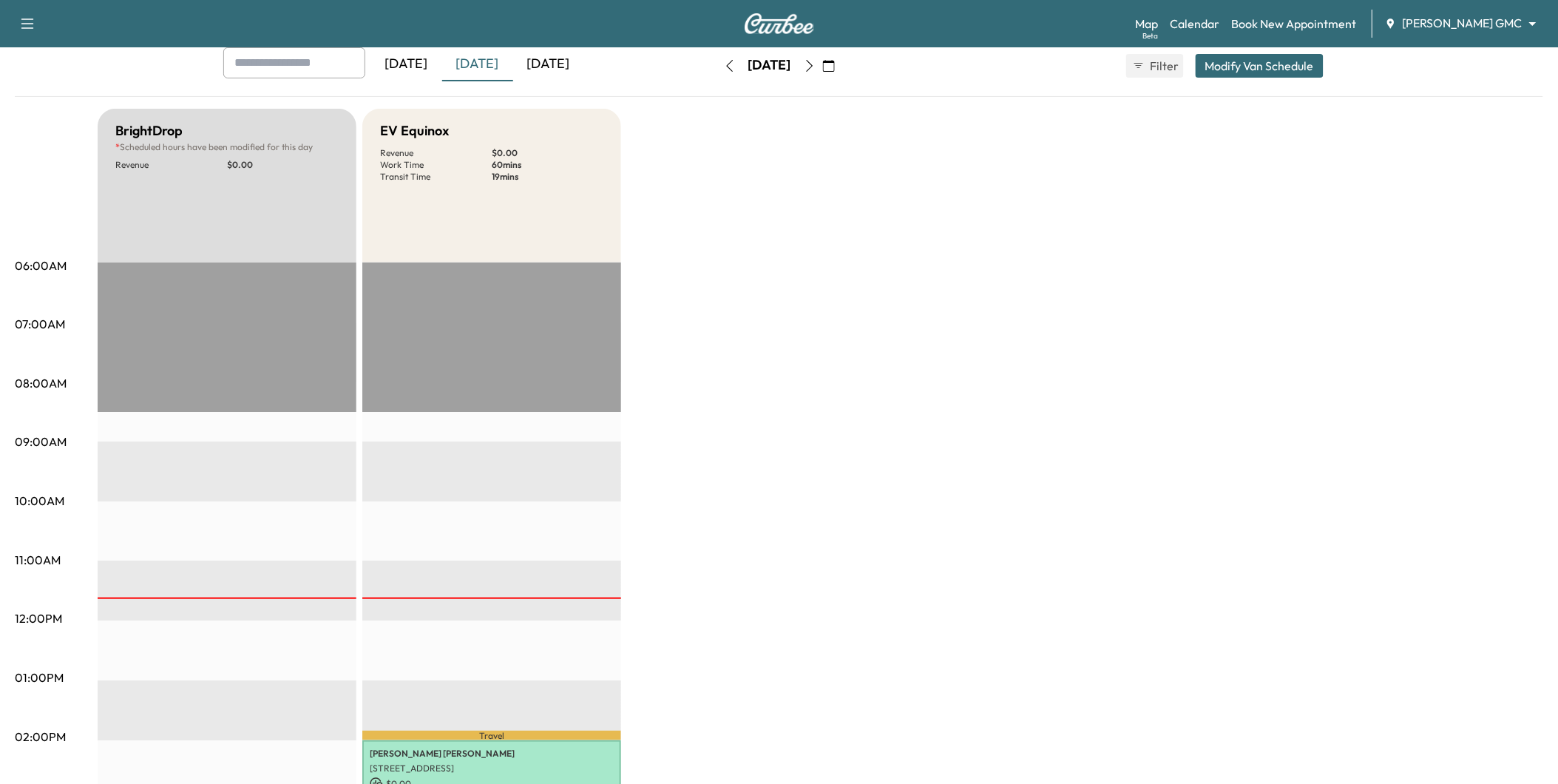
scroll to position [82, 0]
click at [1221, 18] on link "Calendar" at bounding box center [1195, 23] width 50 height 18
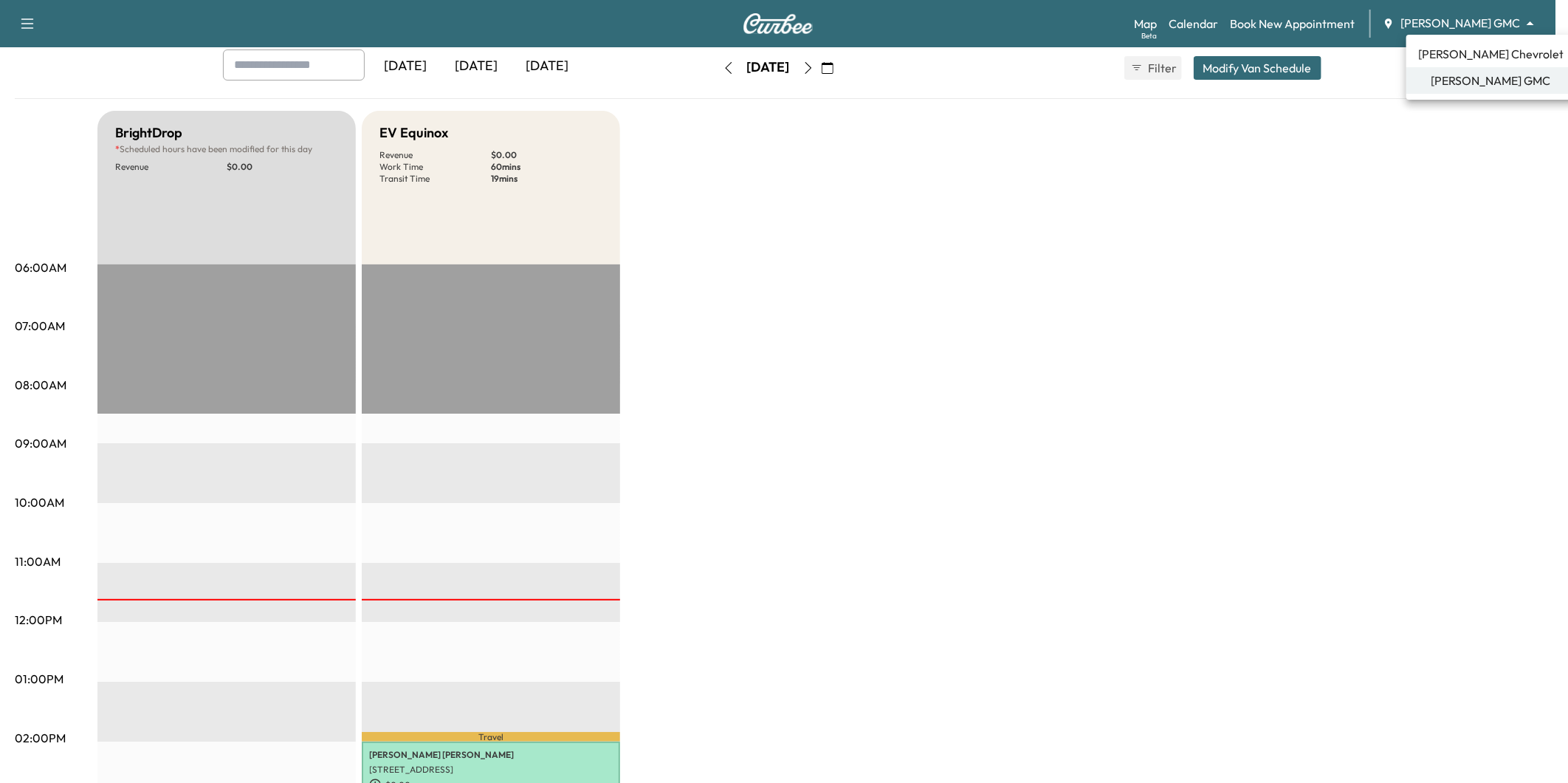
click at [1452, 22] on body "Support Log Out Map Beta Calendar Book New Appointment [PERSON_NAME] GMC ******…" at bounding box center [784, 309] width 1568 height 783
click at [1448, 57] on span "[PERSON_NAME] Chevrolet" at bounding box center [1490, 53] width 145 height 18
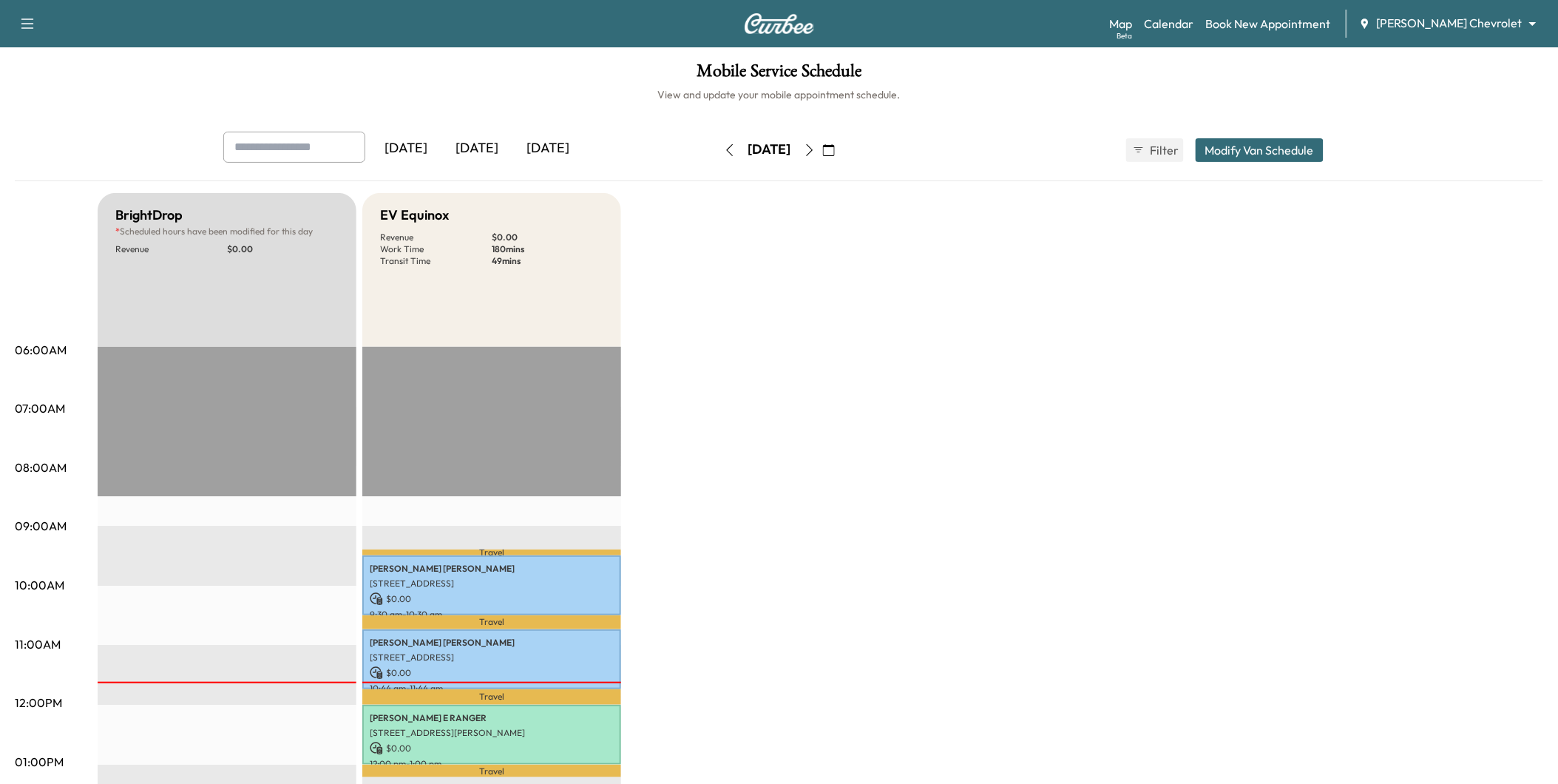
click at [426, 152] on div "[DATE]" at bounding box center [407, 149] width 71 height 34
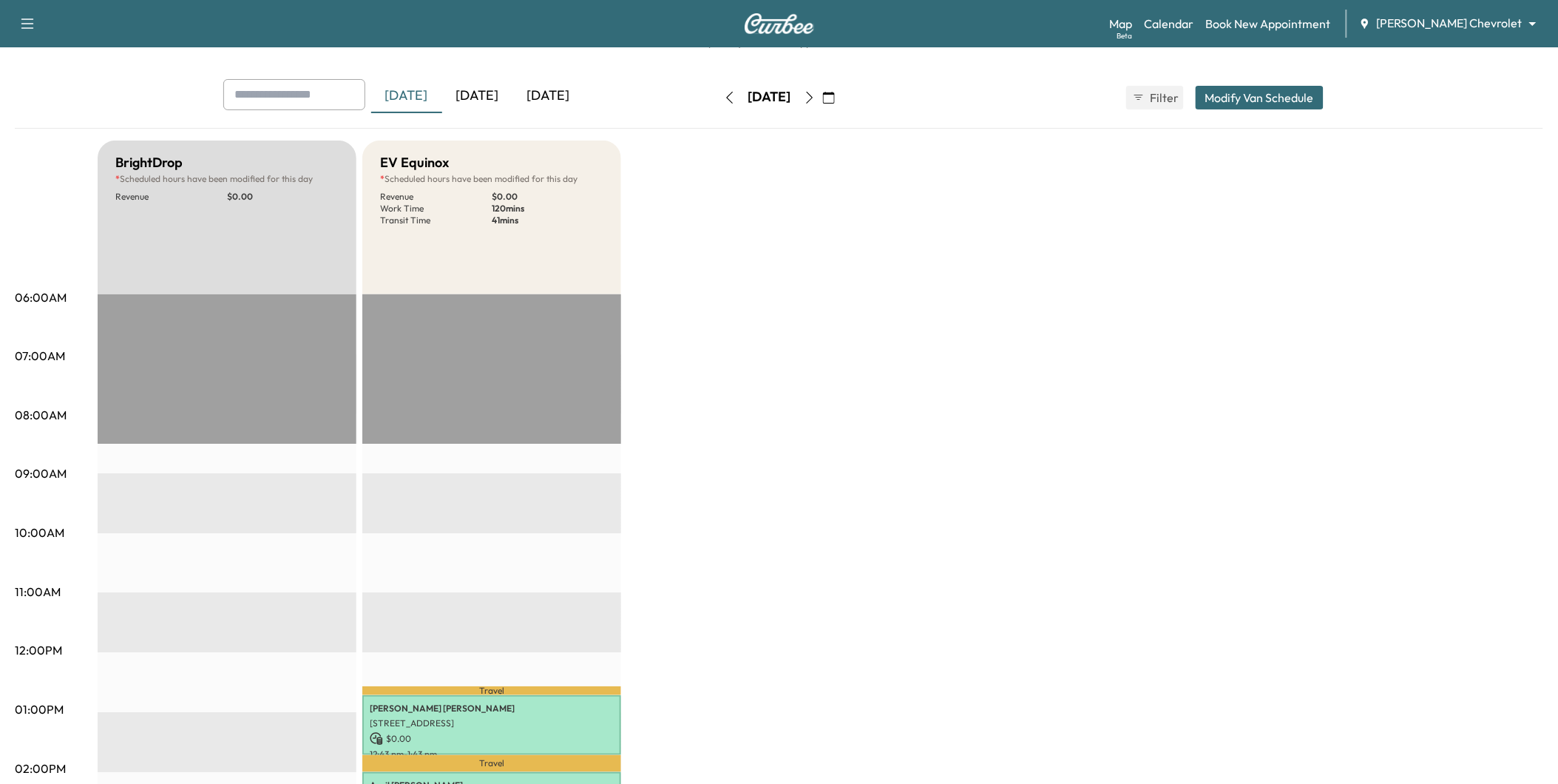
scroll to position [82, 0]
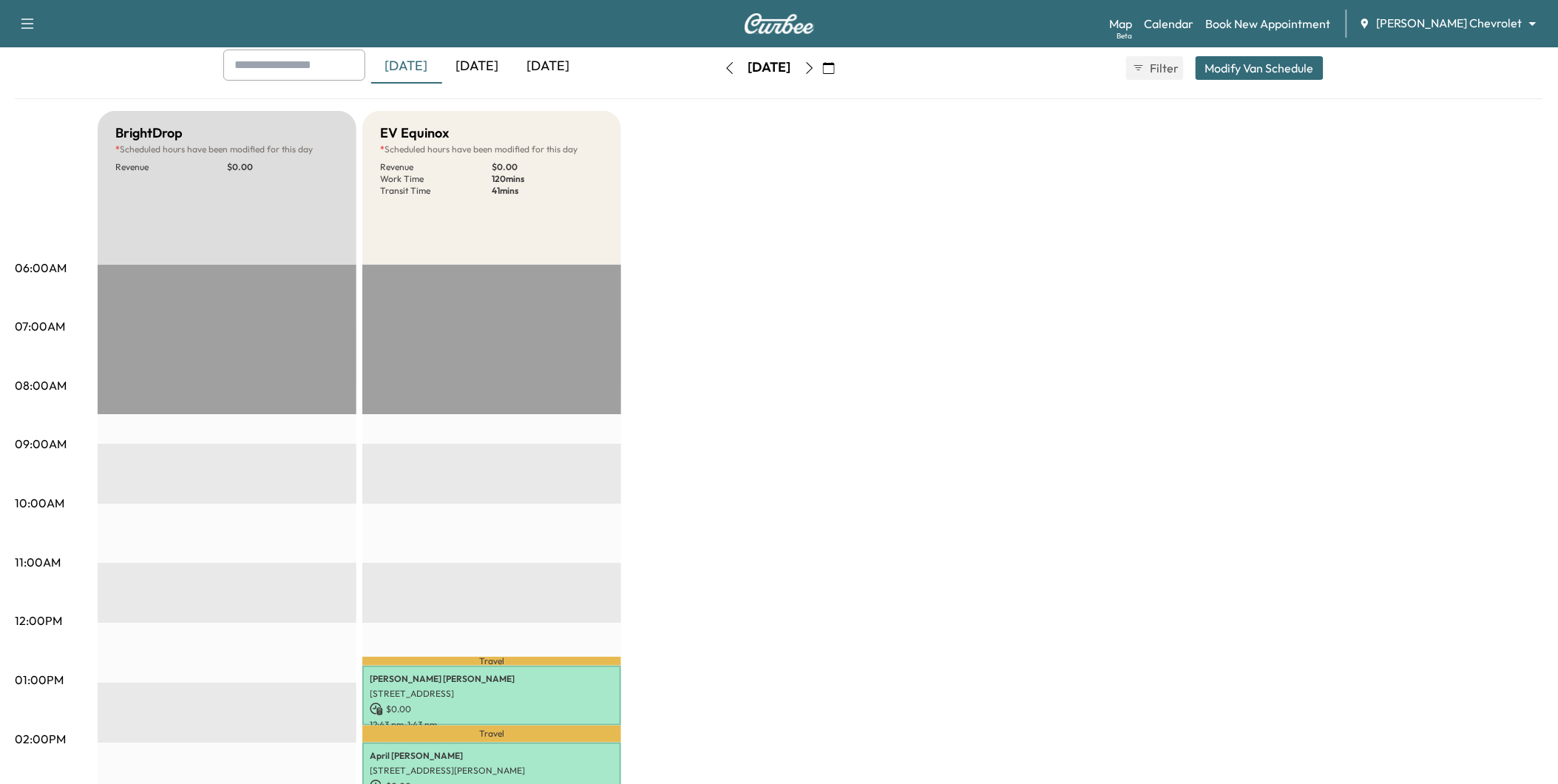
click at [717, 74] on button "button" at bounding box center [730, 68] width 25 height 24
type input "**"
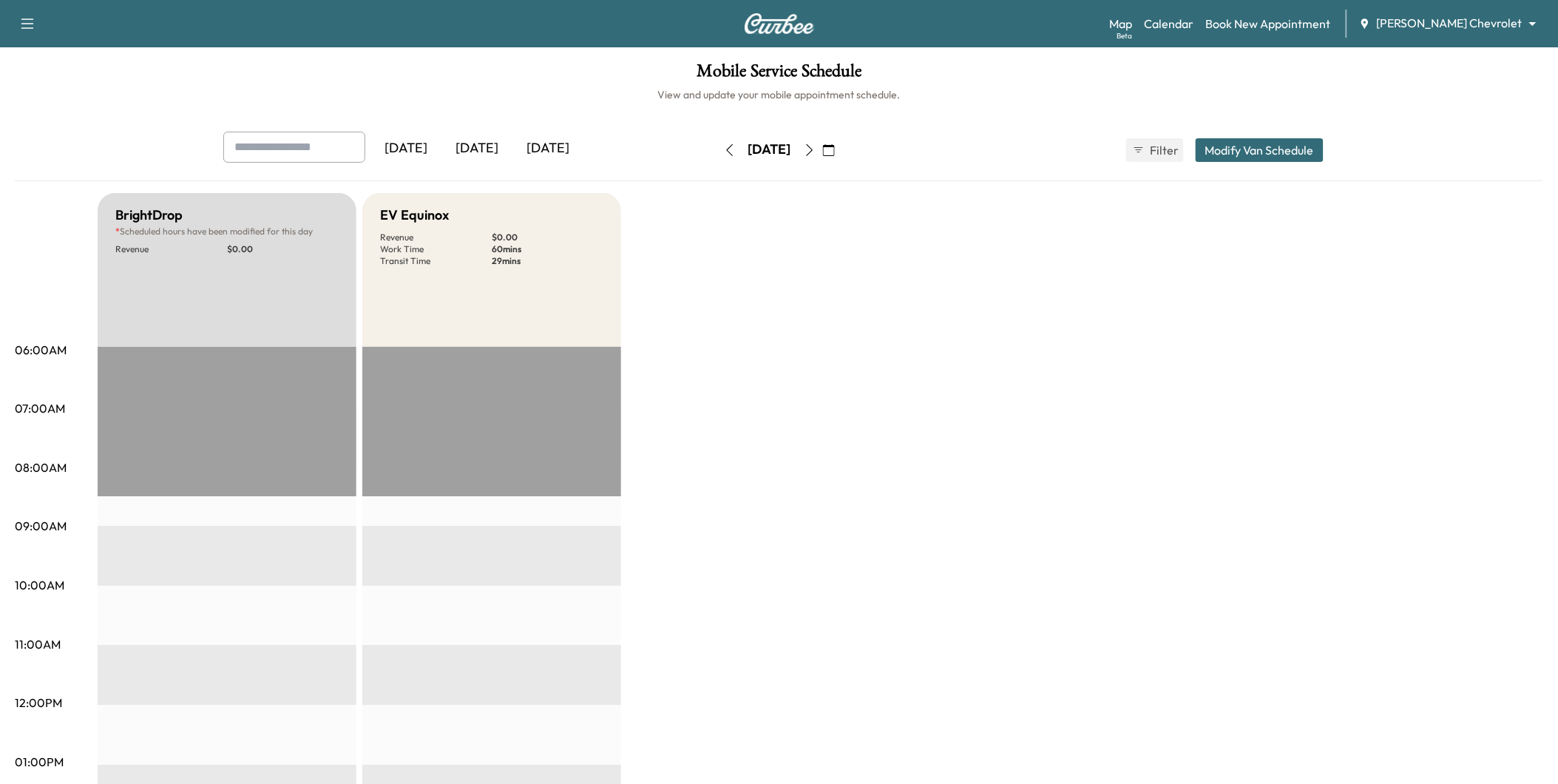
click at [1289, 145] on button "Modify Van Schedule" at bounding box center [1259, 150] width 128 height 24
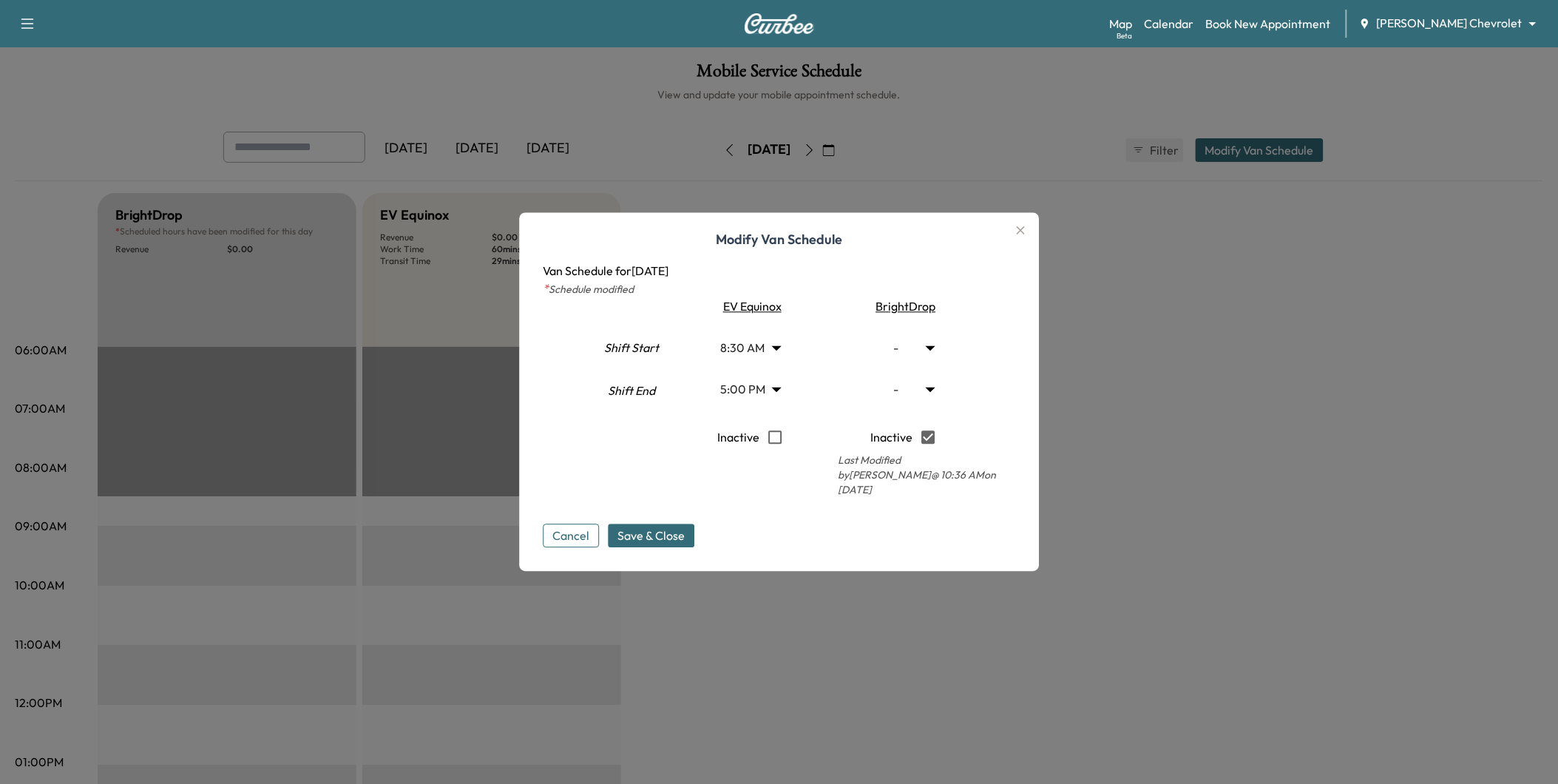
click at [1104, 182] on div at bounding box center [779, 392] width 1558 height 784
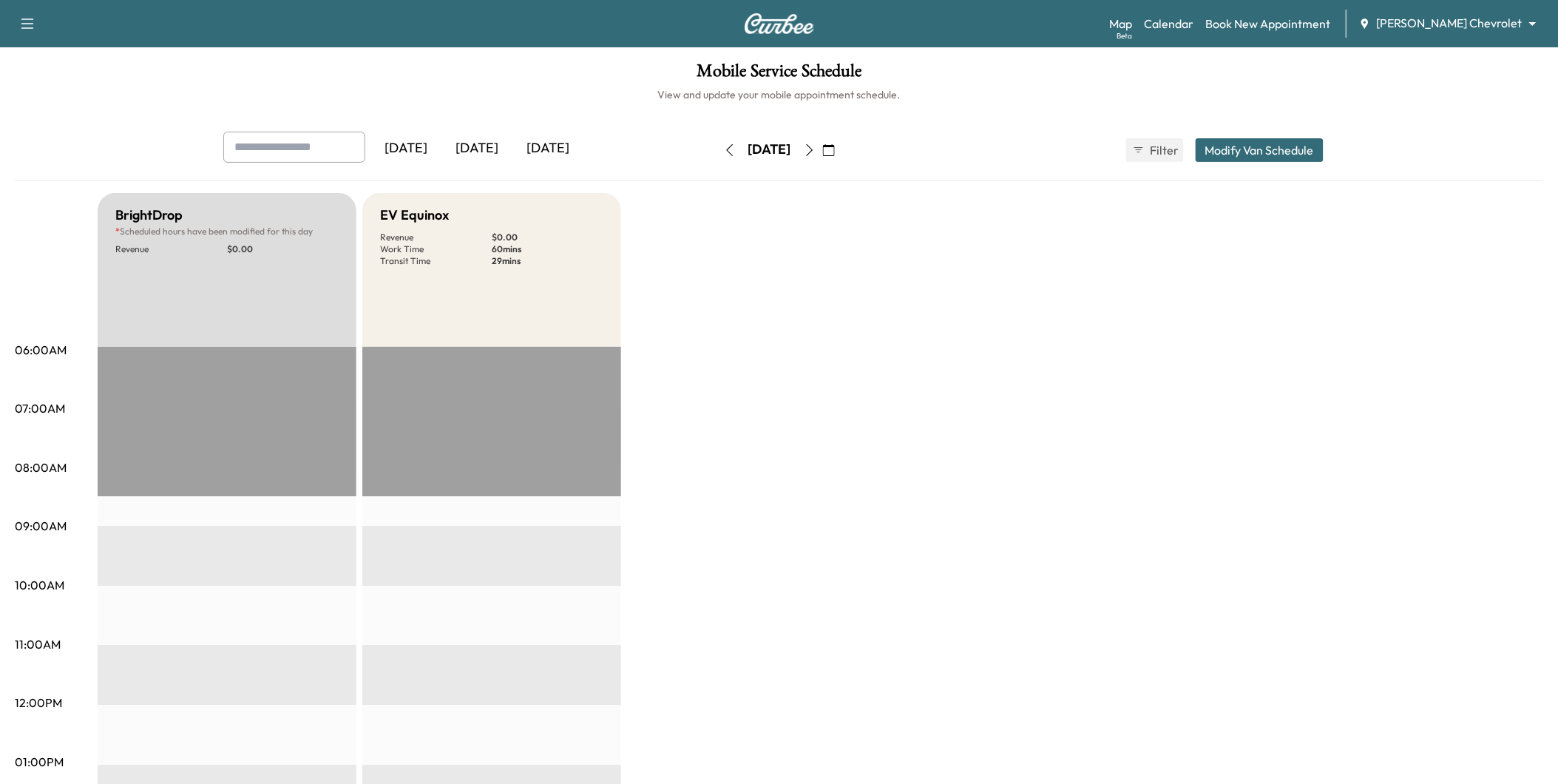
click at [1467, 8] on div "Support Log Out Map Beta Calendar Book New Appointment [PERSON_NAME] Chevrolet …" at bounding box center [779, 24] width 1558 height 47
click at [1467, 26] on body "Support Log Out Map Beta Calendar Book New Appointment [PERSON_NAME] Chevrolet …" at bounding box center [779, 392] width 1558 height 784
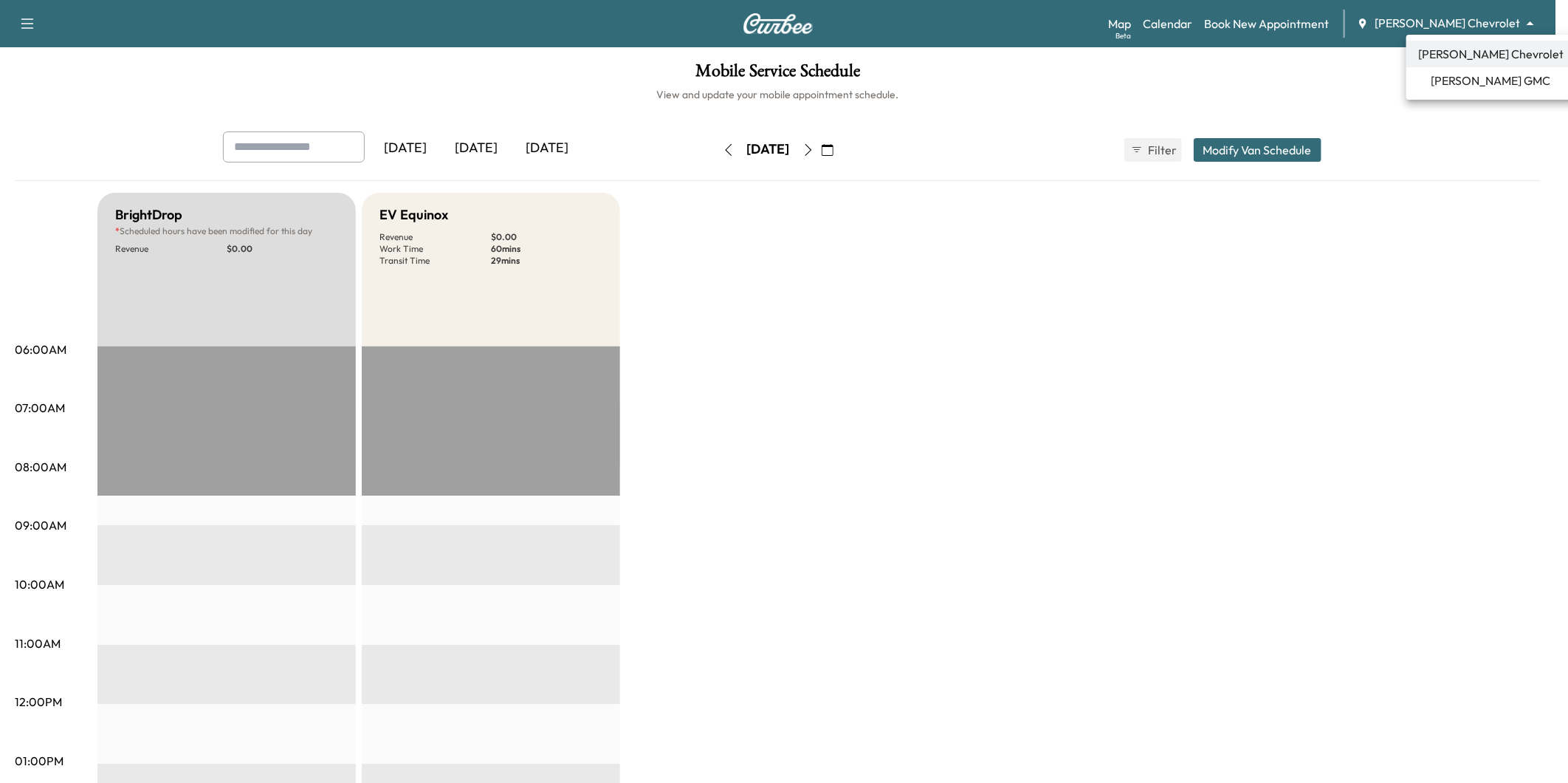
click at [1452, 75] on span "[PERSON_NAME] GMC" at bounding box center [1491, 80] width 120 height 18
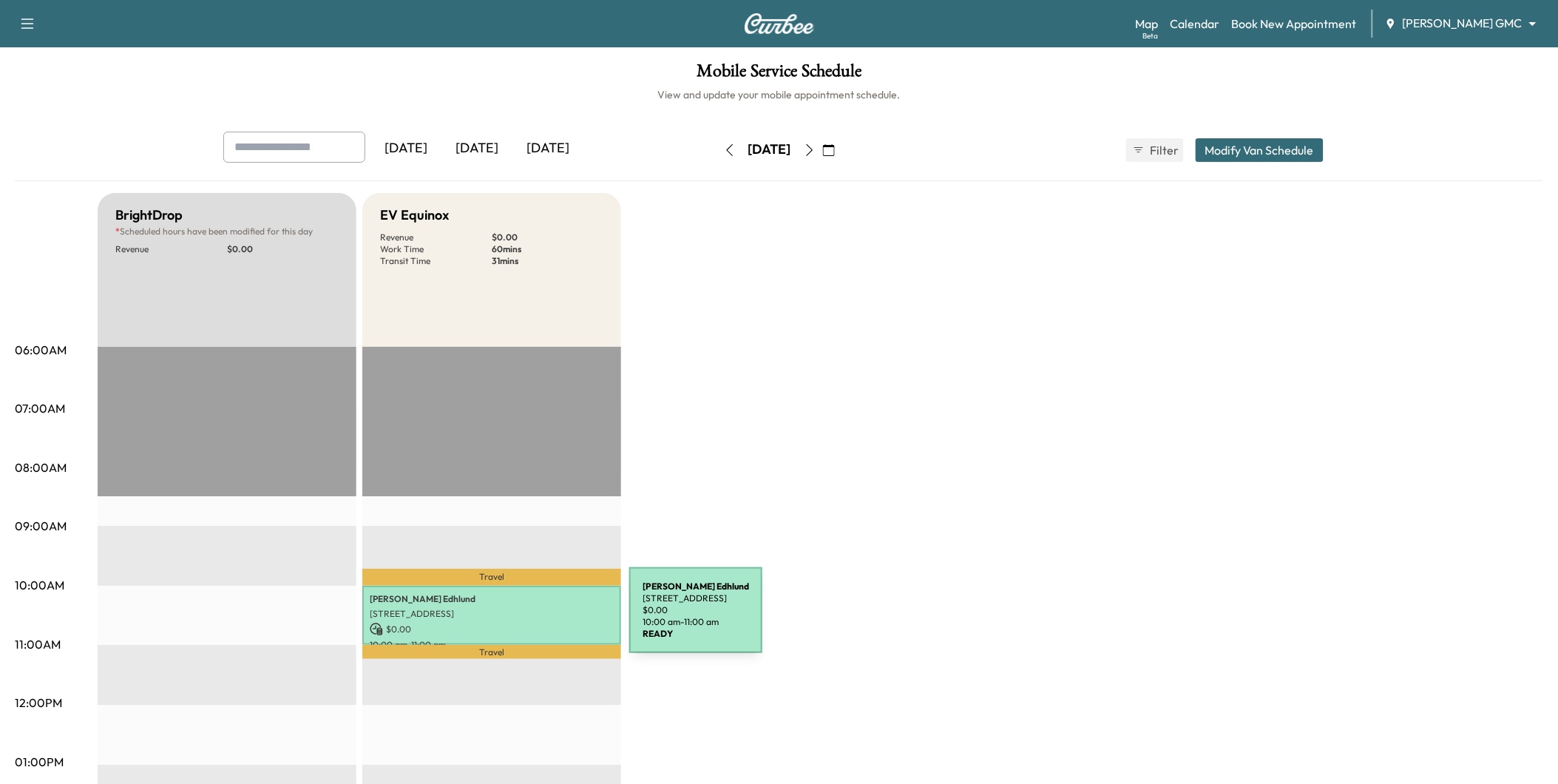
click at [518, 622] on p "$ 0.00" at bounding box center [491, 629] width 244 height 14
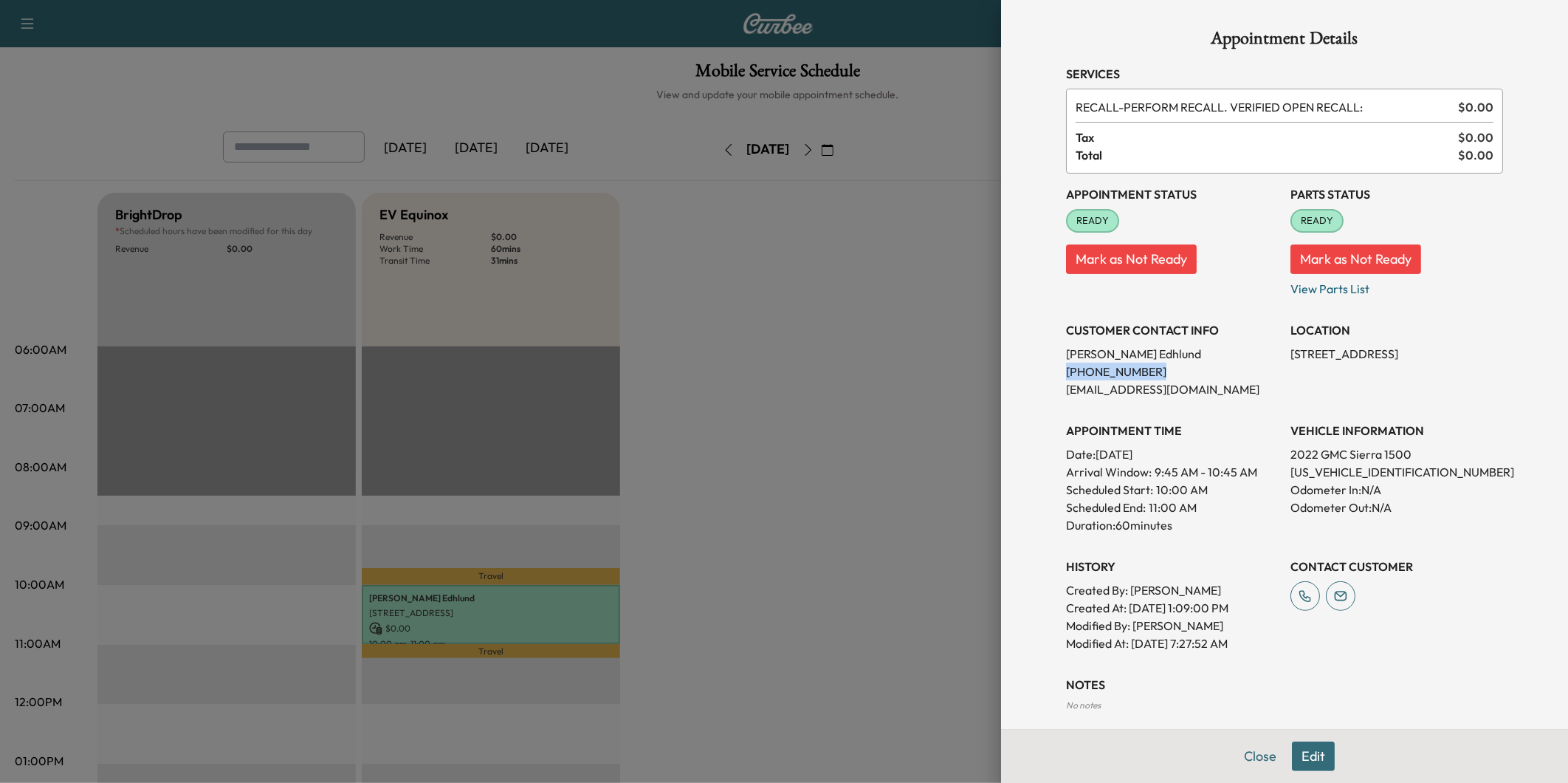
drag, startPoint x: 1131, startPoint y: 371, endPoint x: 1054, endPoint y: 377, distance: 77.2
click at [1066, 377] on p "[PHONE_NUMBER]" at bounding box center [1172, 371] width 213 height 18
drag, startPoint x: 1054, startPoint y: 377, endPoint x: 1065, endPoint y: 372, distance: 12.1
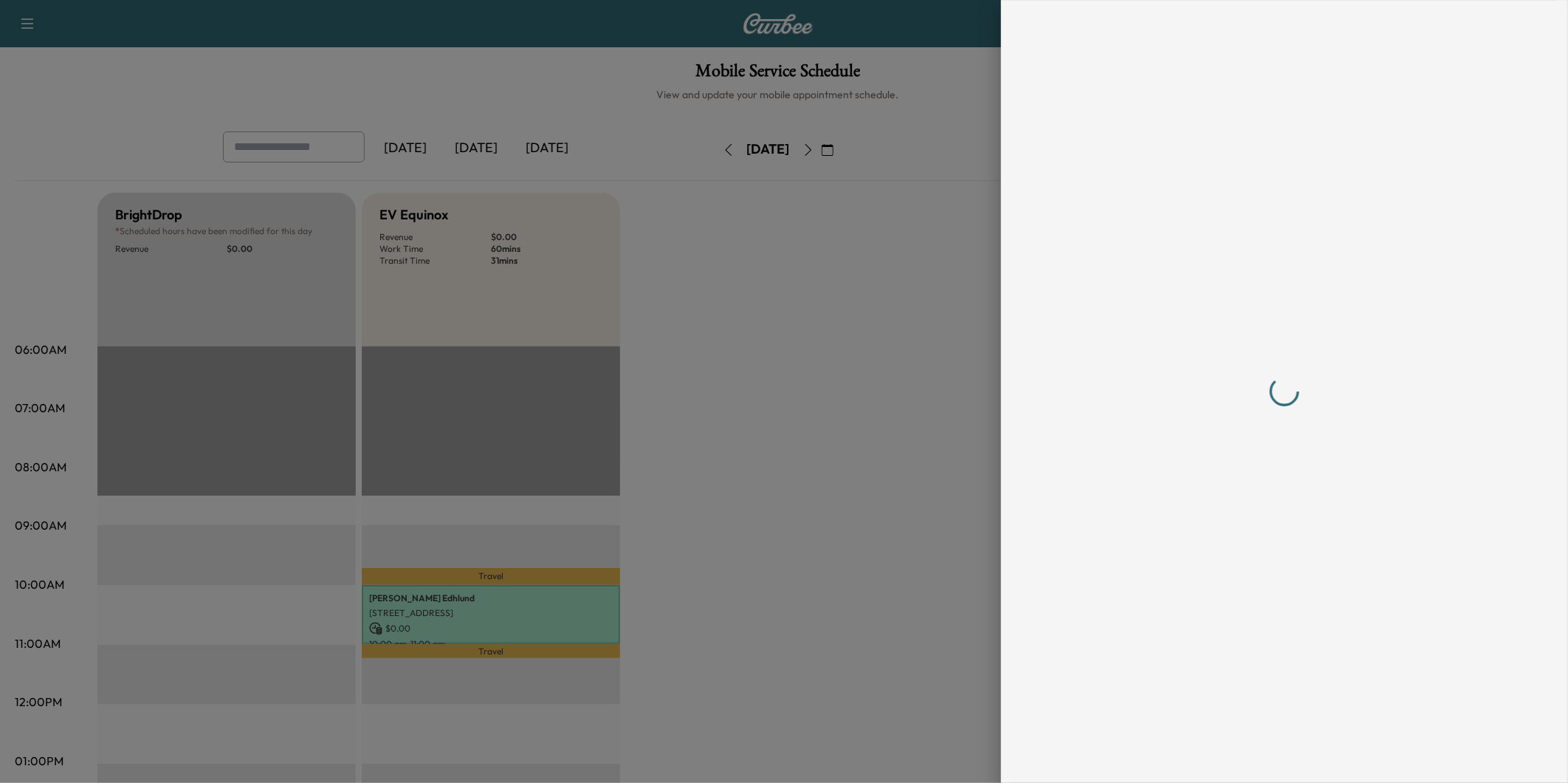
click at [881, 414] on div at bounding box center [784, 391] width 1568 height 783
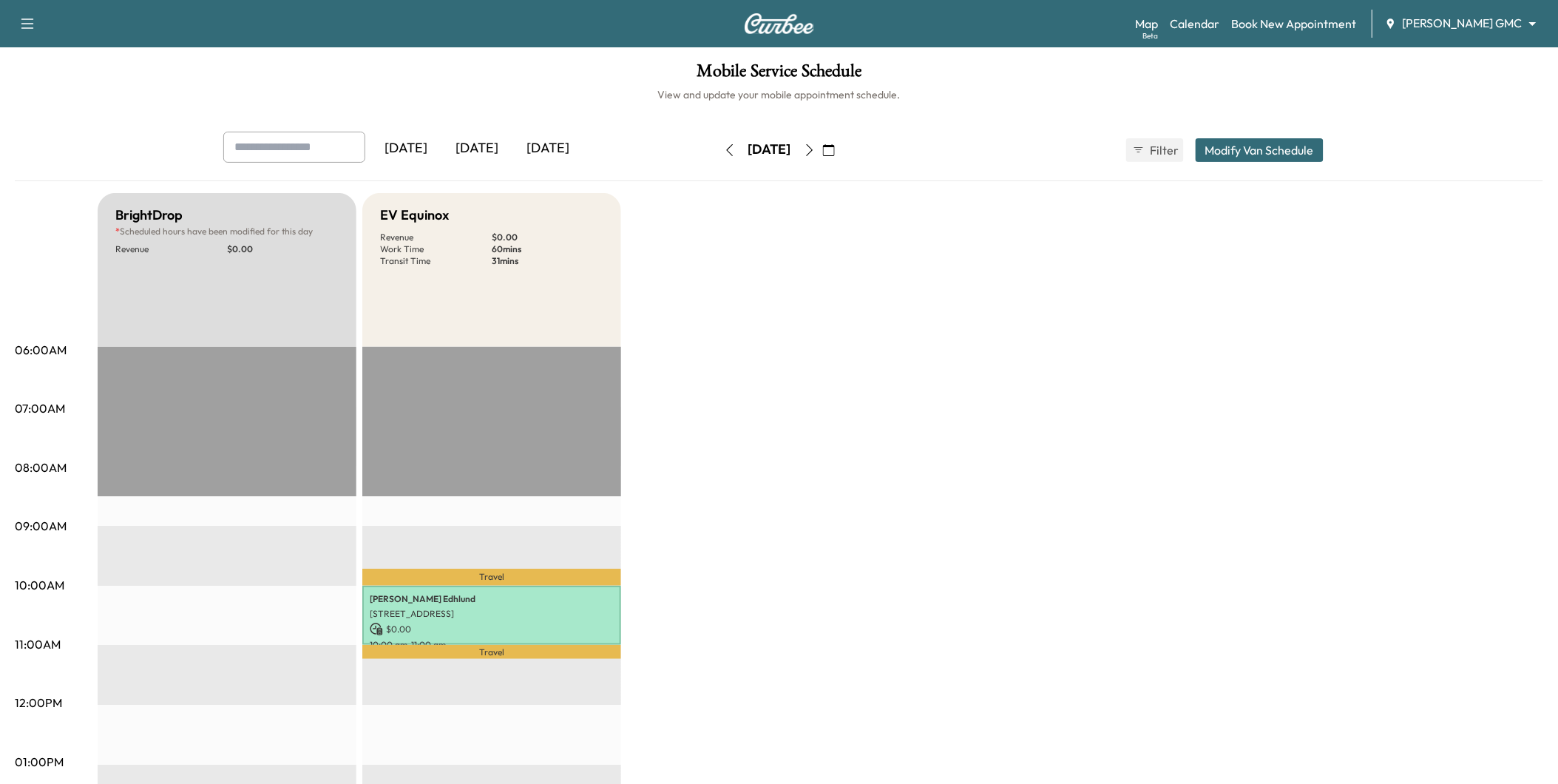
click at [815, 151] on icon "button" at bounding box center [809, 150] width 12 height 12
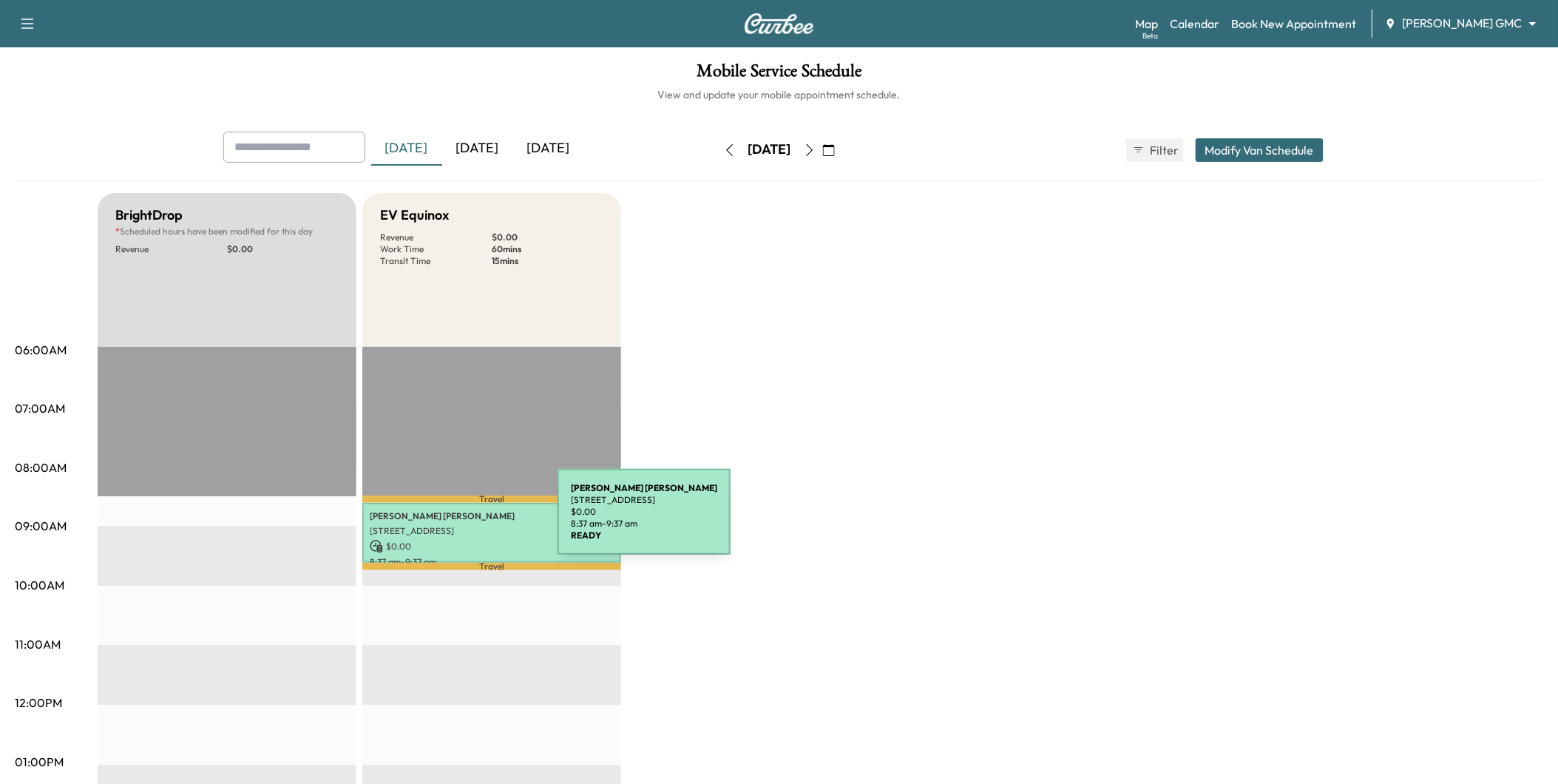
click at [453, 520] on div "[PERSON_NAME] [STREET_ADDRESS] $ 0.00 8:37 am - 9:37 am" at bounding box center [491, 533] width 259 height 60
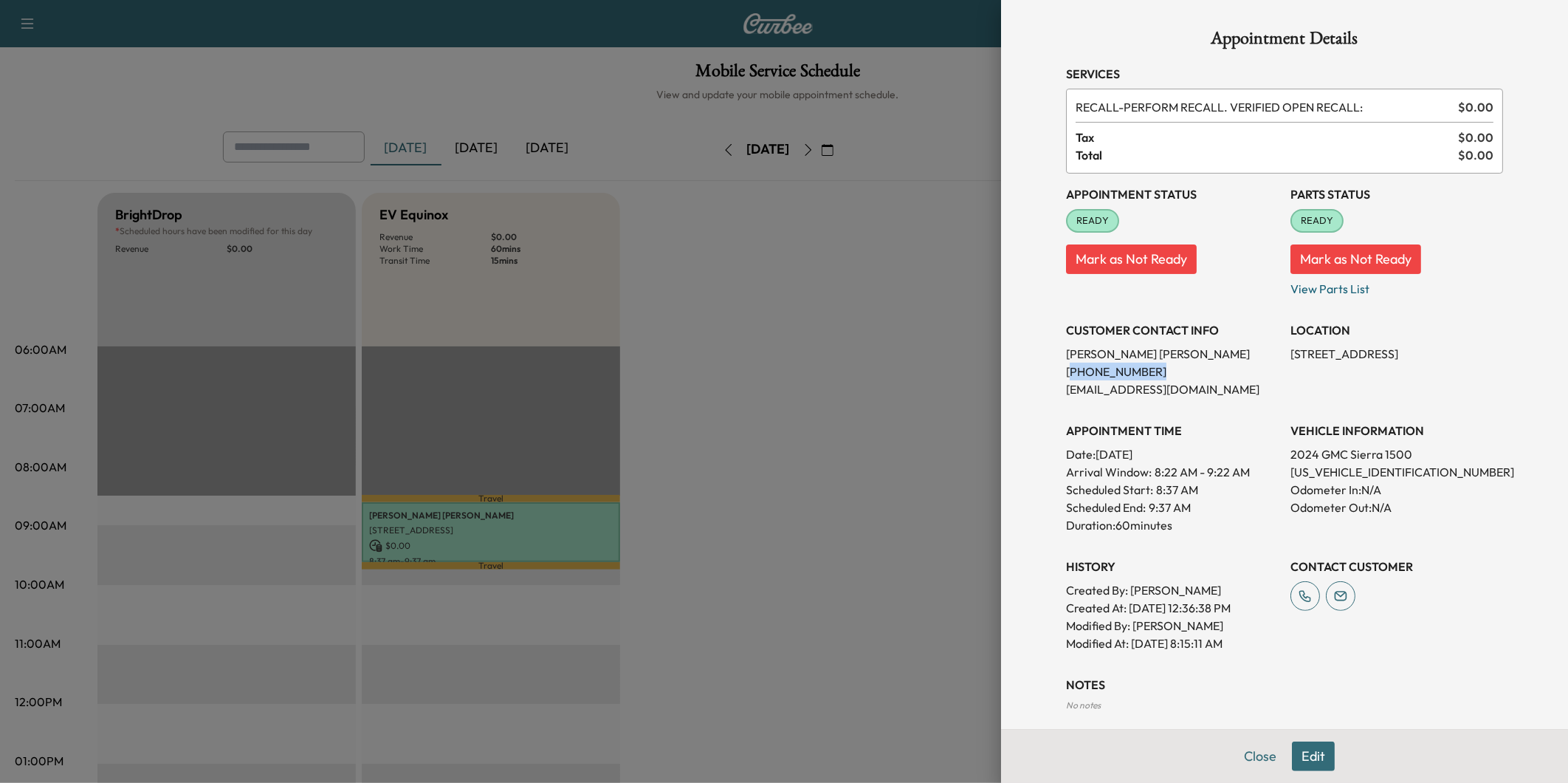
drag, startPoint x: 1140, startPoint y: 367, endPoint x: 1057, endPoint y: 364, distance: 83.1
click at [1066, 364] on p "[PHONE_NUMBER]" at bounding box center [1172, 371] width 213 height 18
drag, startPoint x: 1057, startPoint y: 364, endPoint x: 1073, endPoint y: 367, distance: 16.3
click at [761, 579] on div at bounding box center [784, 391] width 1568 height 783
